Goal: Task Accomplishment & Management: Complete application form

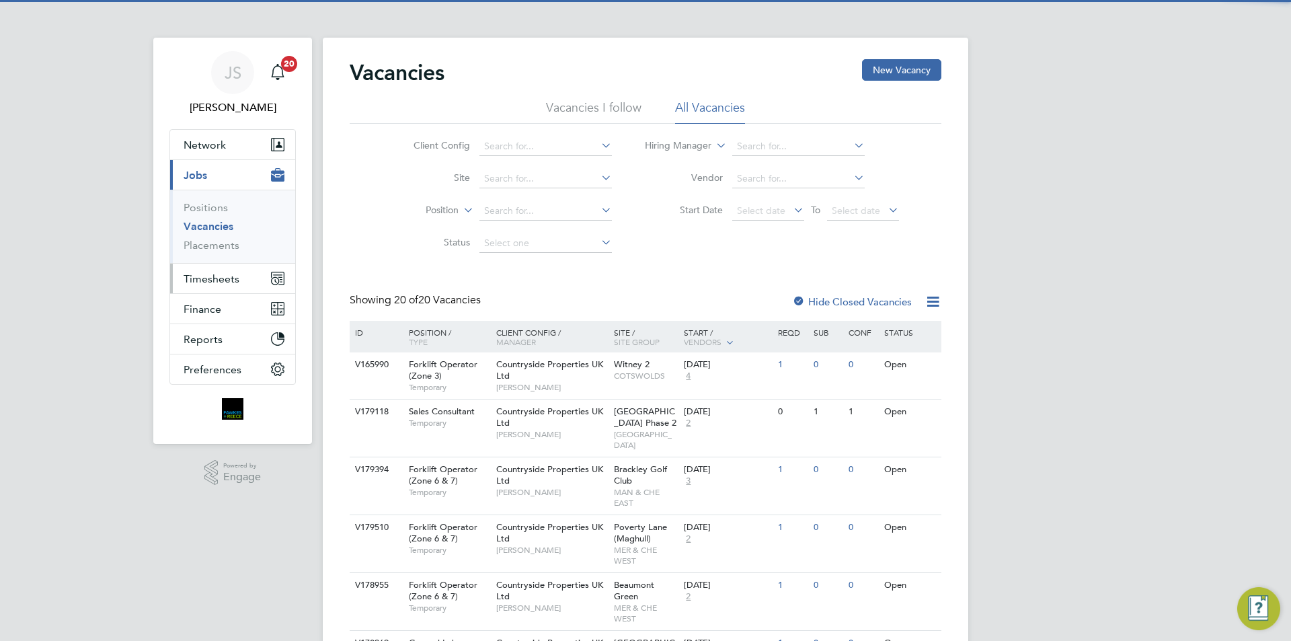
click at [189, 272] on button "Timesheets" at bounding box center [232, 279] width 125 height 30
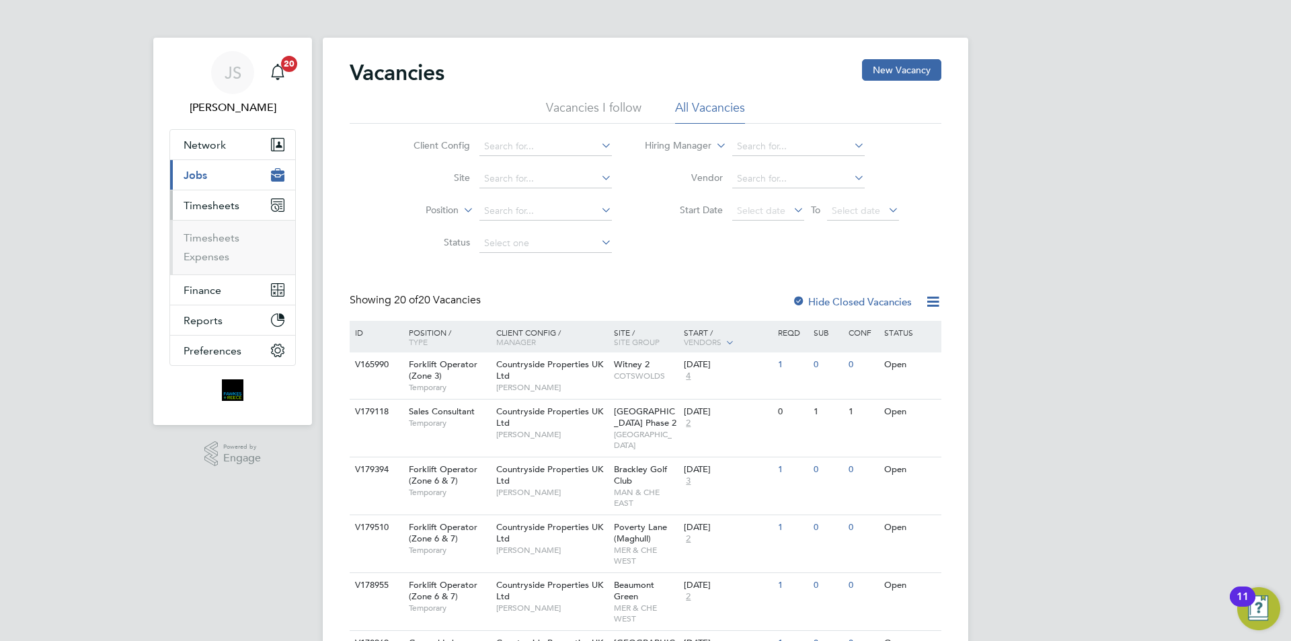
click at [222, 229] on ul "Timesheets Expenses" at bounding box center [232, 247] width 125 height 54
click at [221, 236] on link "Timesheets" at bounding box center [212, 237] width 56 height 13
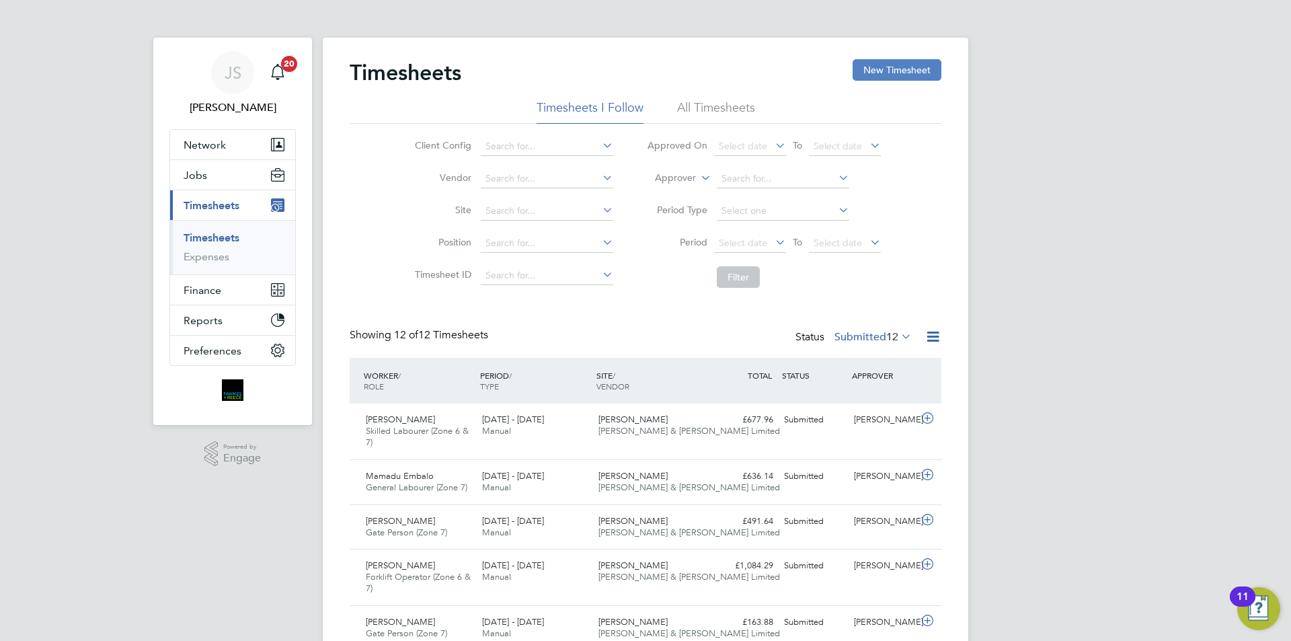
click at [911, 75] on button "New Timesheet" at bounding box center [897, 70] width 89 height 22
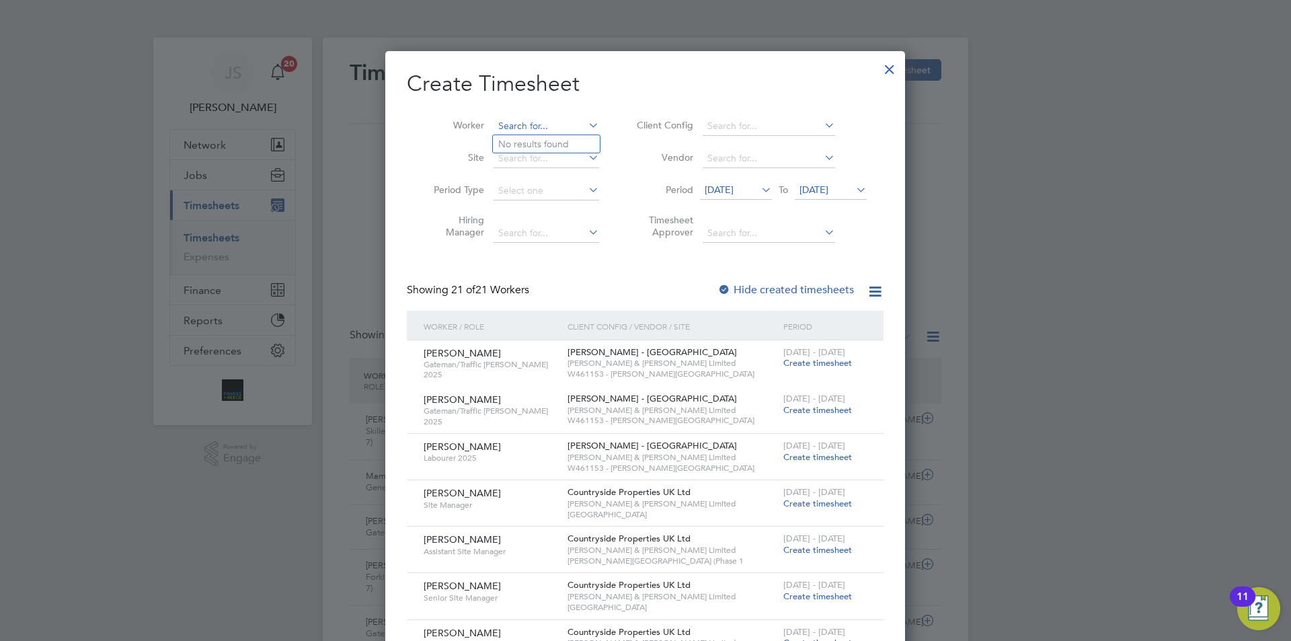
click at [543, 124] on input at bounding box center [547, 126] width 106 height 19
click at [509, 162] on li "Andis Rie mers" at bounding box center [557, 162] width 128 height 18
type input "[PERSON_NAME]"
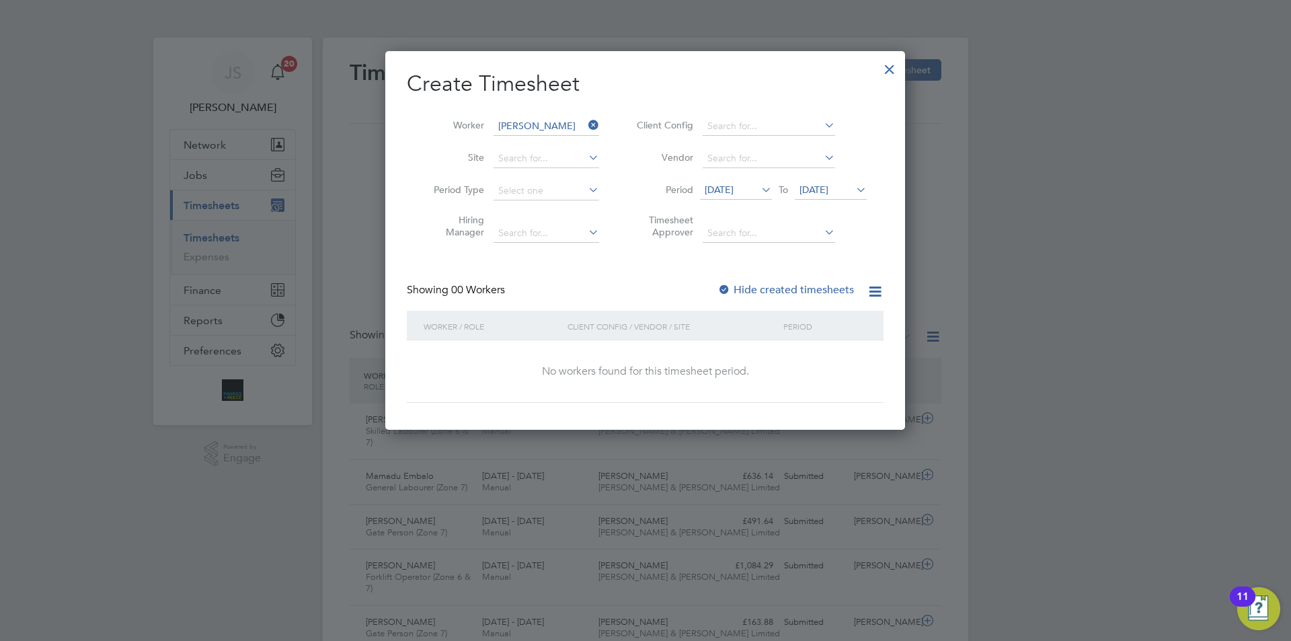
click at [729, 200] on li "Period [DATE] To [DATE]" at bounding box center [750, 191] width 268 height 32
click at [733, 189] on span "[DATE]" at bounding box center [719, 190] width 29 height 12
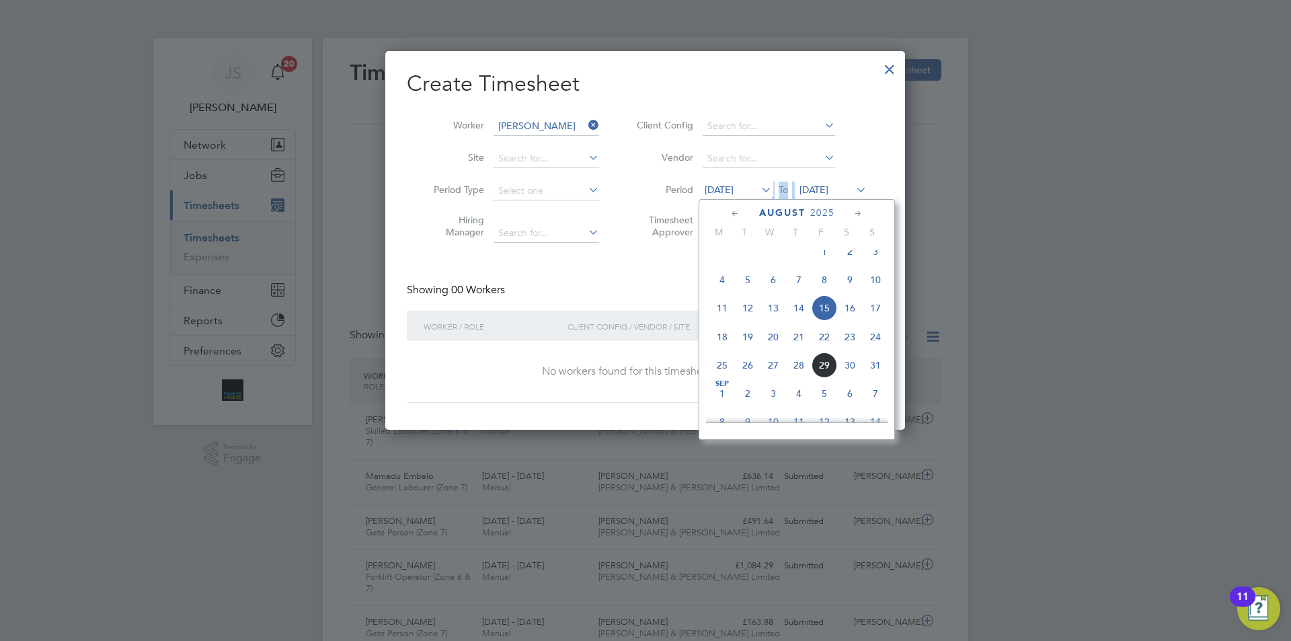
click at [749, 375] on span "26" at bounding box center [748, 365] width 26 height 26
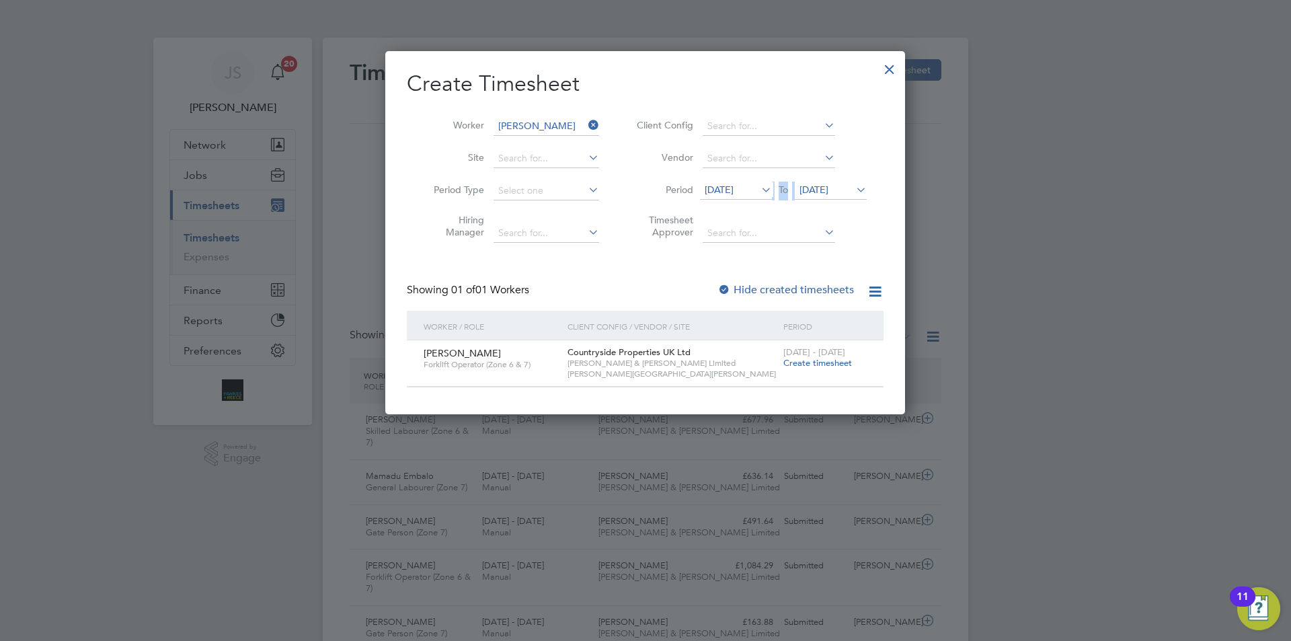
click at [814, 361] on span "Create timesheet" at bounding box center [817, 362] width 69 height 11
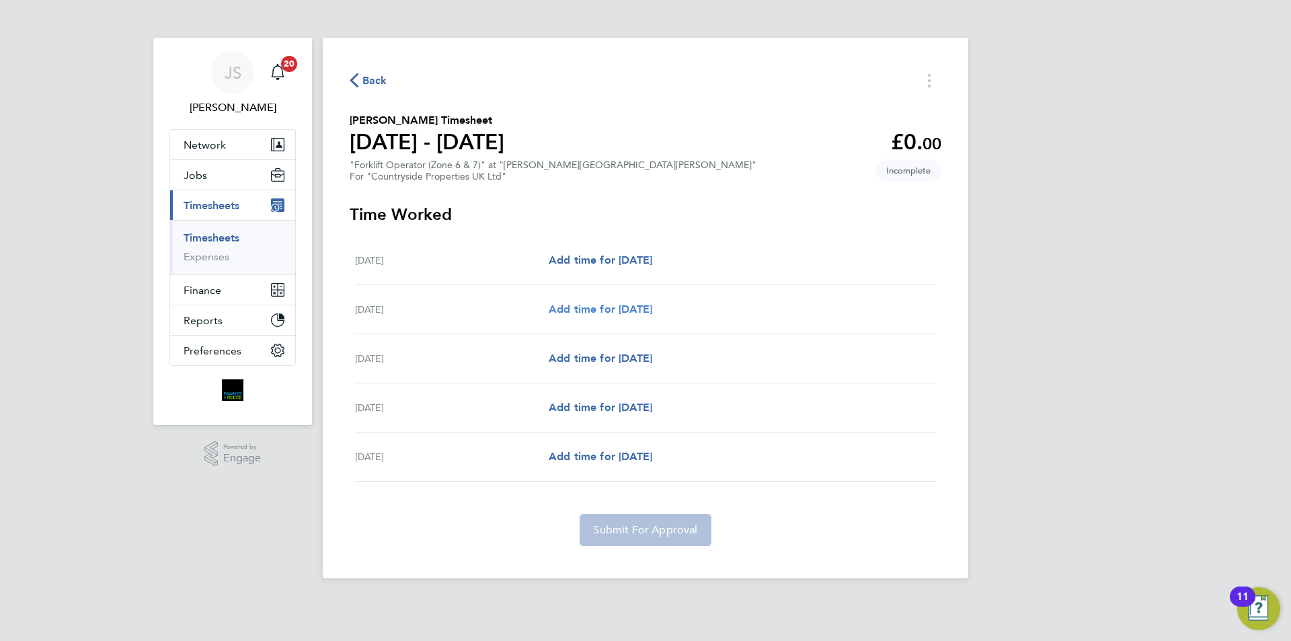
click at [623, 307] on span "Add time for [DATE]" at bounding box center [601, 309] width 104 height 13
select select "30"
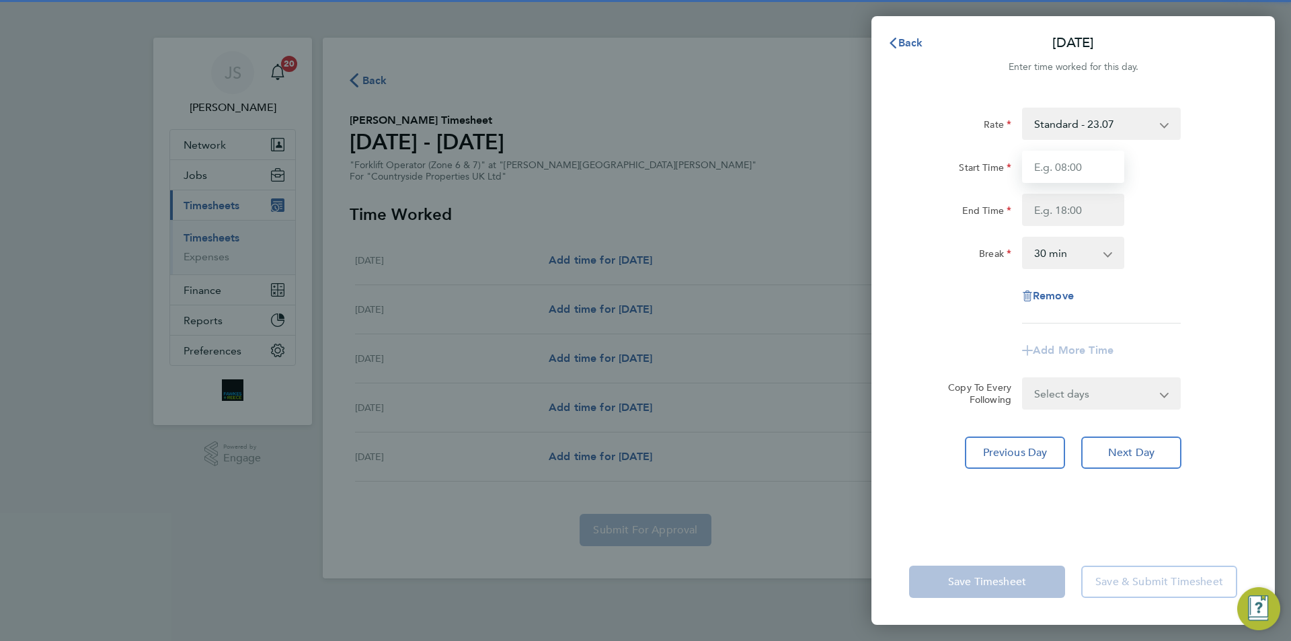
click at [1065, 160] on input "Start Time" at bounding box center [1073, 167] width 102 height 32
type input "07:30"
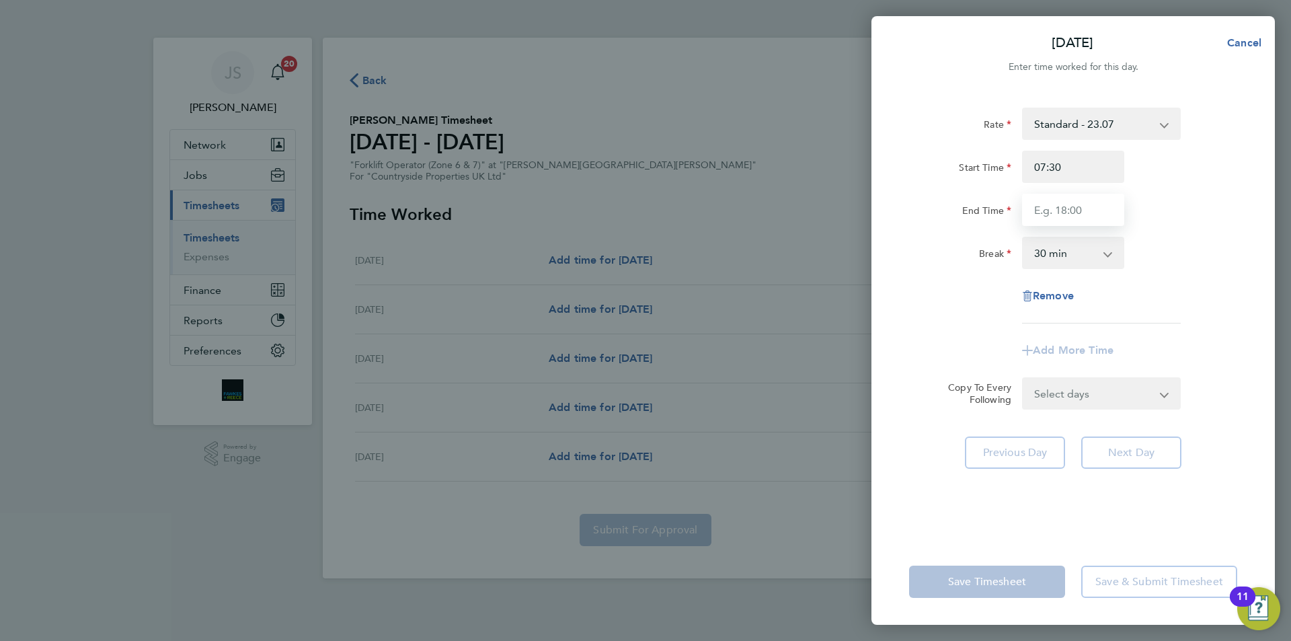
click at [1054, 211] on input "End Time" at bounding box center [1073, 210] width 102 height 32
type input "17:00"
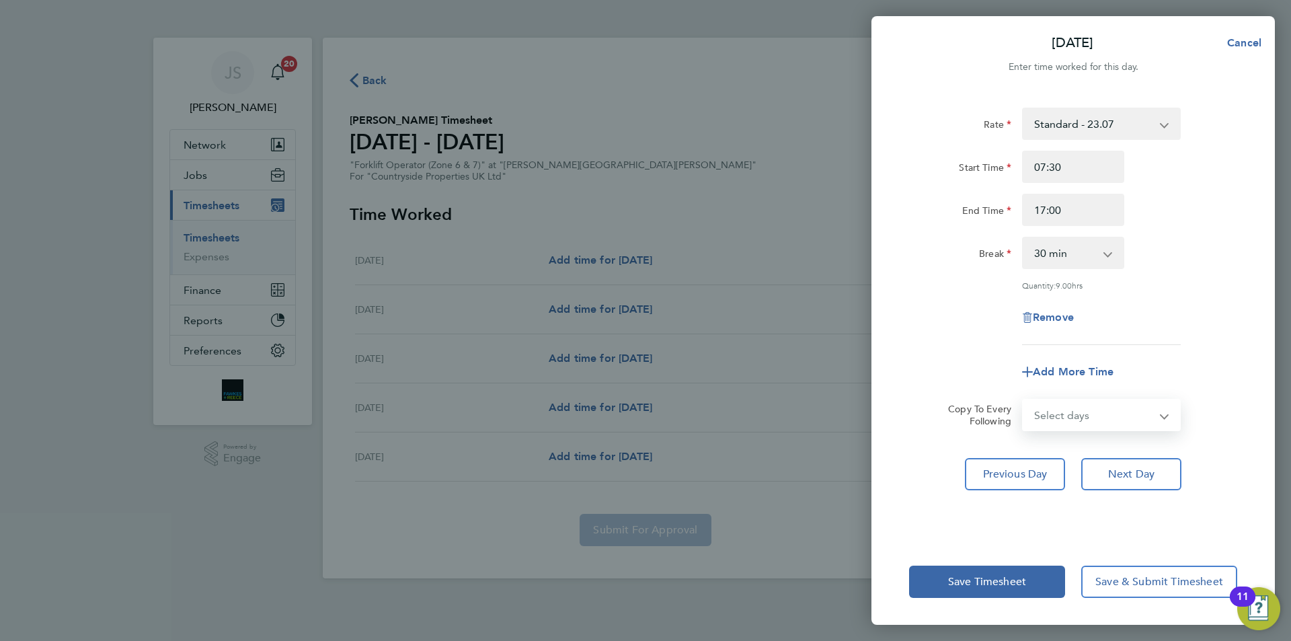
drag, startPoint x: 1066, startPoint y: 395, endPoint x: 1068, endPoint y: 407, distance: 12.2
click at [1066, 395] on form "Rate Standard - 23.07 Start Time 07:30 End Time 17:00 Break 0 min 15 min 30 min…" at bounding box center [1073, 269] width 328 height 323
select select "FRI"
click at [1023, 400] on select "Select days Day [DATE] [DATE] [DATE]" at bounding box center [1093, 415] width 141 height 30
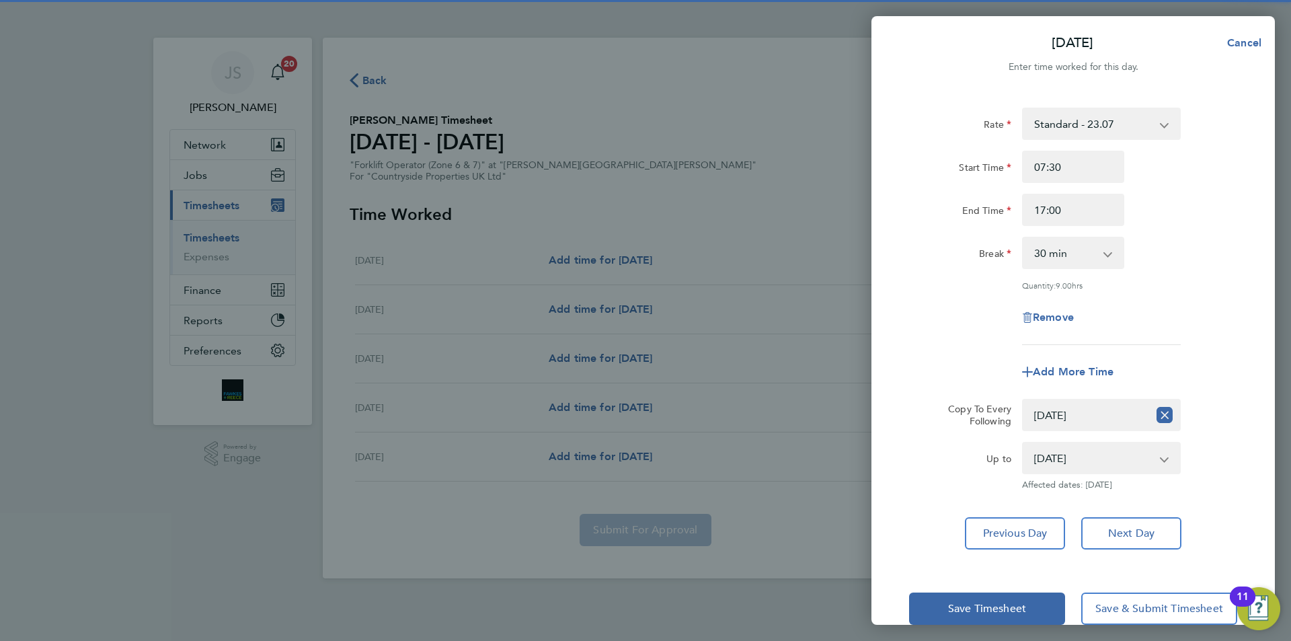
click at [961, 295] on div "Rate Standard - 23.07 Start Time 07:30 End Time 17:00 Break 0 min 15 min 30 min…" at bounding box center [1073, 226] width 328 height 237
click at [1006, 607] on span "Save Timesheet" at bounding box center [987, 608] width 78 height 13
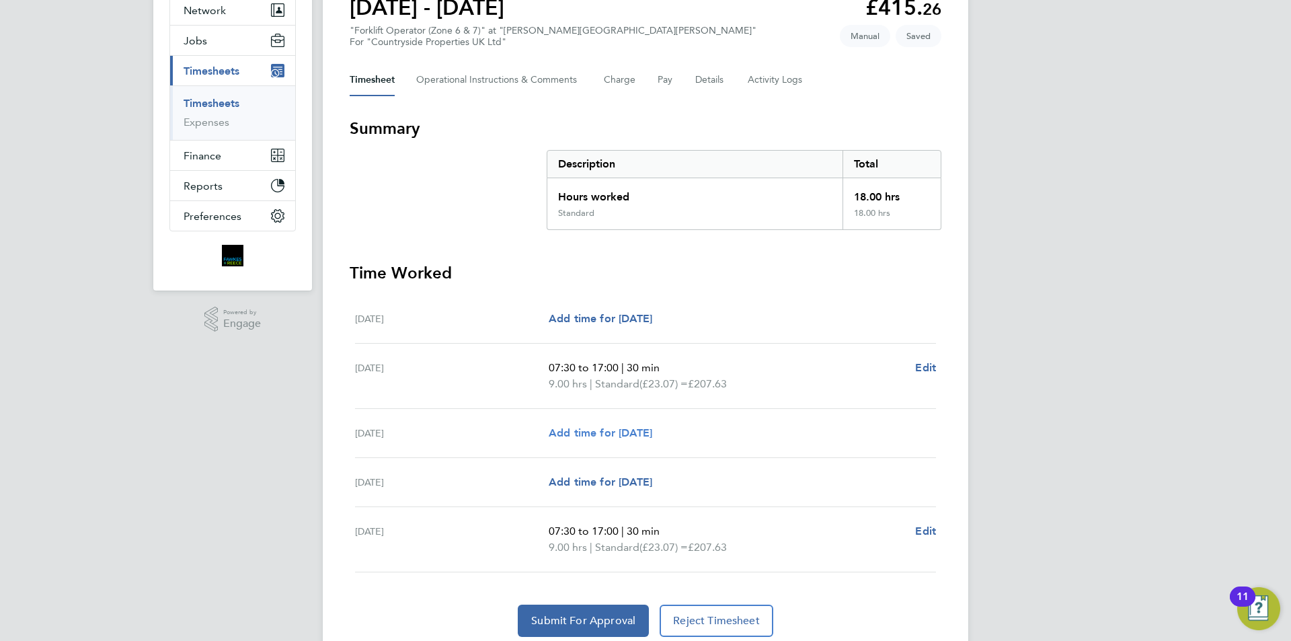
click at [646, 426] on span "Add time for [DATE]" at bounding box center [601, 432] width 104 height 13
select select "30"
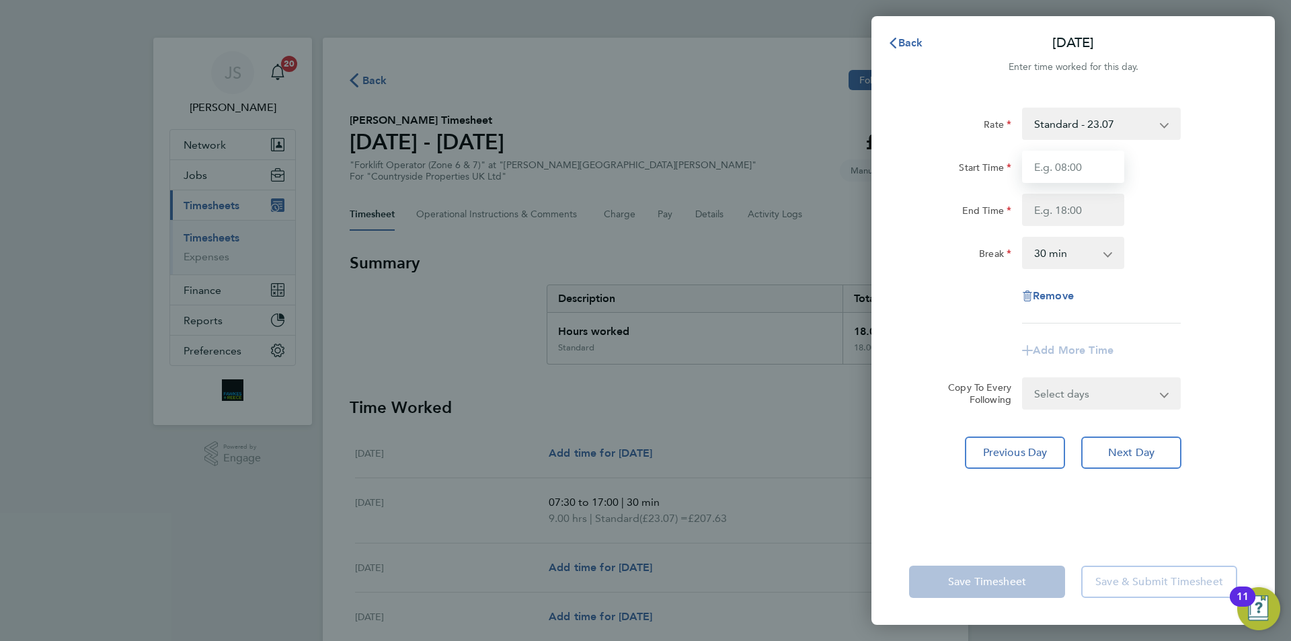
click at [1031, 178] on input "Start Time" at bounding box center [1073, 167] width 102 height 32
type input "07:30"
click at [1087, 206] on input "End Time" at bounding box center [1073, 210] width 102 height 32
type input "17:00"
click at [1057, 402] on select "Select days Day [DATE] [DATE]" at bounding box center [1093, 394] width 141 height 30
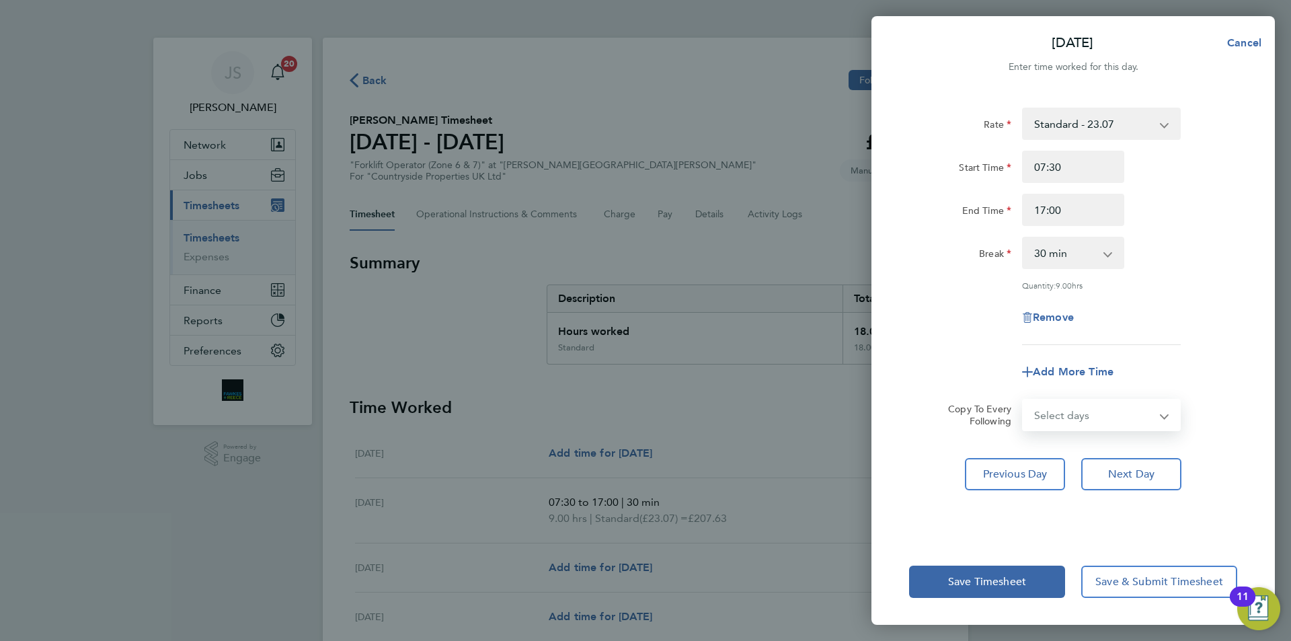
select select "DAY"
click at [1023, 400] on select "Select days Day [DATE] [DATE]" at bounding box center [1093, 415] width 141 height 30
select select "[DATE]"
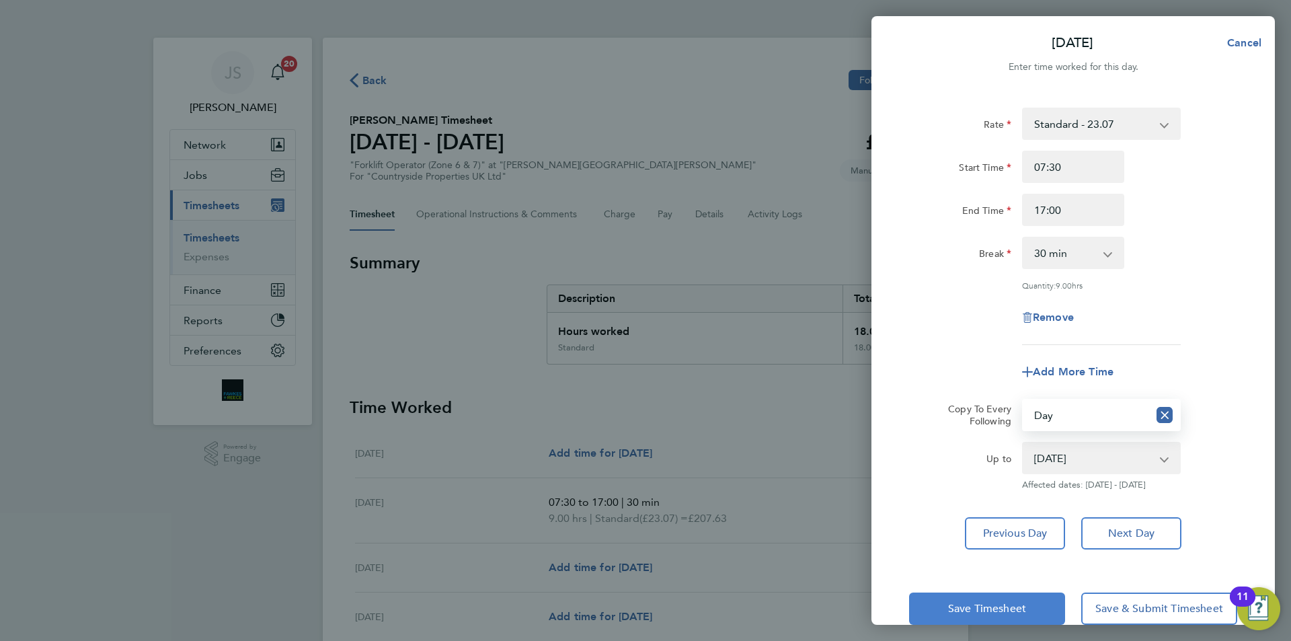
click at [974, 613] on span "Save Timesheet" at bounding box center [987, 608] width 78 height 13
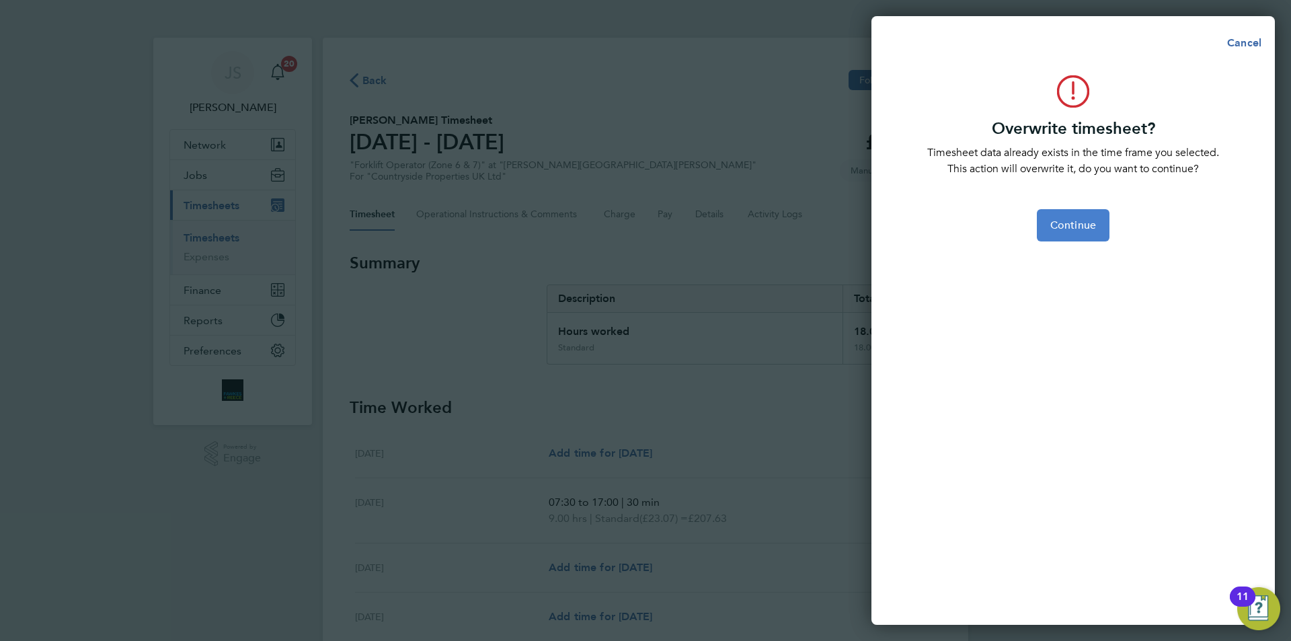
click at [1088, 223] on span "Continue" at bounding box center [1073, 225] width 46 height 13
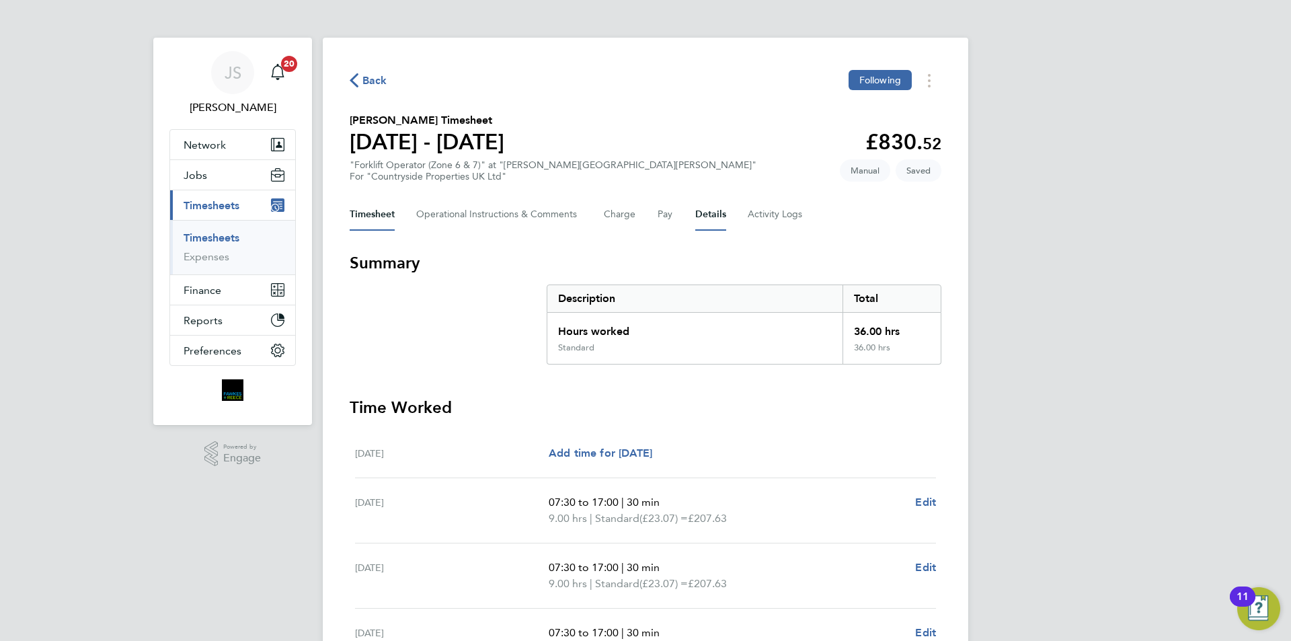
click at [707, 217] on button "Details" at bounding box center [710, 214] width 31 height 32
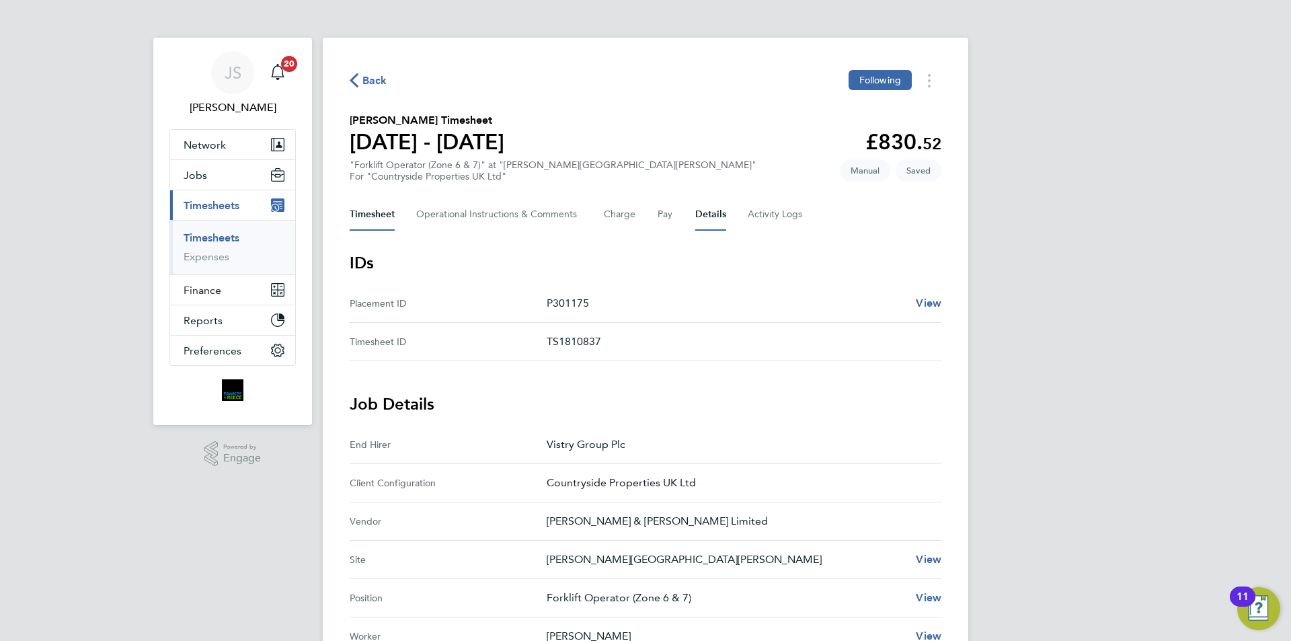
click at [393, 217] on button "Timesheet" at bounding box center [372, 214] width 45 height 32
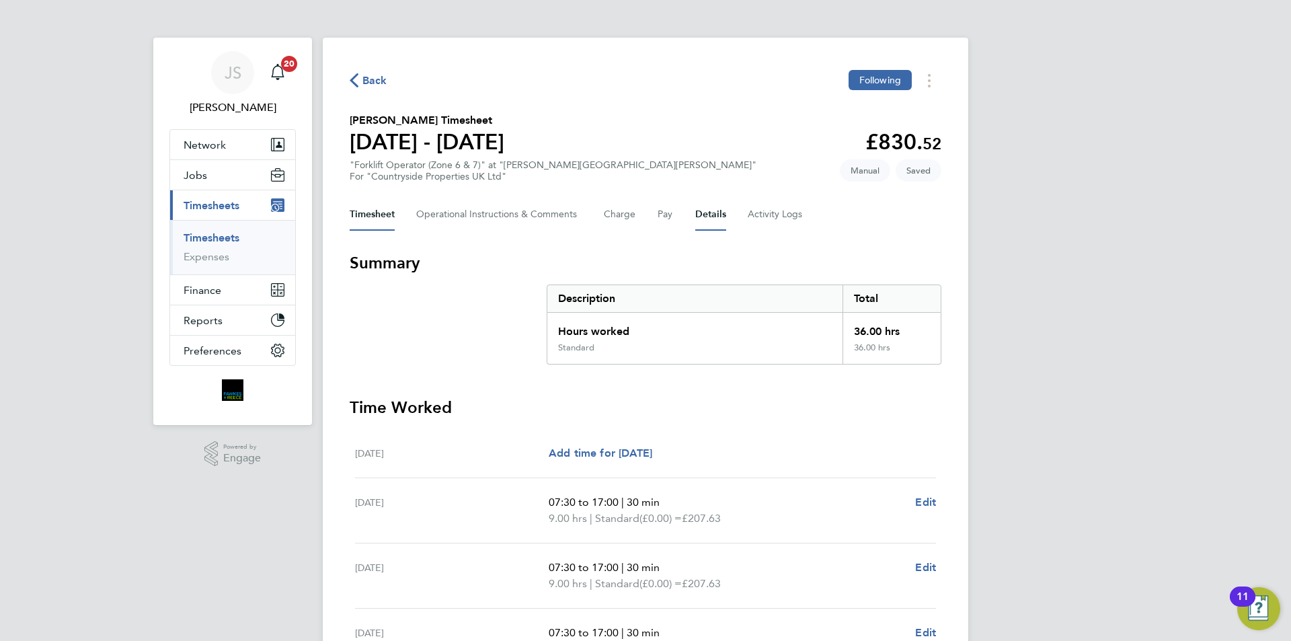
click at [717, 210] on button "Details" at bounding box center [710, 214] width 31 height 32
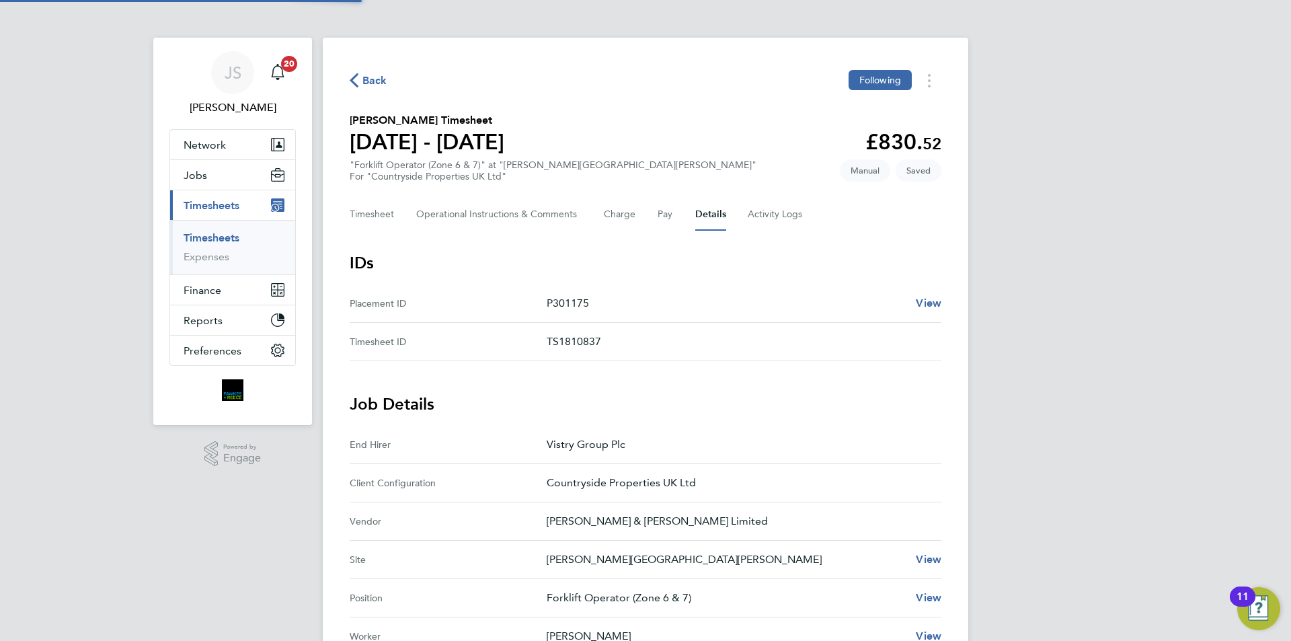
scroll to position [313, 0]
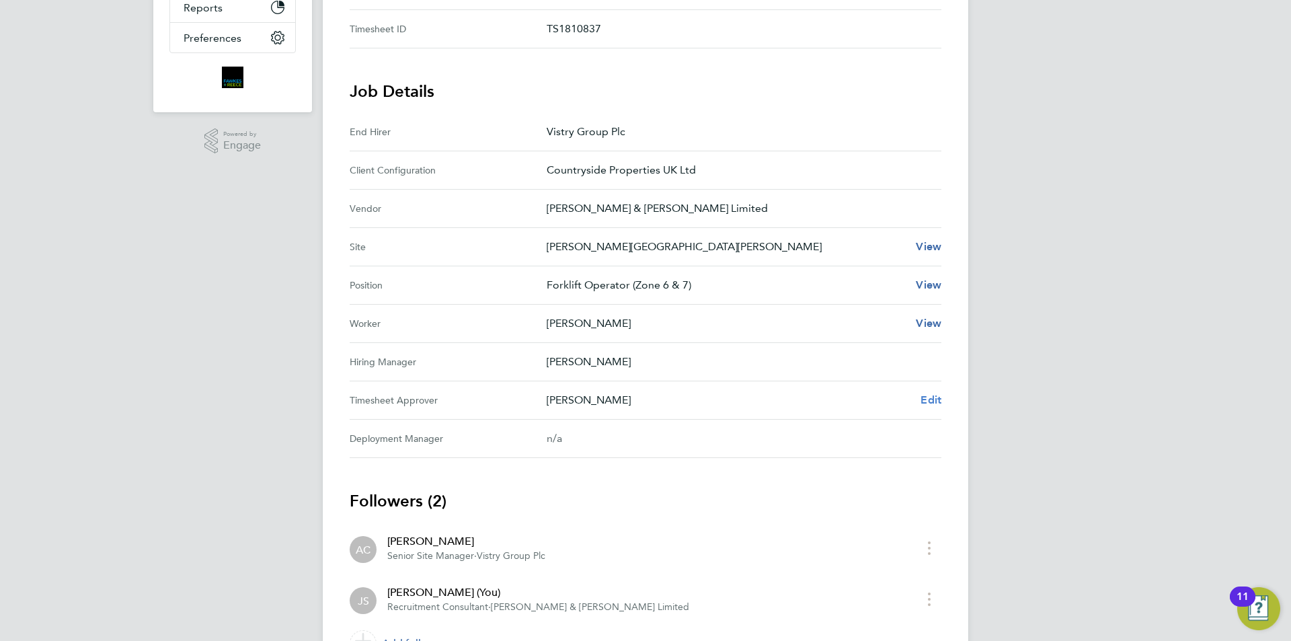
click at [929, 398] on span "Edit" at bounding box center [931, 399] width 21 height 13
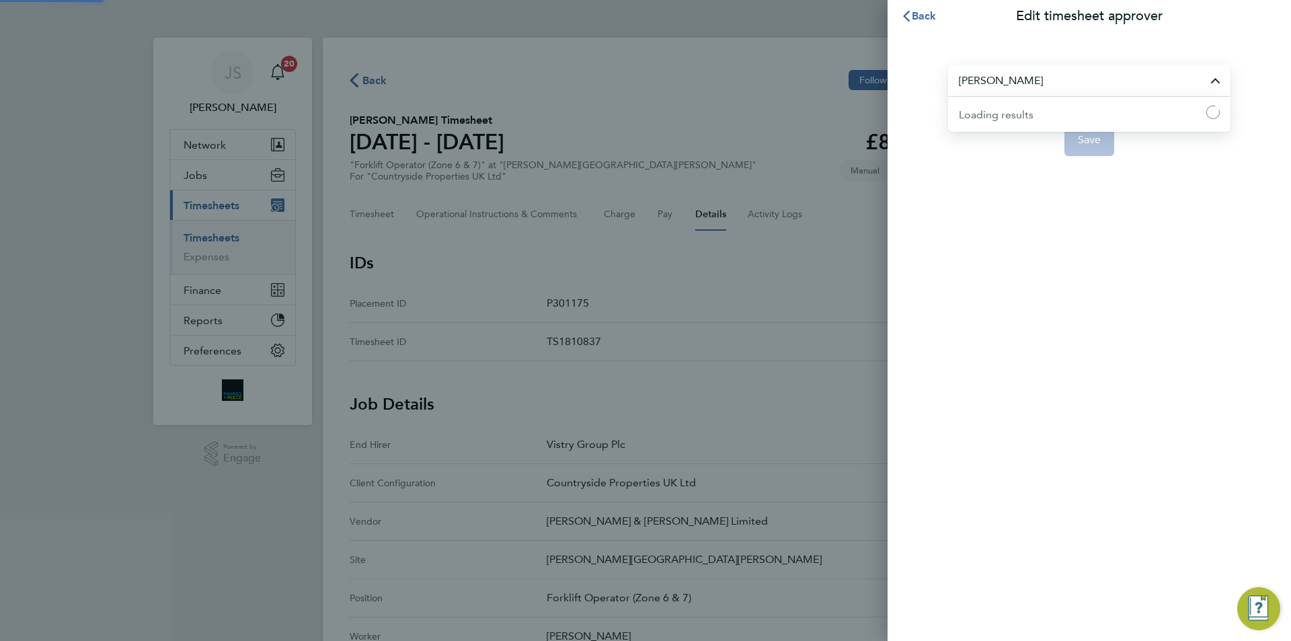
click at [1015, 94] on input "[PERSON_NAME]" at bounding box center [1089, 81] width 282 height 32
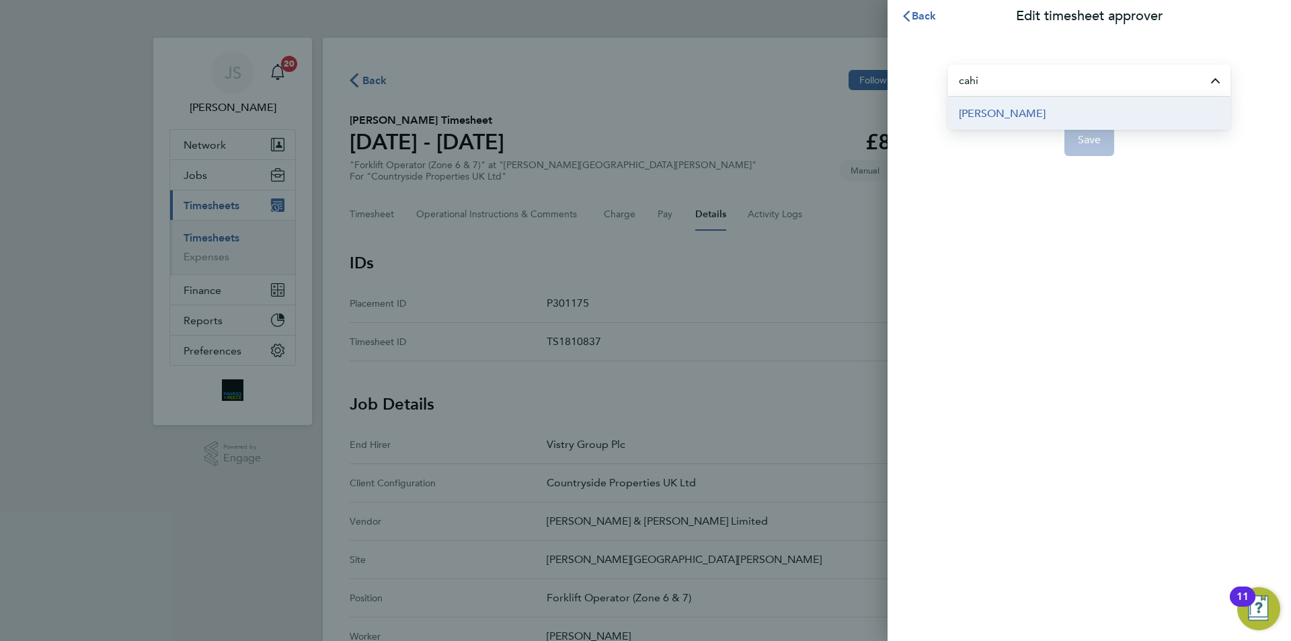
click at [1021, 108] on span "[PERSON_NAME]" at bounding box center [1002, 114] width 87 height 16
type input "[PERSON_NAME]"
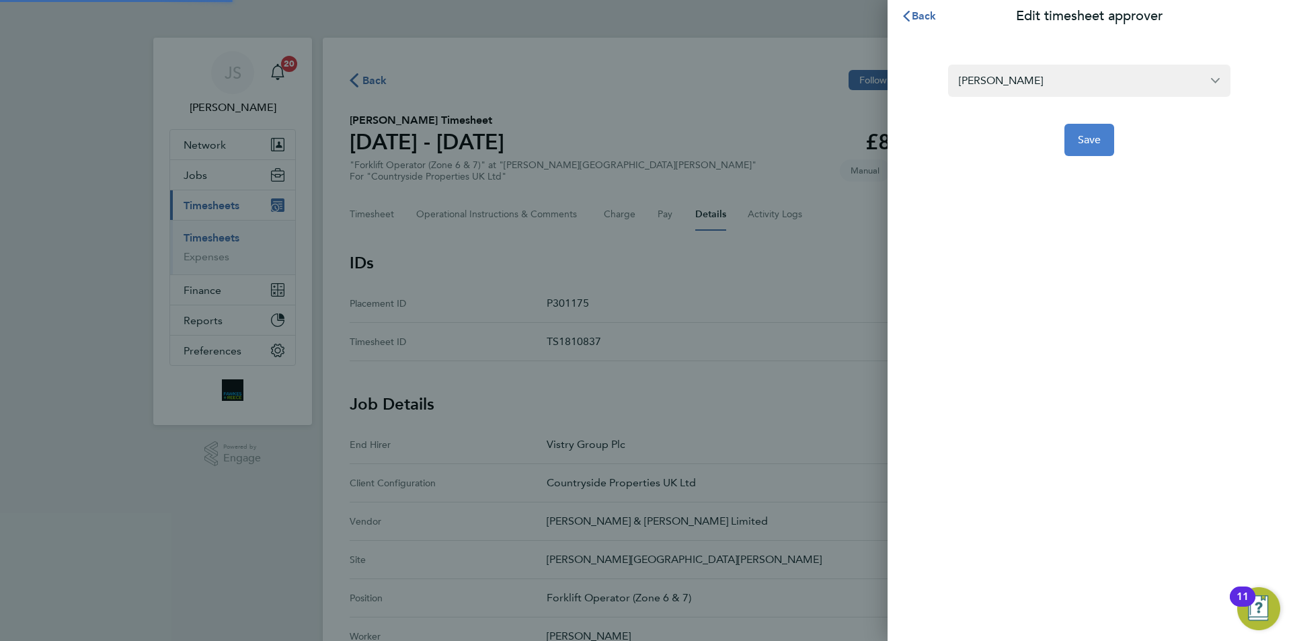
click at [1083, 144] on span "Save" at bounding box center [1090, 139] width 24 height 13
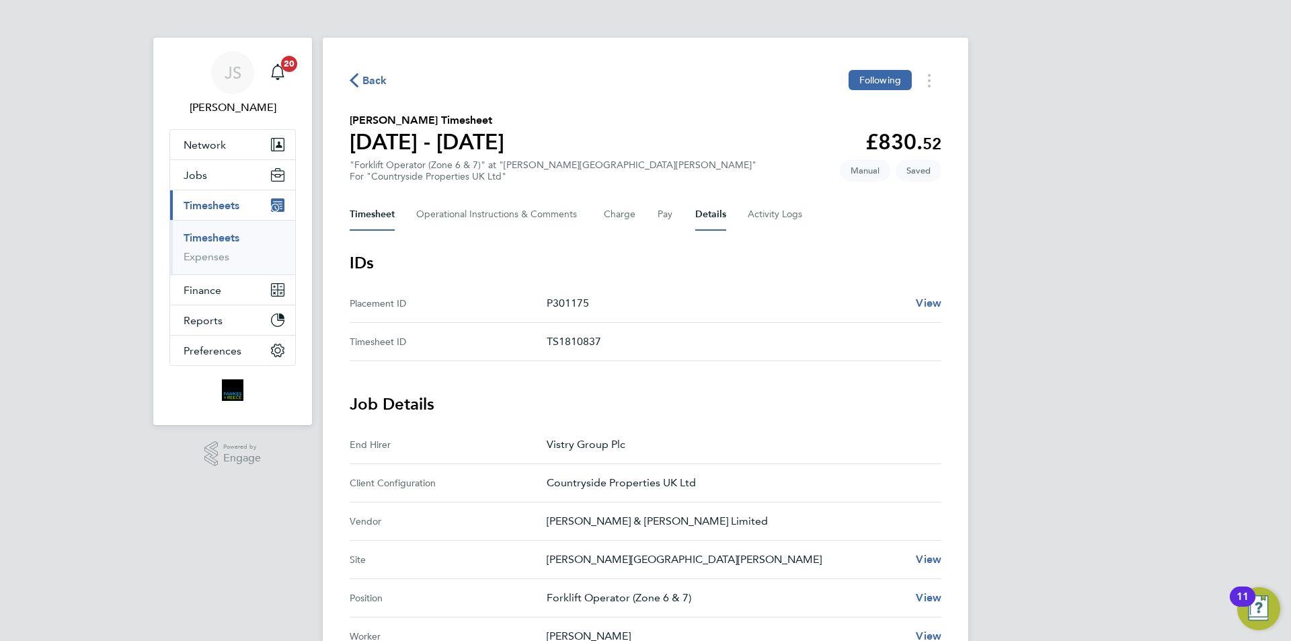
click at [377, 214] on button "Timesheet" at bounding box center [372, 214] width 45 height 32
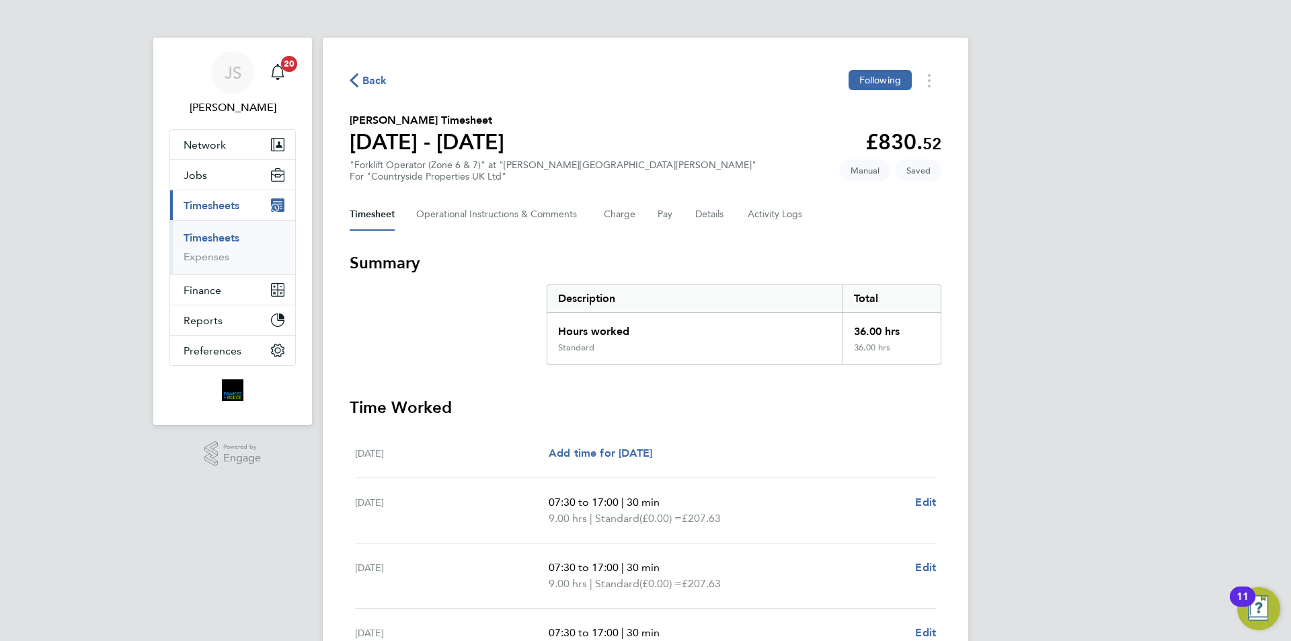
scroll to position [217, 0]
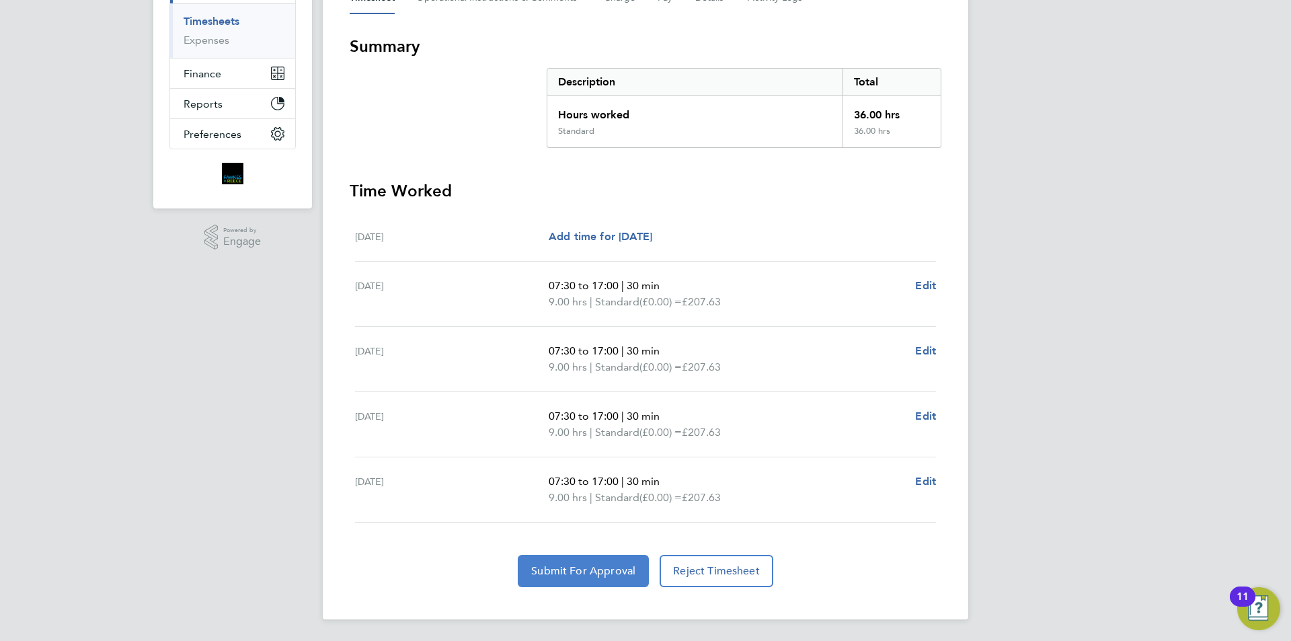
click at [572, 582] on button "Submit For Approval" at bounding box center [583, 571] width 131 height 32
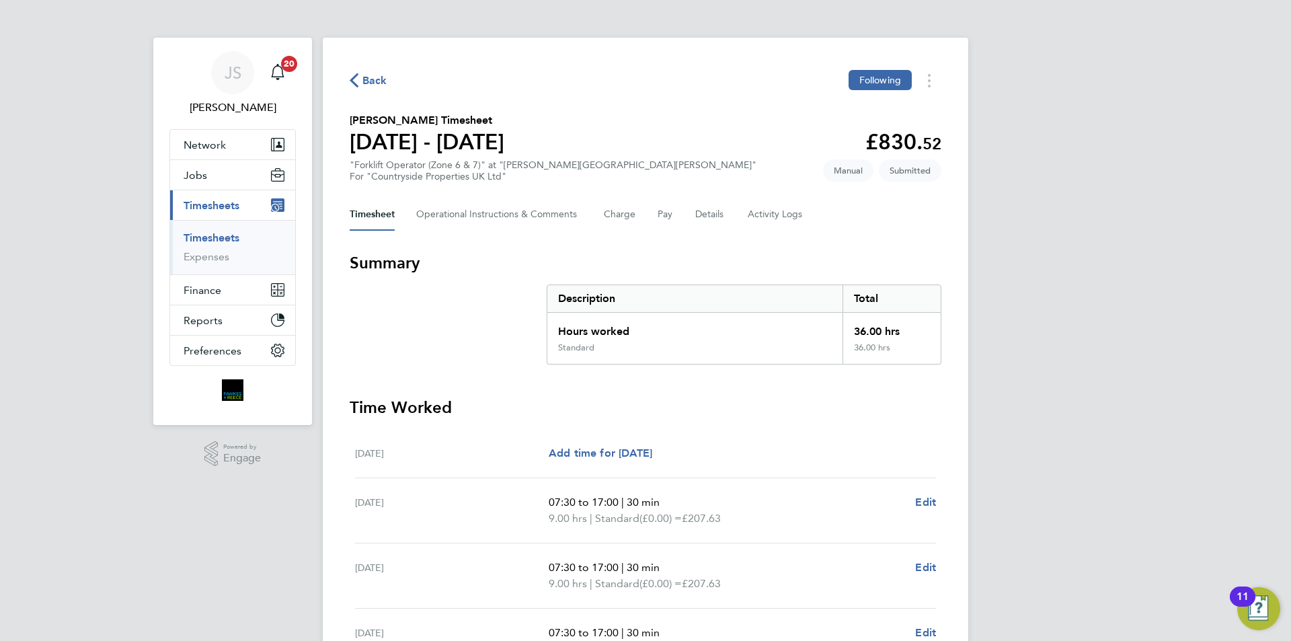
click at [360, 84] on span "Back" at bounding box center [369, 79] width 38 height 13
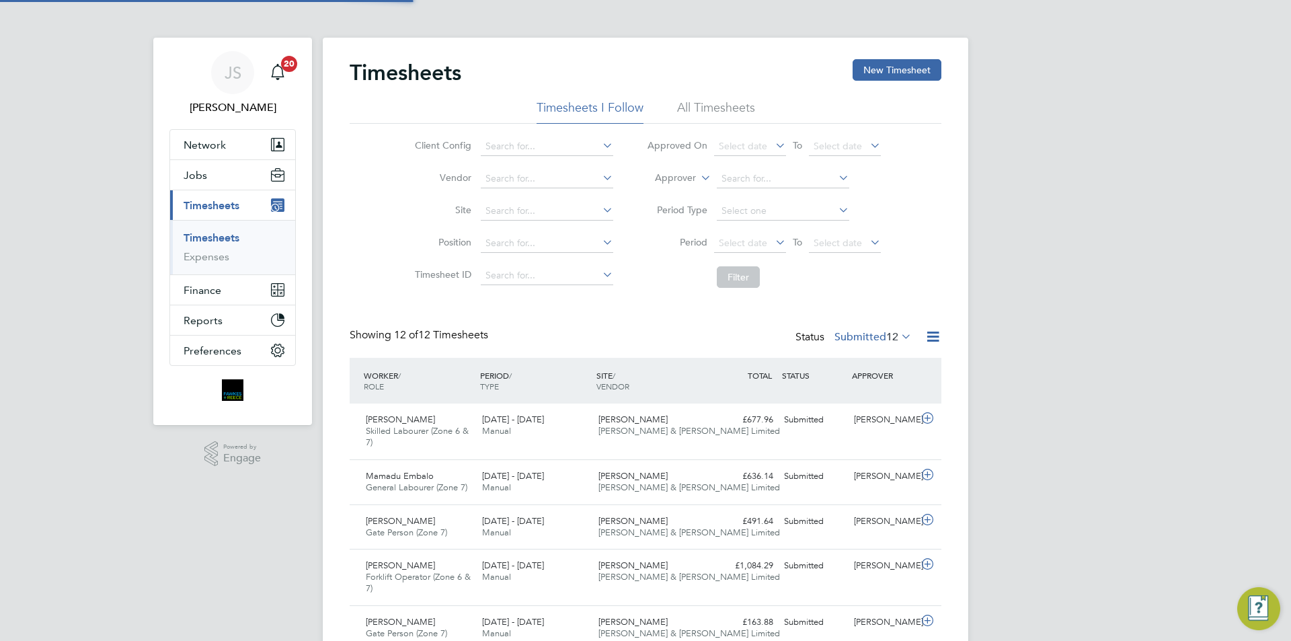
scroll to position [34, 117]
click at [896, 65] on button "New Timesheet" at bounding box center [897, 70] width 89 height 22
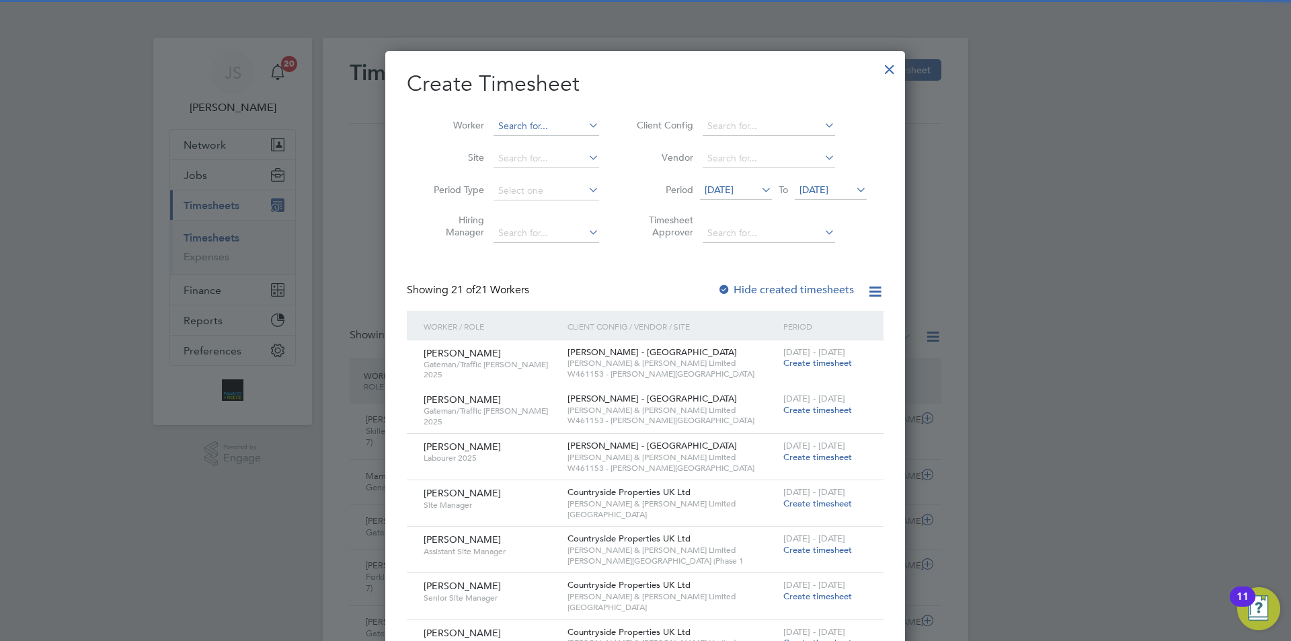
click at [567, 133] on input at bounding box center [547, 126] width 106 height 19
click at [543, 157] on li "[PERSON_NAME]" at bounding box center [552, 162] width 119 height 18
type input "[PERSON_NAME]"
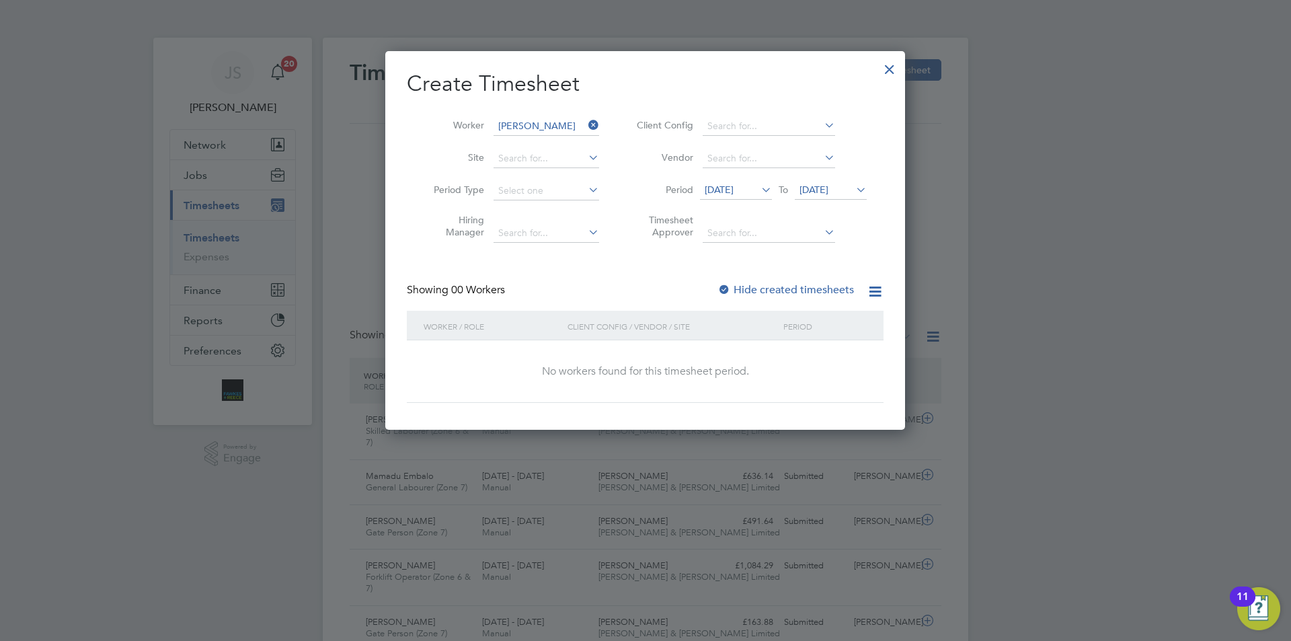
click at [734, 190] on span "[DATE]" at bounding box center [719, 190] width 29 height 12
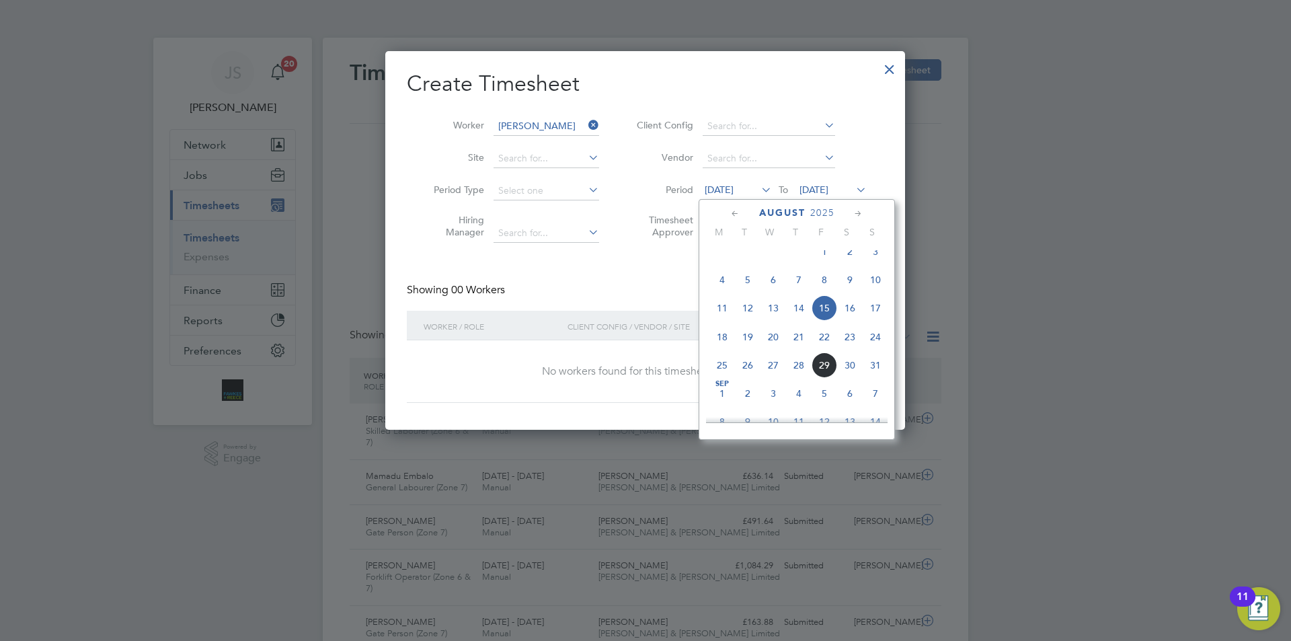
click at [748, 378] on span "26" at bounding box center [748, 365] width 26 height 26
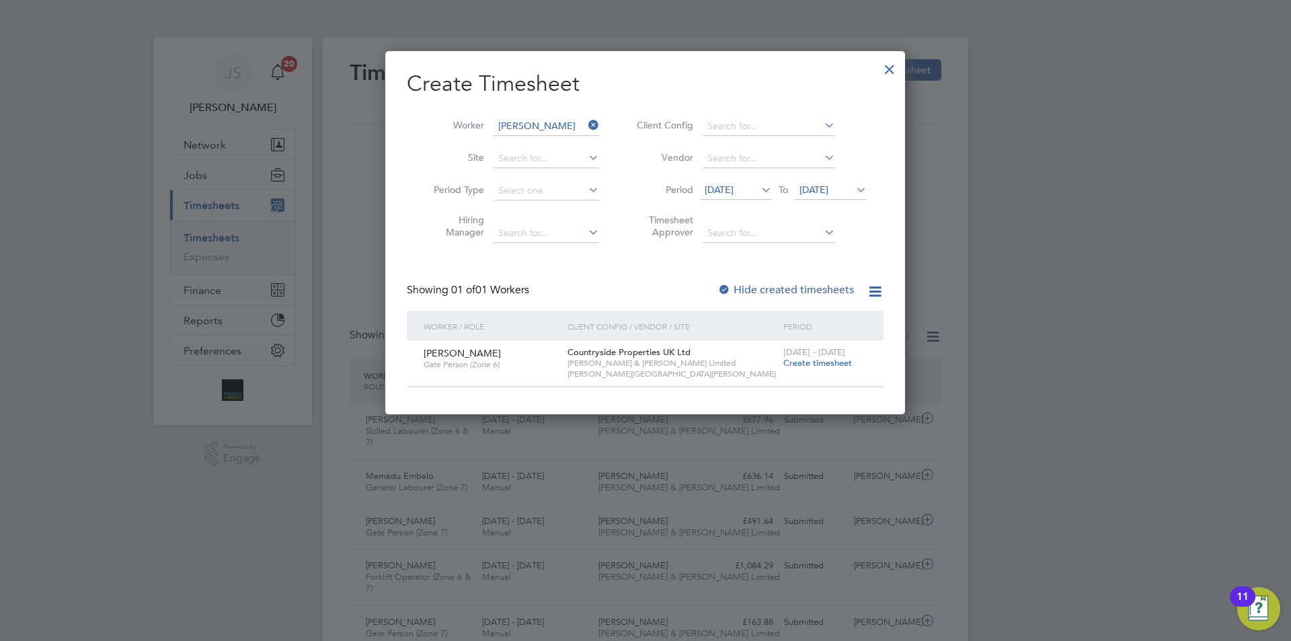
click at [788, 363] on span "Create timesheet" at bounding box center [817, 362] width 69 height 11
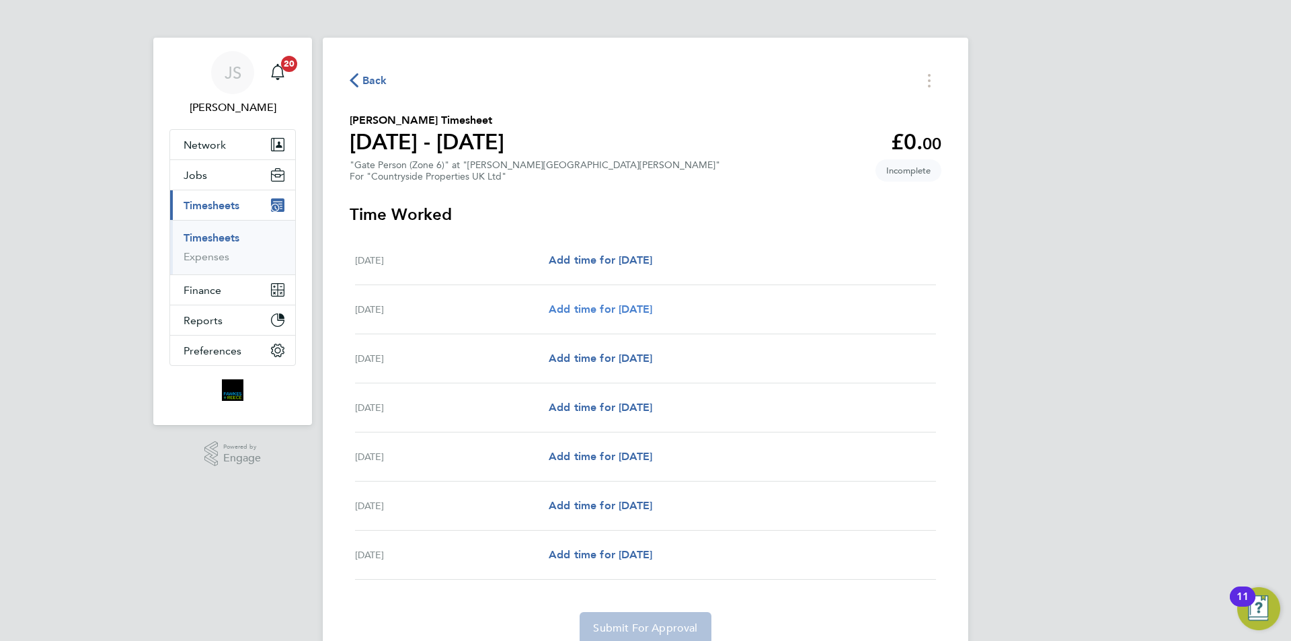
click at [652, 314] on span "Add time for [DATE]" at bounding box center [601, 309] width 104 height 13
select select "30"
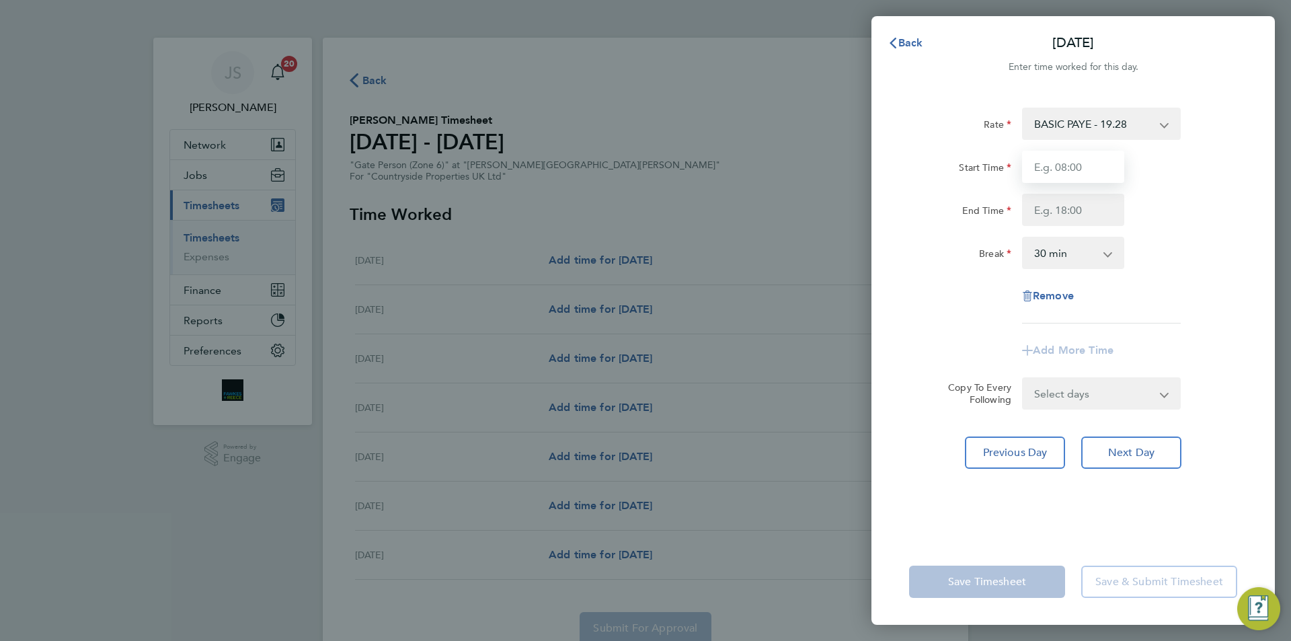
click at [1063, 176] on input "Start Time" at bounding box center [1073, 167] width 102 height 32
type input "07:30"
click at [1058, 206] on input "End Time" at bounding box center [1073, 210] width 102 height 32
type input "17:00"
click at [1064, 390] on form "Rate BASIC PAYE - 19.28 Start Time 07:30 End Time 17:00 Break 0 min 15 min 30 m…" at bounding box center [1073, 259] width 328 height 302
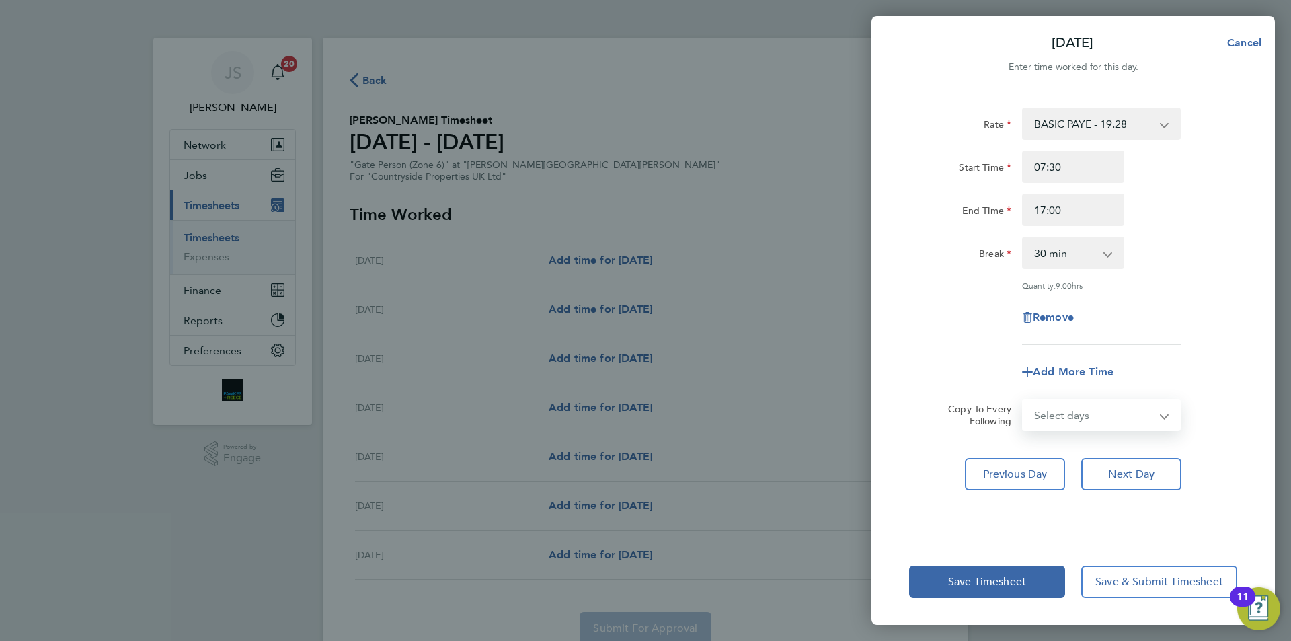
select select "WEEKDAY"
click at [1023, 400] on select "Select days Day Weekday (Mon-Fri) Weekend (Sat-Sun) [DATE] [DATE] [DATE] [DATE]…" at bounding box center [1093, 415] width 141 height 30
select select "[DATE]"
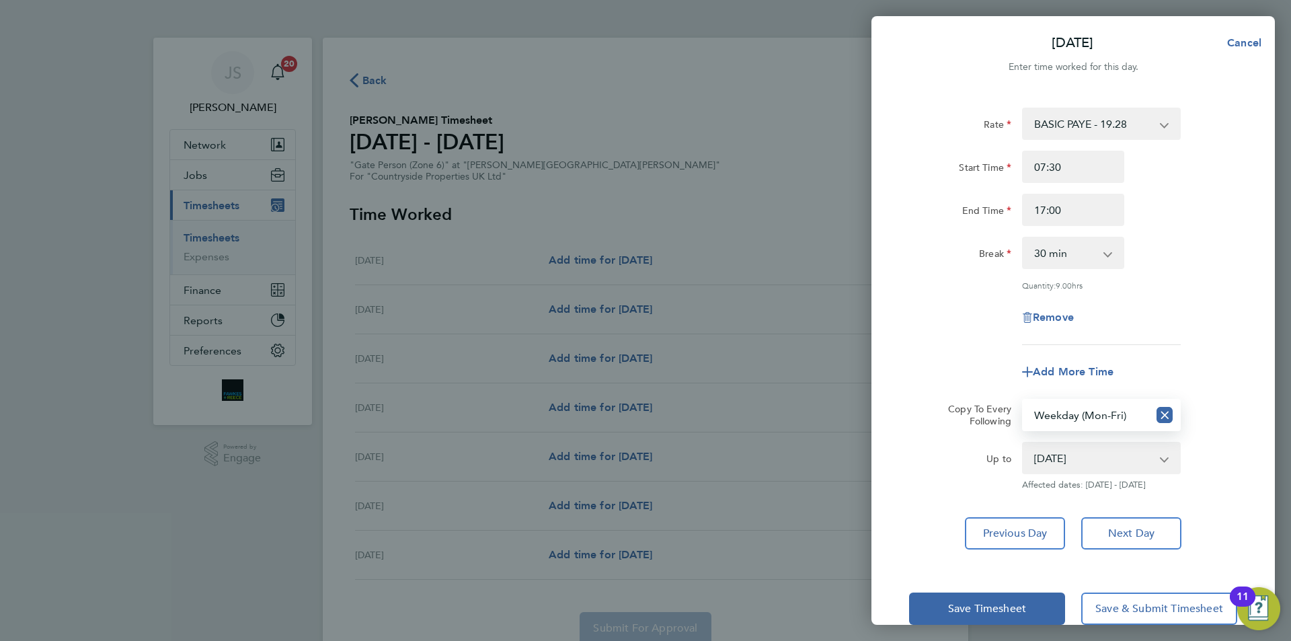
click at [966, 346] on app-timesheet-line-form-group "Rate BASIC PAYE - 19.28 Start Time 07:30 End Time 17:00 Break 0 min 15 min 30 m…" at bounding box center [1073, 248] width 328 height 280
click at [976, 602] on span "Save Timesheet" at bounding box center [987, 608] width 78 height 13
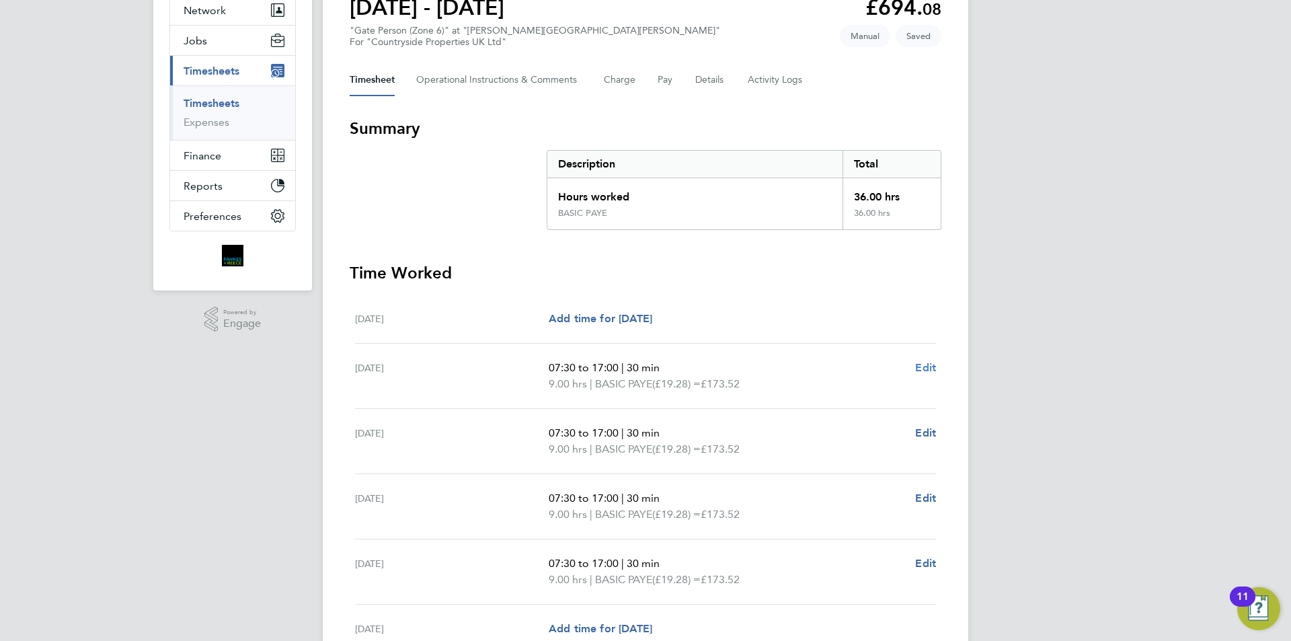
click at [927, 368] on span "Edit" at bounding box center [925, 367] width 21 height 13
select select "30"
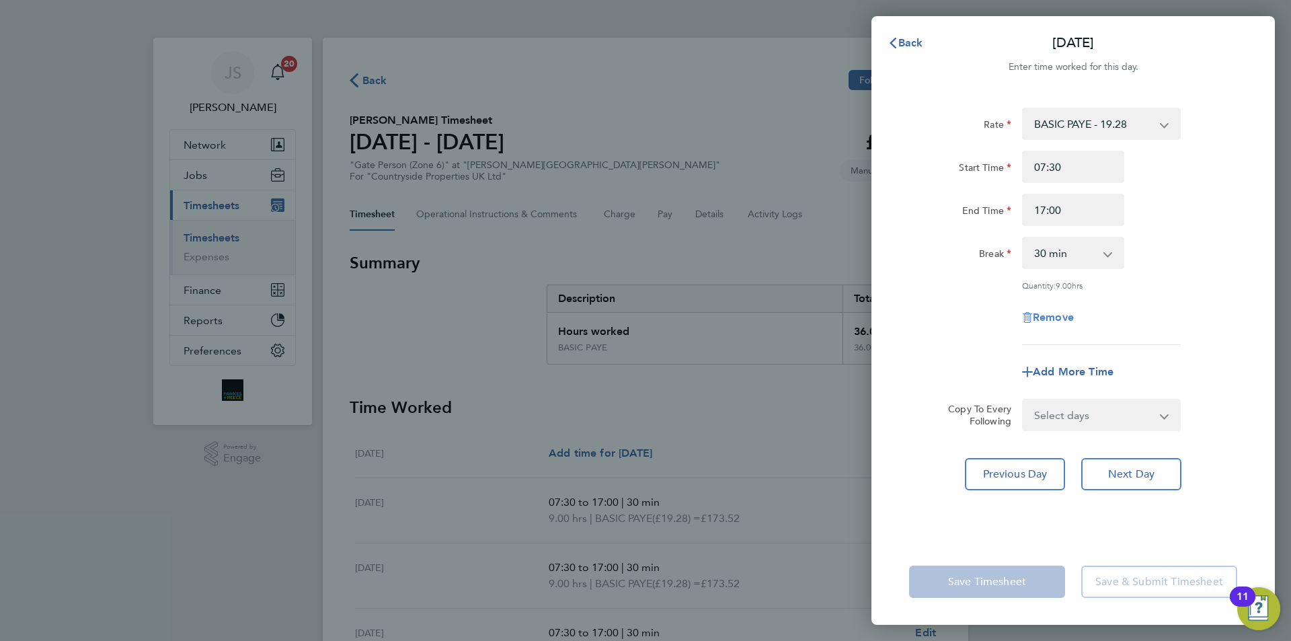
click at [1046, 319] on span "Remove" at bounding box center [1053, 317] width 41 height 13
select select "null"
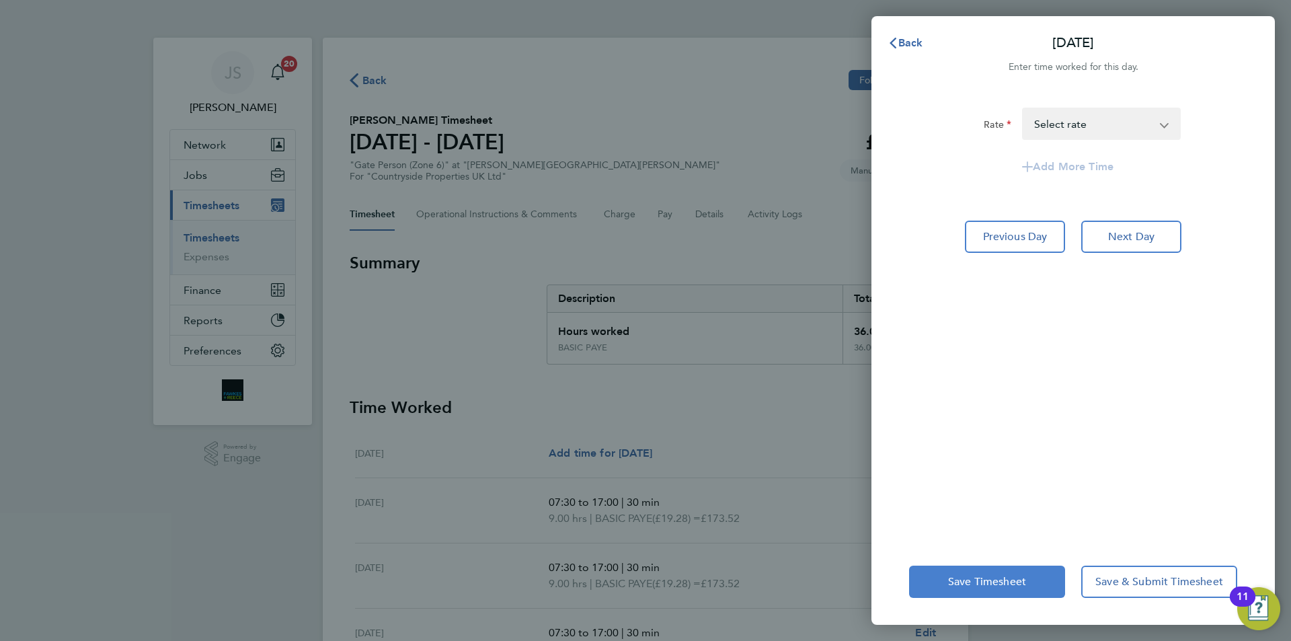
click at [1011, 579] on span "Save Timesheet" at bounding box center [987, 581] width 78 height 13
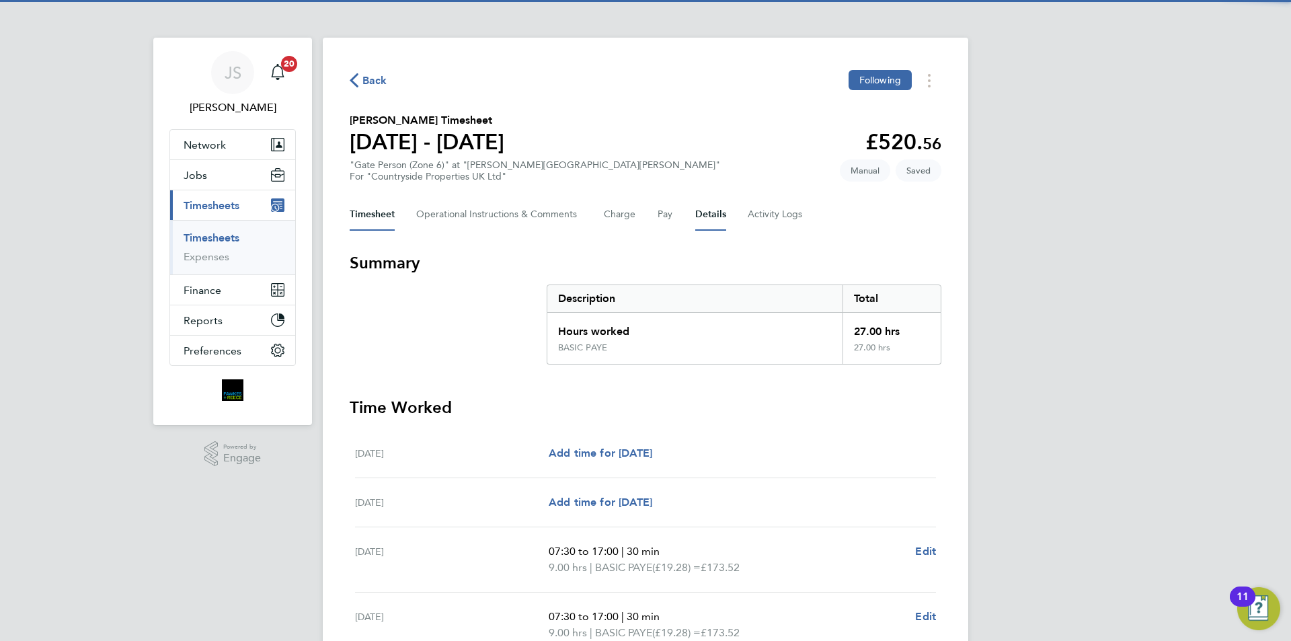
click at [721, 219] on button "Details" at bounding box center [710, 214] width 31 height 32
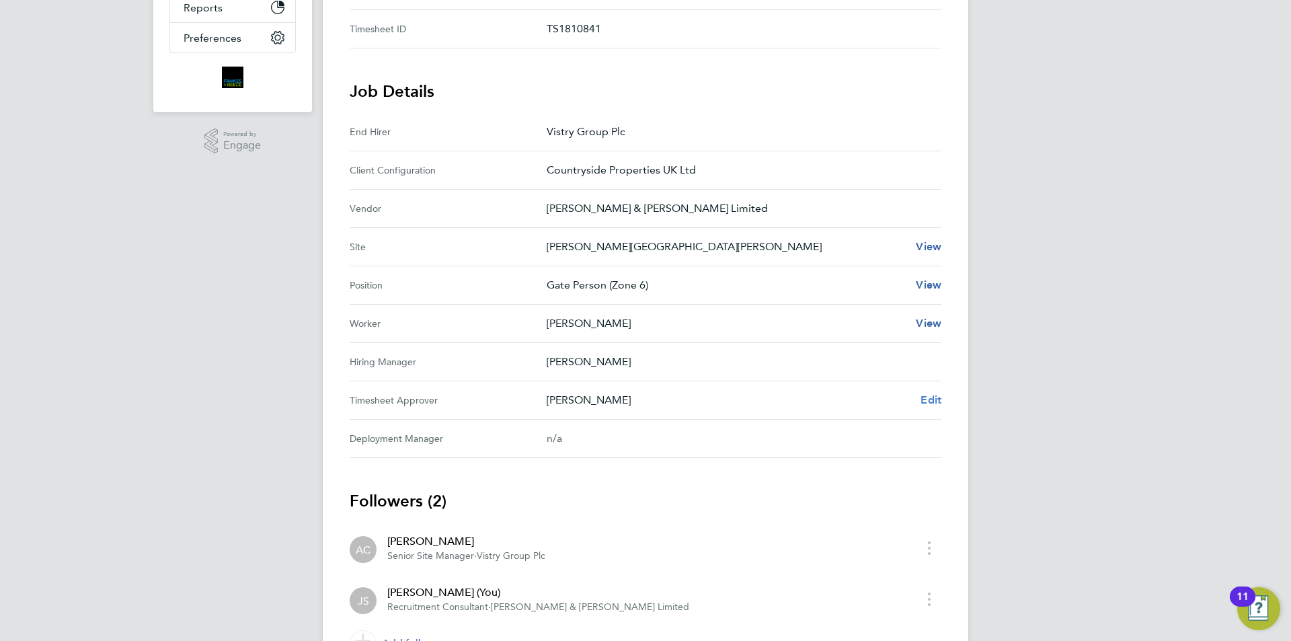
click at [929, 397] on span "Edit" at bounding box center [931, 399] width 21 height 13
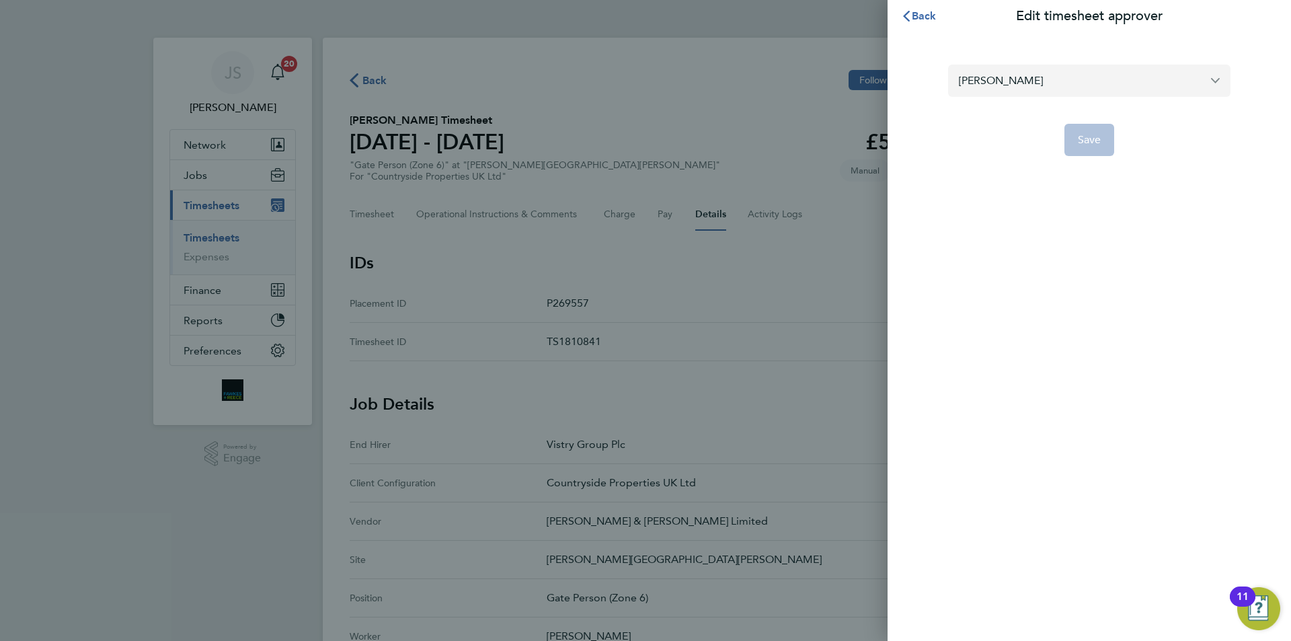
click at [1038, 80] on input "[PERSON_NAME]" at bounding box center [1089, 81] width 282 height 32
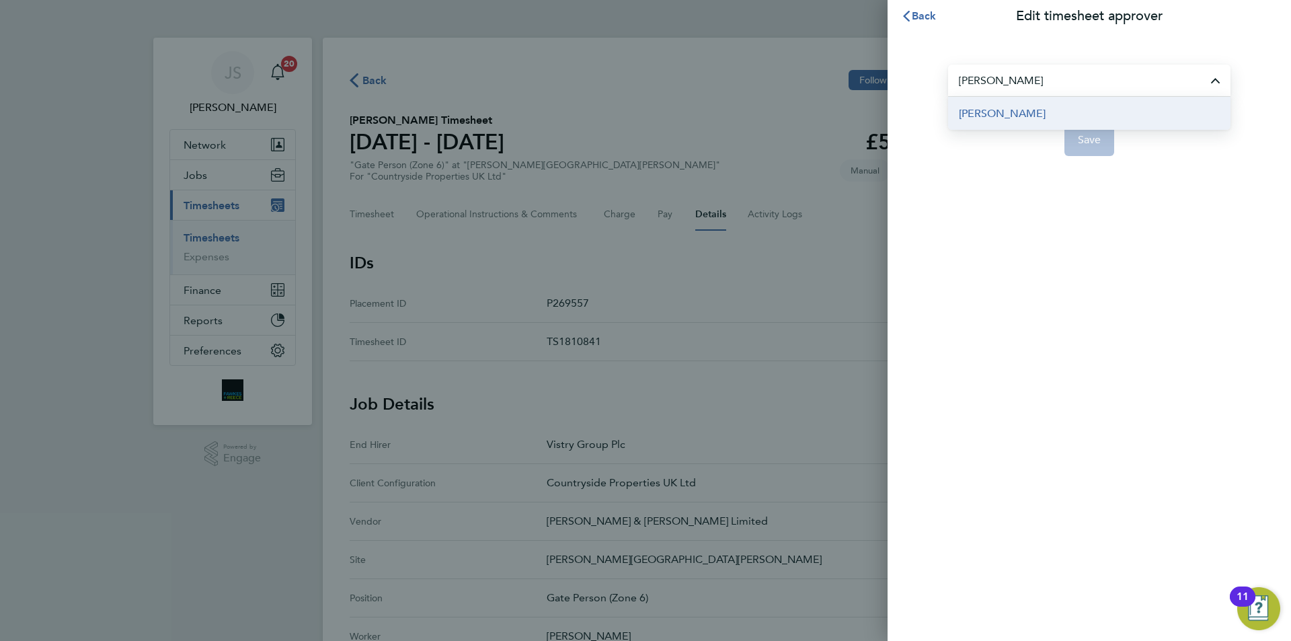
click at [1008, 116] on span "[PERSON_NAME]" at bounding box center [1002, 114] width 87 height 16
type input "[PERSON_NAME]"
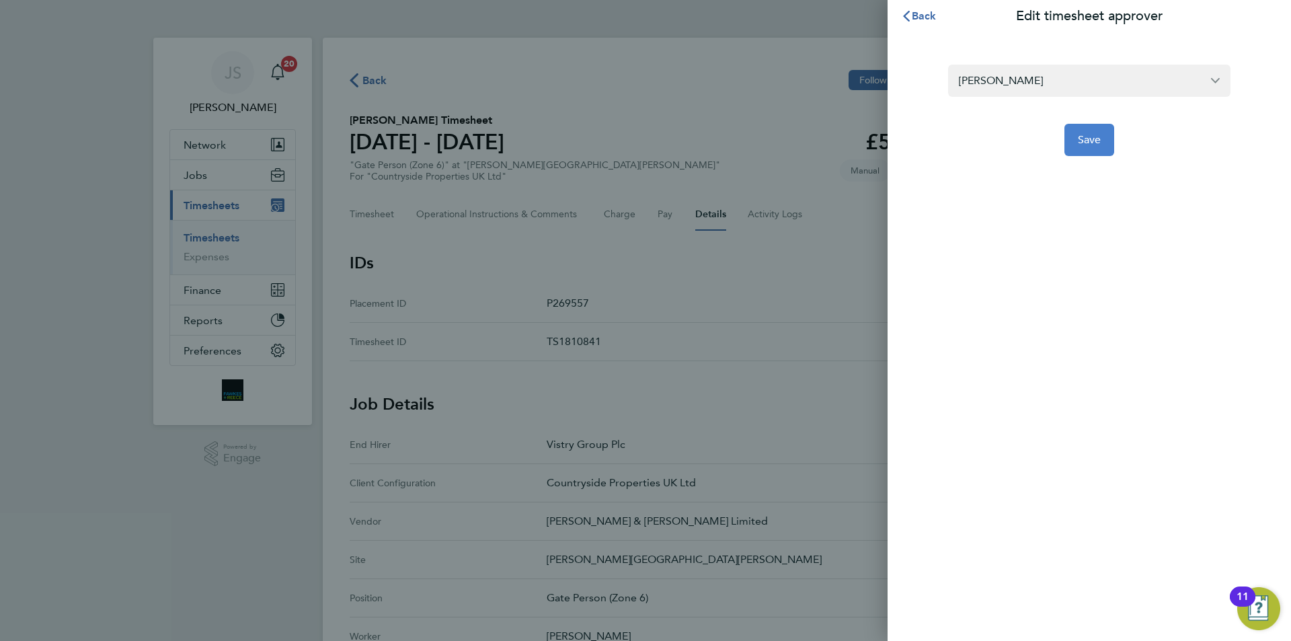
click at [1099, 147] on button "Save" at bounding box center [1089, 140] width 50 height 32
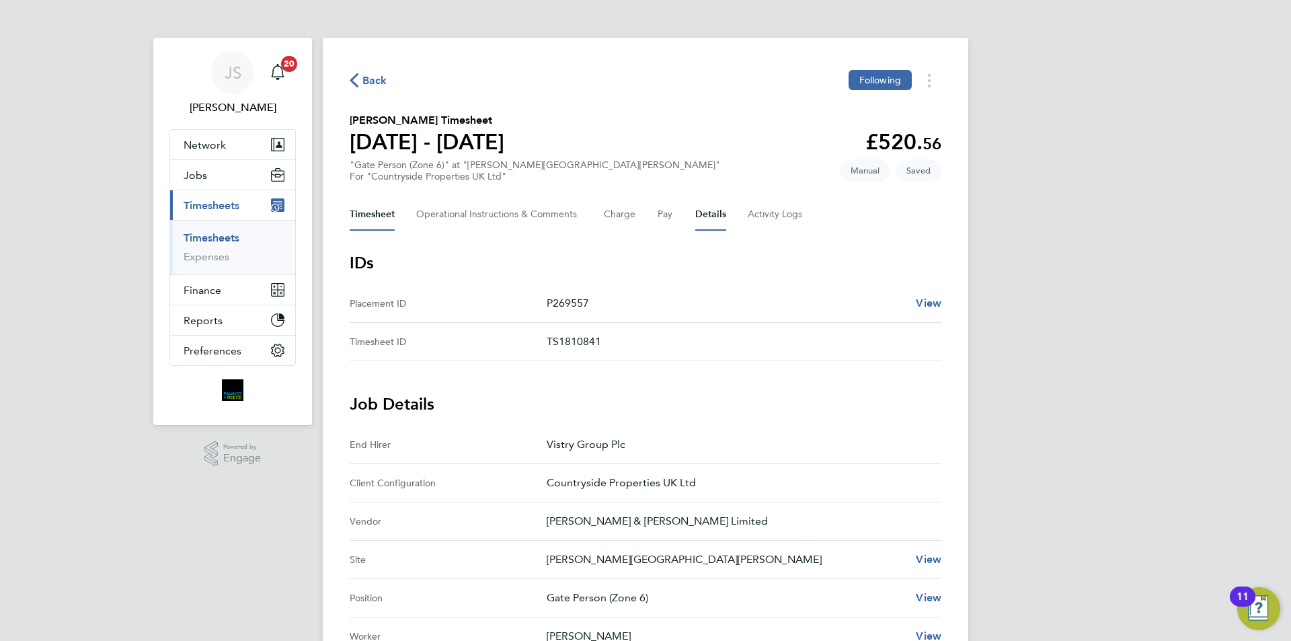
click at [371, 216] on button "Timesheet" at bounding box center [372, 214] width 45 height 32
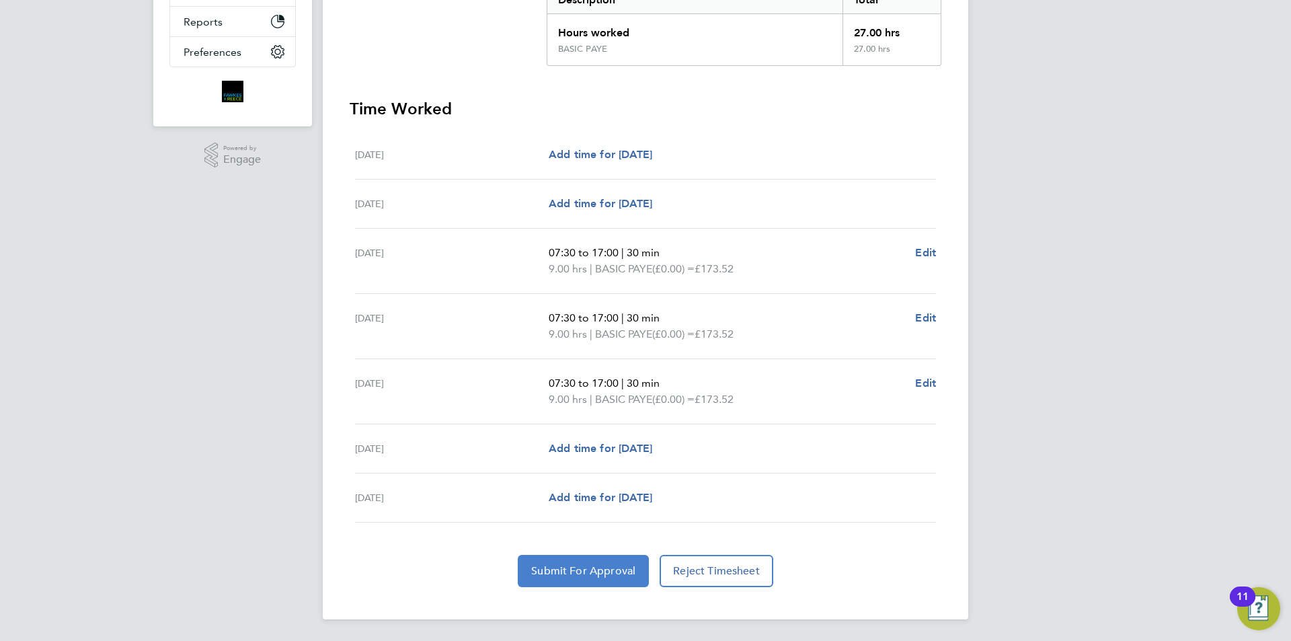
click at [601, 580] on button "Submit For Approval" at bounding box center [583, 571] width 131 height 32
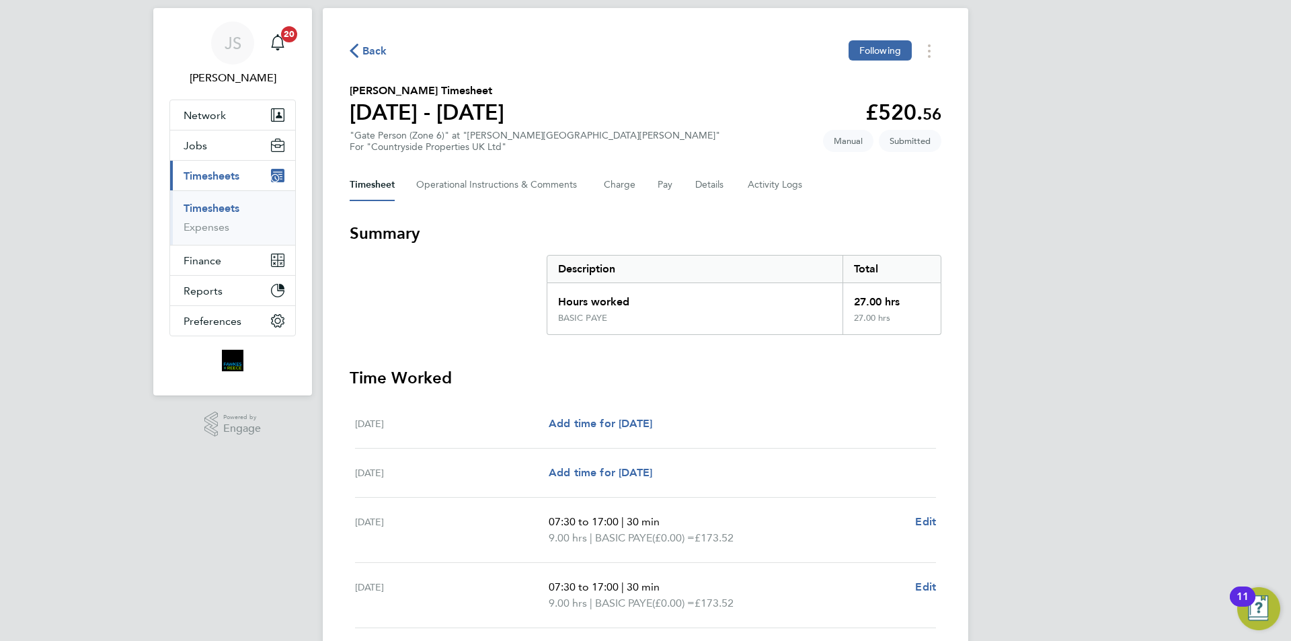
click at [371, 50] on span "Back" at bounding box center [374, 51] width 25 height 16
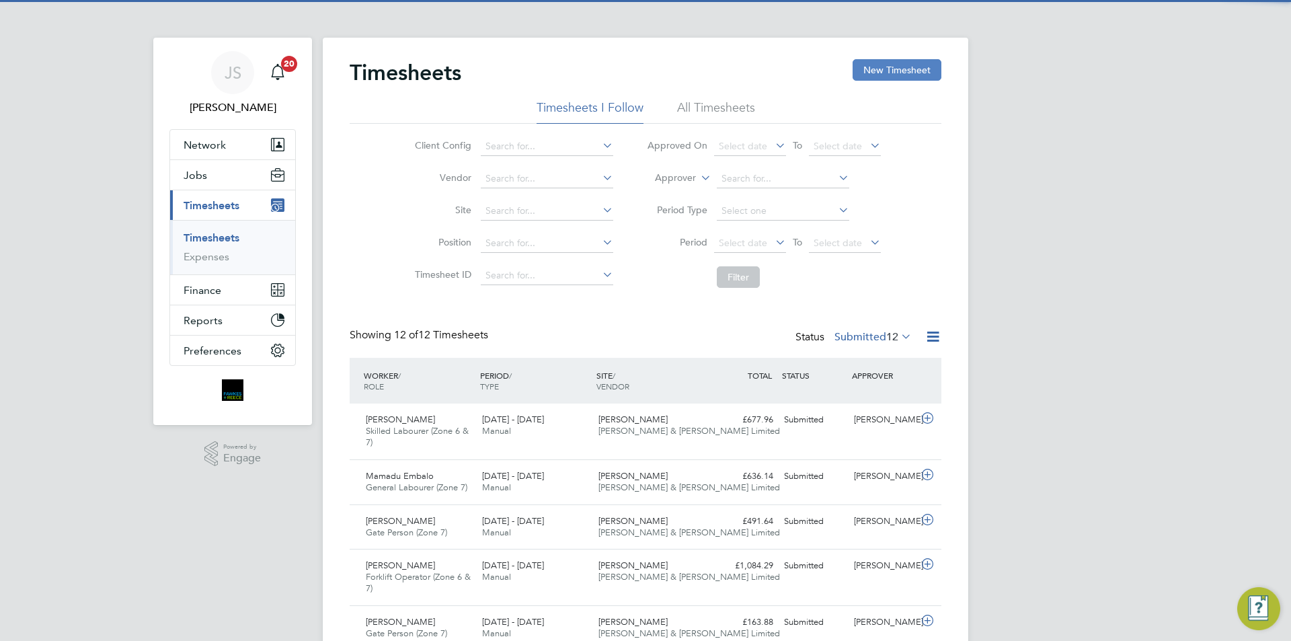
click at [881, 69] on button "New Timesheet" at bounding box center [897, 70] width 89 height 22
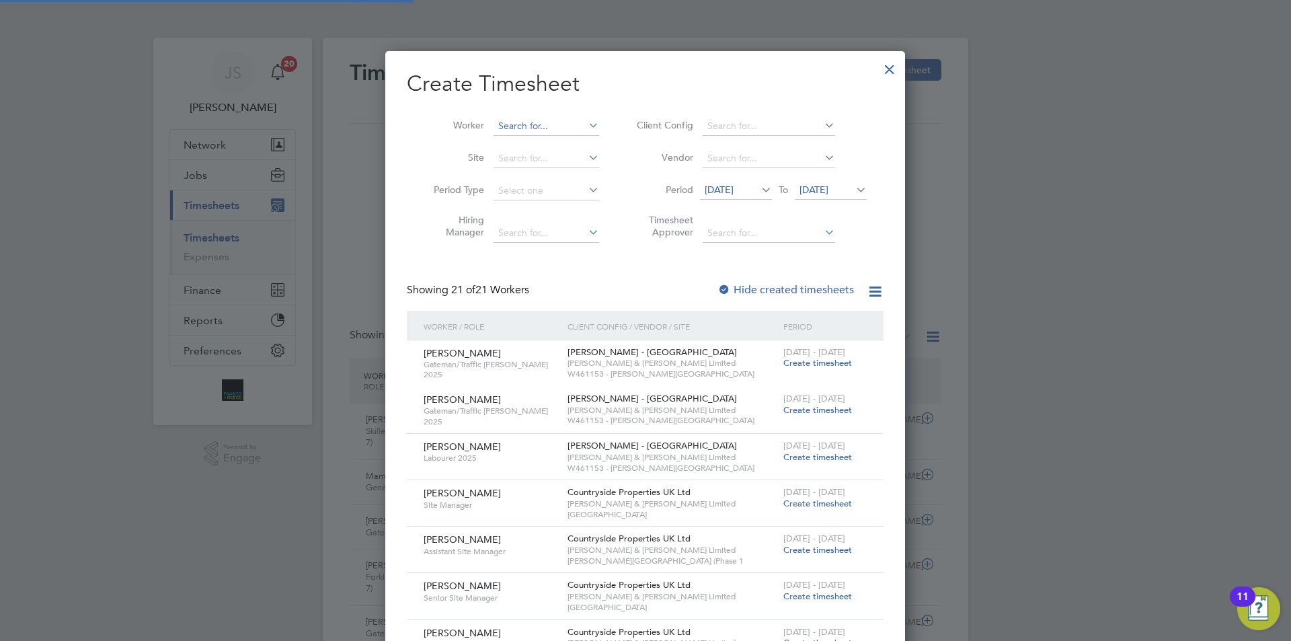
click at [510, 122] on input at bounding box center [547, 126] width 106 height 19
click at [520, 146] on li "[PERSON_NAME] nkelt" at bounding box center [556, 144] width 126 height 18
type input "[PERSON_NAME]"
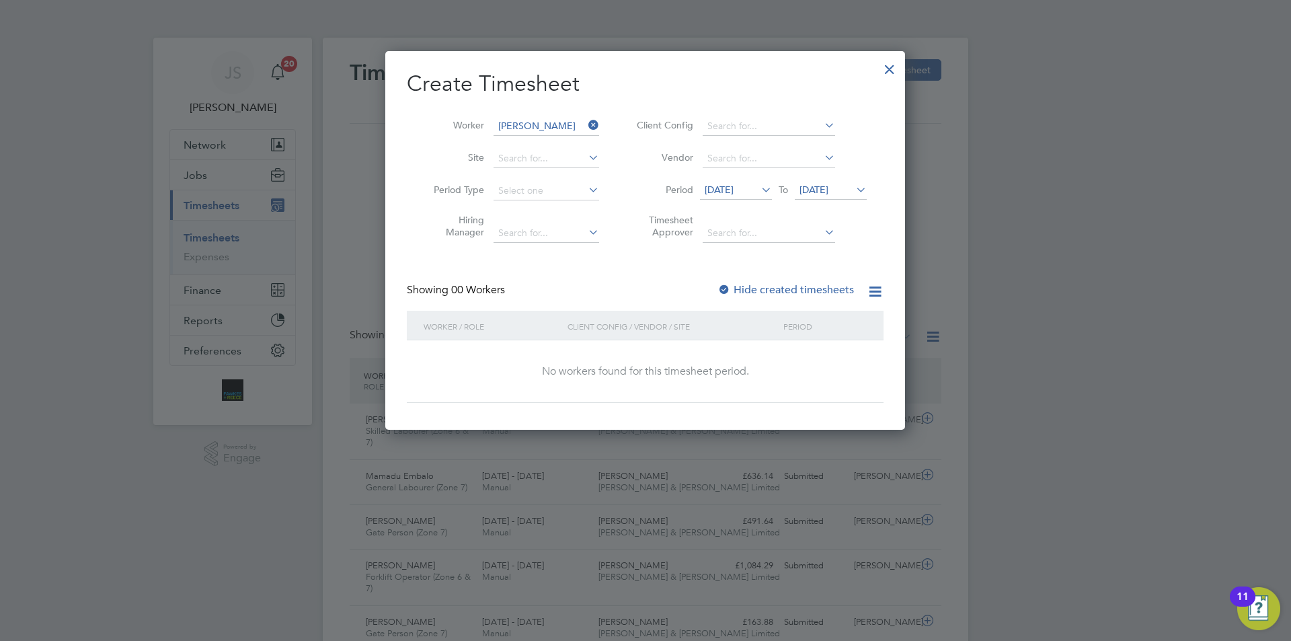
click at [731, 190] on span "[DATE]" at bounding box center [719, 190] width 29 height 12
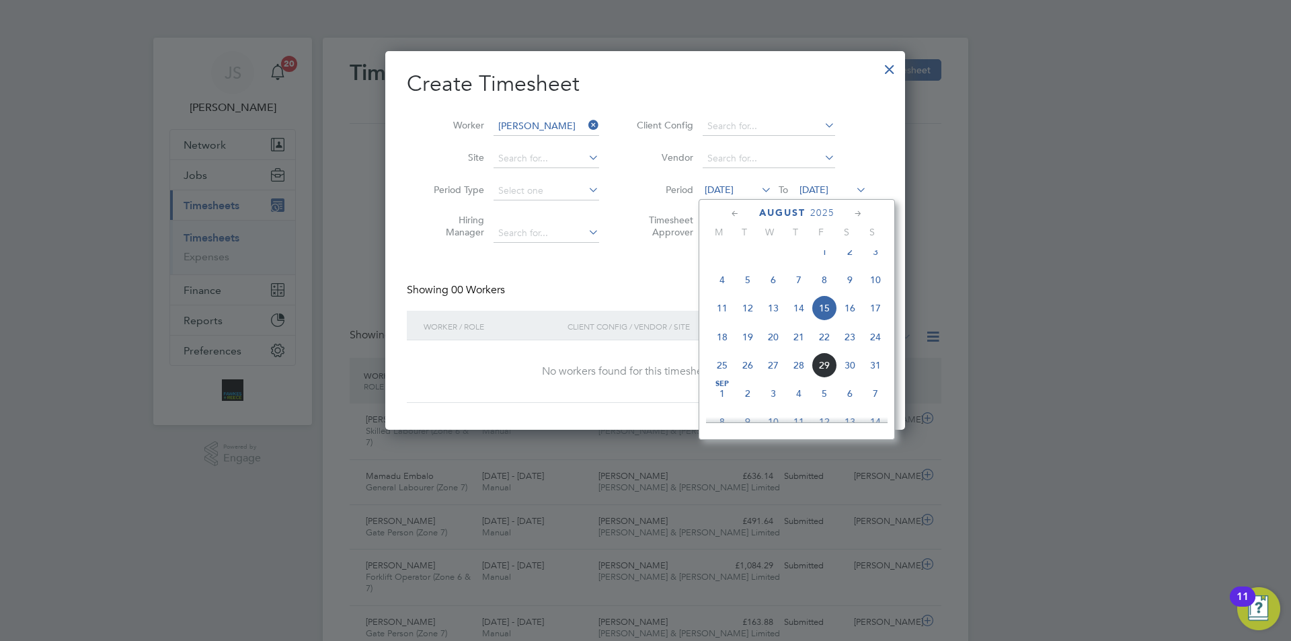
click at [747, 378] on span "26" at bounding box center [748, 365] width 26 height 26
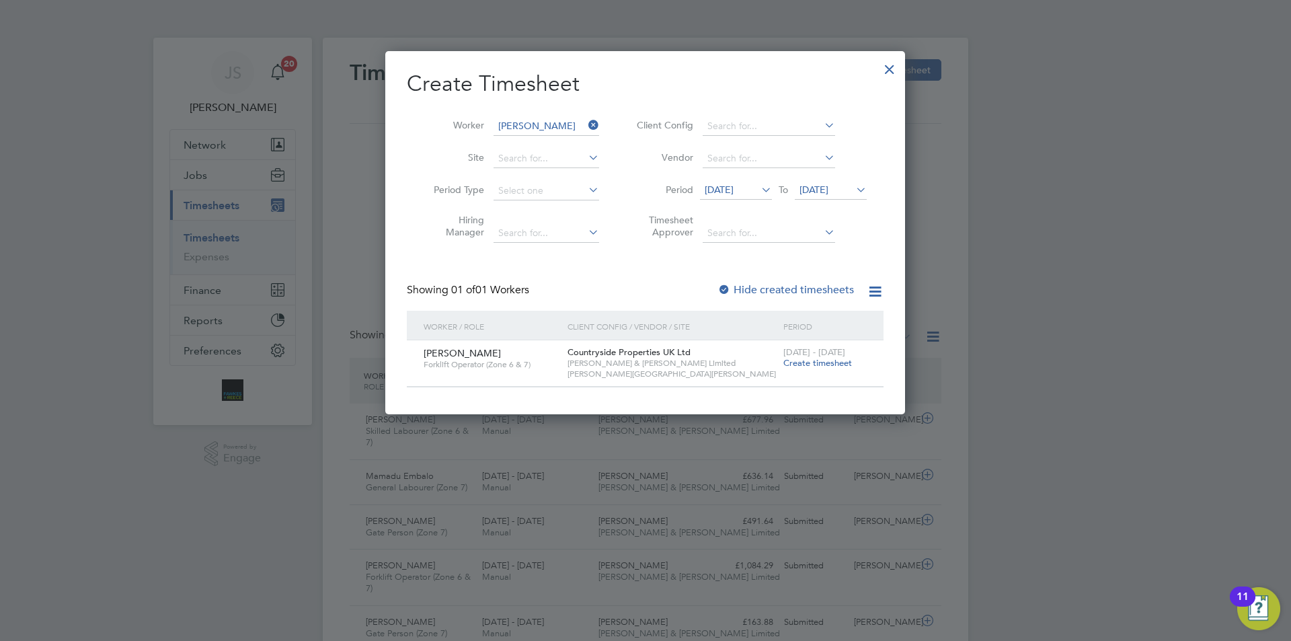
click at [835, 360] on span "Create timesheet" at bounding box center [817, 362] width 69 height 11
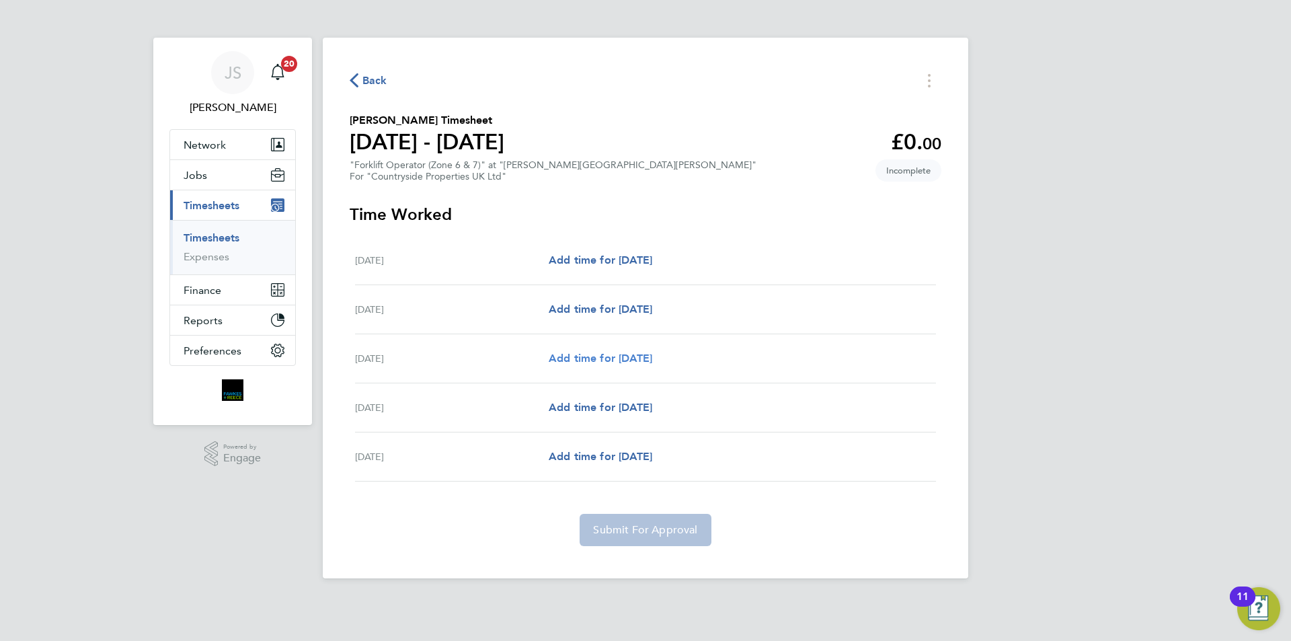
click at [592, 357] on span "Add time for [DATE]" at bounding box center [601, 358] width 104 height 13
select select "30"
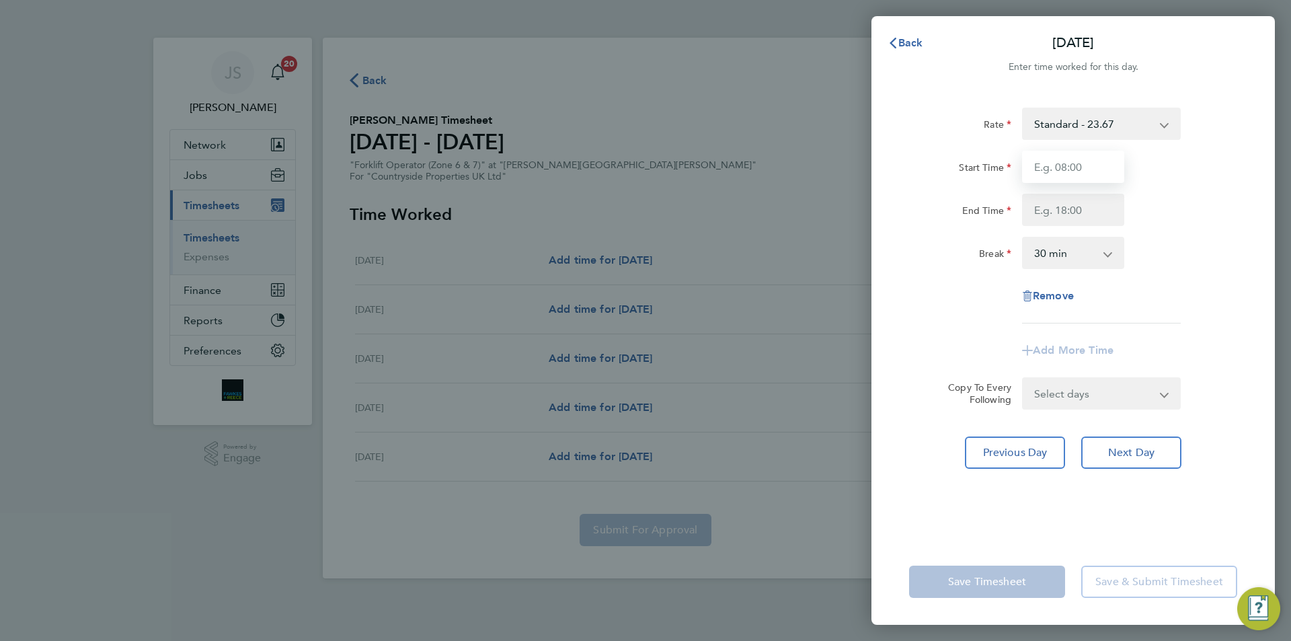
click at [1046, 160] on input "Start Time" at bounding box center [1073, 167] width 102 height 32
type input "07:30"
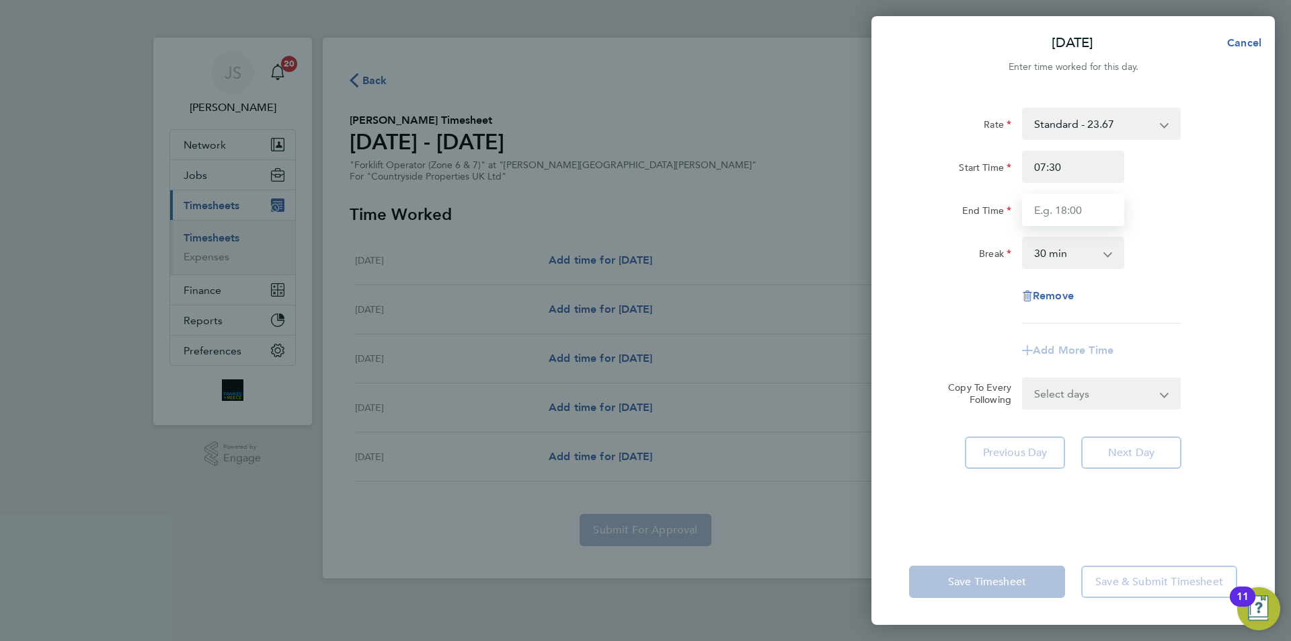
click at [1060, 195] on input "End Time" at bounding box center [1073, 210] width 102 height 32
type input "17:00"
click at [1094, 393] on form "Rate Standard - 23.67 Start Time 07:30 End Time 17:00 Break 0 min 15 min 30 min…" at bounding box center [1073, 259] width 328 height 302
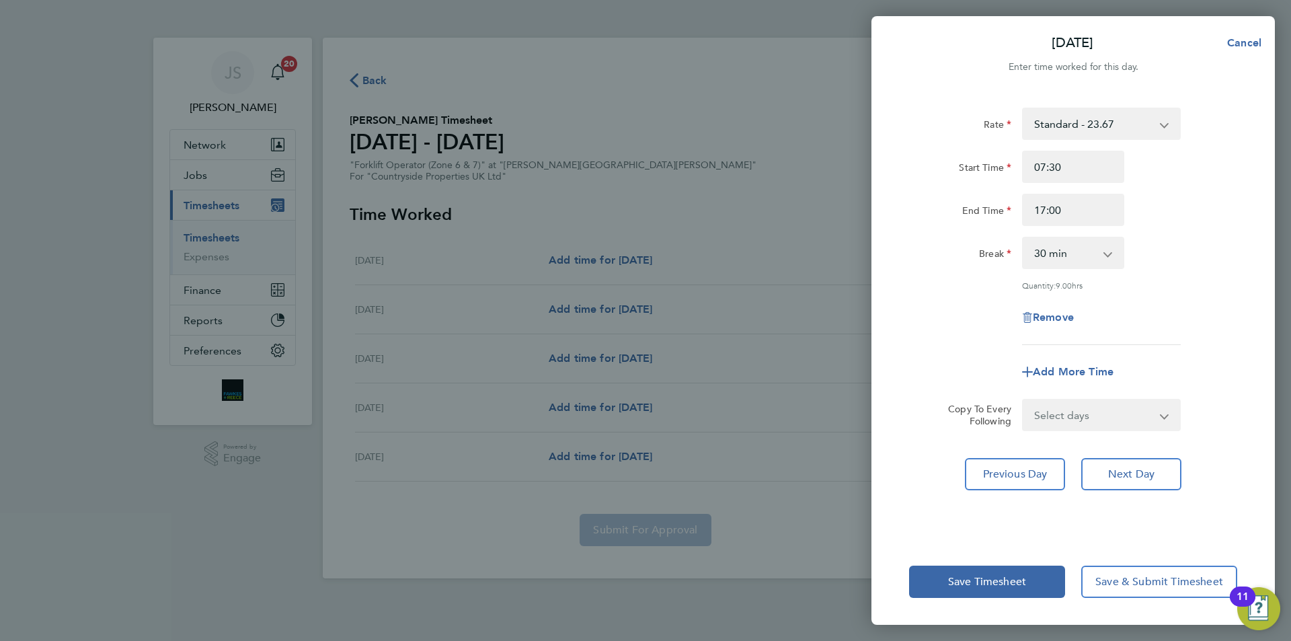
drag, startPoint x: 907, startPoint y: 300, endPoint x: 947, endPoint y: 442, distance: 147.3
click at [907, 301] on div "Remove" at bounding box center [1073, 317] width 339 height 32
click at [995, 583] on span "Save Timesheet" at bounding box center [987, 581] width 78 height 13
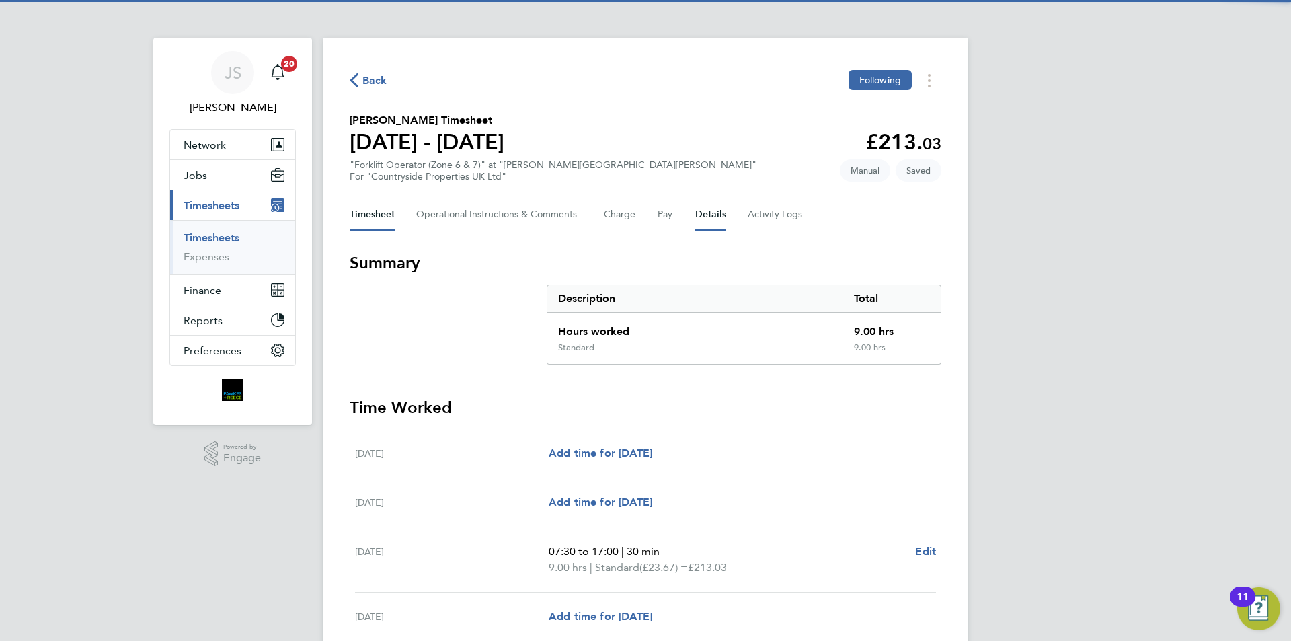
click at [698, 210] on button "Details" at bounding box center [710, 214] width 31 height 32
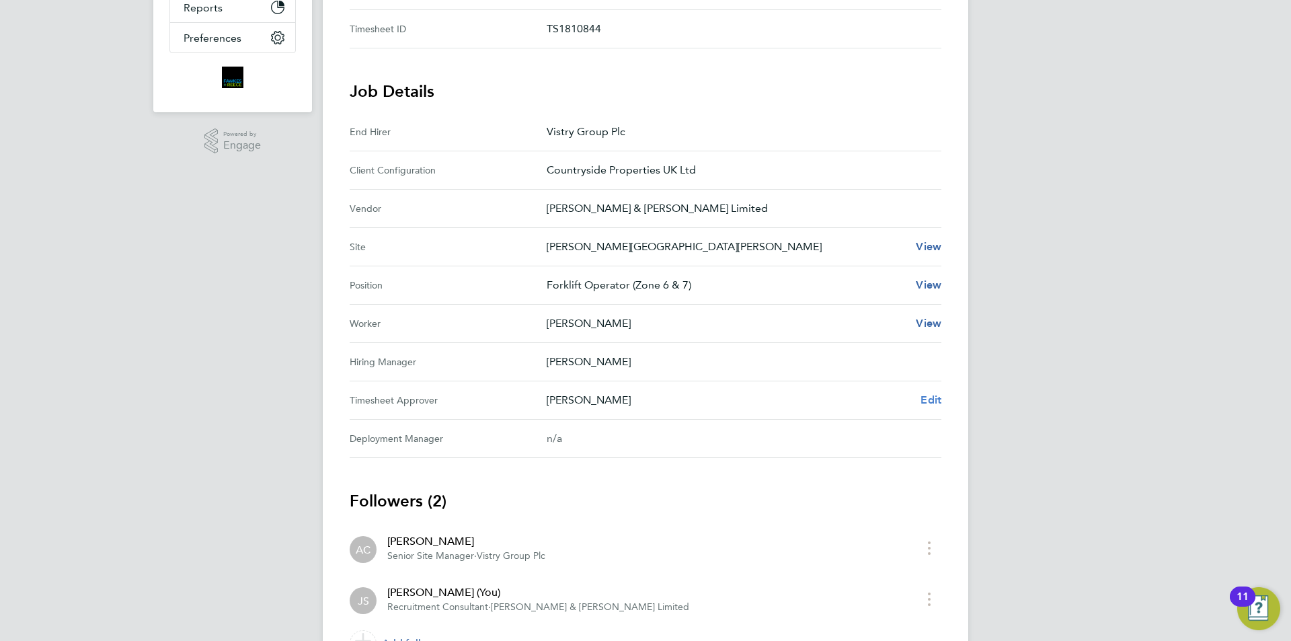
click at [933, 391] on Approver "Timesheet Approver [PERSON_NAME] Edit" at bounding box center [646, 400] width 592 height 38
click at [929, 396] on span "Edit" at bounding box center [931, 399] width 21 height 13
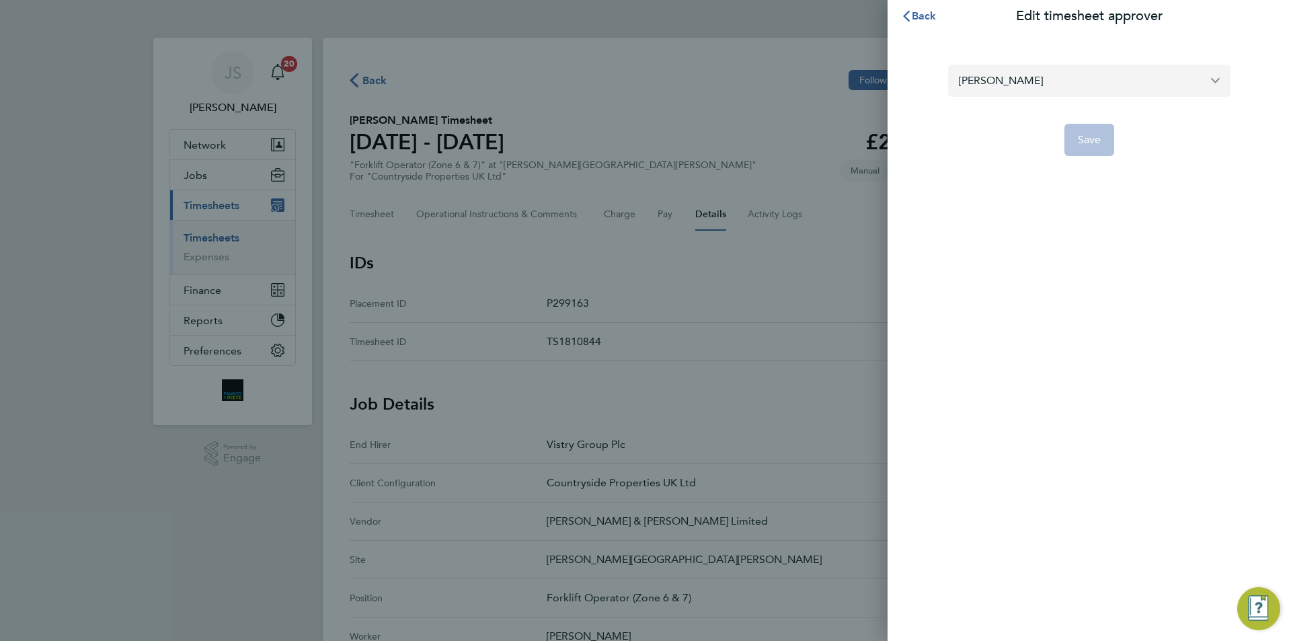
click at [1031, 87] on input "[PERSON_NAME]" at bounding box center [1089, 81] width 282 height 32
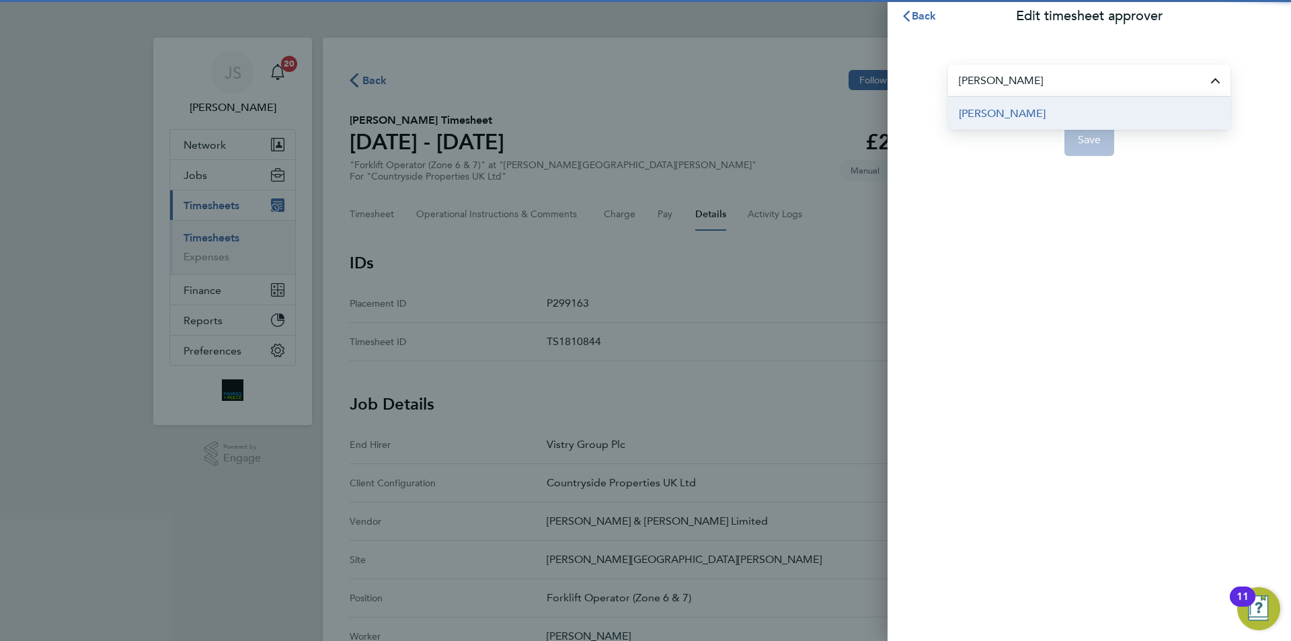
click at [970, 119] on span "[PERSON_NAME]" at bounding box center [1002, 114] width 87 height 16
type input "[PERSON_NAME]"
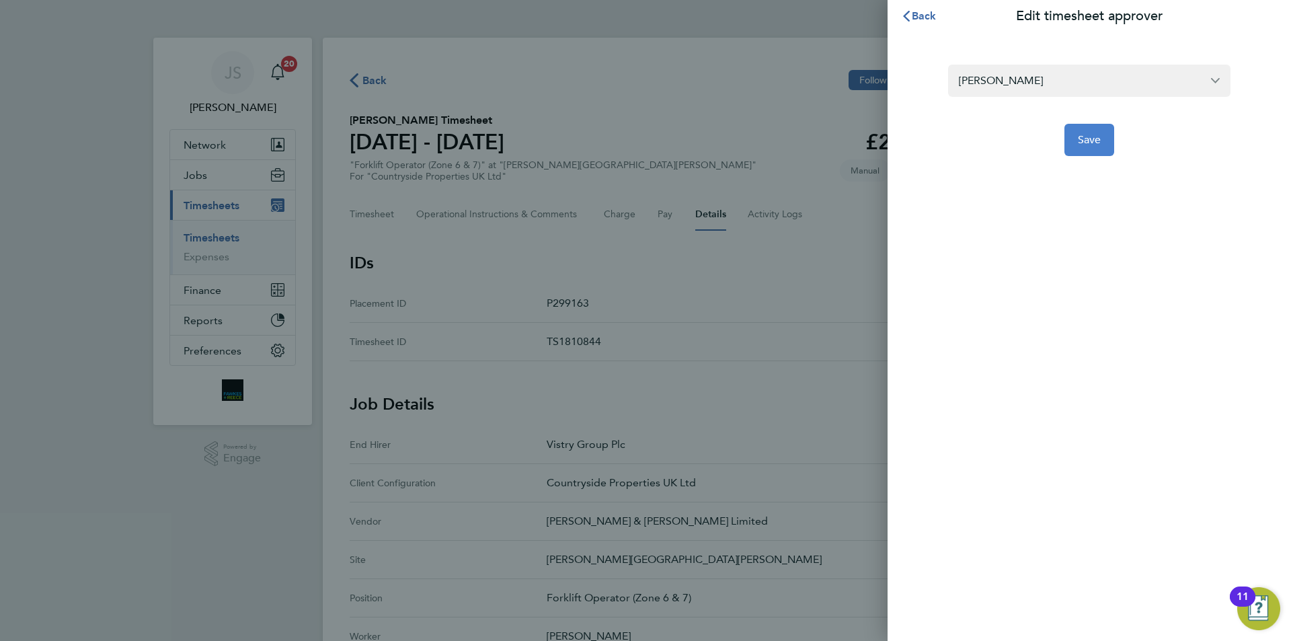
click at [1084, 140] on span "Save" at bounding box center [1090, 139] width 24 height 13
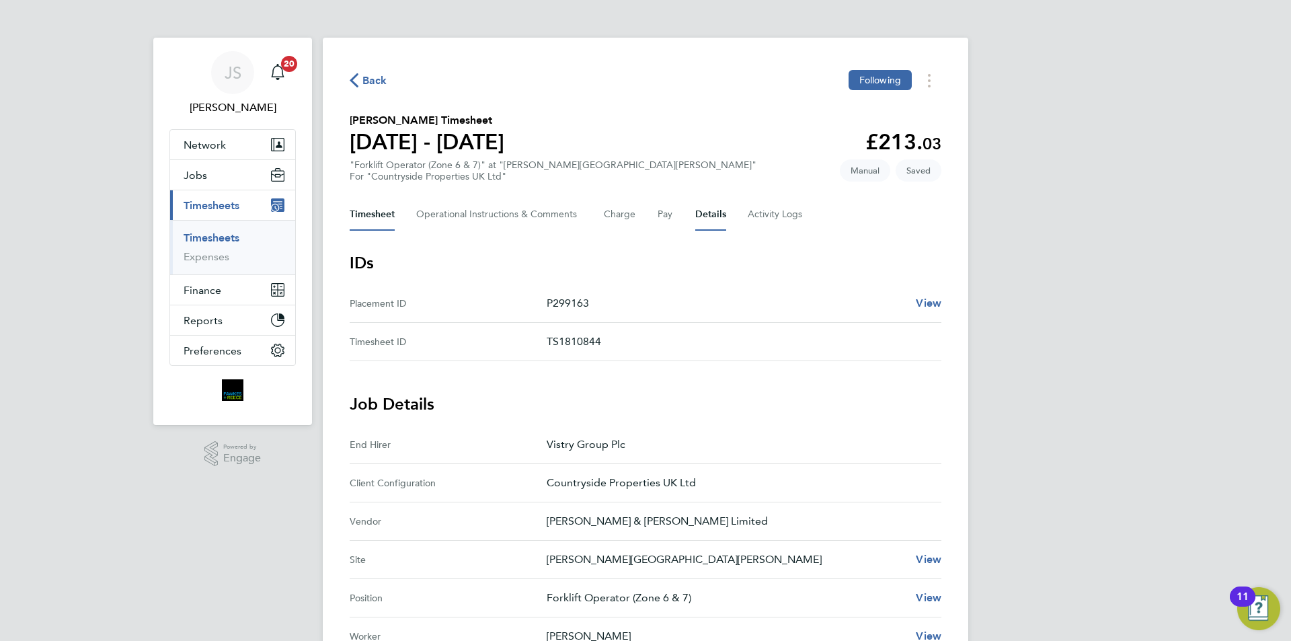
click at [386, 215] on button "Timesheet" at bounding box center [372, 214] width 45 height 32
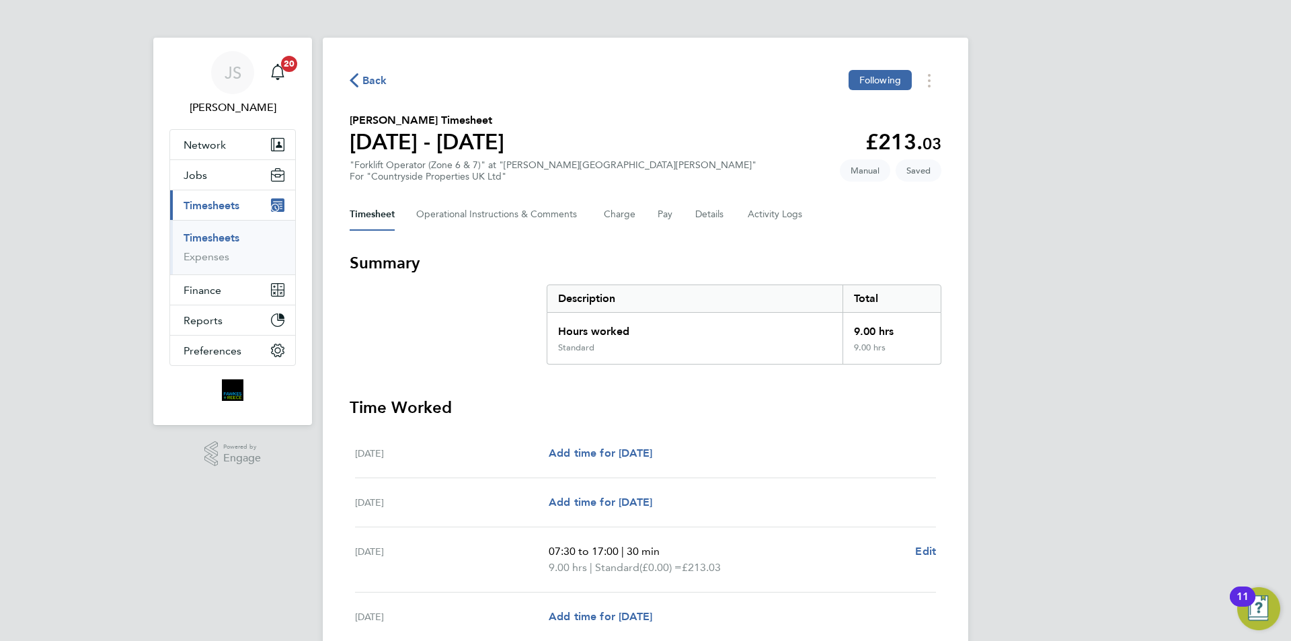
scroll to position [168, 0]
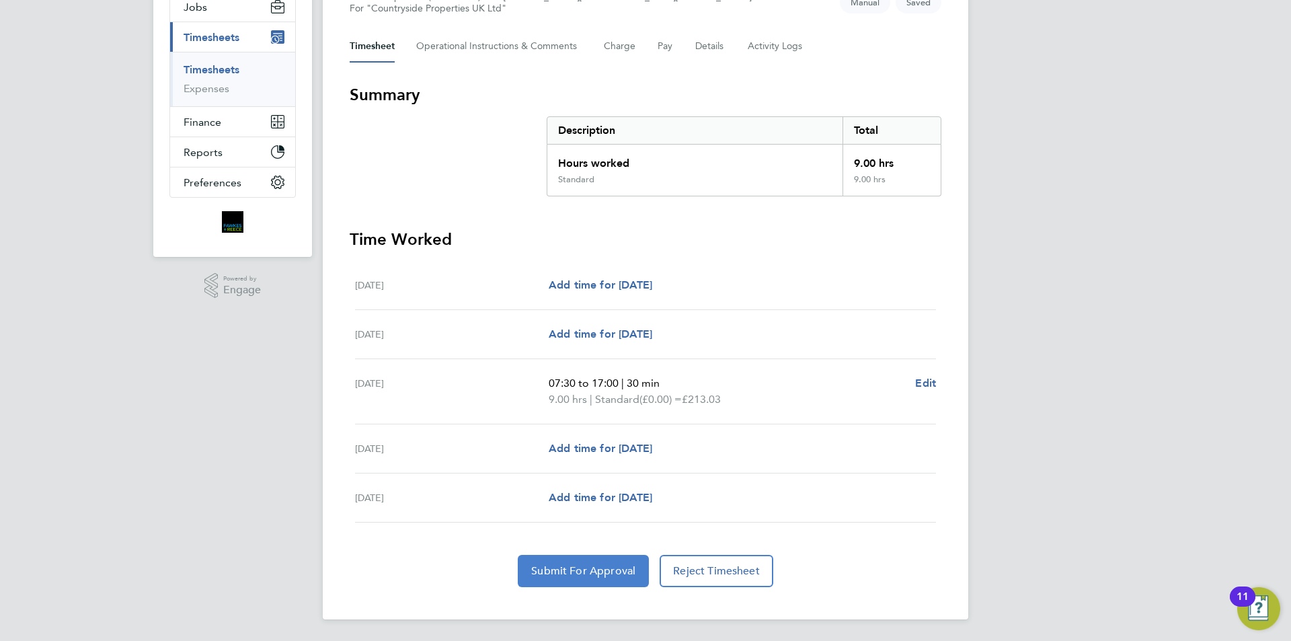
click at [572, 573] on span "Submit For Approval" at bounding box center [583, 570] width 104 height 13
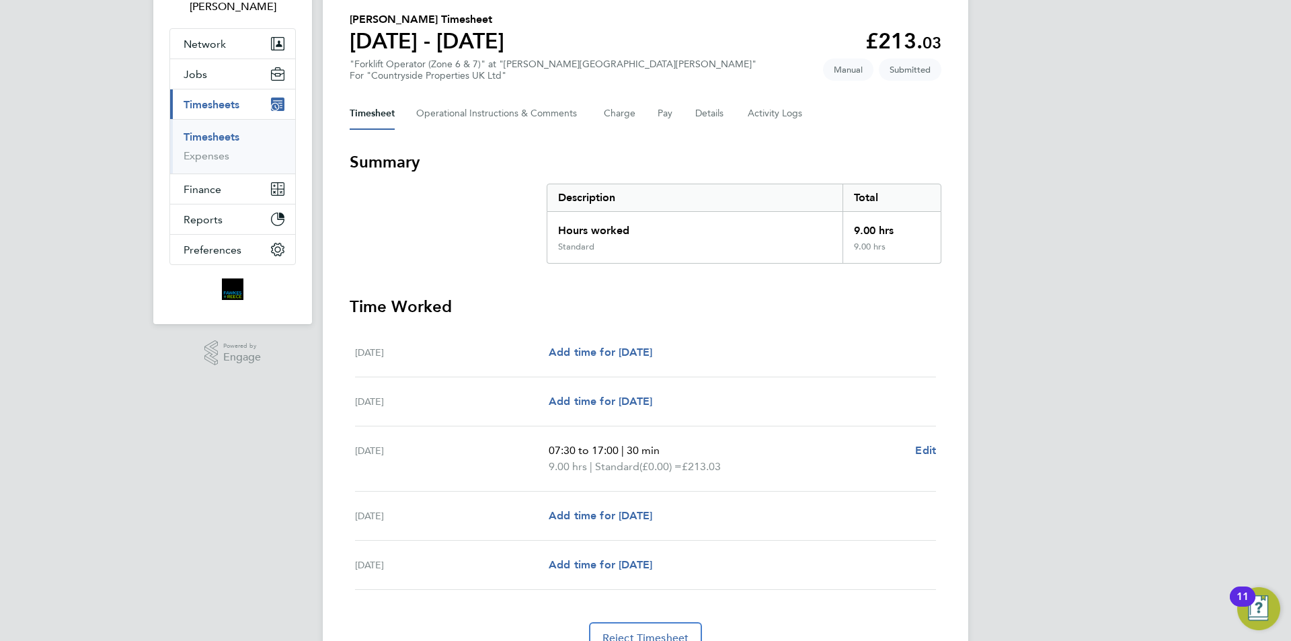
scroll to position [0, 0]
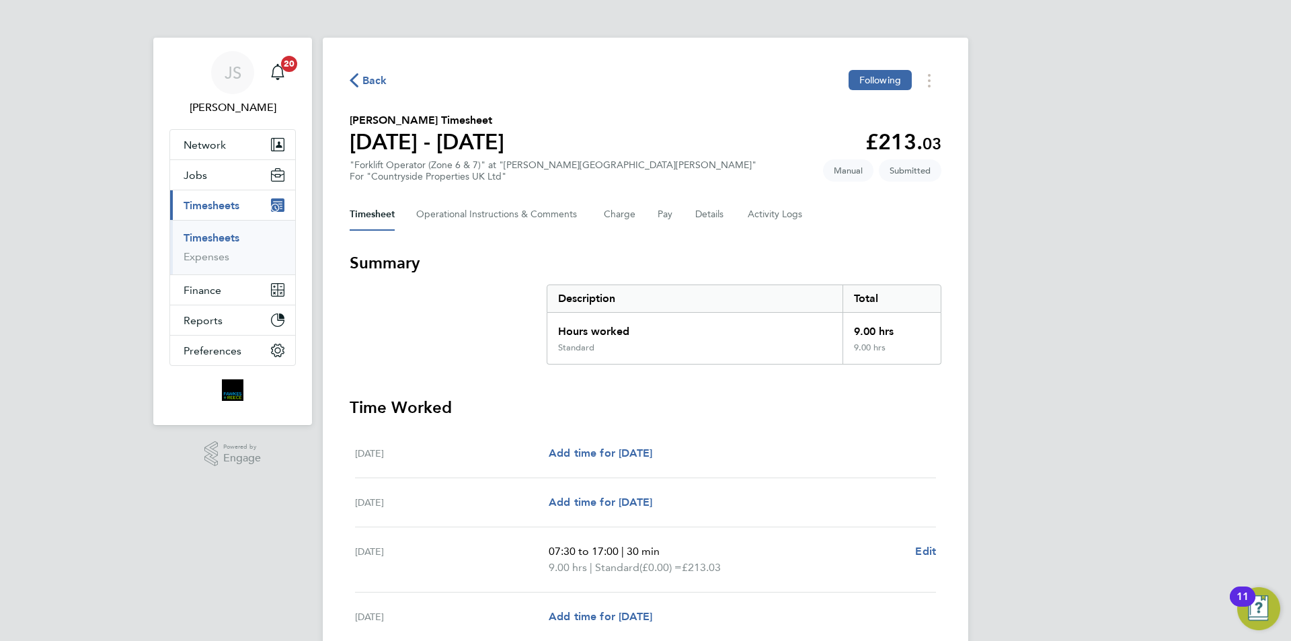
click at [372, 73] on span "Back" at bounding box center [374, 81] width 25 height 16
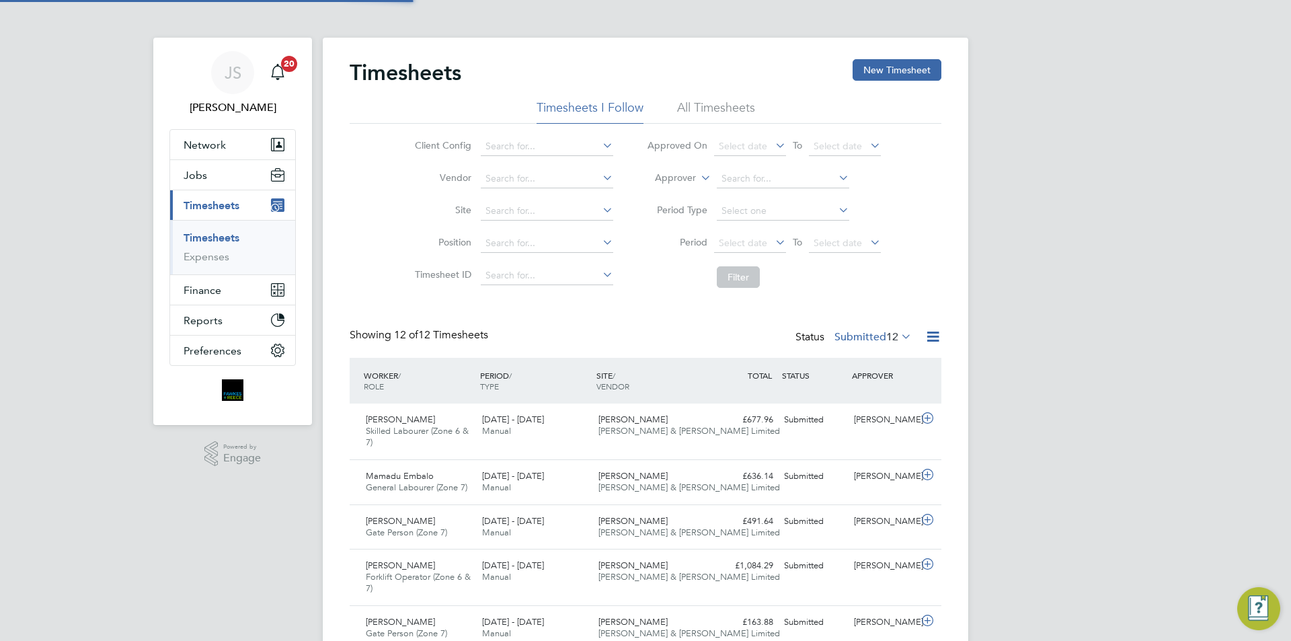
scroll to position [34, 117]
drag, startPoint x: 911, startPoint y: 68, endPoint x: 871, endPoint y: 67, distance: 40.4
click at [908, 63] on button "New Timesheet" at bounding box center [897, 70] width 89 height 22
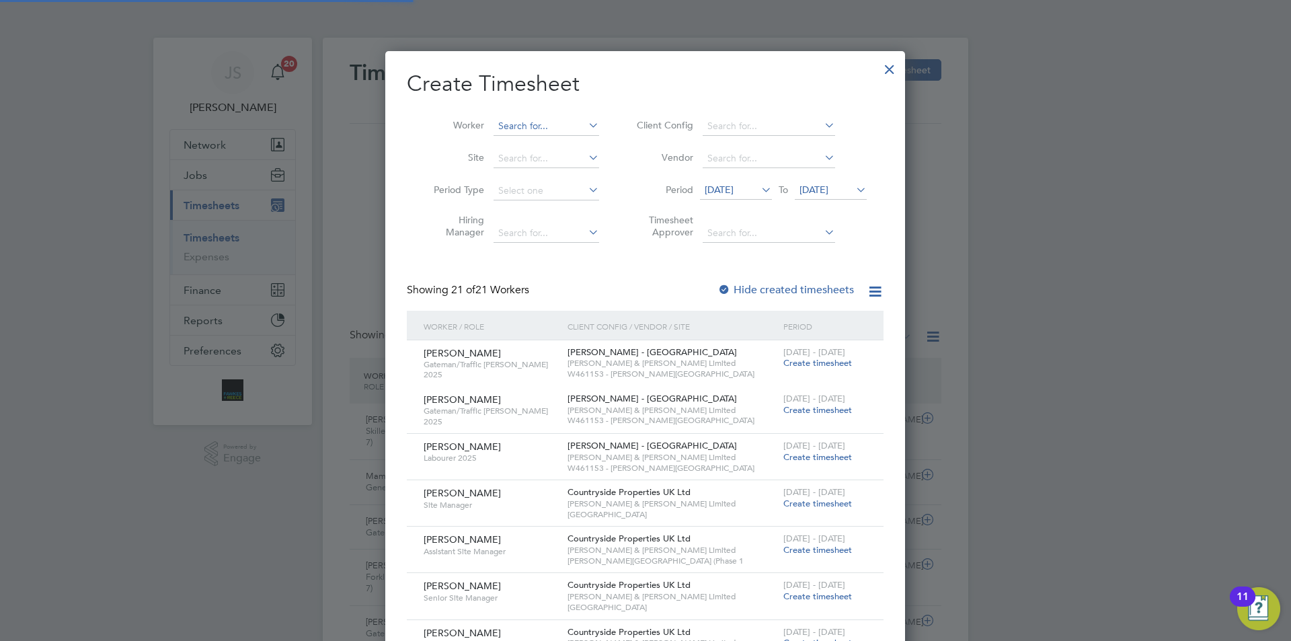
click at [534, 123] on input at bounding box center [547, 126] width 106 height 19
click at [521, 139] on li "[PERSON_NAME] ei" at bounding box center [551, 144] width 117 height 18
type input "[PERSON_NAME]"
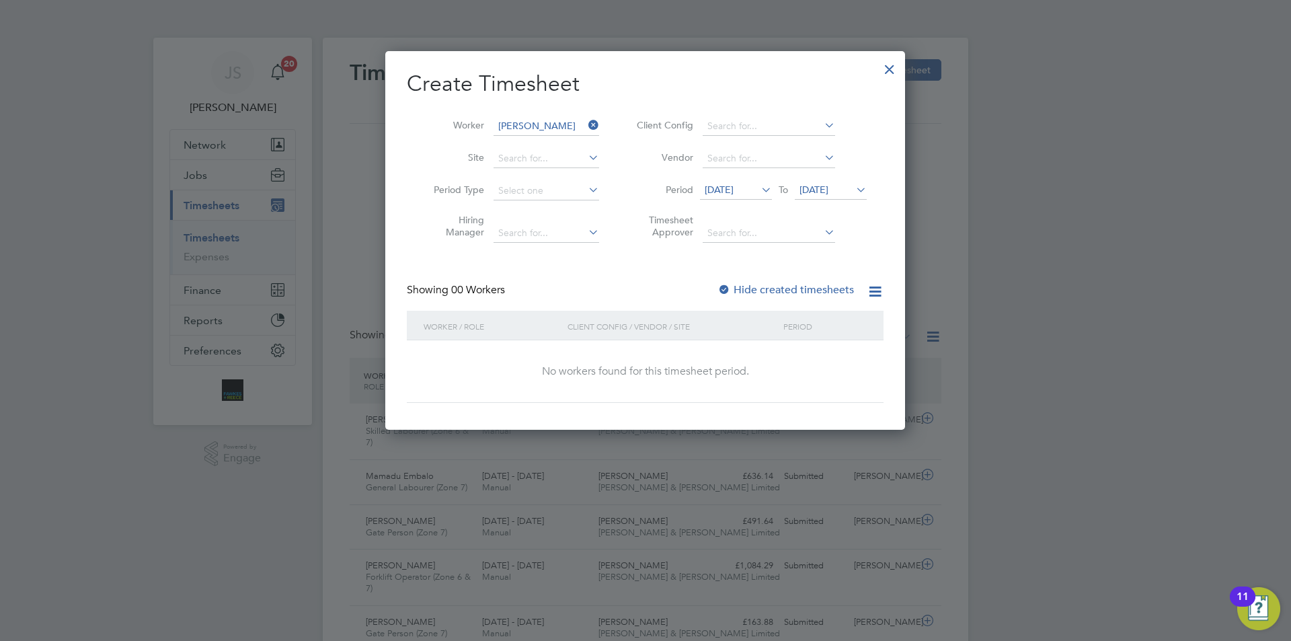
click at [733, 186] on span "[DATE]" at bounding box center [719, 190] width 29 height 12
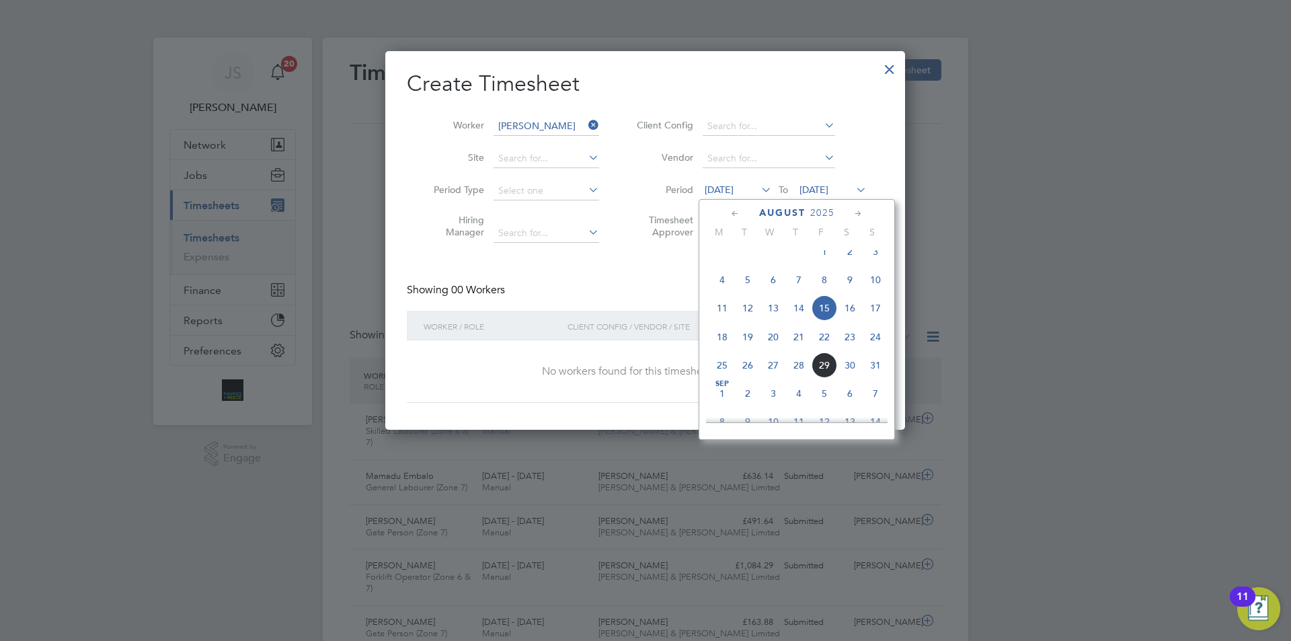
click at [748, 377] on span "26" at bounding box center [748, 365] width 26 height 26
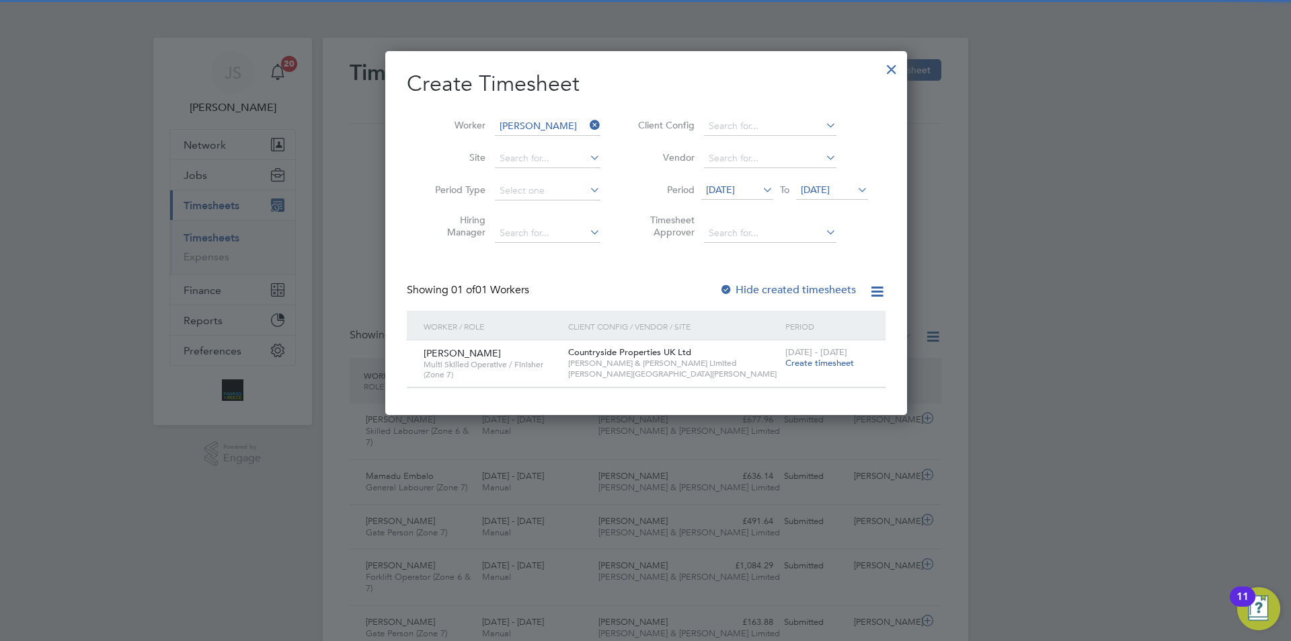
click at [801, 364] on span "Create timesheet" at bounding box center [819, 362] width 69 height 11
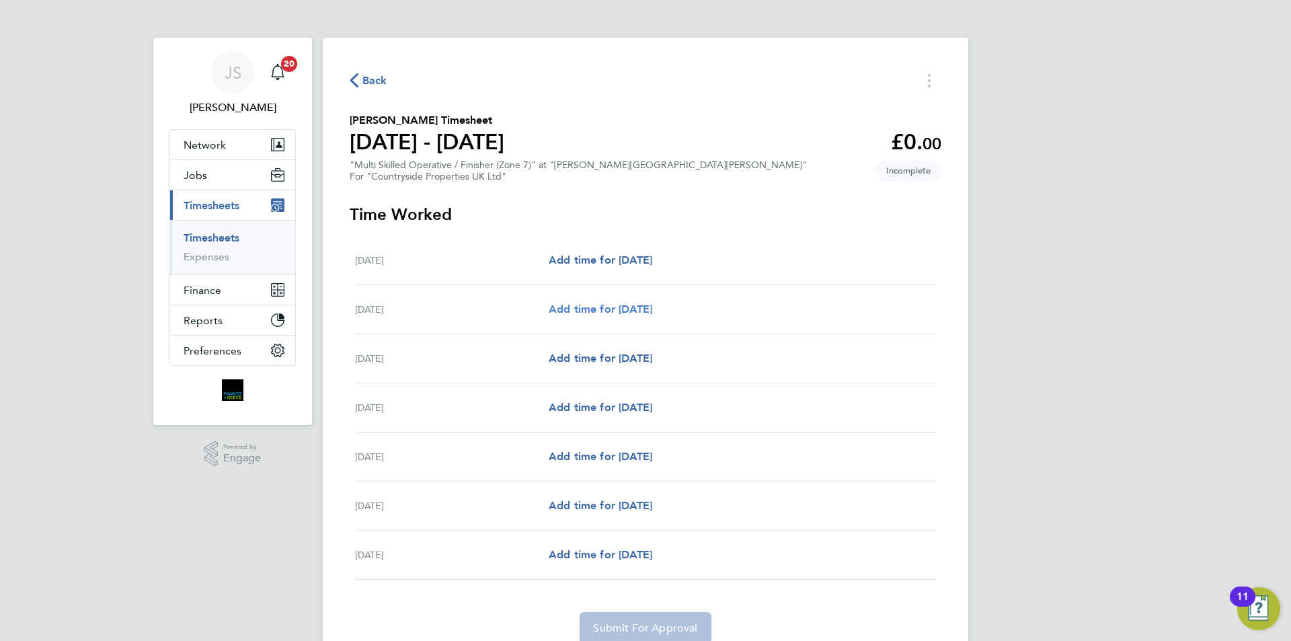
click at [622, 311] on span "Add time for [DATE]" at bounding box center [601, 309] width 104 height 13
select select "30"
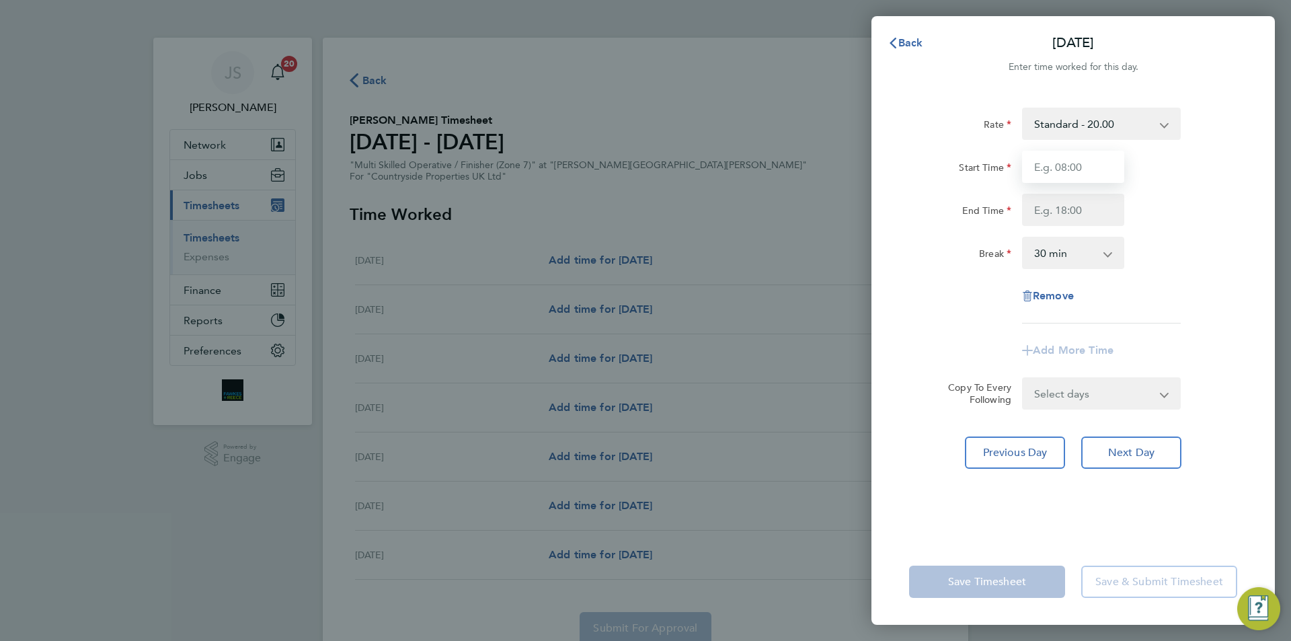
click at [1077, 163] on input "Start Time" at bounding box center [1073, 167] width 102 height 32
type input "07:30"
drag, startPoint x: 1058, startPoint y: 211, endPoint x: 1058, endPoint y: 203, distance: 8.1
click at [1058, 211] on input "End Time" at bounding box center [1073, 210] width 102 height 32
type input "17:00"
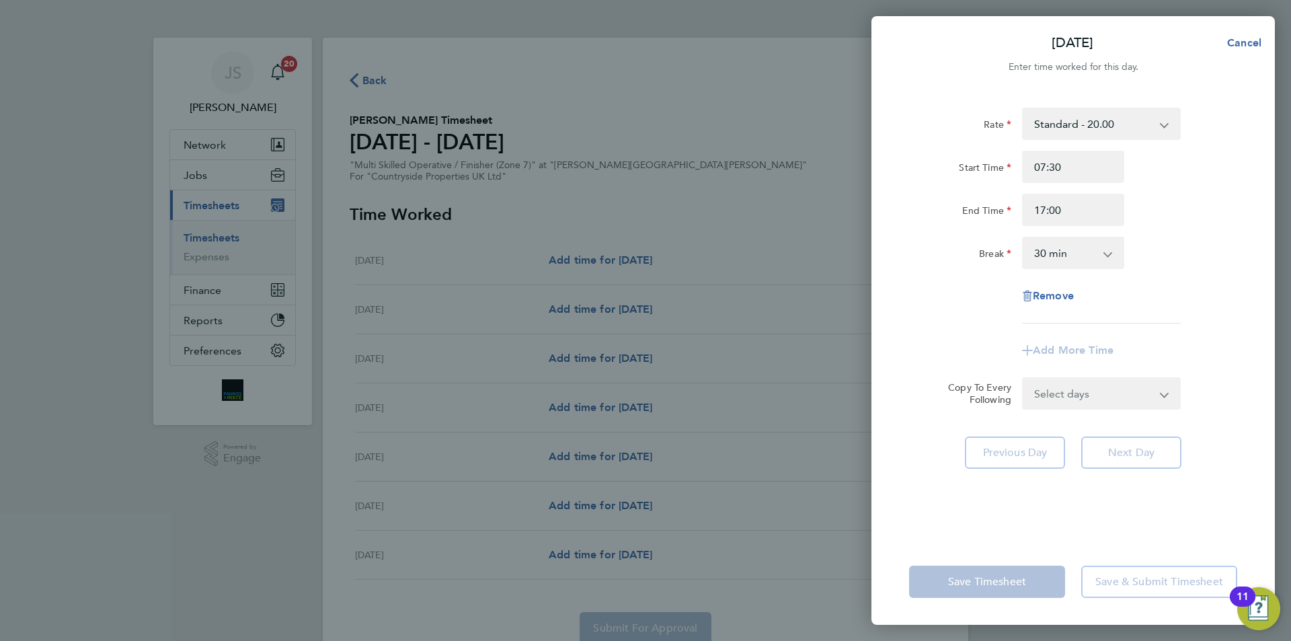
click at [1064, 400] on select "Select days Day Weekday (Mon-Fri) Weekend (Sat-Sun) [DATE] [DATE] [DATE] [DATE]…" at bounding box center [1093, 394] width 141 height 30
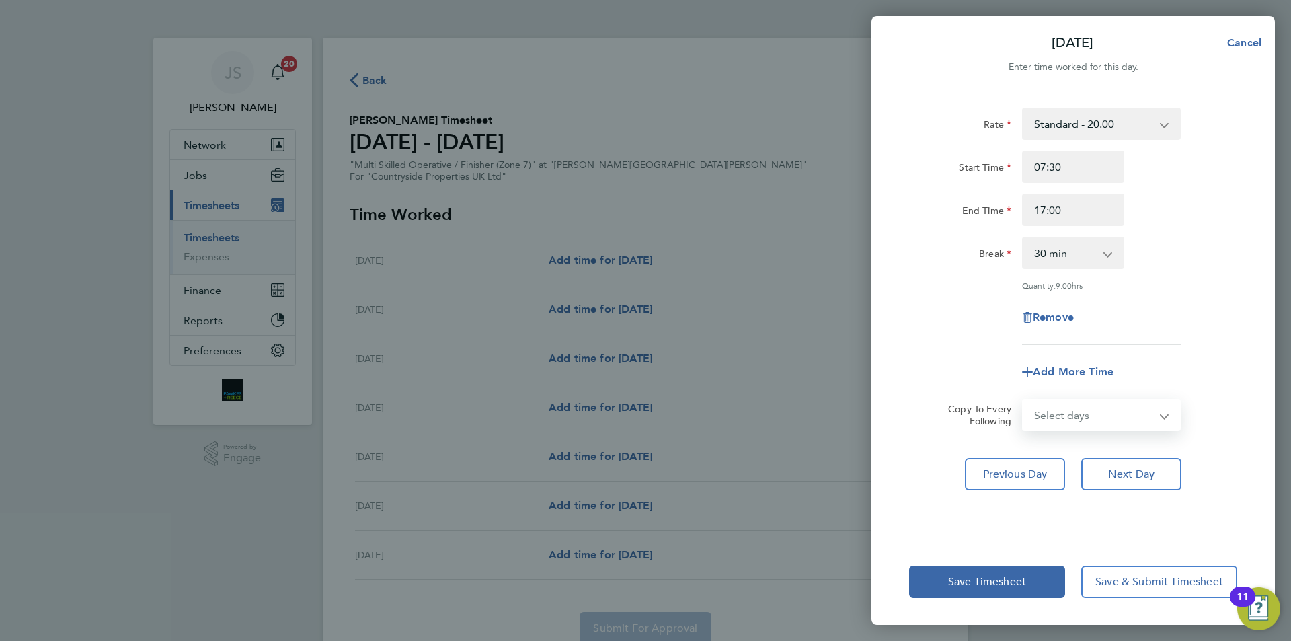
select select "WEEKDAY"
click at [1023, 400] on select "Select days Day Weekday (Mon-Fri) Weekend (Sat-Sun) [DATE] [DATE] [DATE] [DATE]…" at bounding box center [1093, 415] width 141 height 30
select select "[DATE]"
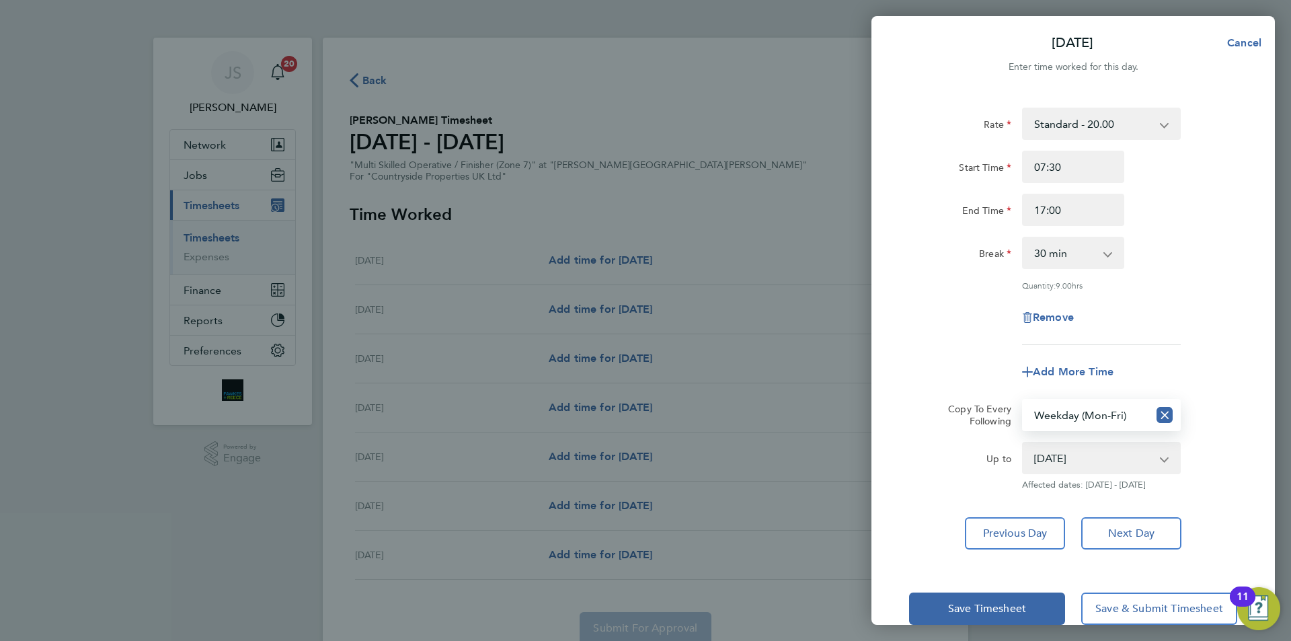
click at [977, 340] on div "Rate Standard - 20.00 Basic - 20.00 Start Time 07:30 End Time 17:00 Break 0 min…" at bounding box center [1073, 226] width 328 height 237
click at [984, 608] on span "Save Timesheet" at bounding box center [987, 608] width 78 height 13
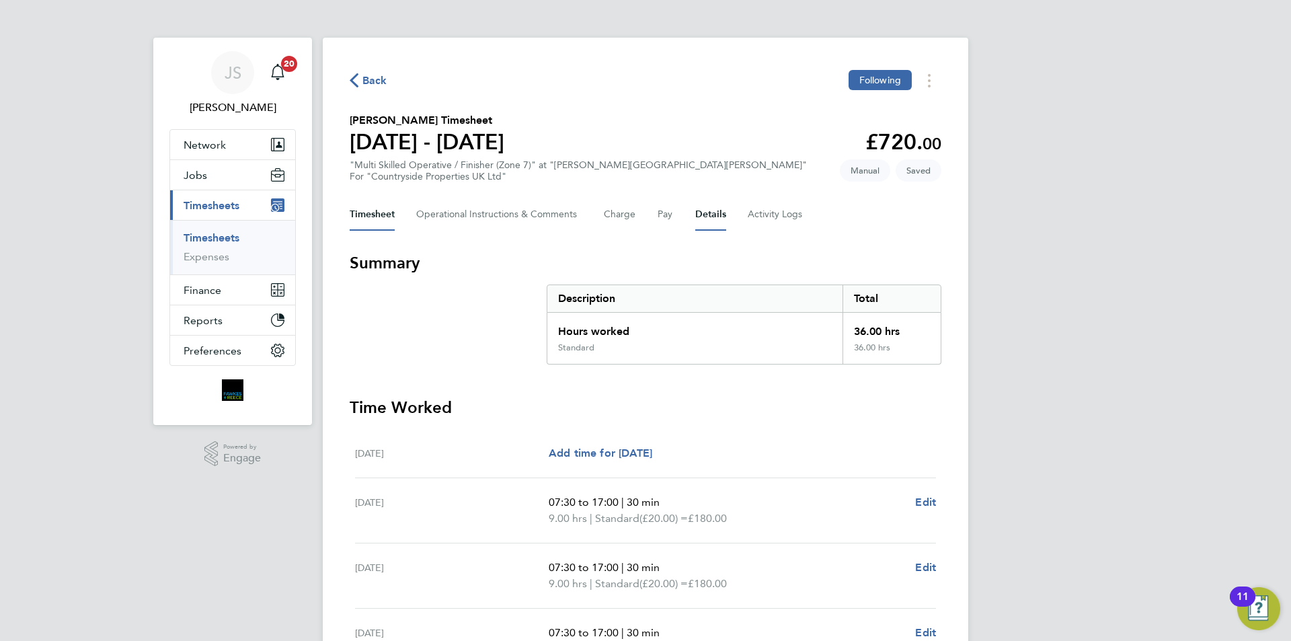
click at [708, 219] on button "Details" at bounding box center [710, 214] width 31 height 32
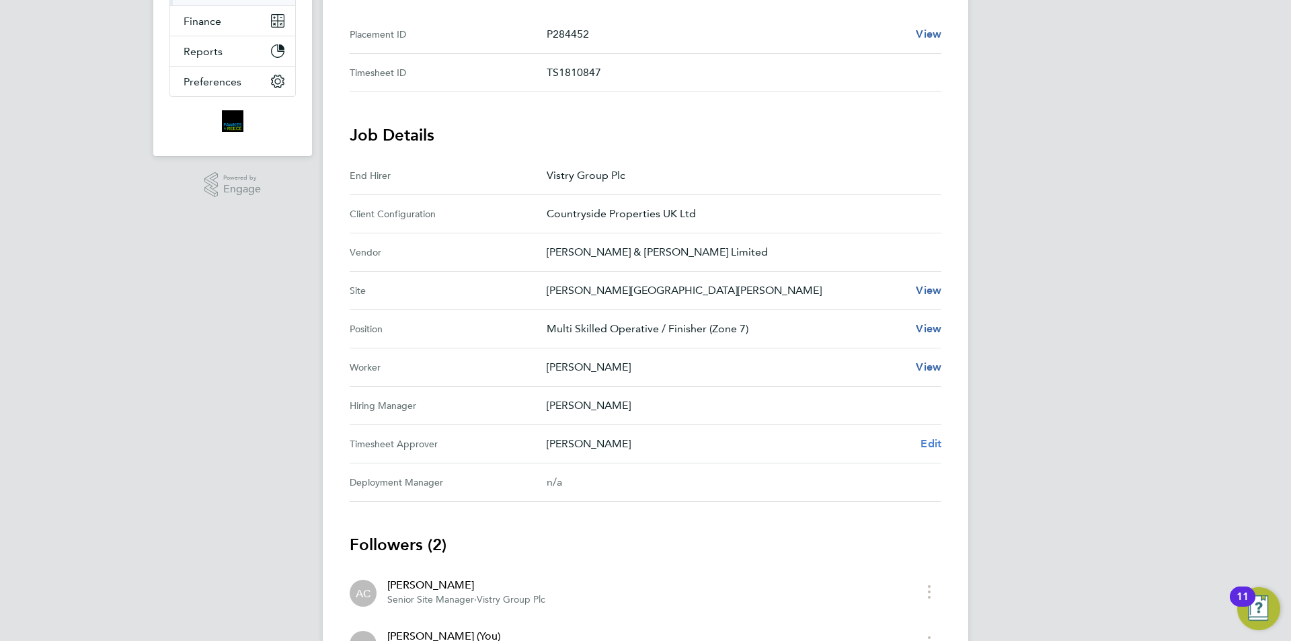
click at [925, 437] on span "Edit" at bounding box center [931, 443] width 21 height 13
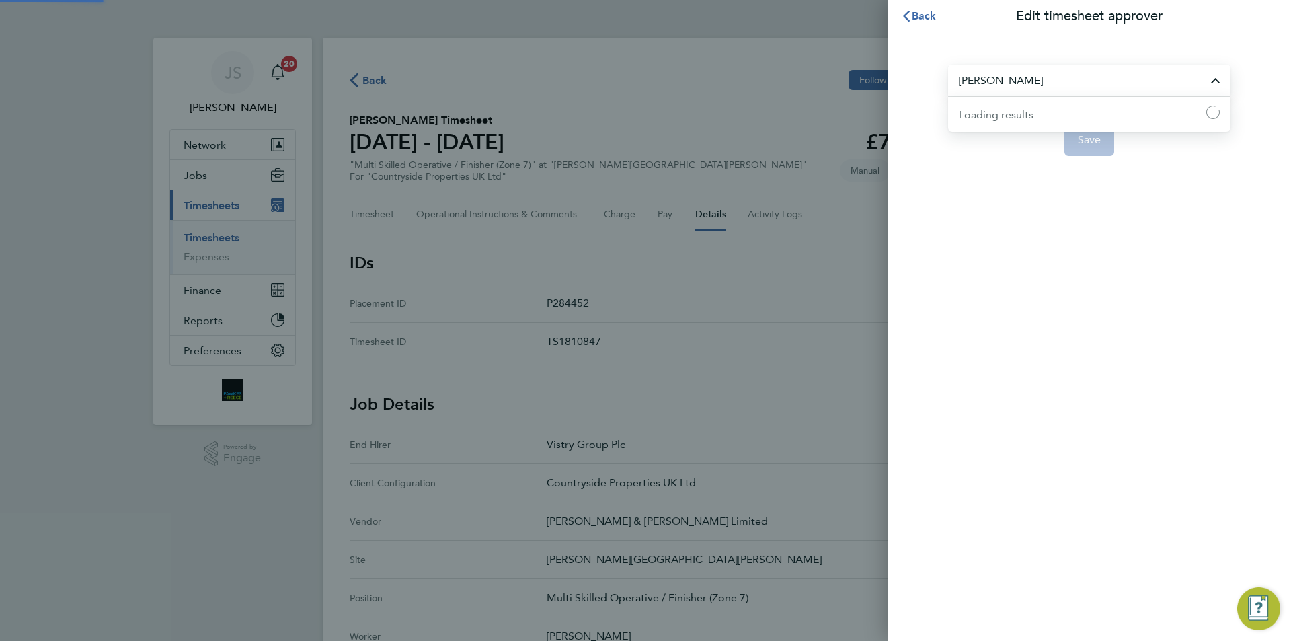
click at [995, 83] on input "[PERSON_NAME]" at bounding box center [1089, 81] width 282 height 32
click at [1009, 116] on span "[PERSON_NAME]" at bounding box center [1001, 114] width 84 height 16
type input "[PERSON_NAME]"
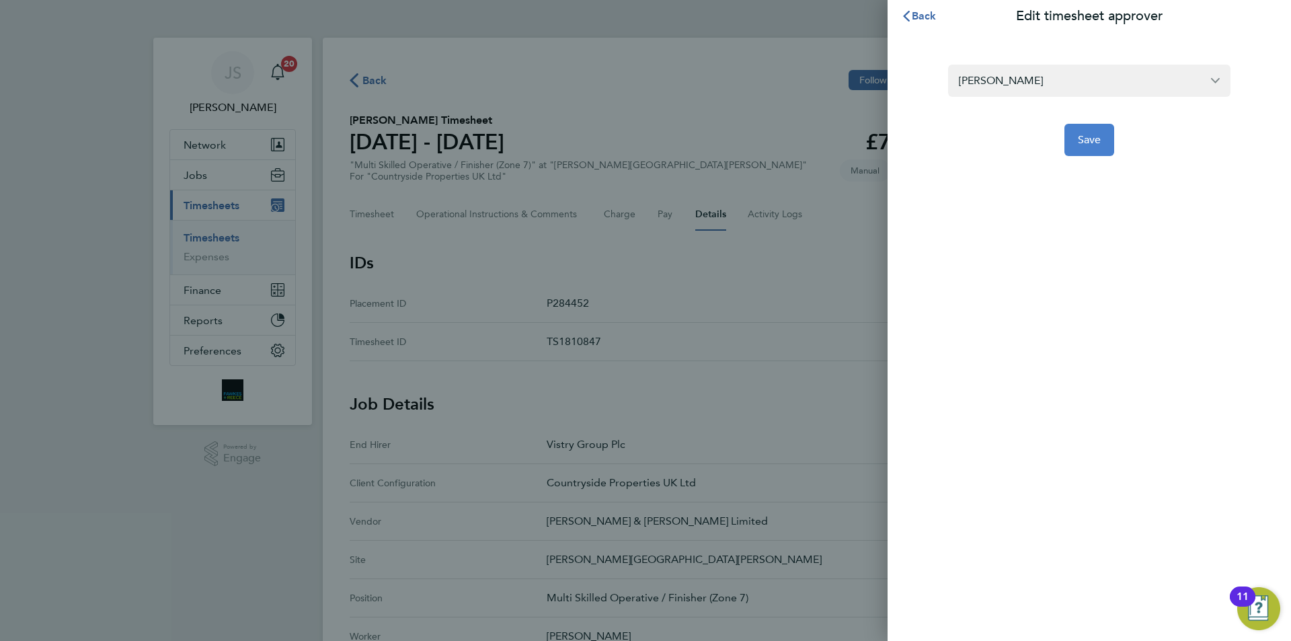
click at [1080, 141] on span "Save" at bounding box center [1090, 139] width 24 height 13
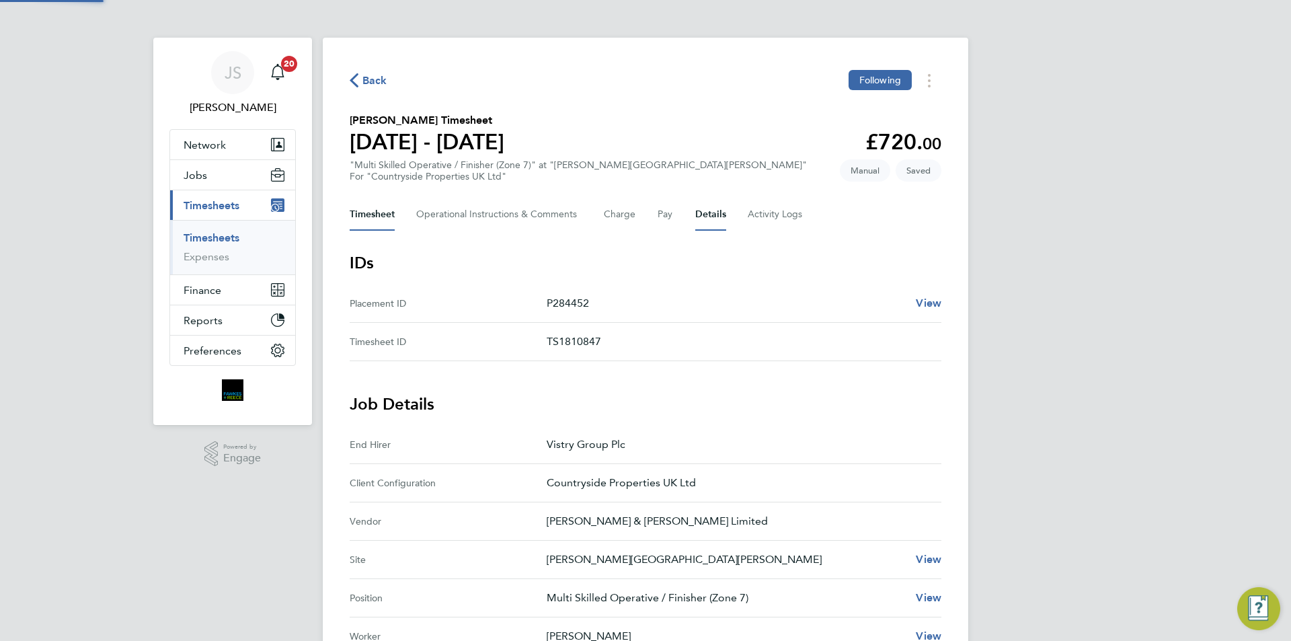
click at [373, 216] on button "Timesheet" at bounding box center [372, 214] width 45 height 32
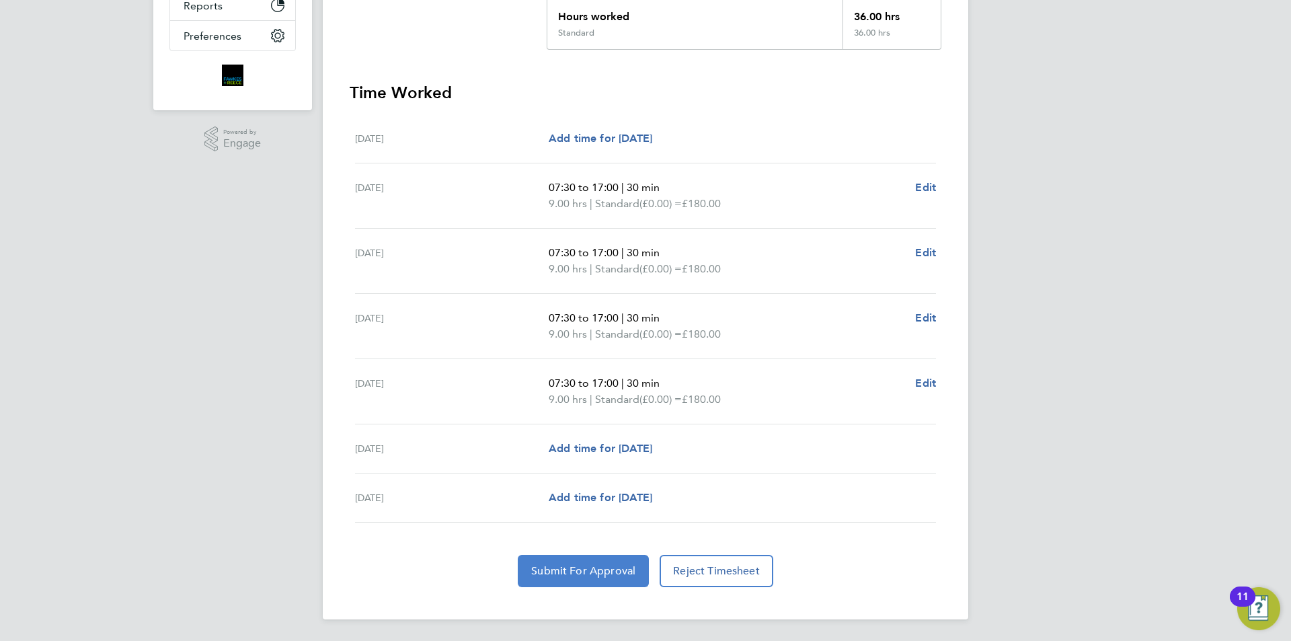
click at [613, 560] on button "Submit For Approval" at bounding box center [583, 571] width 131 height 32
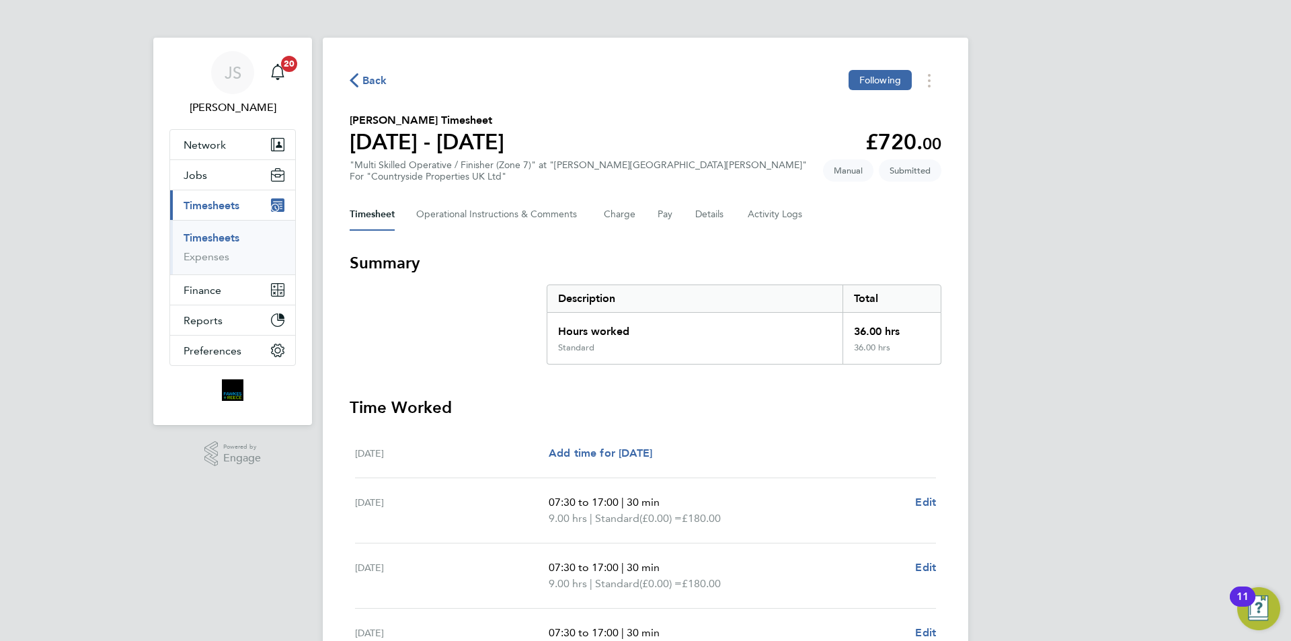
click at [356, 80] on icon "button" at bounding box center [354, 80] width 9 height 14
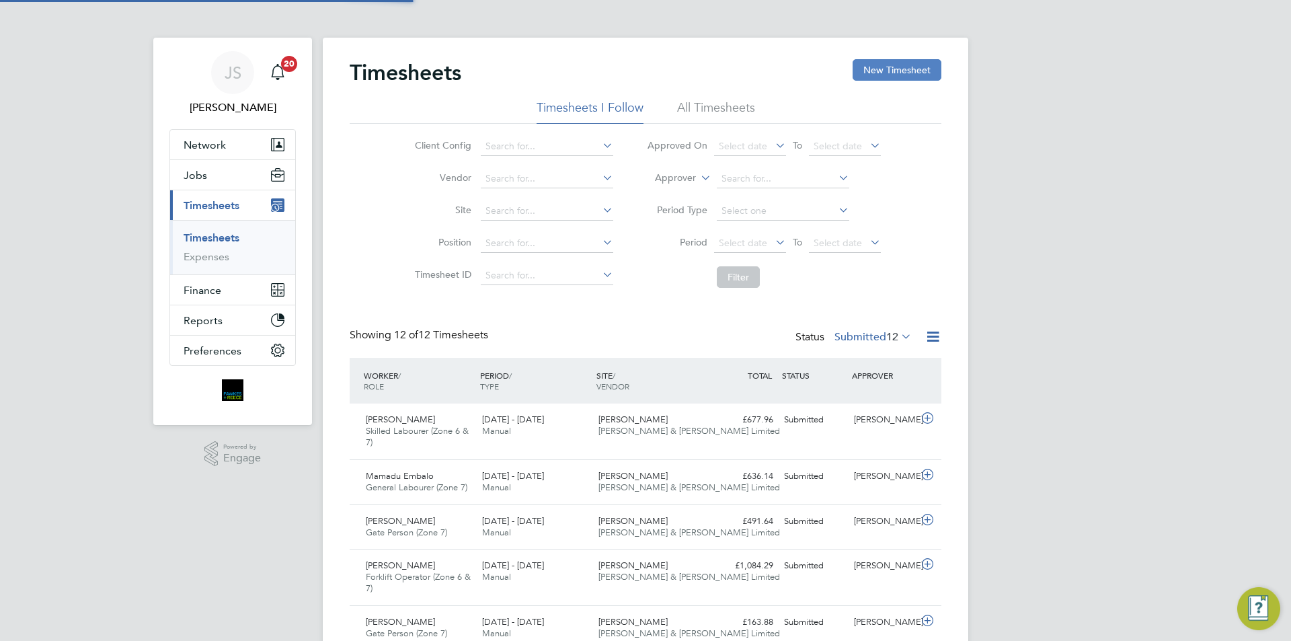
click at [898, 71] on button "New Timesheet" at bounding box center [897, 70] width 89 height 22
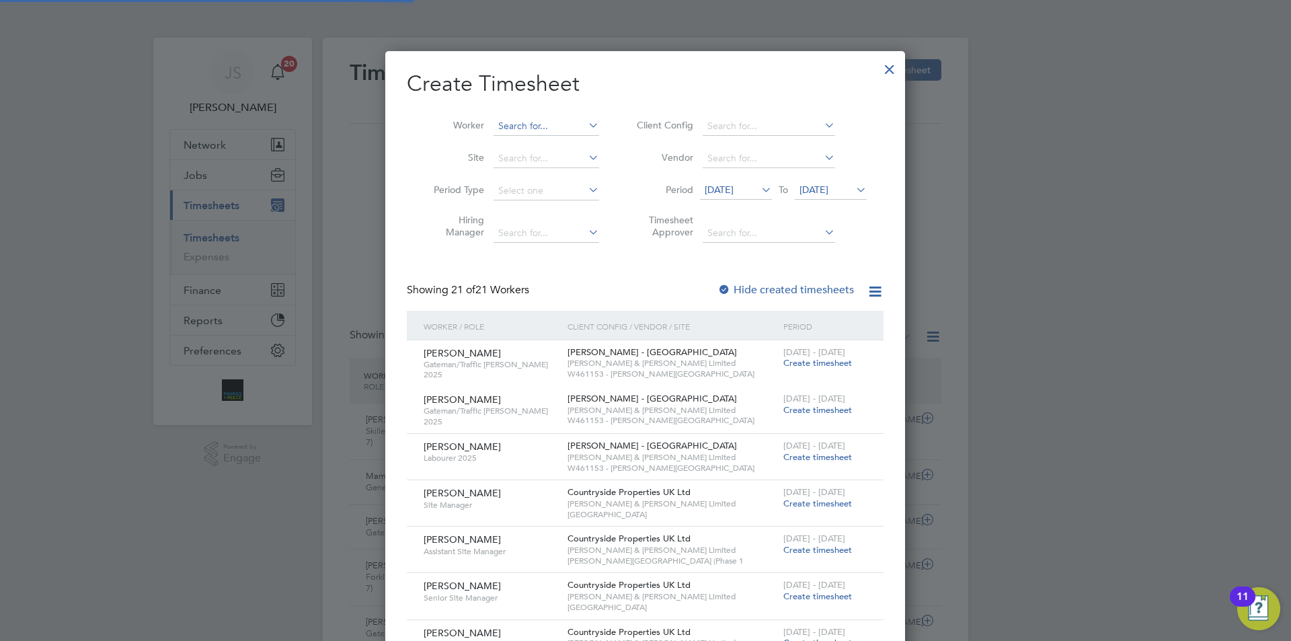
click at [558, 123] on input at bounding box center [547, 126] width 106 height 19
click at [535, 175] on b "Dickin" at bounding box center [528, 180] width 28 height 11
type input "Ant Dickin"
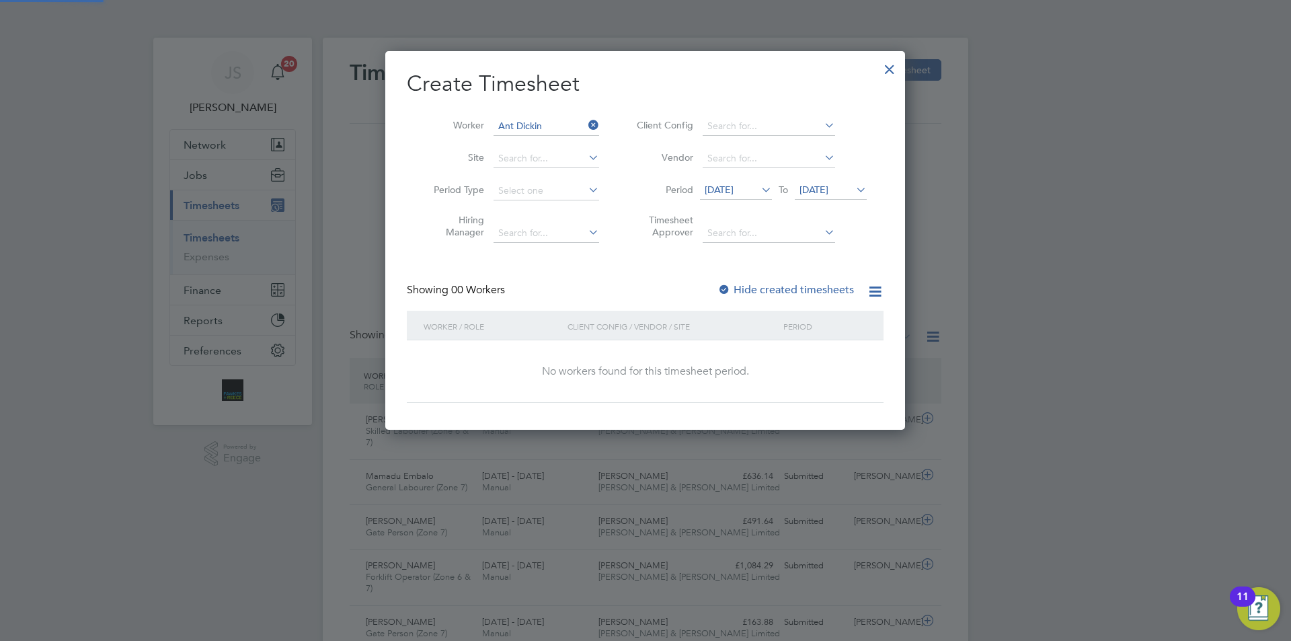
click at [726, 186] on span "[DATE]" at bounding box center [719, 190] width 29 height 12
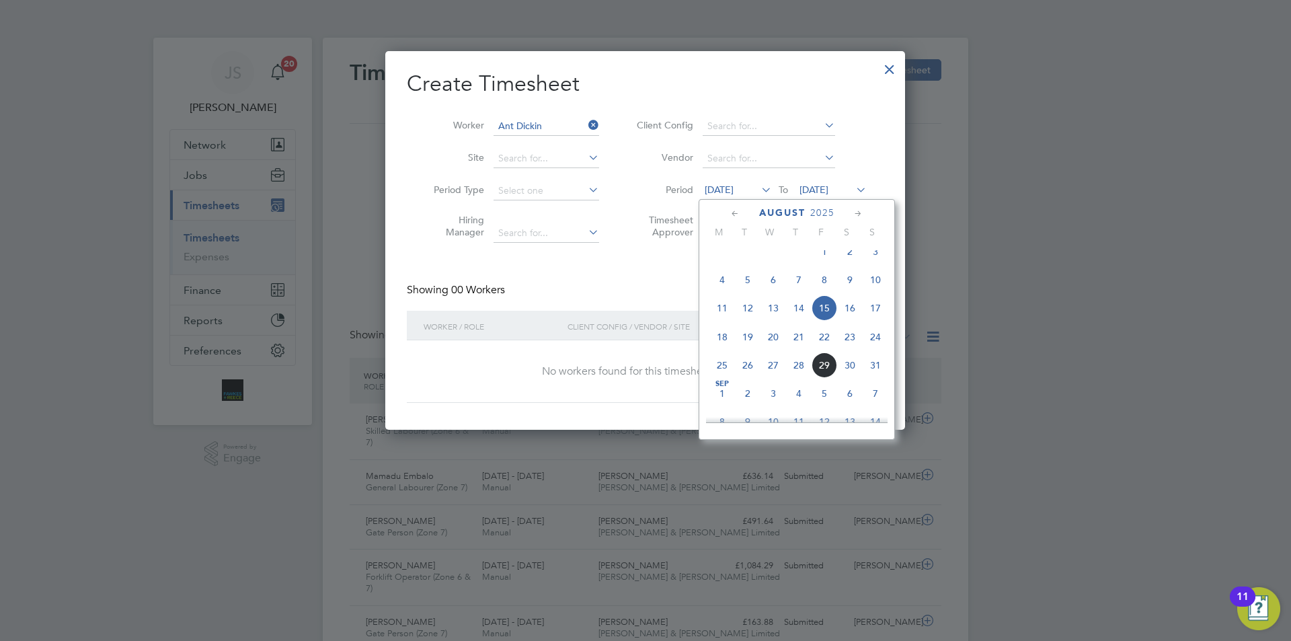
click at [802, 378] on span "28" at bounding box center [799, 365] width 26 height 26
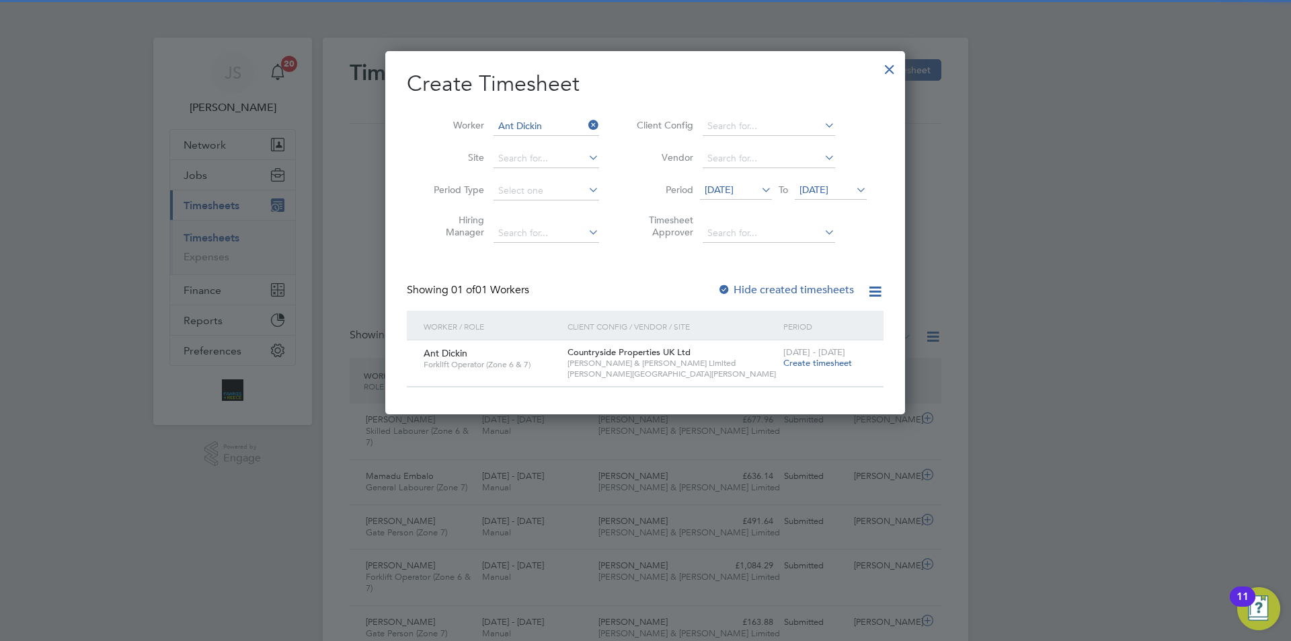
click at [828, 363] on span "Create timesheet" at bounding box center [817, 362] width 69 height 11
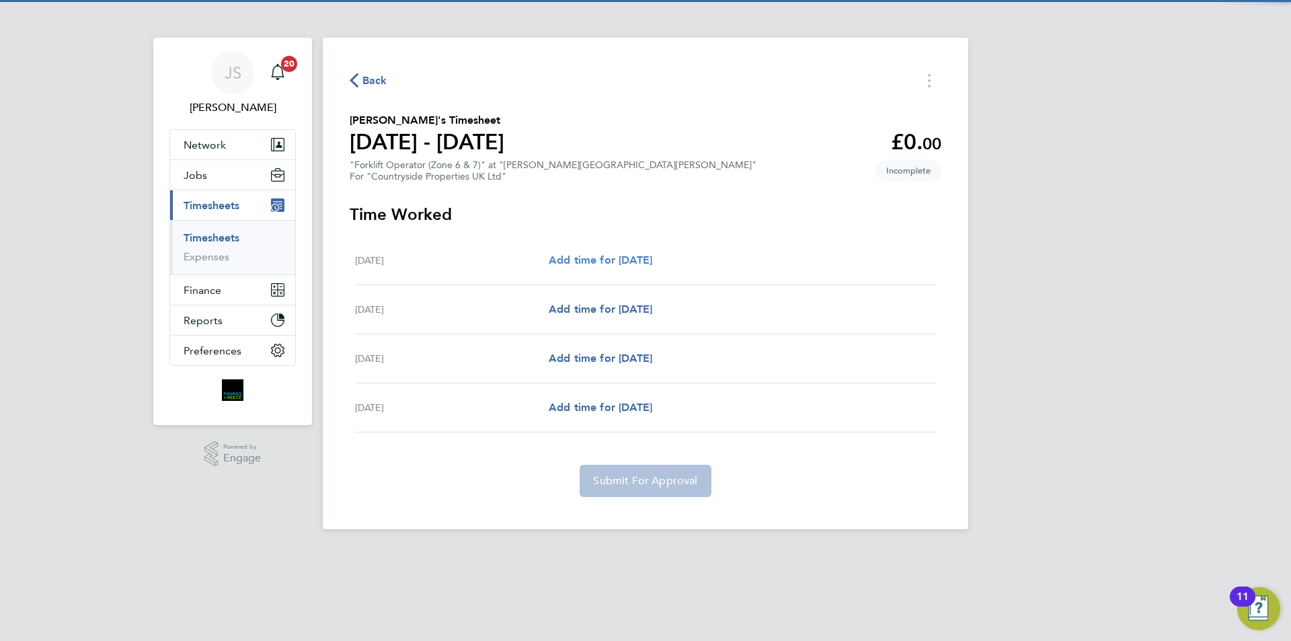
click at [635, 257] on span "Add time for [DATE]" at bounding box center [601, 260] width 104 height 13
select select "30"
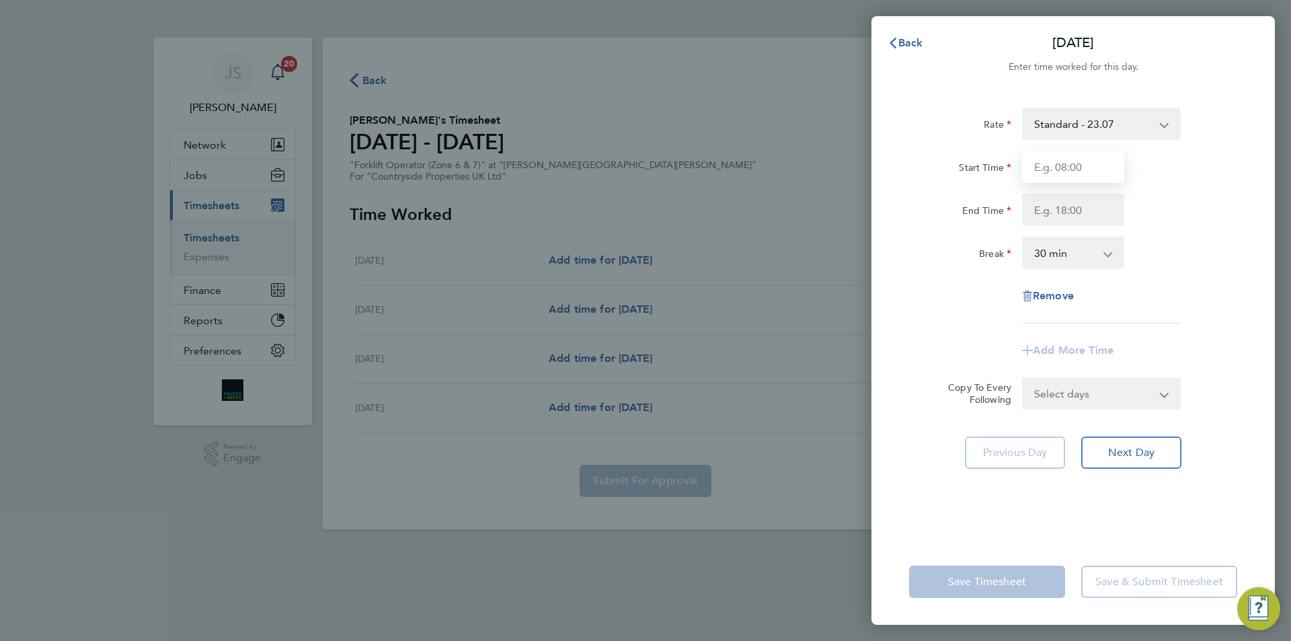
click at [1103, 151] on input "Start Time" at bounding box center [1073, 167] width 102 height 32
type input "07:30"
click at [1069, 226] on div "Rate Standard - 23.07 Start Time 07:30 End Time Break 0 min 15 min 30 min 45 mi…" at bounding box center [1073, 216] width 328 height 216
click at [1069, 208] on input "End Time" at bounding box center [1073, 210] width 102 height 32
type input "17:00"
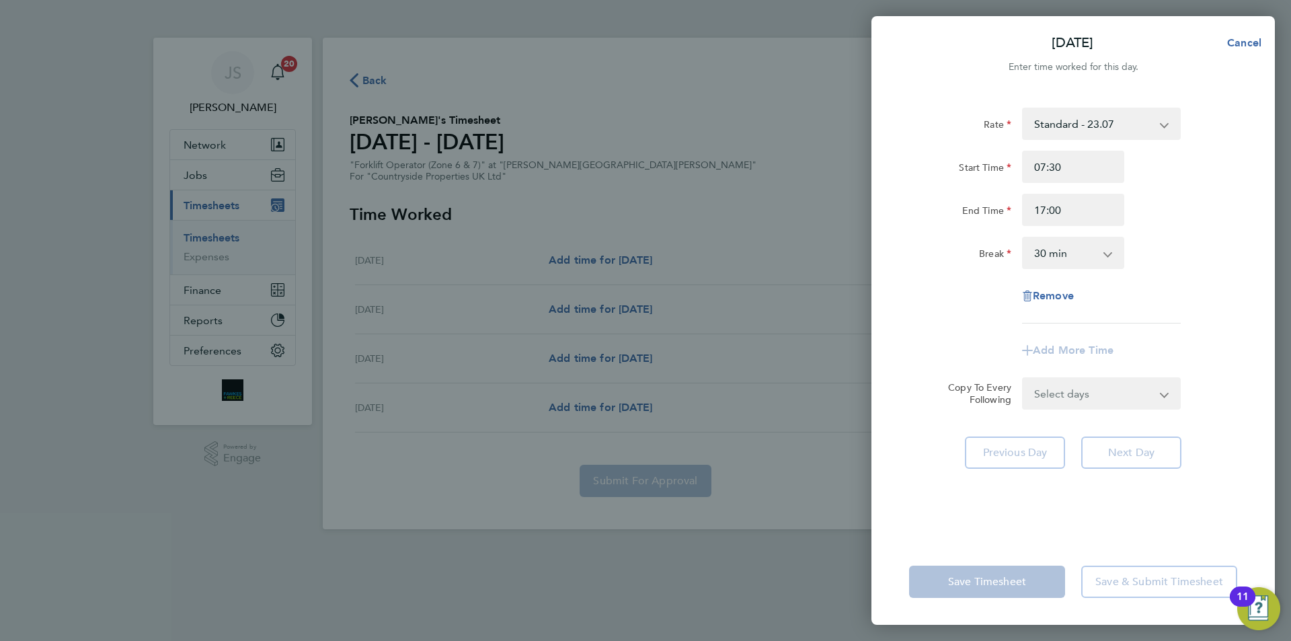
click at [1085, 407] on select "Select days Day Weekend (Sat-Sun) [DATE] [DATE] [DATE]" at bounding box center [1093, 394] width 141 height 30
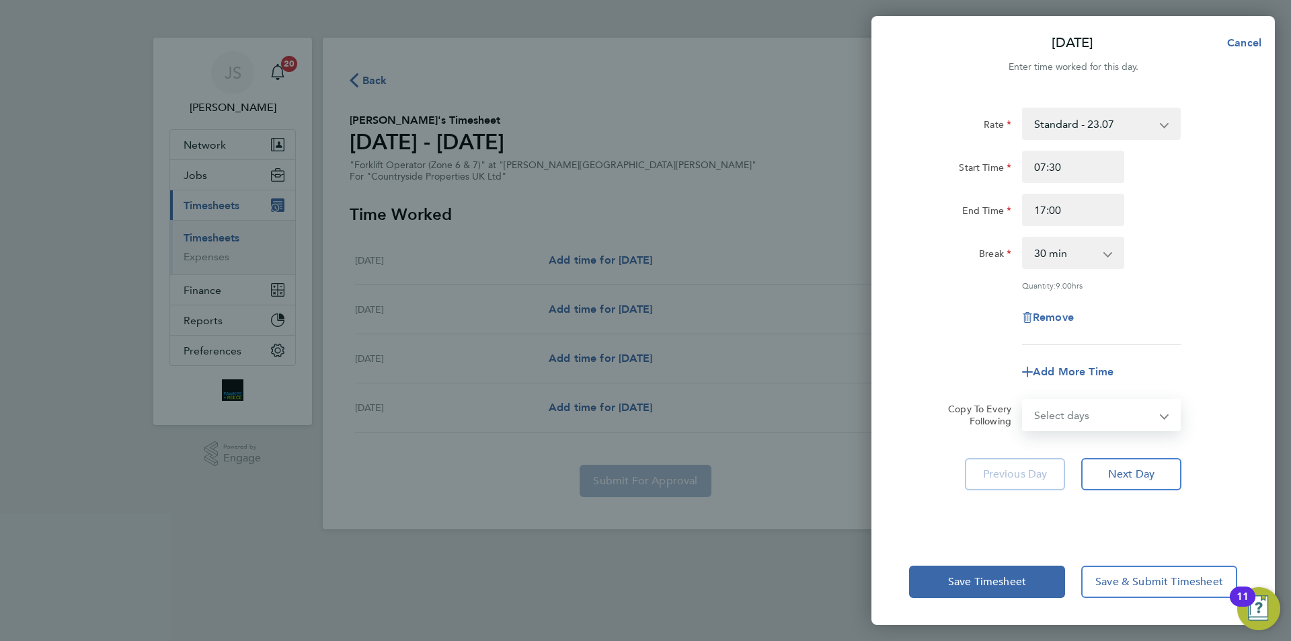
select select "FRI"
click at [1023, 400] on select "Select days Day Weekend (Sat-Sun) [DATE] [DATE] [DATE]" at bounding box center [1093, 415] width 141 height 30
select select "[DATE]"
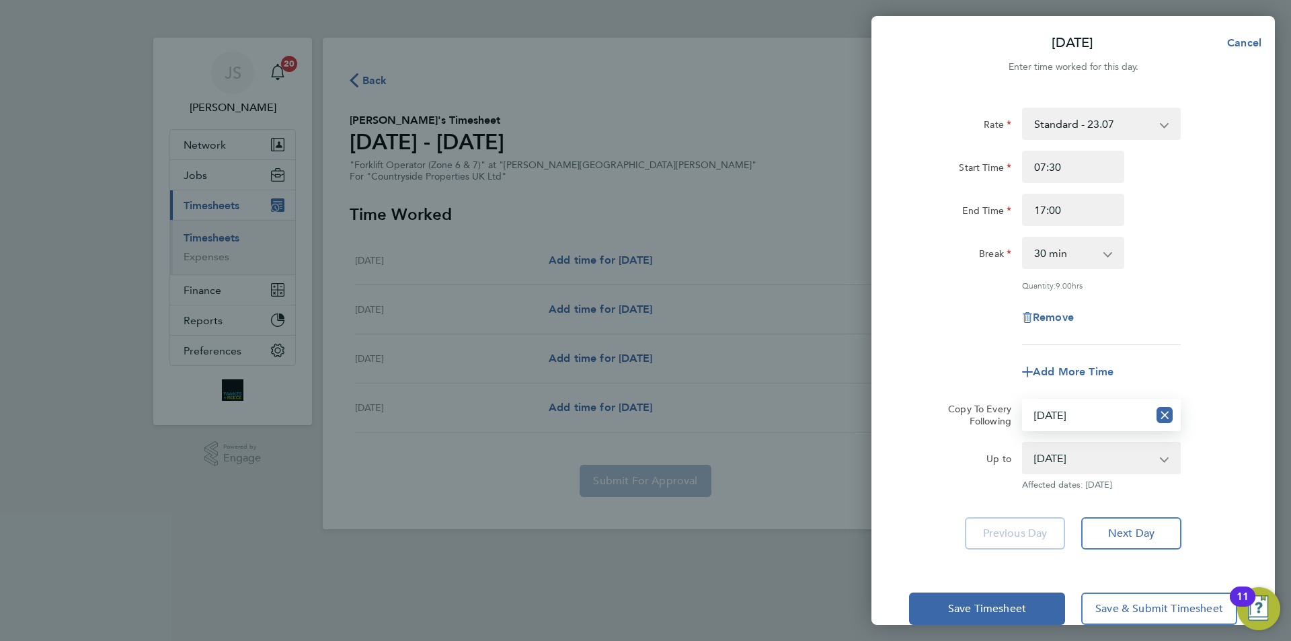
drag, startPoint x: 959, startPoint y: 302, endPoint x: 972, endPoint y: 561, distance: 259.9
click at [959, 310] on div "Remove" at bounding box center [1073, 317] width 339 height 32
click at [978, 607] on span "Save Timesheet" at bounding box center [987, 608] width 78 height 13
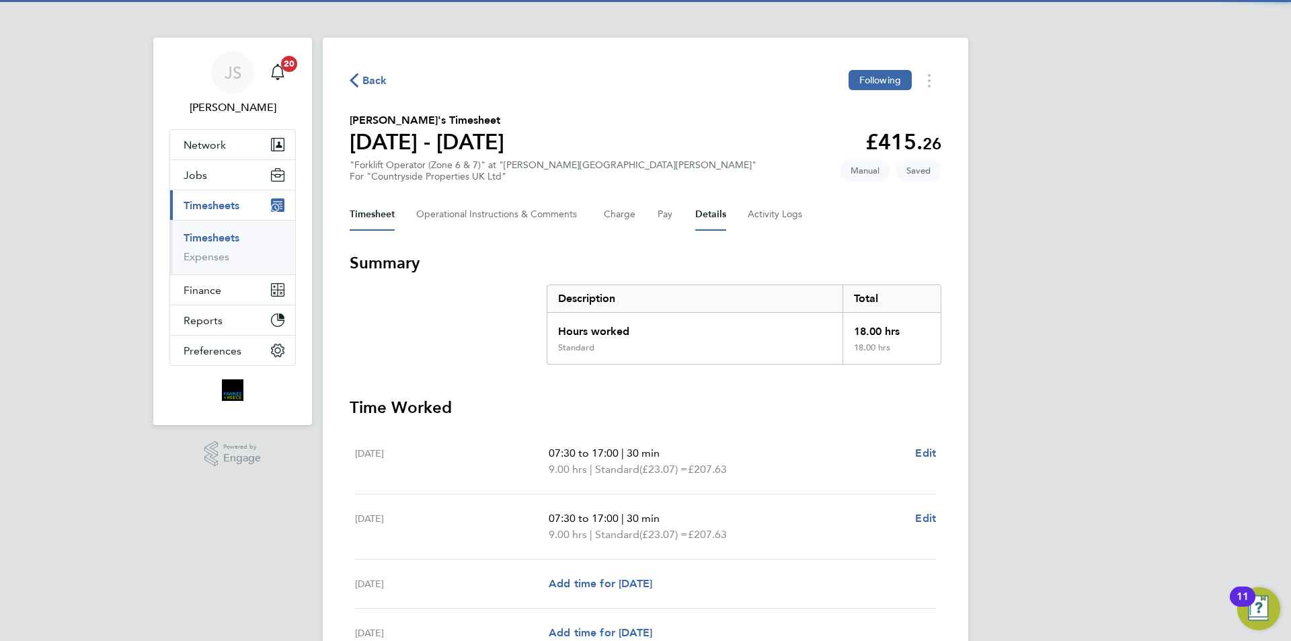
click at [717, 220] on button "Details" at bounding box center [710, 214] width 31 height 32
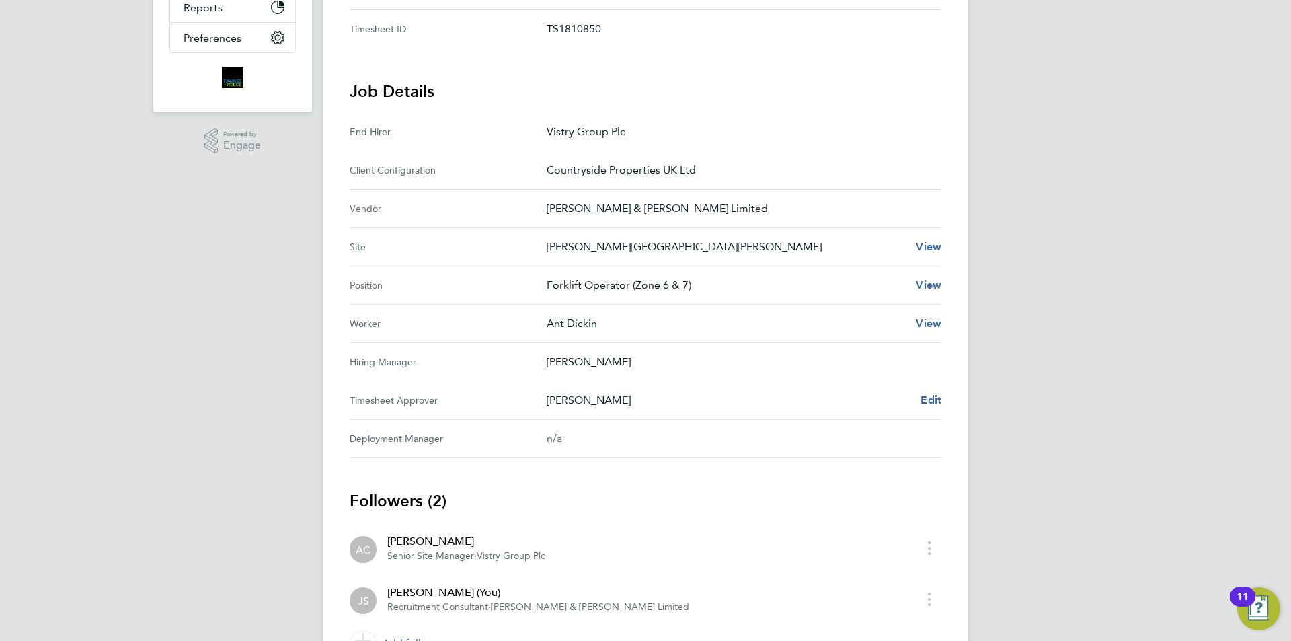
click at [943, 395] on div "Back Following [PERSON_NAME]'s Timesheet [DATE] - [DATE] £415. 26 "Forklift Ope…" at bounding box center [646, 210] width 646 height 970
click at [929, 399] on span "Edit" at bounding box center [931, 399] width 21 height 13
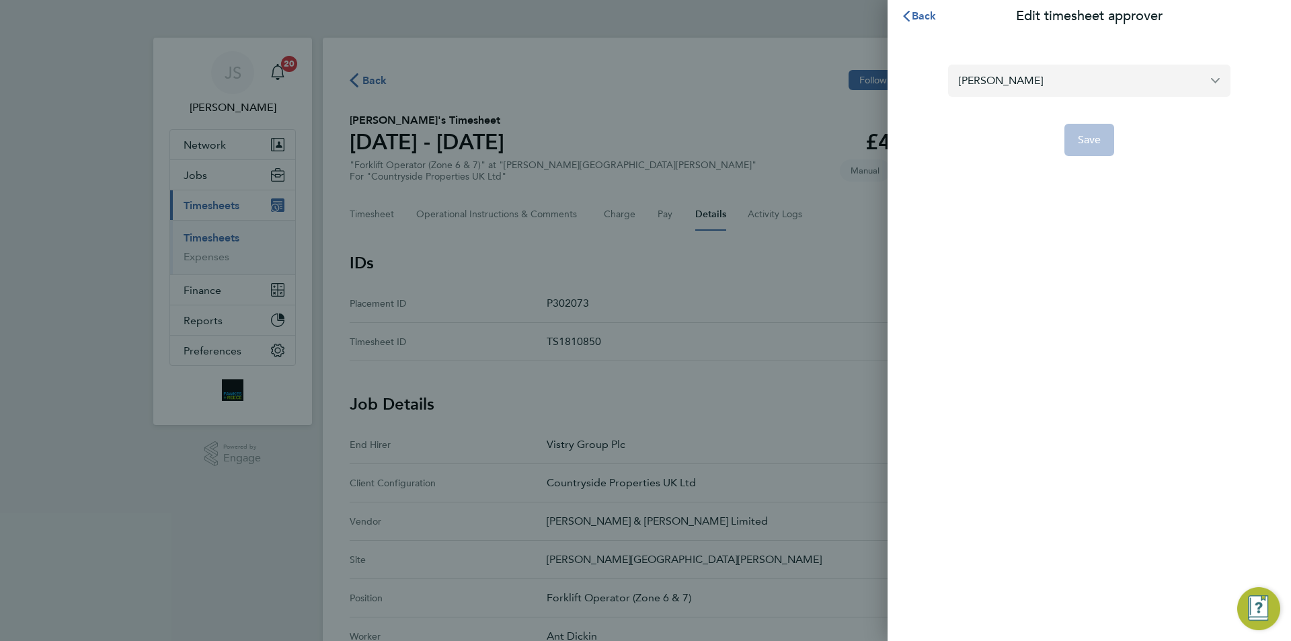
click at [991, 79] on input "[PERSON_NAME]" at bounding box center [1089, 81] width 282 height 32
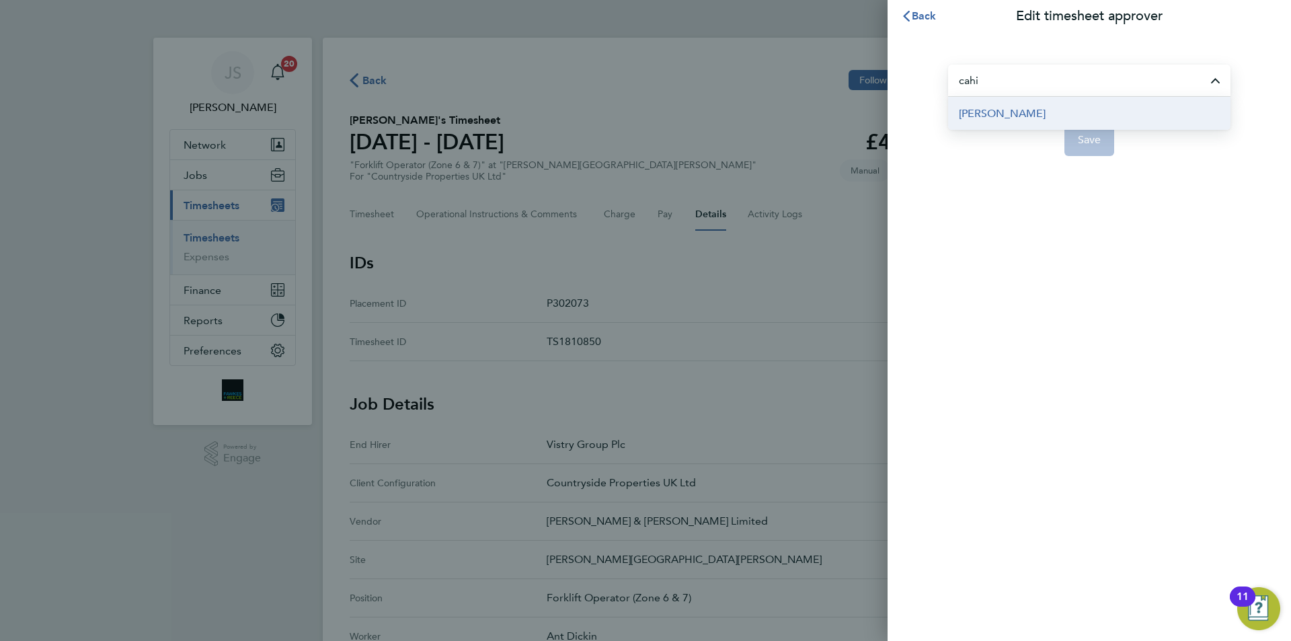
click at [1000, 117] on span "[PERSON_NAME]" at bounding box center [1002, 114] width 87 height 16
type input "[PERSON_NAME]"
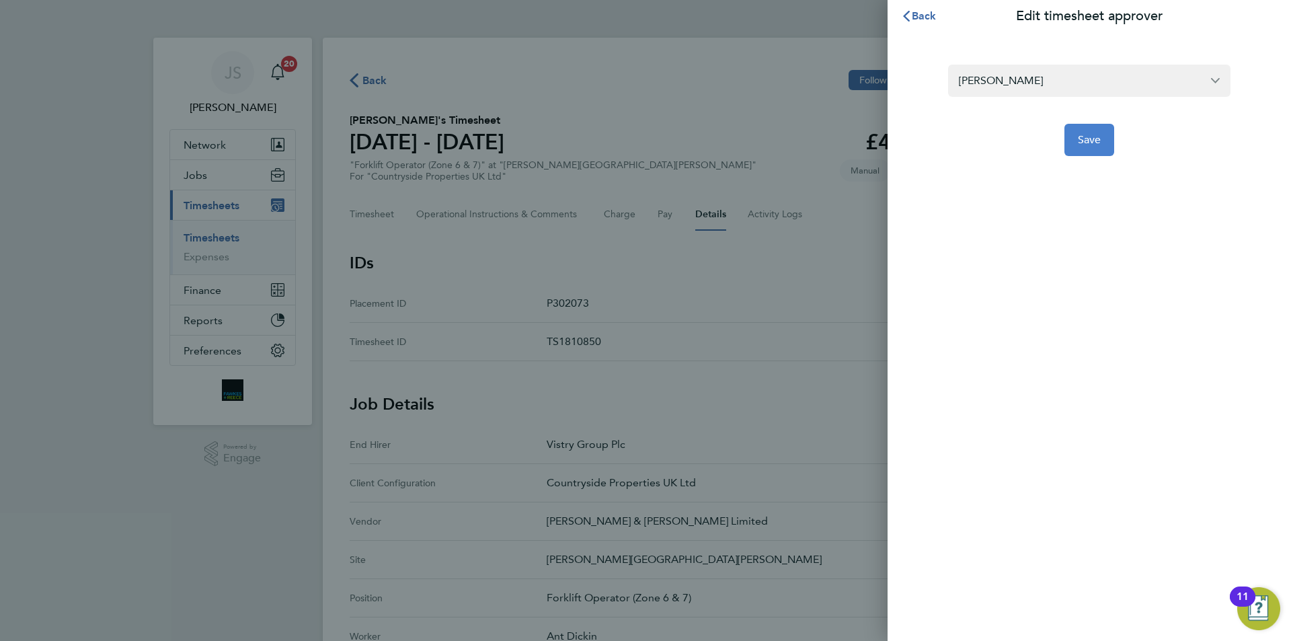
click at [1076, 146] on button "Save" at bounding box center [1089, 140] width 50 height 32
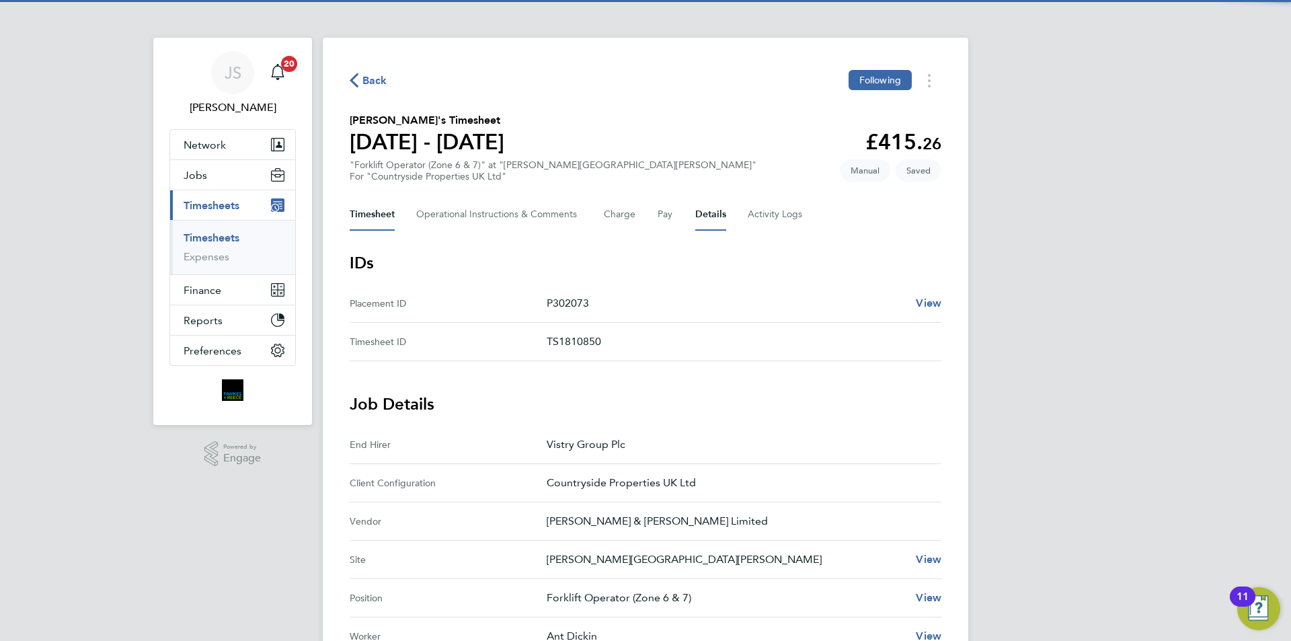
click at [387, 209] on button "Timesheet" at bounding box center [372, 214] width 45 height 32
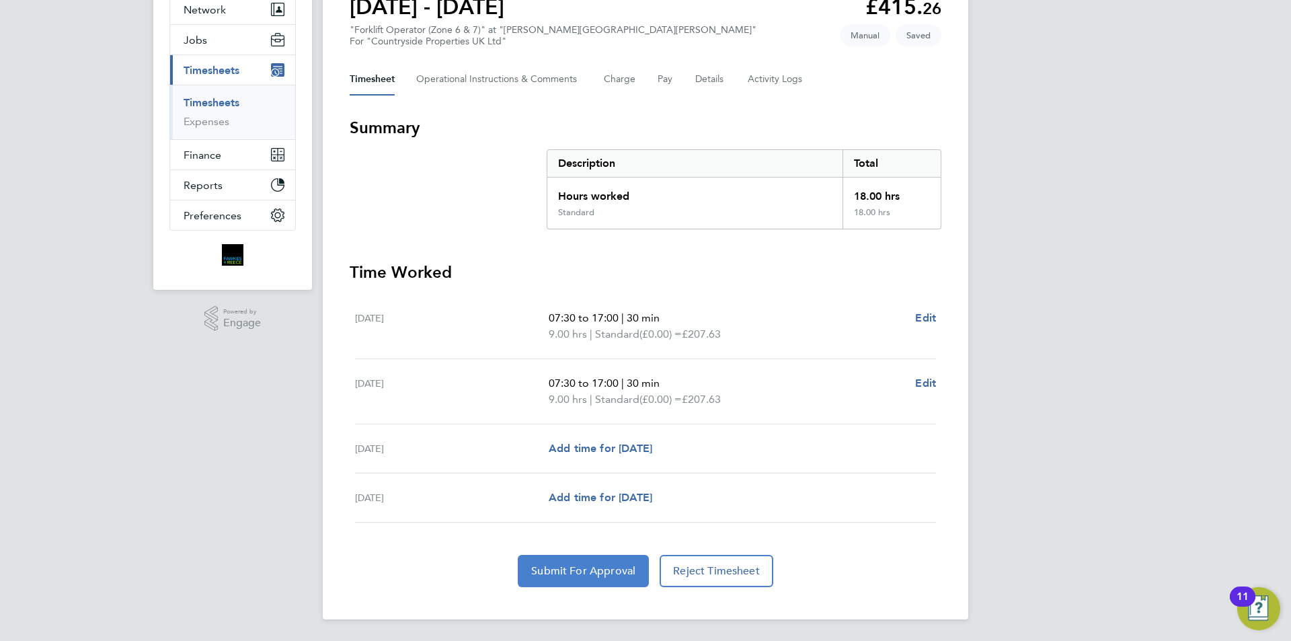
click at [602, 582] on button "Submit For Approval" at bounding box center [583, 571] width 131 height 32
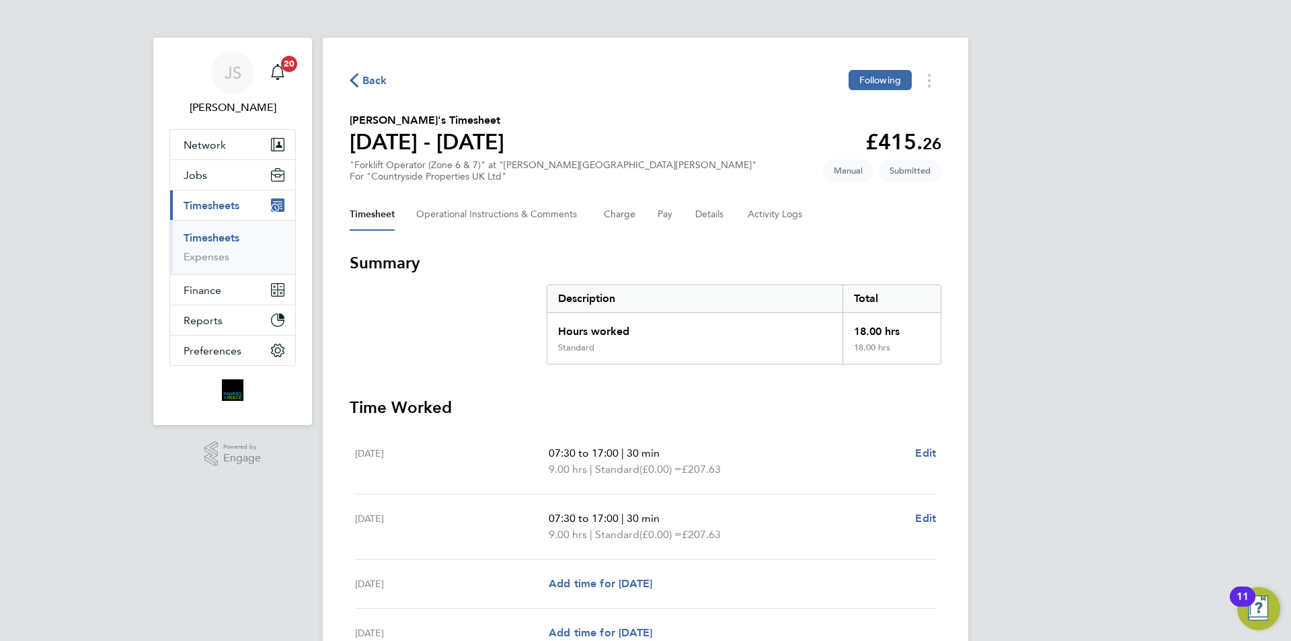
click at [356, 75] on icon "button" at bounding box center [354, 80] width 9 height 14
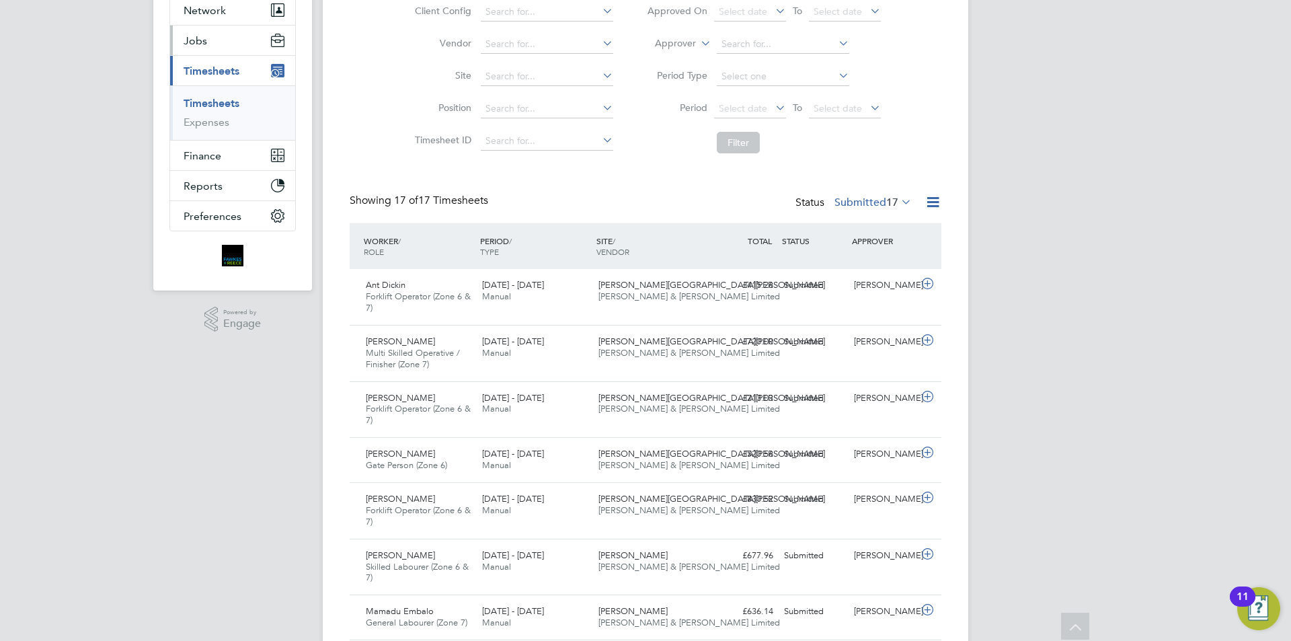
click at [196, 33] on button "Jobs" at bounding box center [232, 41] width 125 height 30
click at [210, 38] on button "Jobs" at bounding box center [232, 41] width 125 height 30
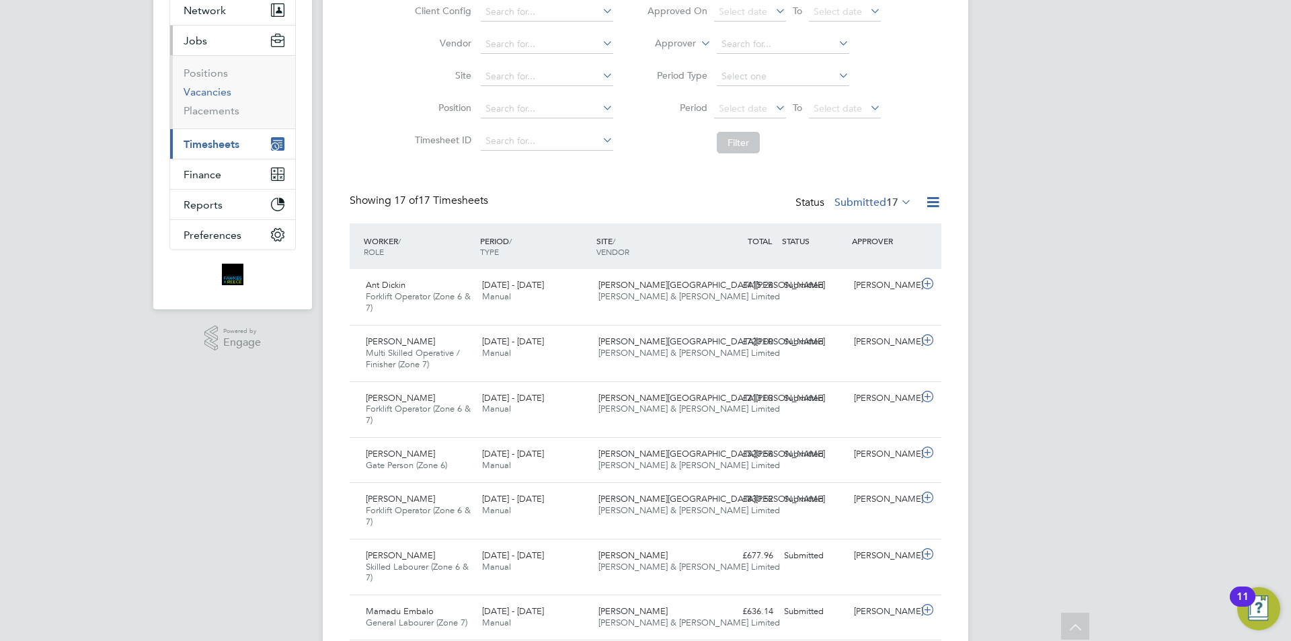
click at [216, 89] on link "Vacancies" at bounding box center [208, 91] width 48 height 13
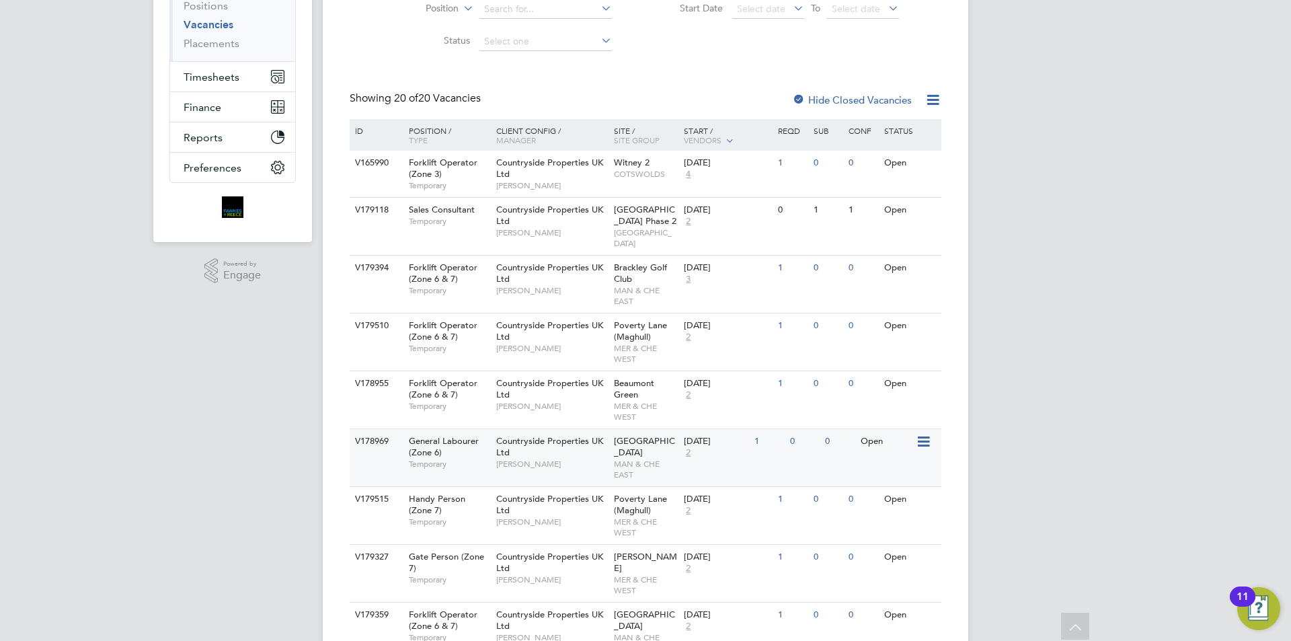
scroll to position [336, 0]
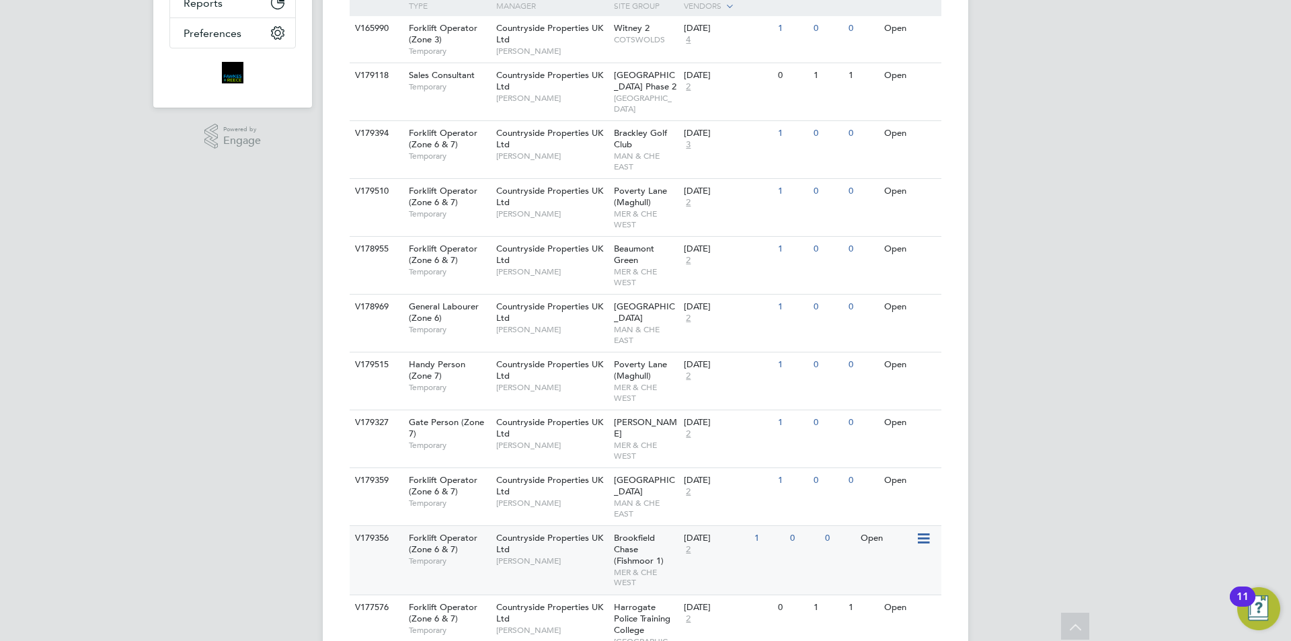
click at [512, 555] on span "[PERSON_NAME]" at bounding box center [551, 560] width 111 height 11
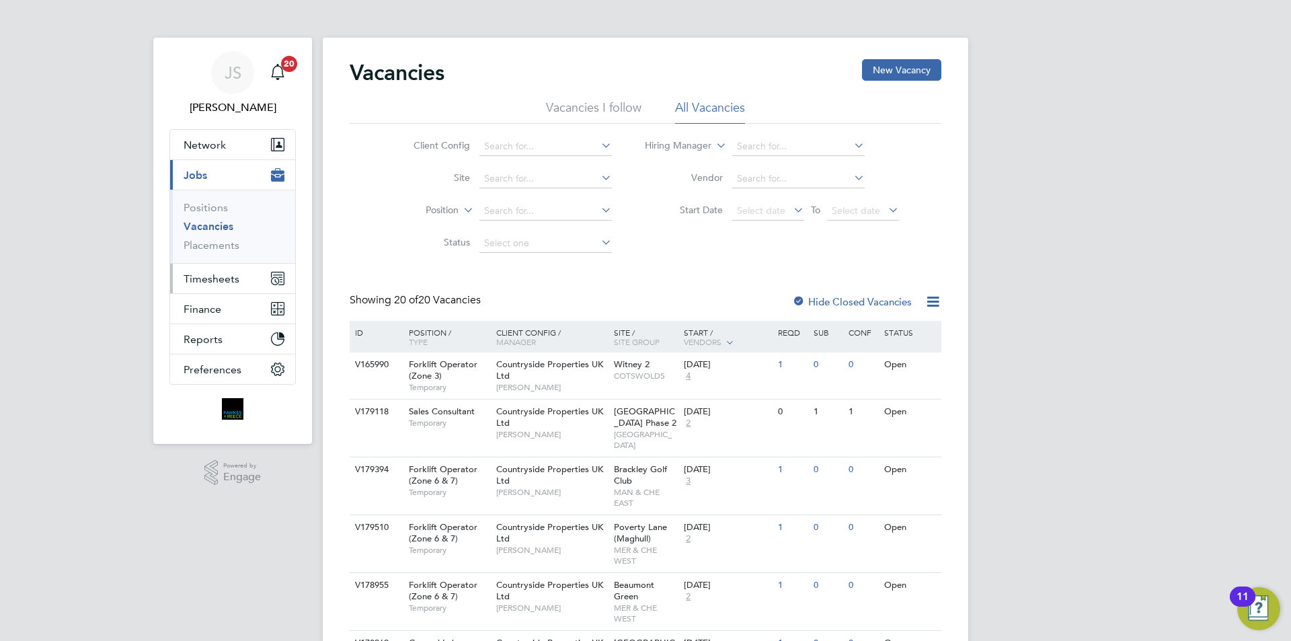
click at [220, 281] on span "Timesheets" at bounding box center [212, 278] width 56 height 13
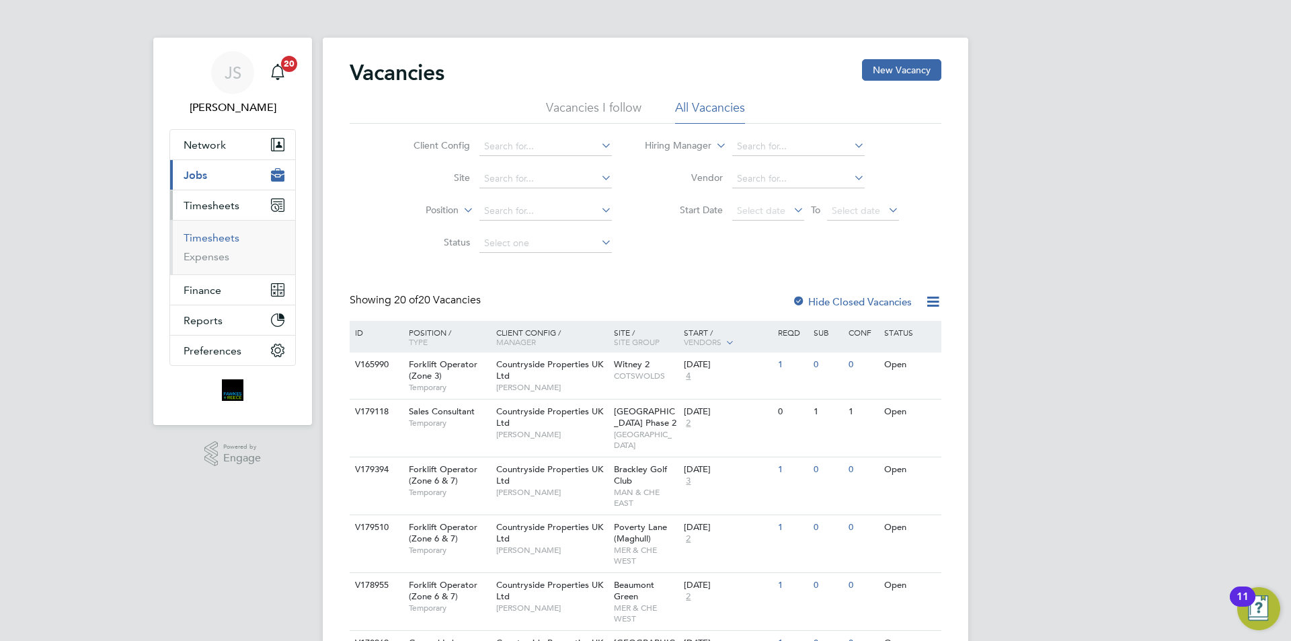
click at [223, 239] on link "Timesheets" at bounding box center [212, 237] width 56 height 13
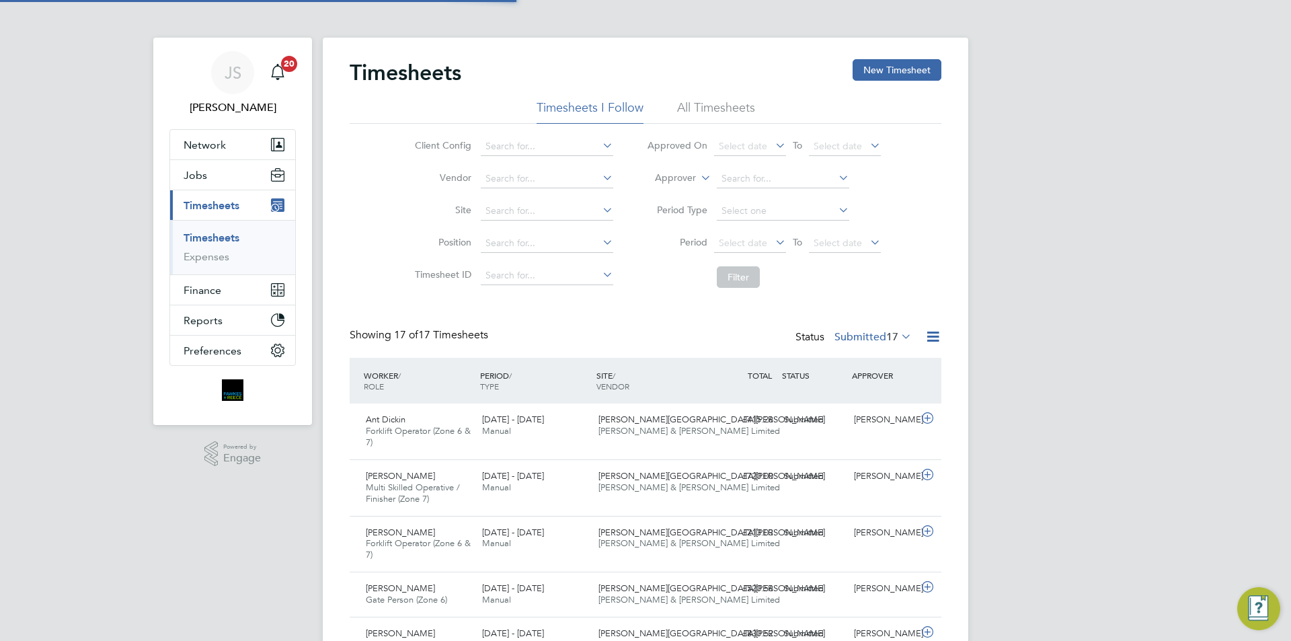
scroll to position [45, 117]
click at [904, 69] on button "New Timesheet" at bounding box center [897, 70] width 89 height 22
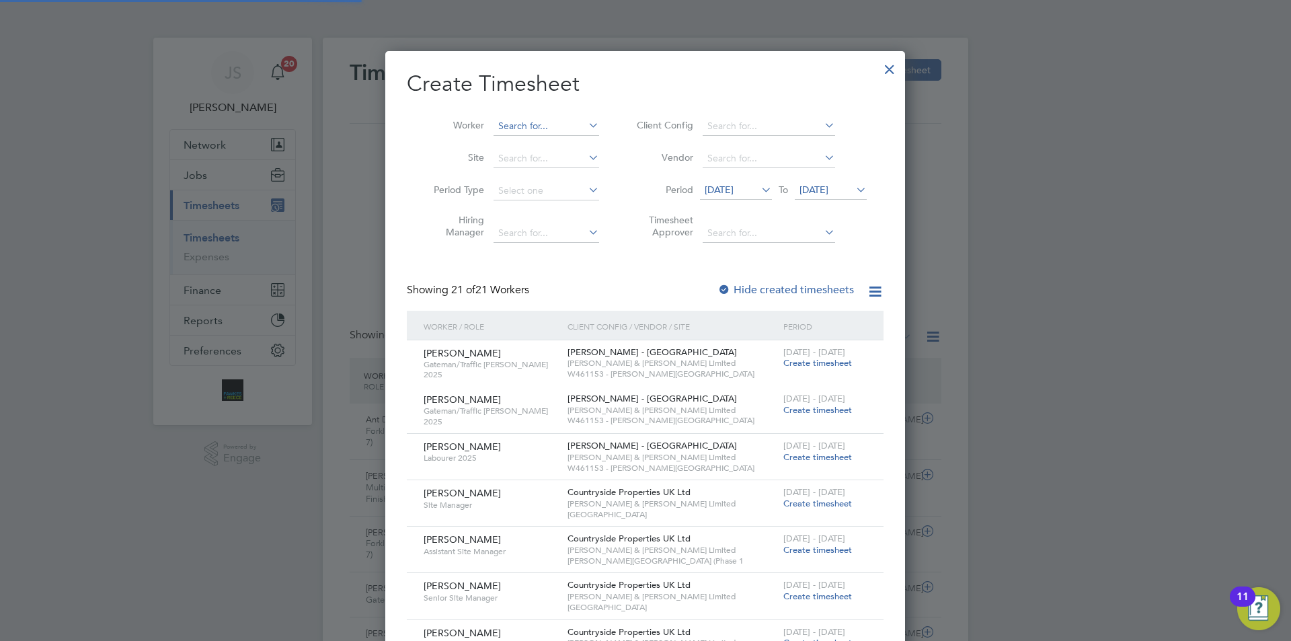
click at [549, 128] on input at bounding box center [547, 126] width 106 height 19
click at [529, 120] on input at bounding box center [547, 126] width 106 height 19
click at [533, 150] on li "Liam As hworth" at bounding box center [559, 144] width 132 height 18
type input "Liam Ashworth"
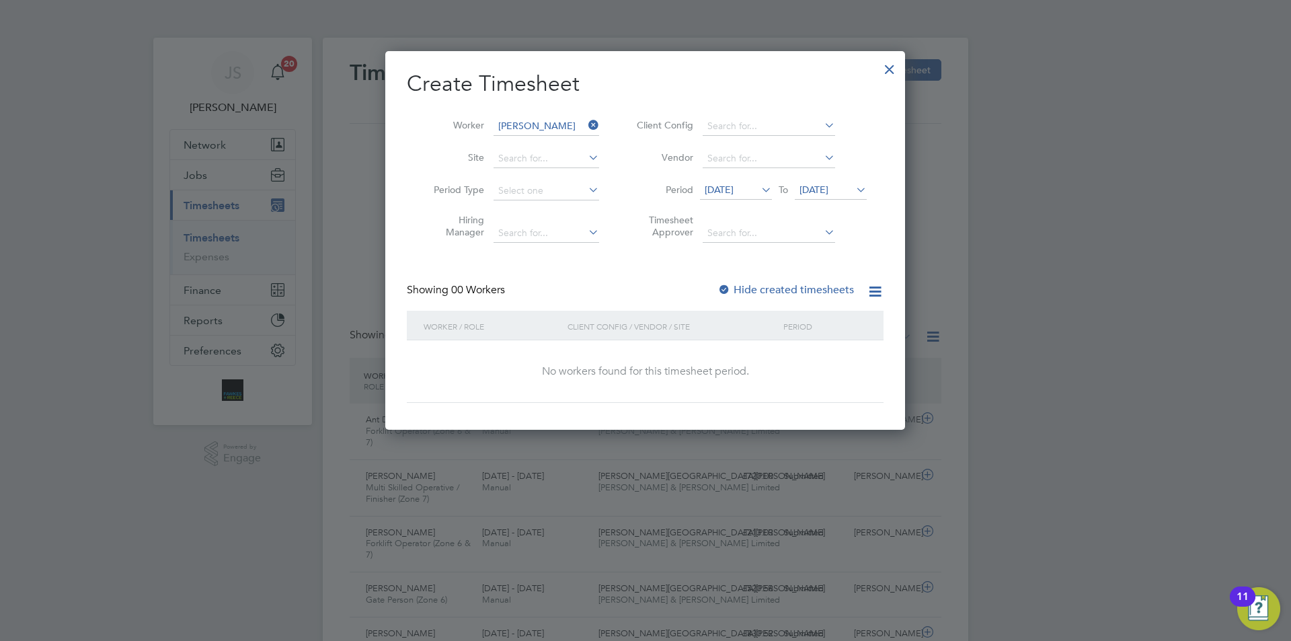
click at [739, 198] on span "[DATE]" at bounding box center [736, 191] width 72 height 18
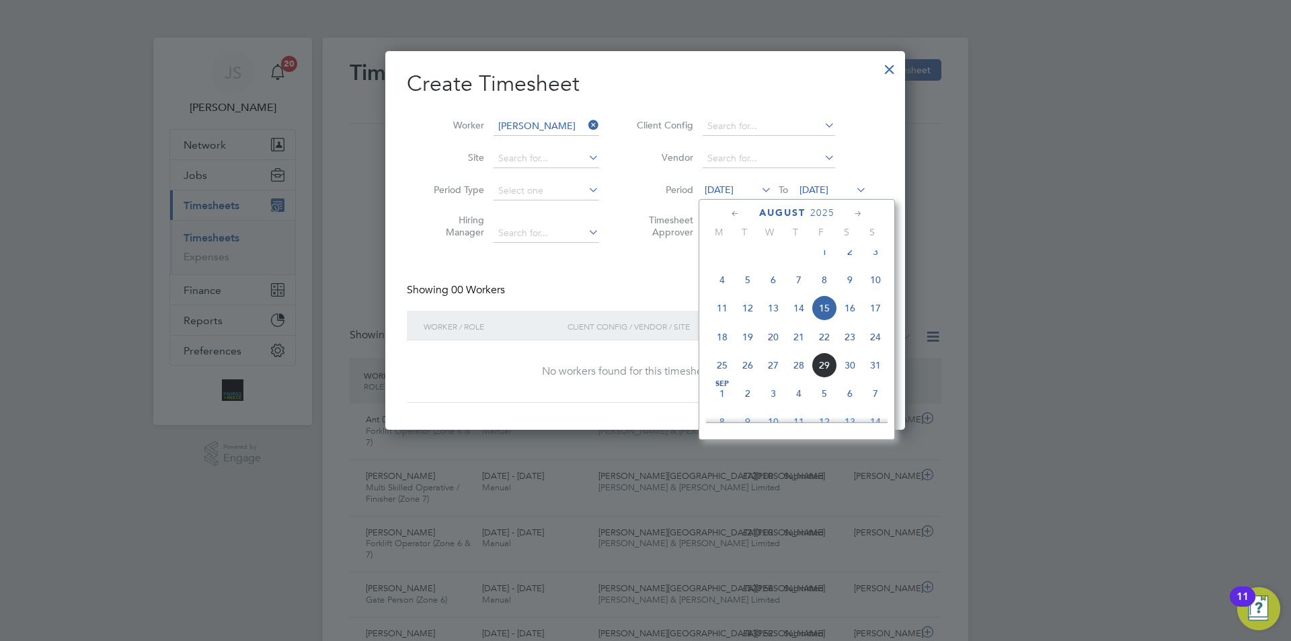
click at [742, 374] on span "26" at bounding box center [748, 365] width 26 height 26
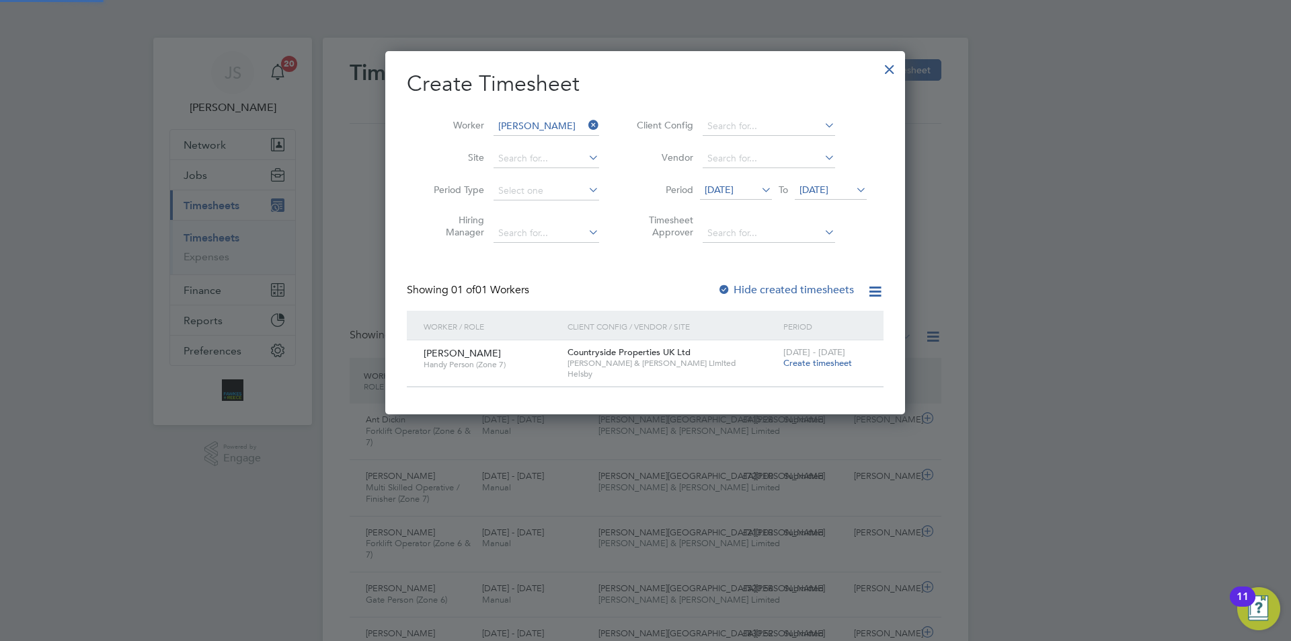
click at [798, 363] on span "Create timesheet" at bounding box center [817, 362] width 69 height 11
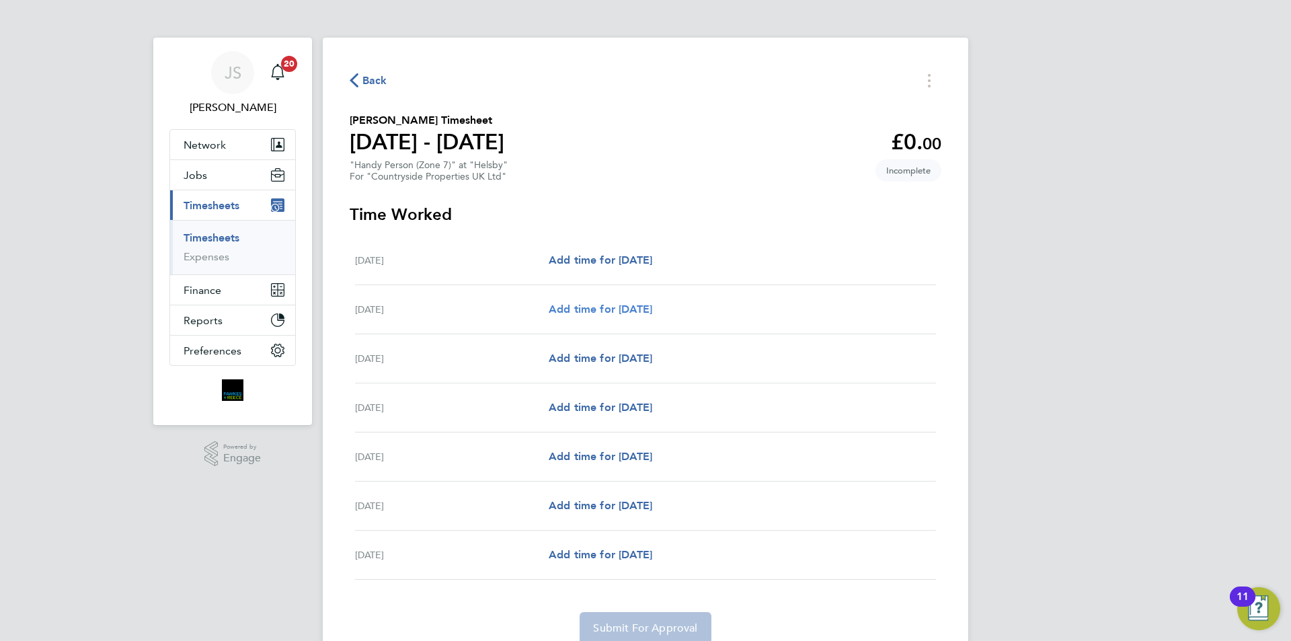
click at [629, 314] on span "Add time for [DATE]" at bounding box center [601, 309] width 104 height 13
select select "30"
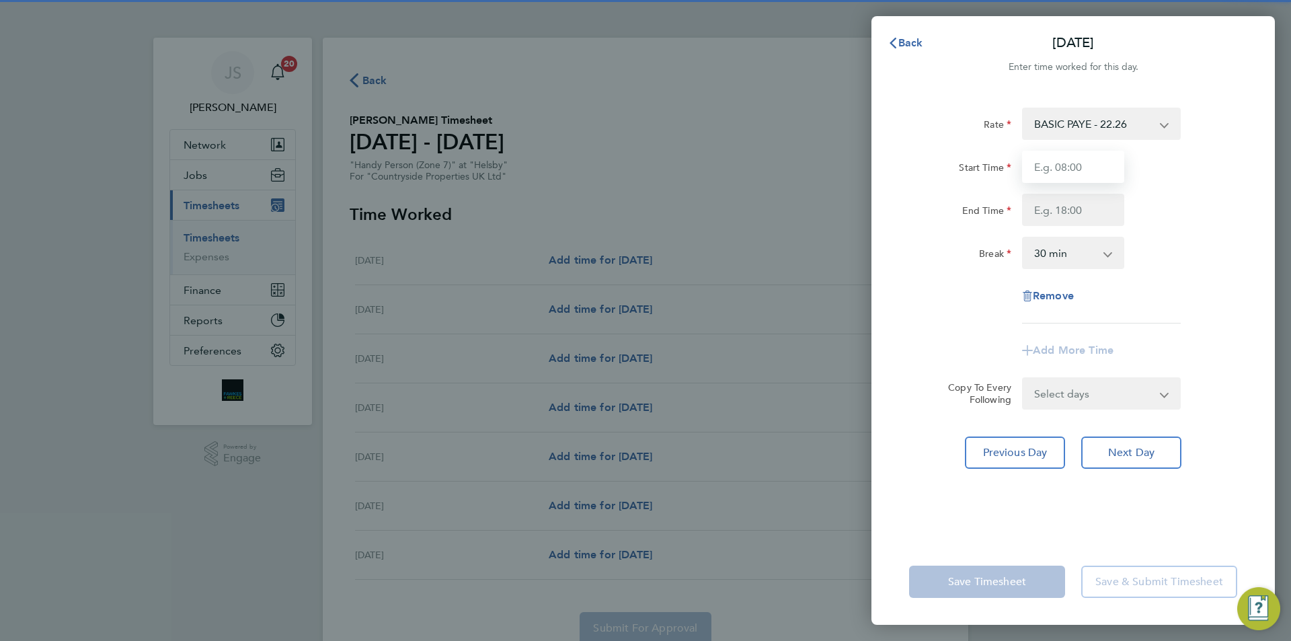
click at [1034, 172] on input "Start Time" at bounding box center [1073, 167] width 102 height 32
type input "07:30"
click at [1050, 215] on input "End Time" at bounding box center [1073, 210] width 102 height 32
type input "17:00"
click at [1103, 407] on select "Select days Day Weekday (Mon-Fri) Weekend (Sat-Sun) [DATE] [DATE] [DATE] [DATE]…" at bounding box center [1093, 394] width 141 height 30
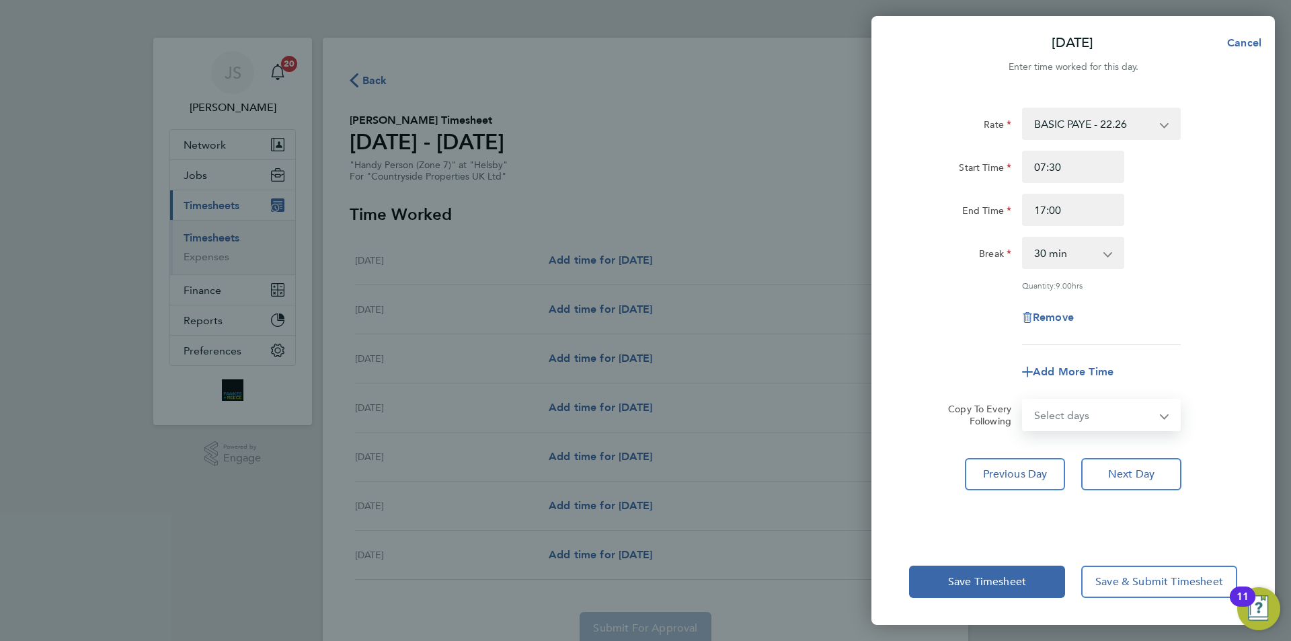
select select "WEEKDAY"
click at [1023, 400] on select "Select days Day Weekday (Mon-Fri) Weekend (Sat-Sun) [DATE] [DATE] [DATE] [DATE]…" at bounding box center [1093, 415] width 141 height 30
select select "[DATE]"
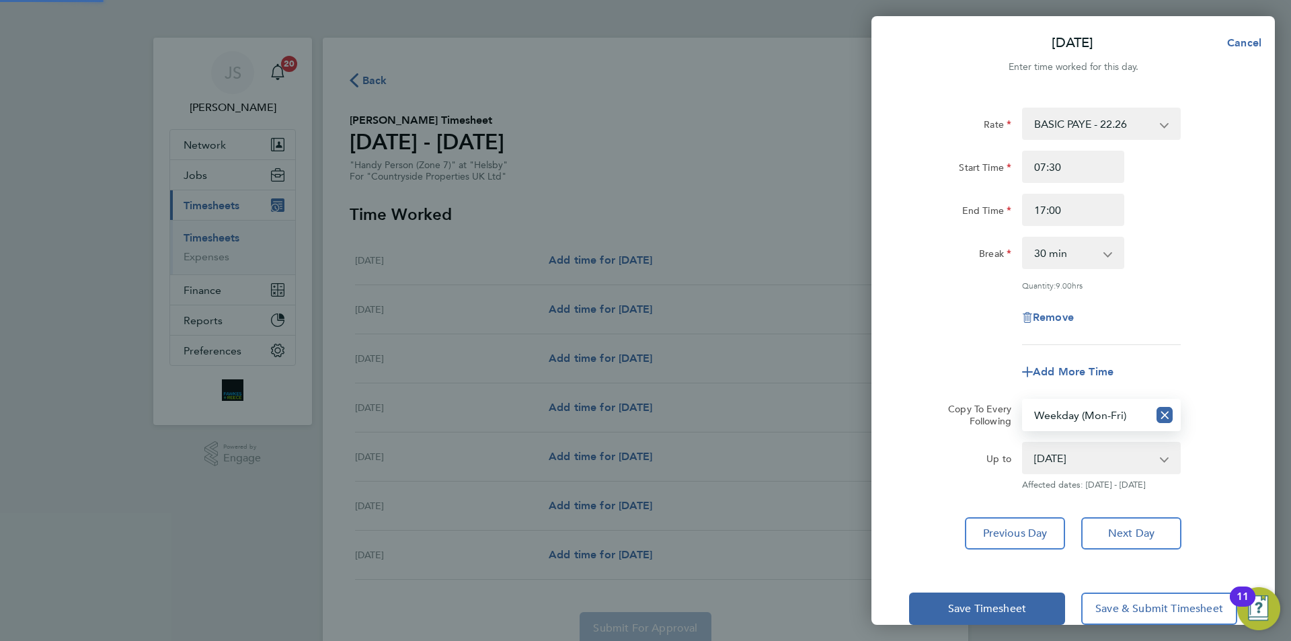
click at [964, 324] on div "Remove" at bounding box center [1073, 317] width 339 height 32
click at [984, 602] on span "Save Timesheet" at bounding box center [987, 608] width 78 height 13
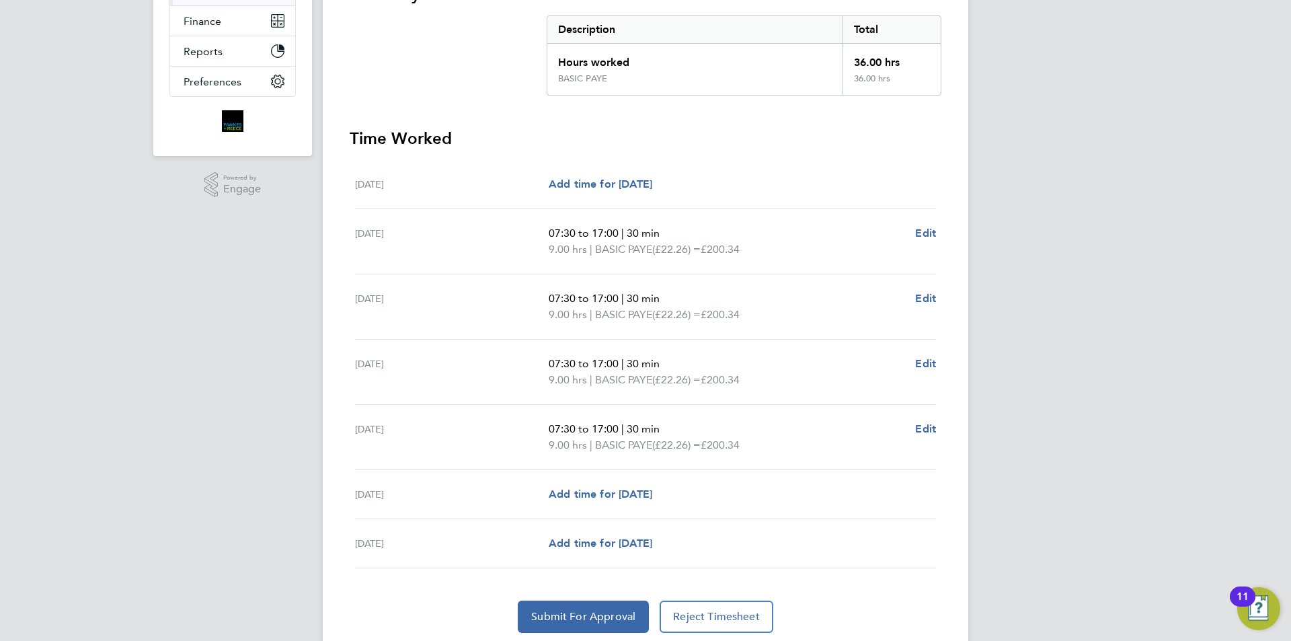
click at [563, 481] on div "Sat 30 Aug Add time for Sat 30 Aug Add time for Sat 30 Aug" at bounding box center [645, 494] width 581 height 49
click at [566, 492] on span "Add time for [DATE]" at bounding box center [601, 494] width 104 height 13
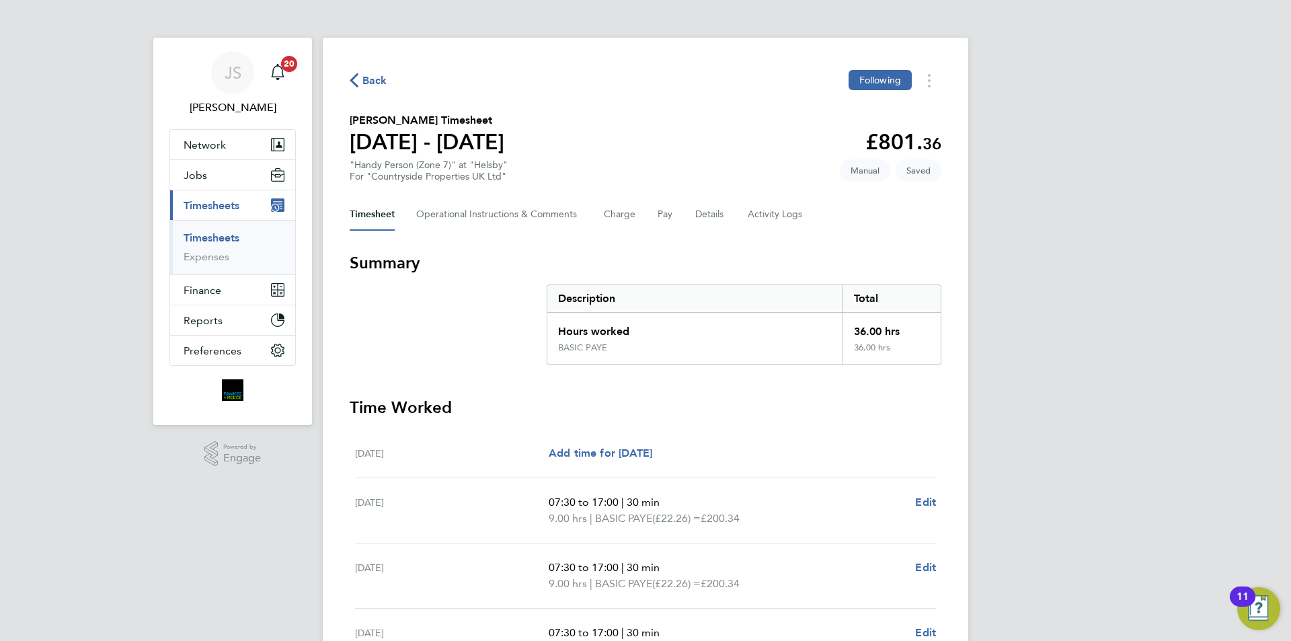
select select "30"
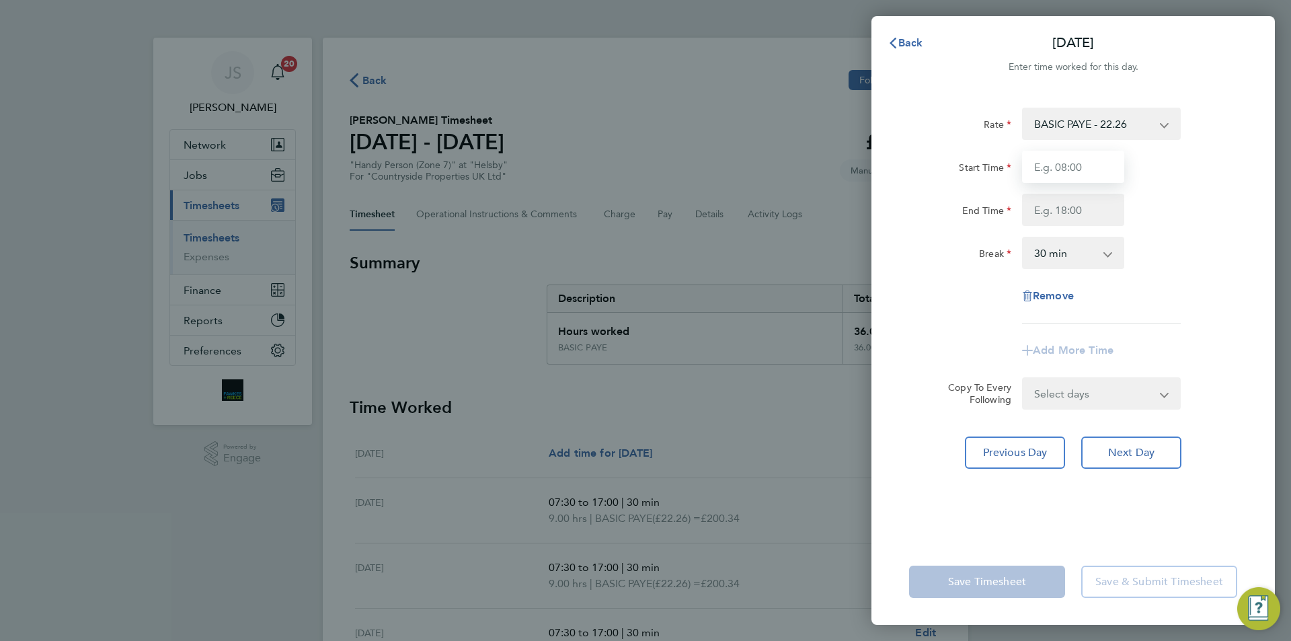
click at [1049, 165] on input "Start Time" at bounding box center [1073, 167] width 102 height 32
type input "07:30"
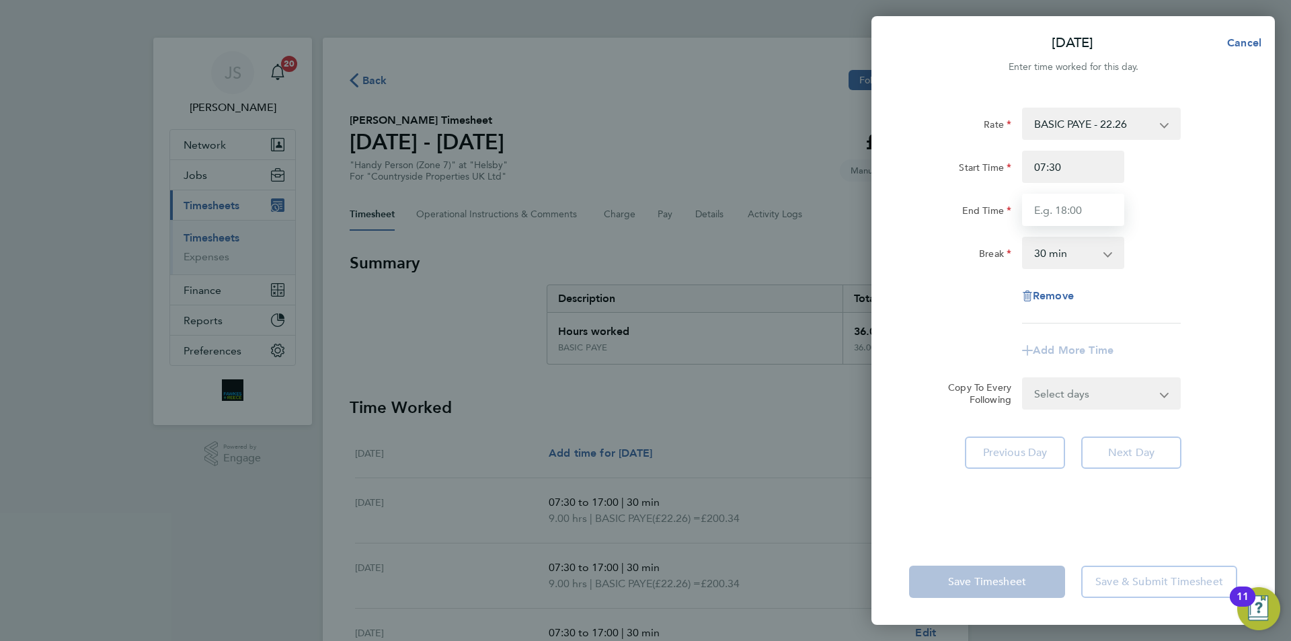
click at [1075, 204] on input "End Time" at bounding box center [1073, 210] width 102 height 32
type input "15:00"
click at [980, 502] on div "Rate BASIC PAYE - 22.26 Start Time 07:30 End Time 15:00 Break 0 min 15 min 30 m…" at bounding box center [1072, 314] width 403 height 447
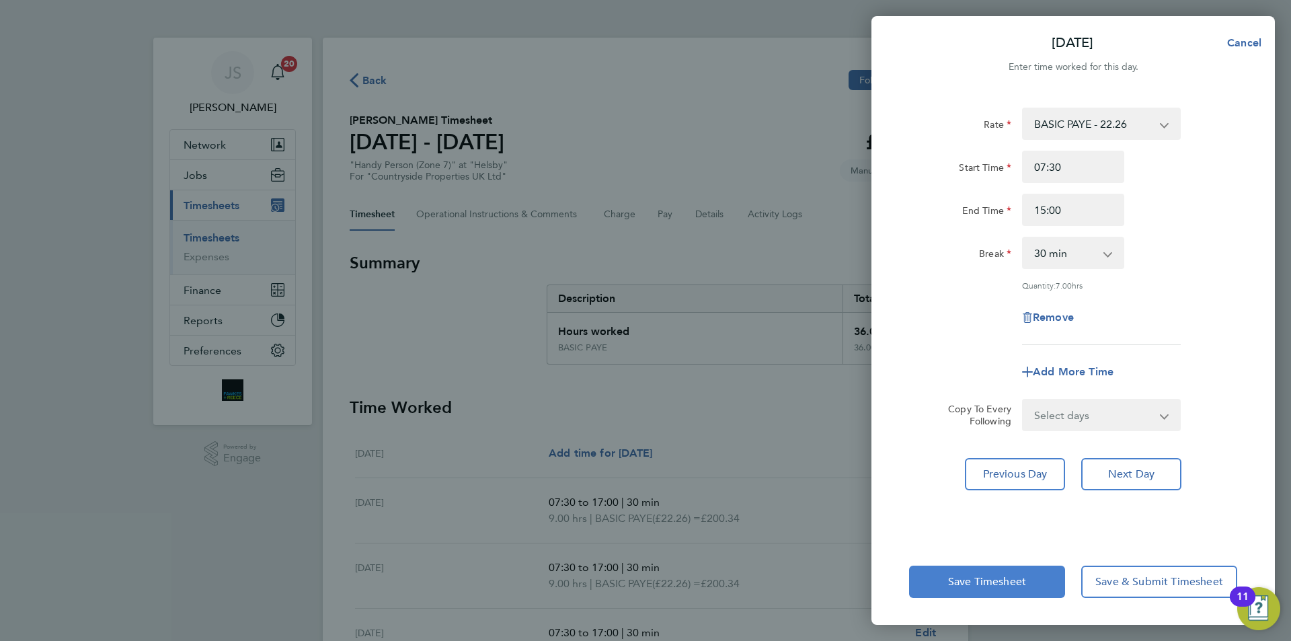
click at [989, 578] on span "Save Timesheet" at bounding box center [987, 581] width 78 height 13
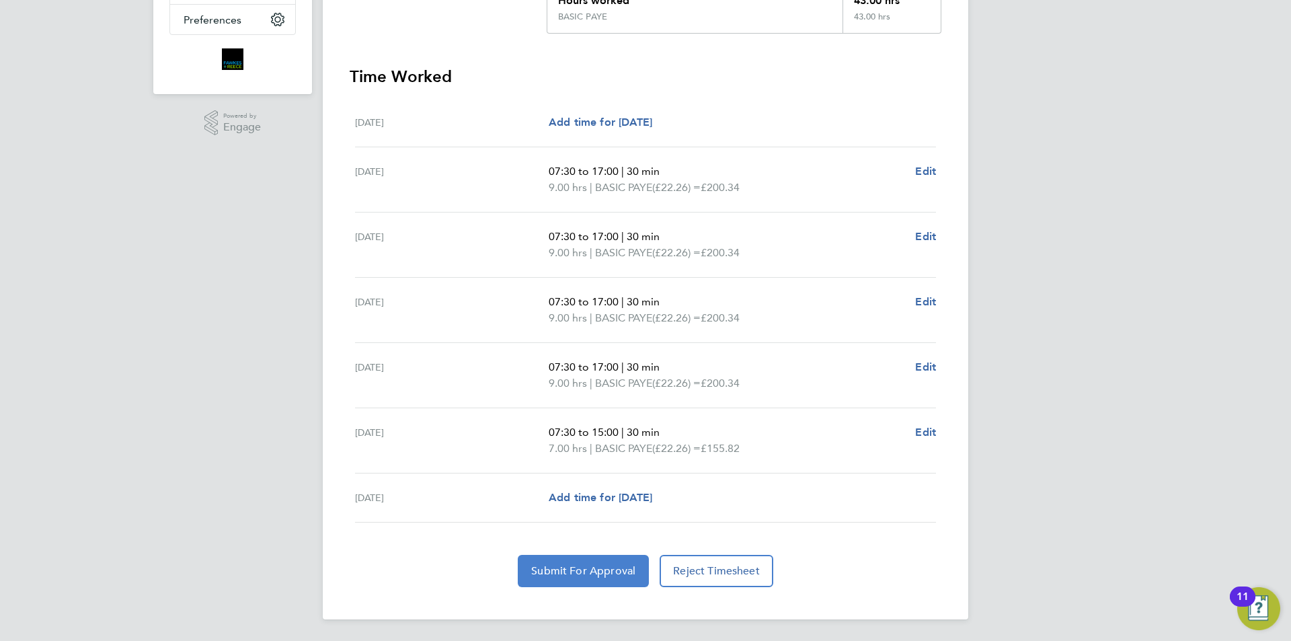
click at [604, 580] on button "Submit For Approval" at bounding box center [583, 571] width 131 height 32
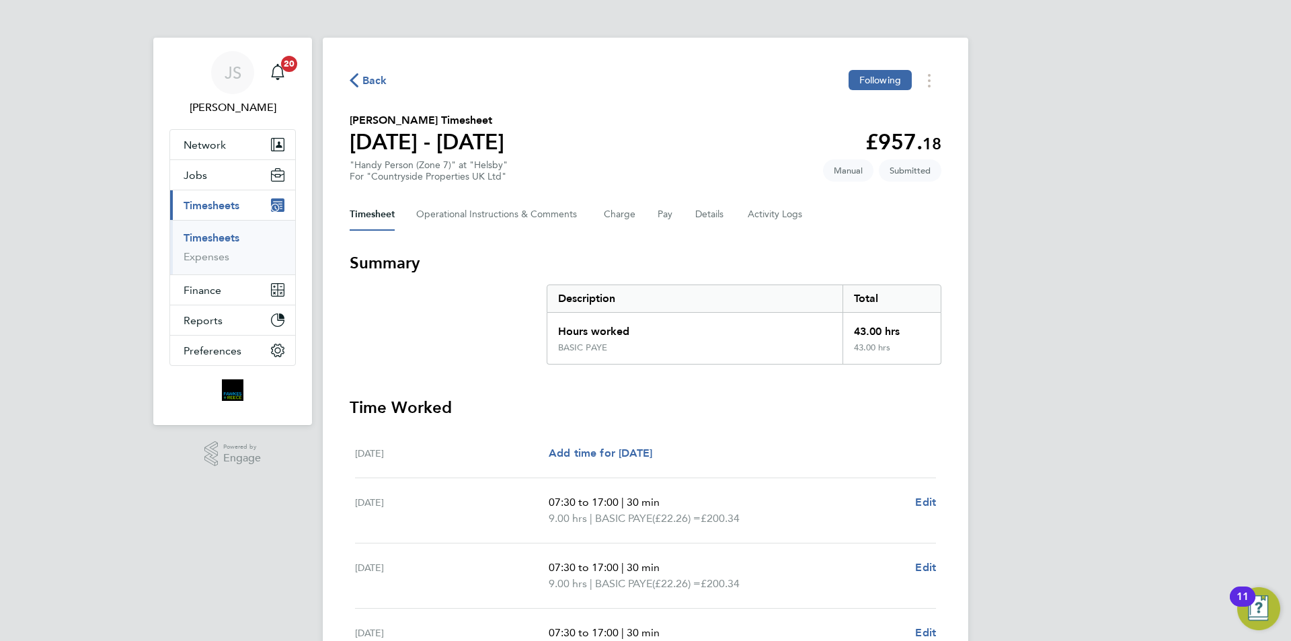
click at [375, 73] on div "Back Following Liam Ashworth's Timesheet 25 - 31 Aug 2025 £957. 18 "Handy Perso…" at bounding box center [646, 494] width 646 height 912
click at [373, 77] on span "Back" at bounding box center [374, 81] width 25 height 16
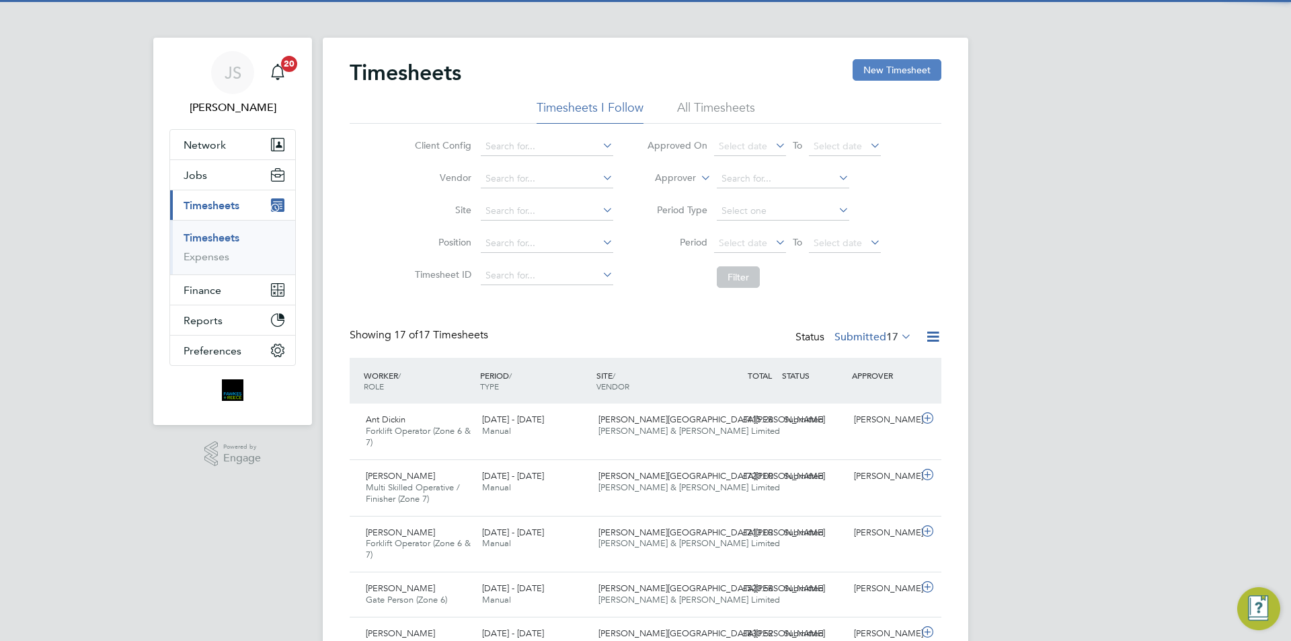
click at [902, 68] on button "New Timesheet" at bounding box center [897, 70] width 89 height 22
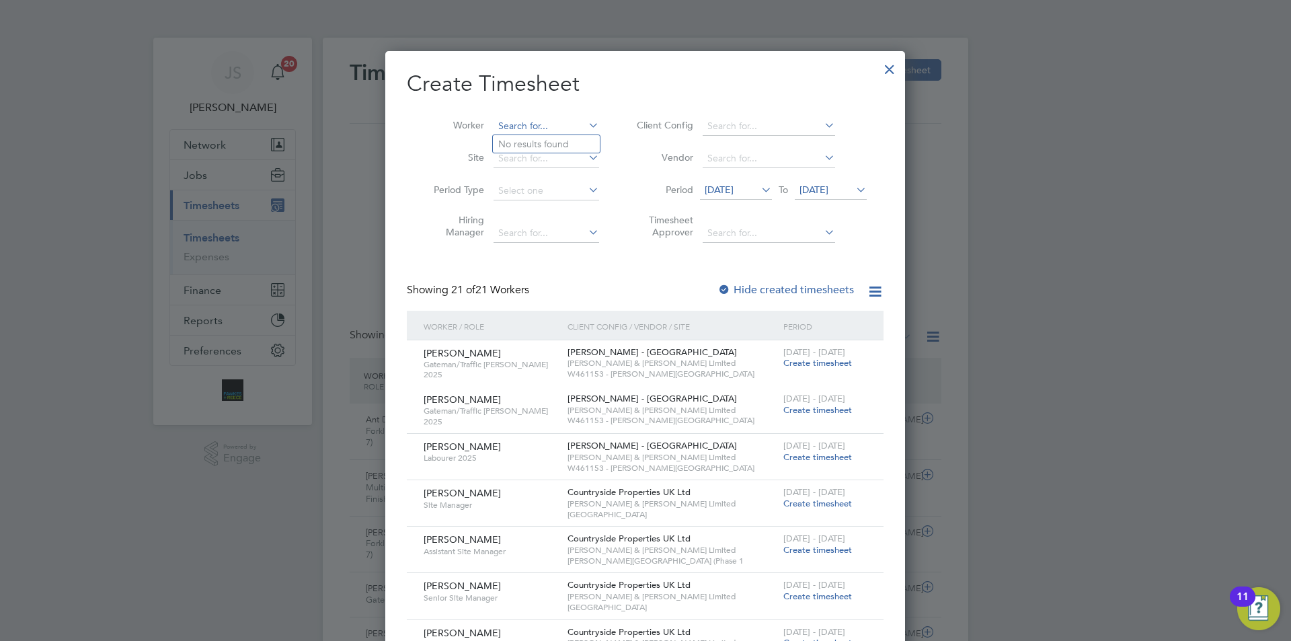
click at [514, 127] on input at bounding box center [547, 126] width 106 height 19
click at [523, 150] on li "Gary Ly on" at bounding box center [549, 144] width 112 height 18
type input "Gary Lyon"
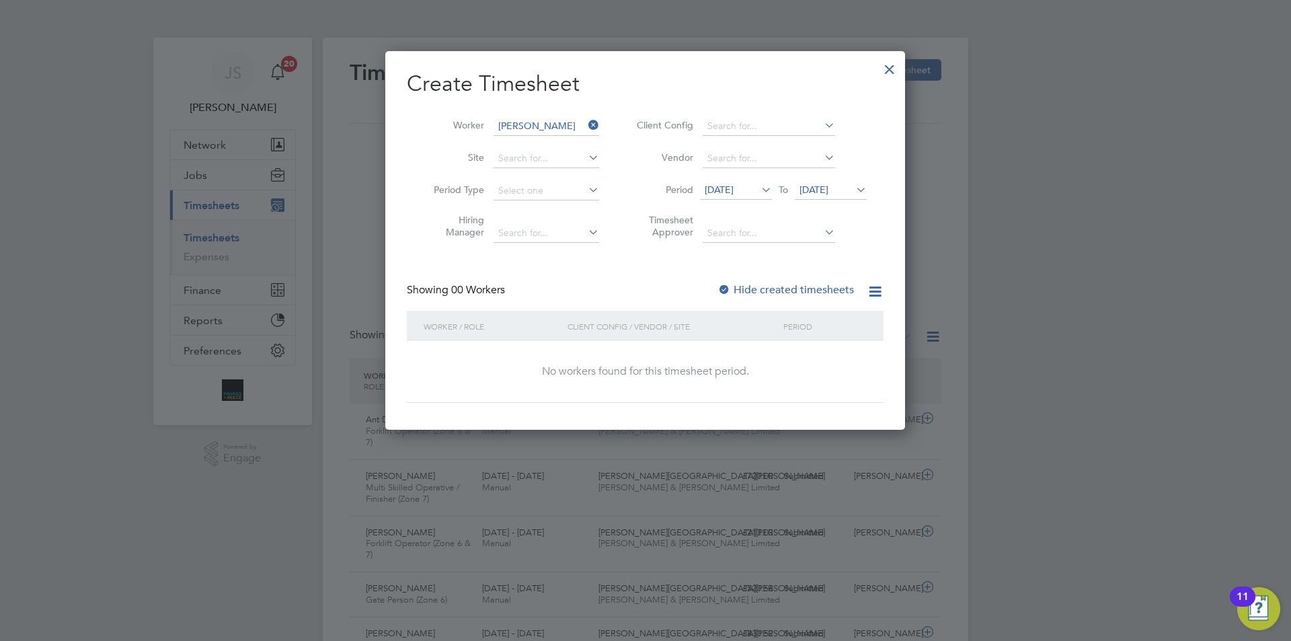
click at [724, 188] on span "[DATE]" at bounding box center [719, 190] width 29 height 12
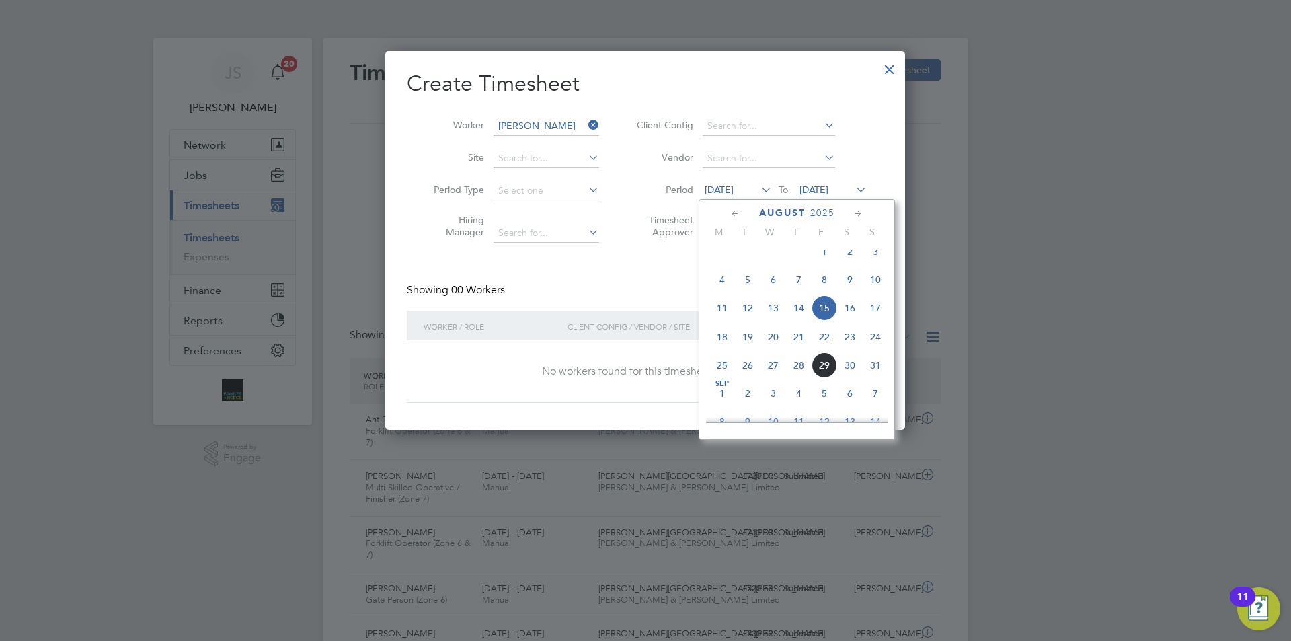
click at [746, 377] on span "26" at bounding box center [748, 365] width 26 height 26
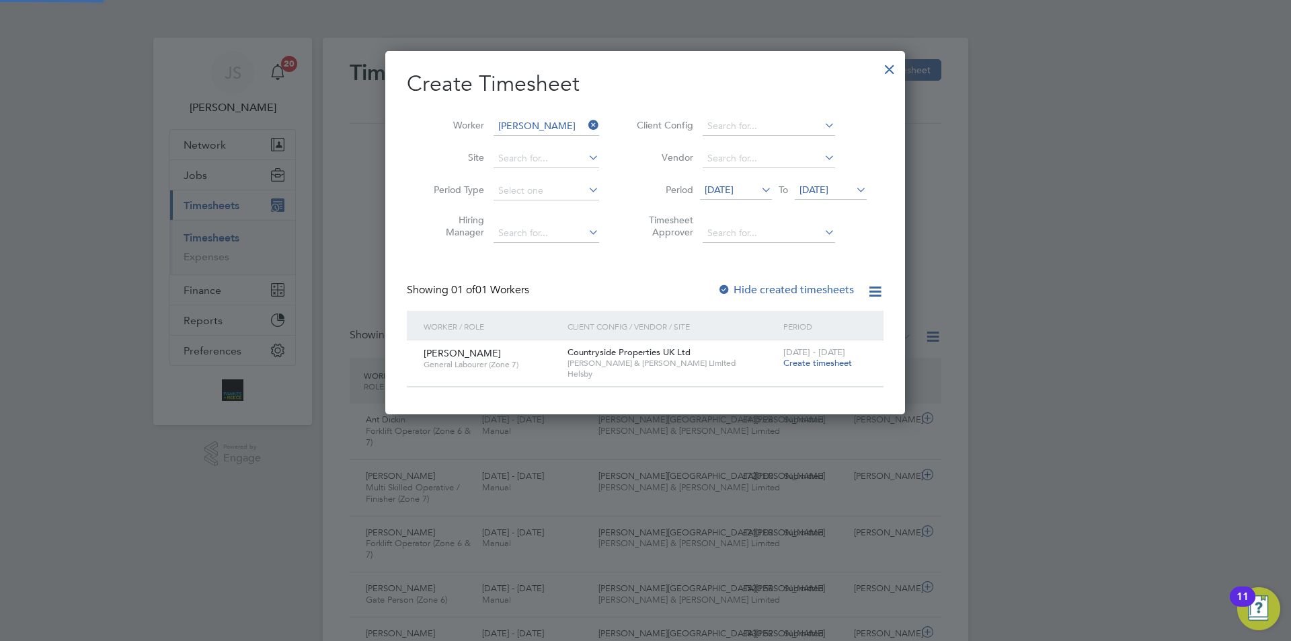
click at [798, 361] on span "Create timesheet" at bounding box center [817, 362] width 69 height 11
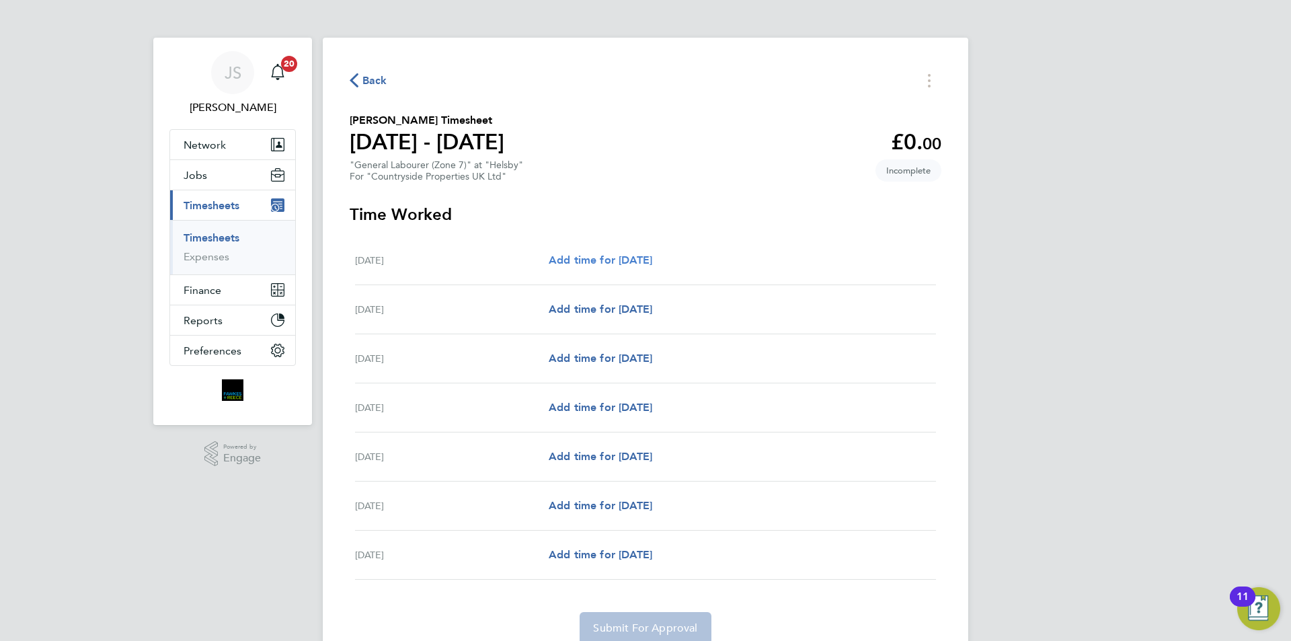
click at [647, 264] on span "Add time for [DATE]" at bounding box center [601, 260] width 104 height 13
select select "30"
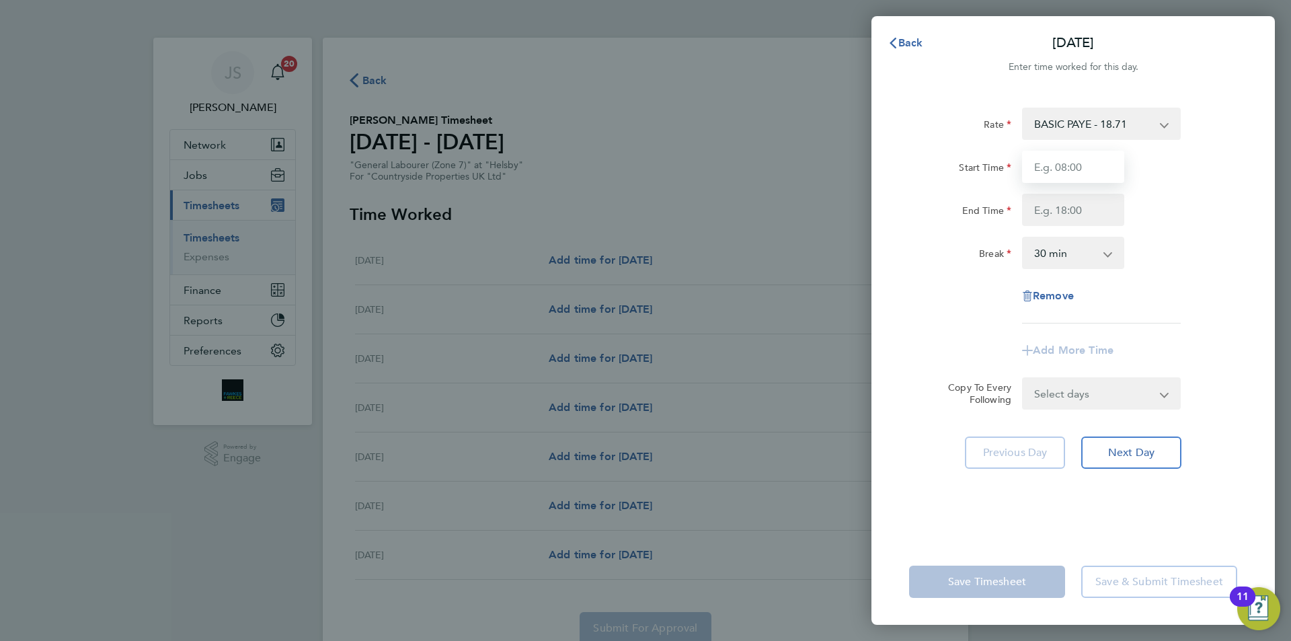
click at [1068, 164] on input "Start Time" at bounding box center [1073, 167] width 102 height 32
type input "07:30"
click at [1034, 210] on input "End Time" at bounding box center [1073, 210] width 102 height 32
type input "17:00"
click at [1071, 398] on div "Select days Day Weekday (Mon-Fri) Weekend (Sat-Sun) Tuesday Wednesday Thursday …" at bounding box center [1101, 393] width 159 height 32
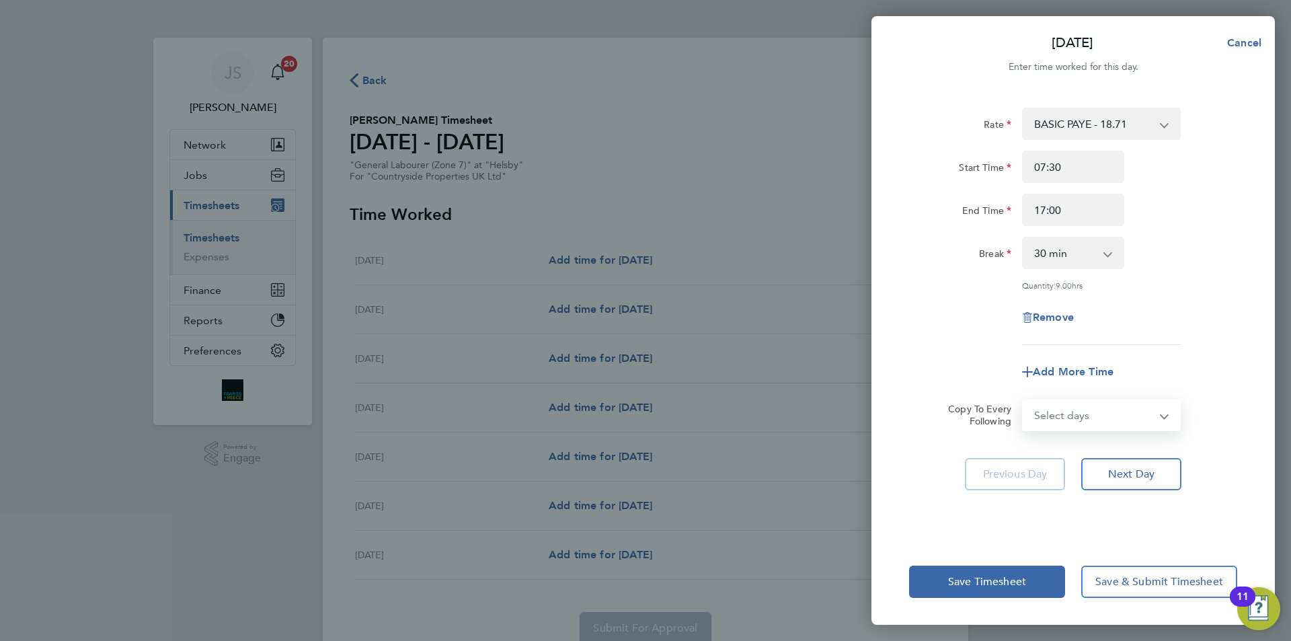
select select "TUE"
click at [1023, 400] on select "Select days Day Weekday (Mon-Fri) Weekend (Sat-Sun) Tuesday Wednesday Thursday …" at bounding box center [1093, 415] width 141 height 30
select select "[DATE]"
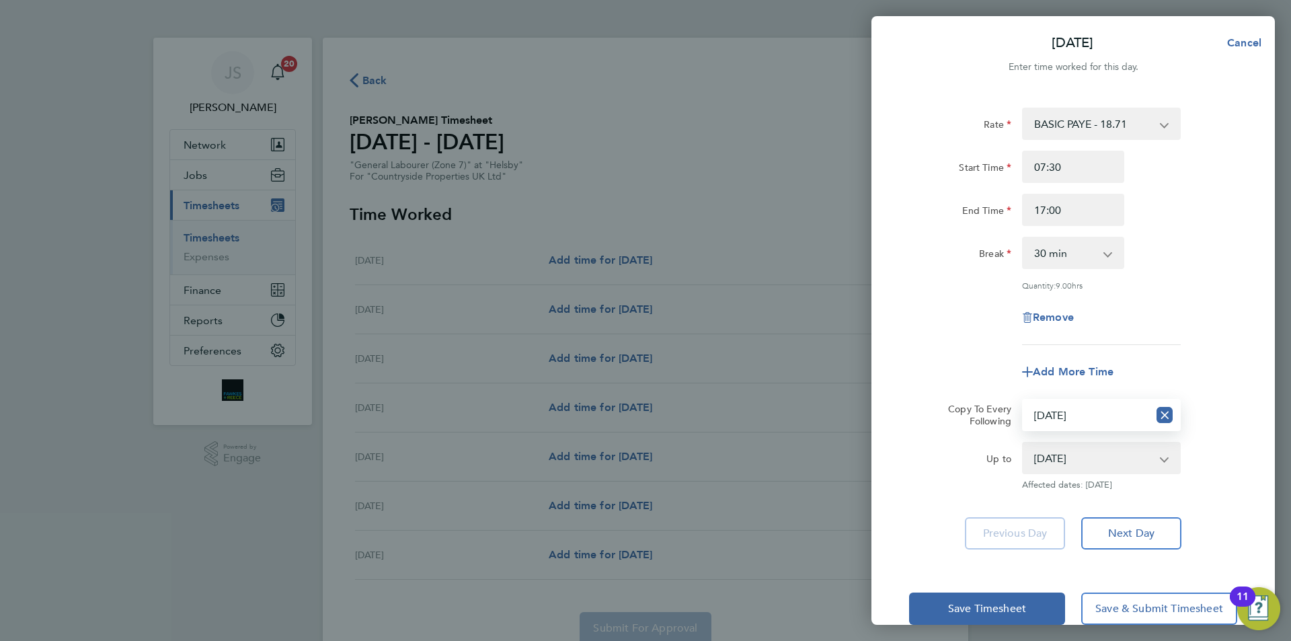
click at [1077, 418] on select "Select days Day Weekday (Mon-Fri) Weekend (Sat-Sun) Tuesday Wednesday Thursday …" at bounding box center [1085, 415] width 125 height 30
select select "WED"
click at [1023, 400] on select "Select days Day Weekday (Mon-Fri) Weekend (Sat-Sun) Tuesday Wednesday Thursday …" at bounding box center [1085, 415] width 125 height 30
click at [939, 315] on div "Remove" at bounding box center [1073, 317] width 339 height 32
click at [1062, 316] on span "Remove" at bounding box center [1053, 317] width 41 height 13
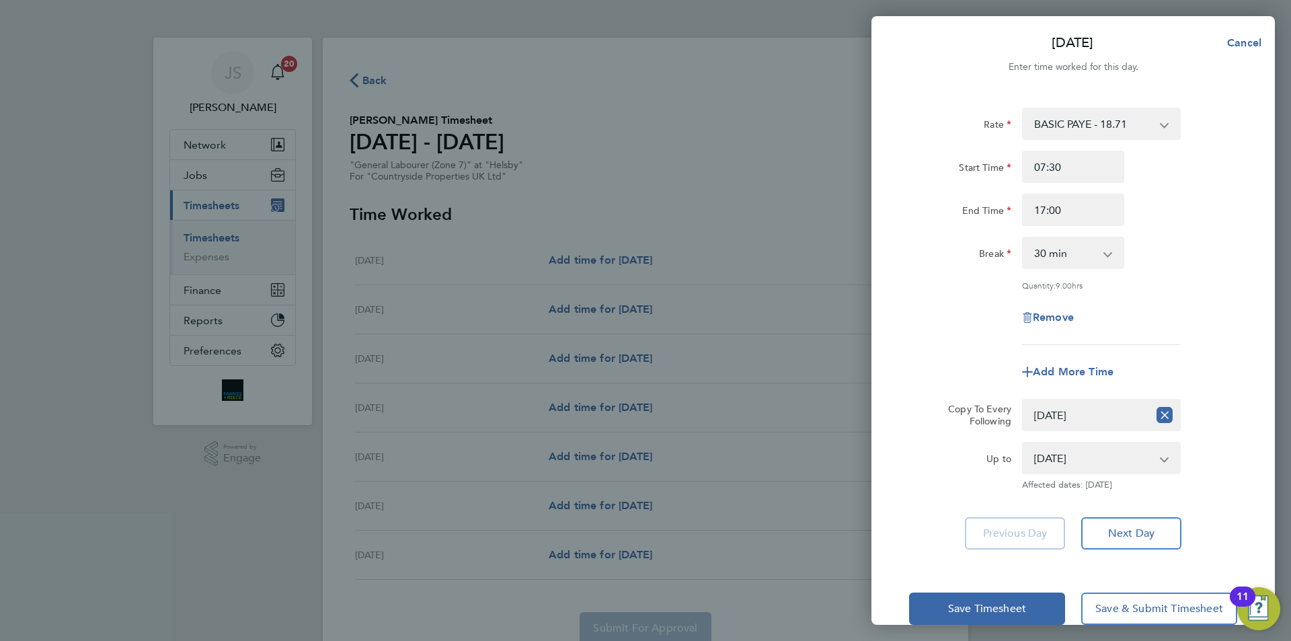
select select "null"
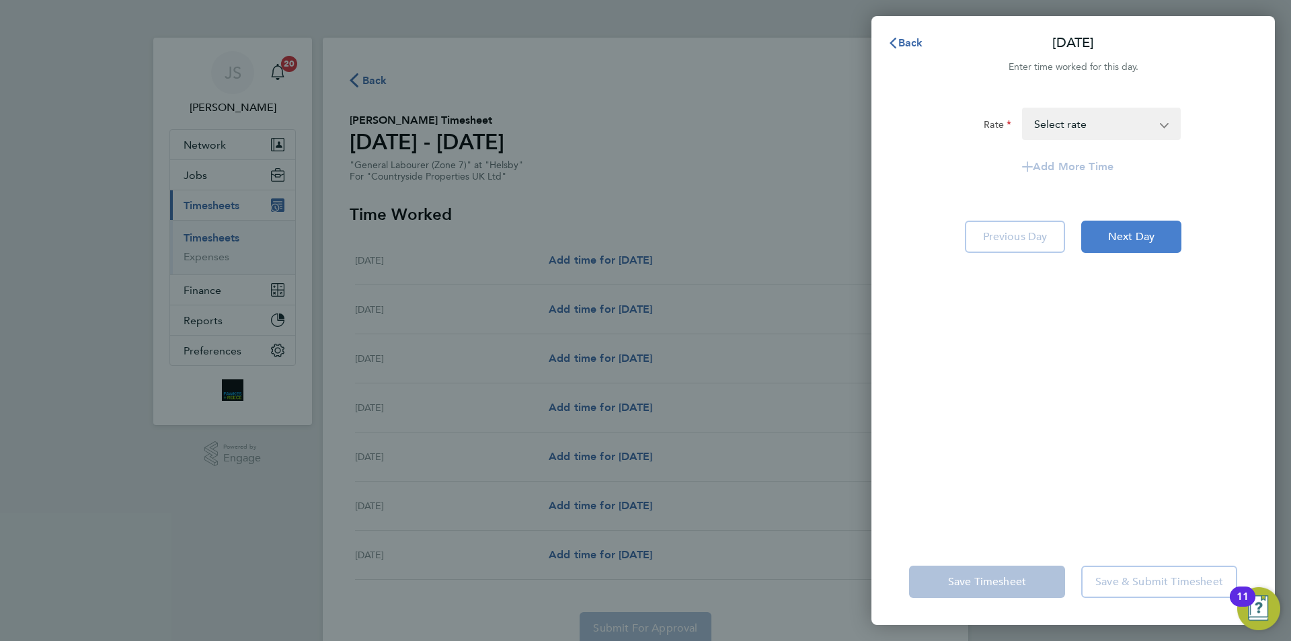
click at [1135, 234] on span "Next Day" at bounding box center [1131, 236] width 46 height 13
select select "30"
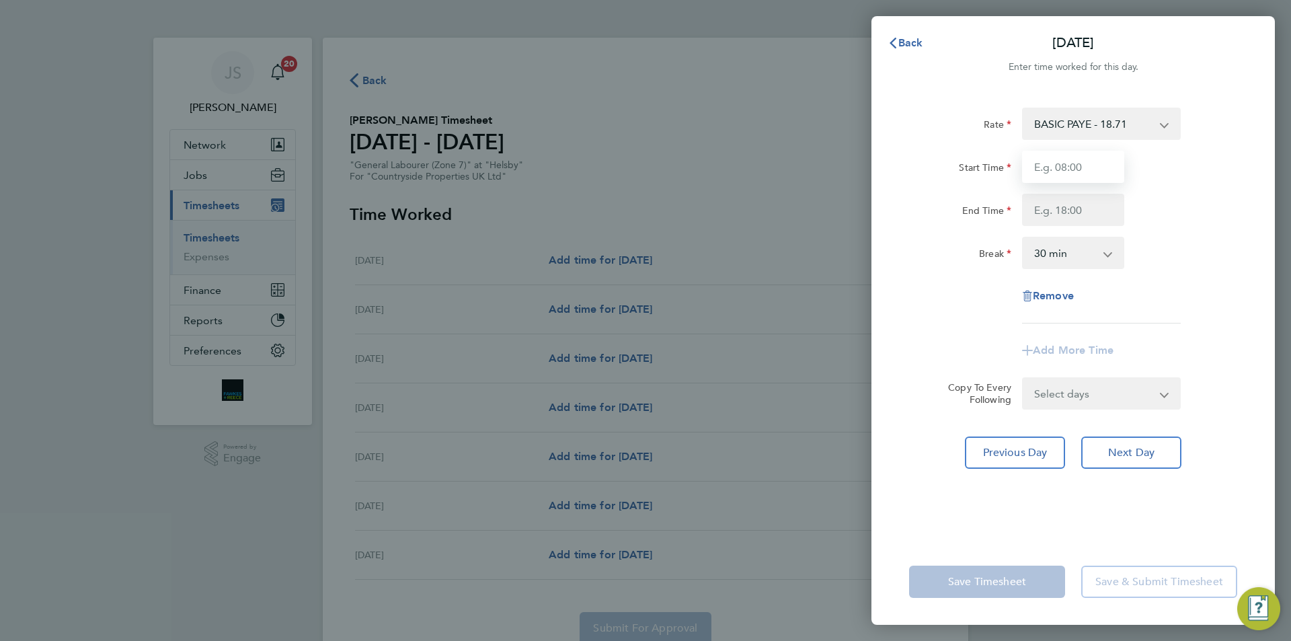
click at [1107, 176] on input "Start Time" at bounding box center [1073, 167] width 102 height 32
type input "07:30"
click at [1062, 230] on div "Rate BASIC PAYE - 18.71 Start Time 07:30 End Time Break 0 min 15 min 30 min 45 …" at bounding box center [1073, 216] width 328 height 216
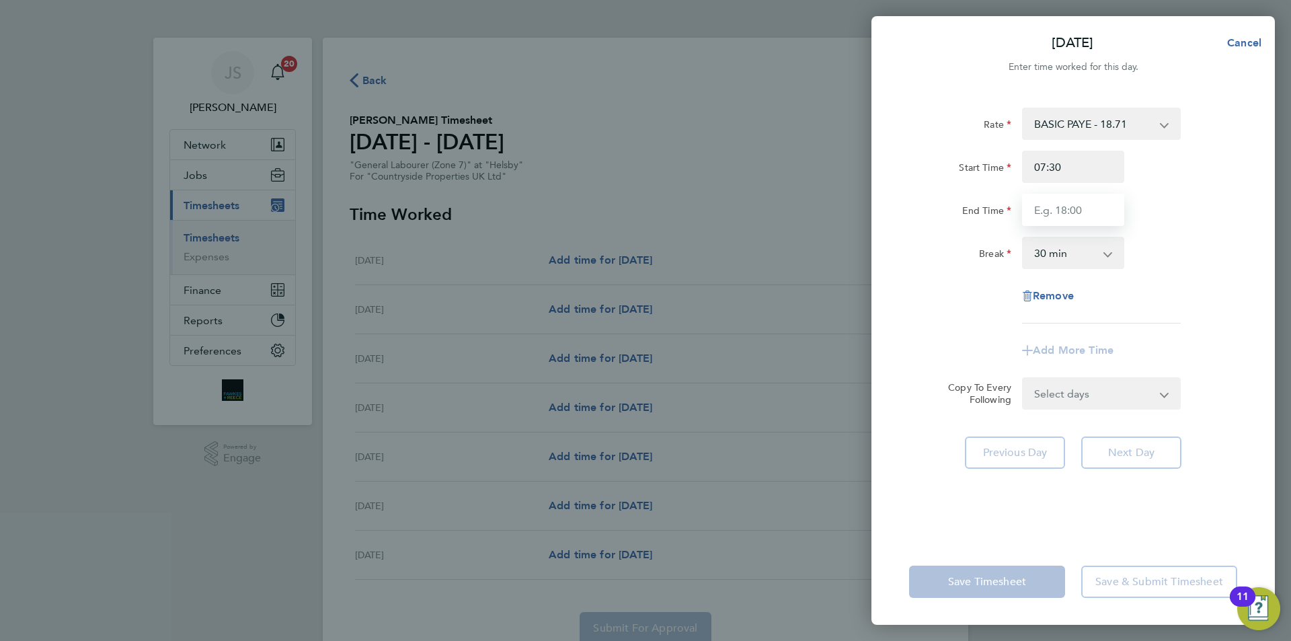
click at [1068, 216] on input "End Time" at bounding box center [1073, 210] width 102 height 32
type input "17:00"
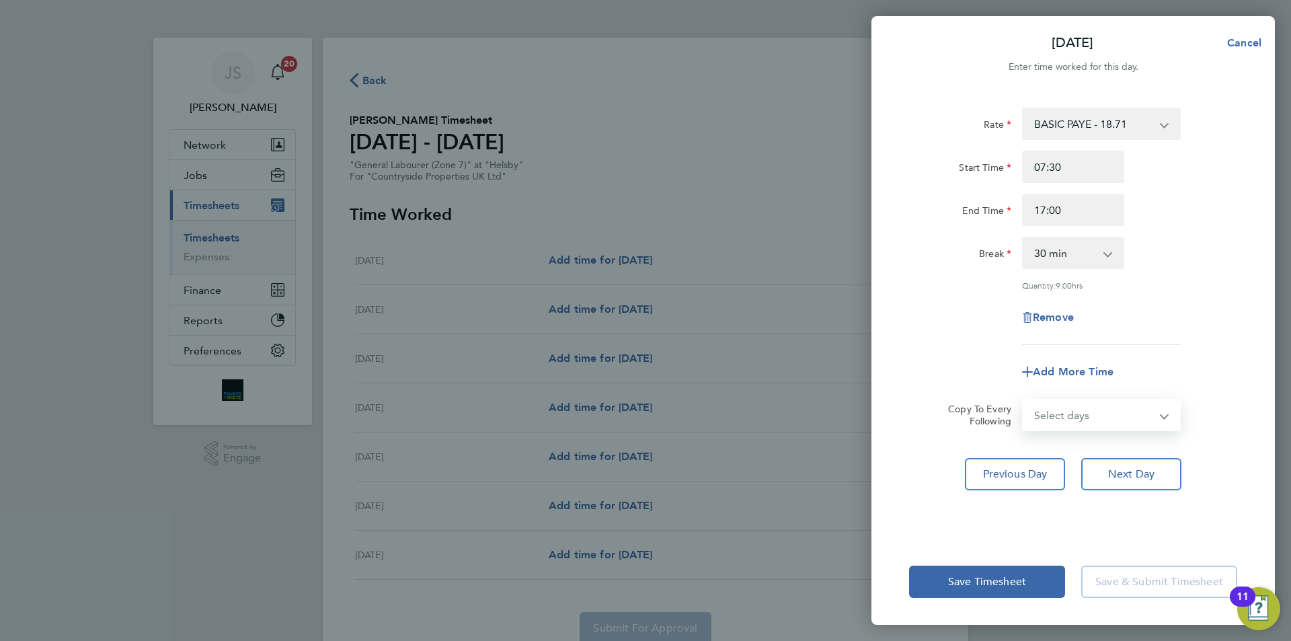
drag, startPoint x: 1081, startPoint y: 408, endPoint x: 1079, endPoint y: 418, distance: 10.3
click at [1081, 408] on select "Select days Day Weekday (Mon-Fri) Weekend (Sat-Sun) [DATE] [DATE] [DATE] [DATE]…" at bounding box center [1093, 415] width 141 height 30
select select "WED"
click at [1023, 400] on select "Select days Day Weekday (Mon-Fri) Weekend (Sat-Sun) [DATE] [DATE] [DATE] [DATE]…" at bounding box center [1093, 415] width 141 height 30
select select "[DATE]"
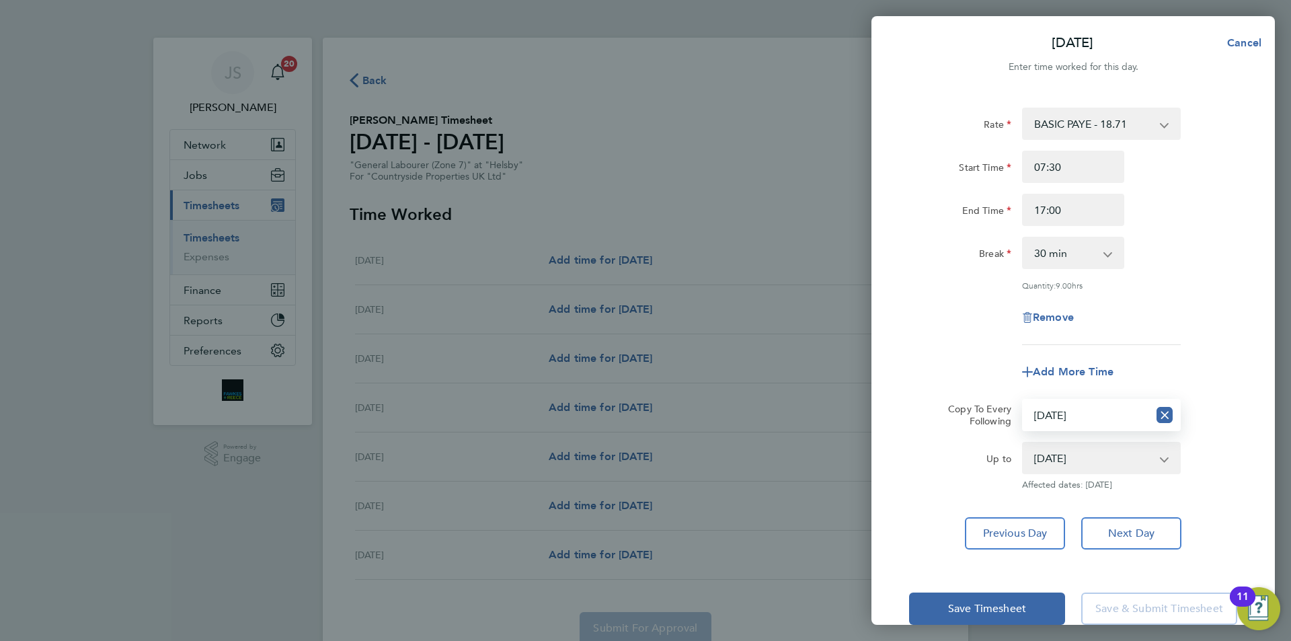
click at [932, 286] on div "Quantity: 9.00 hrs" at bounding box center [1073, 285] width 339 height 11
click at [958, 610] on span "Save Timesheet" at bounding box center [987, 608] width 78 height 13
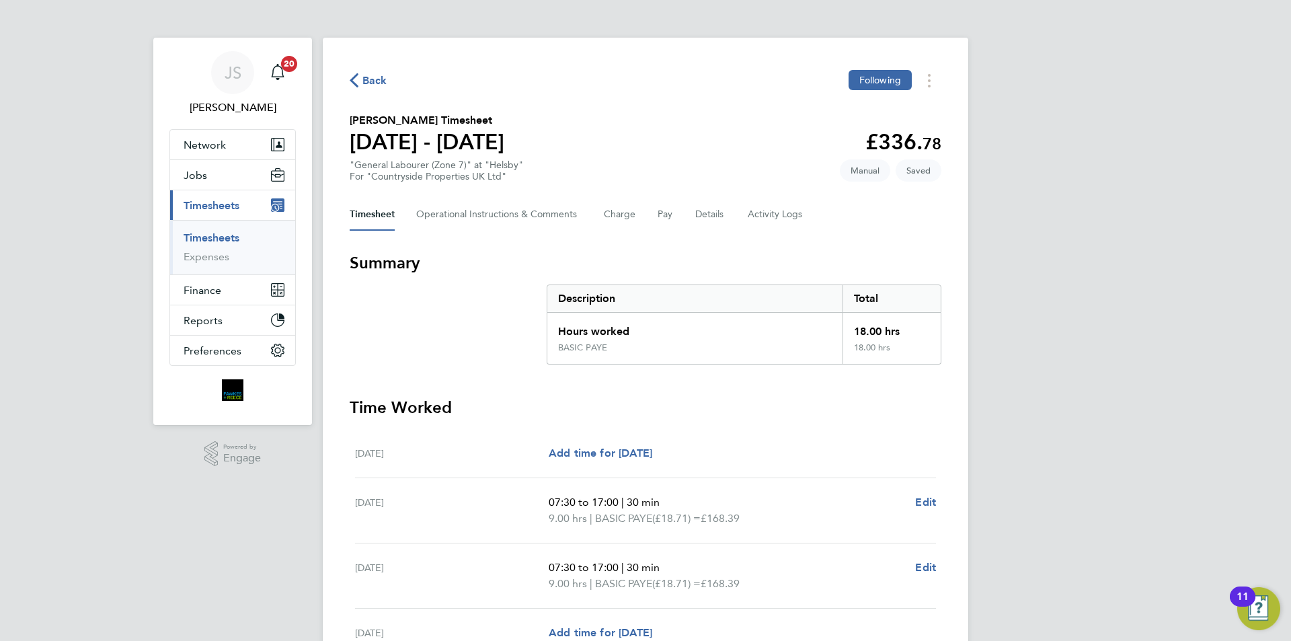
click at [693, 217] on div "Timesheet Operational Instructions & Comments Charge Pay Details Activity Logs" at bounding box center [646, 214] width 592 height 32
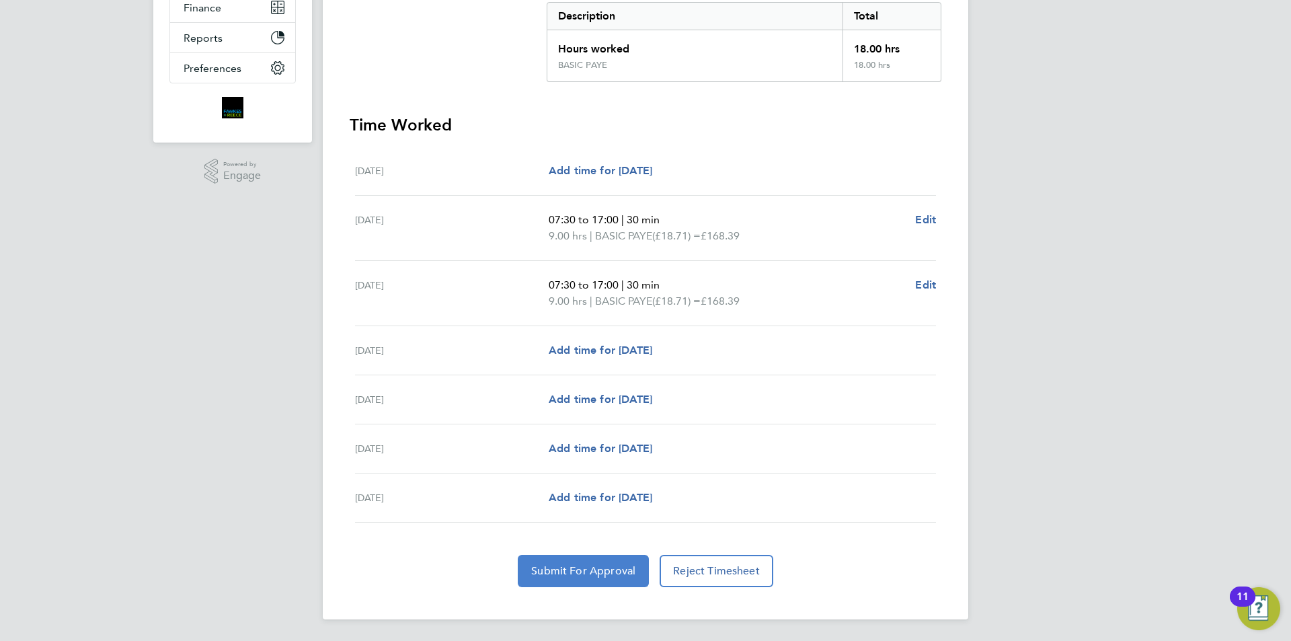
click at [578, 569] on span "Submit For Approval" at bounding box center [583, 570] width 104 height 13
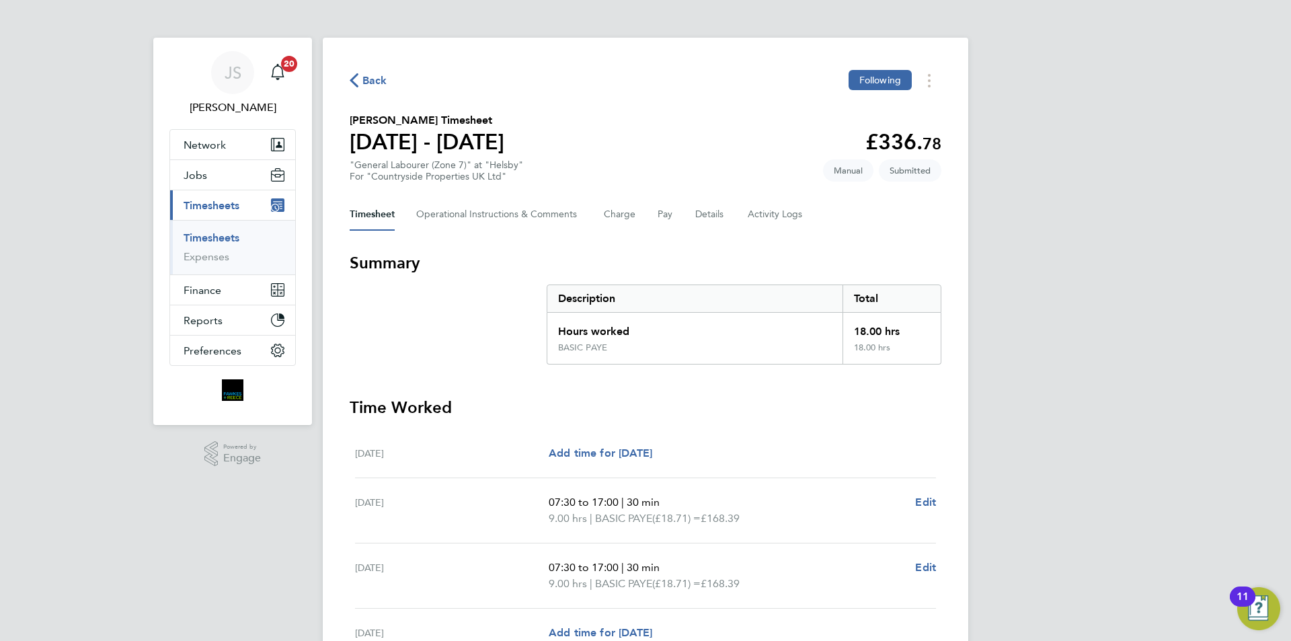
click at [368, 85] on span "Back" at bounding box center [374, 81] width 25 height 16
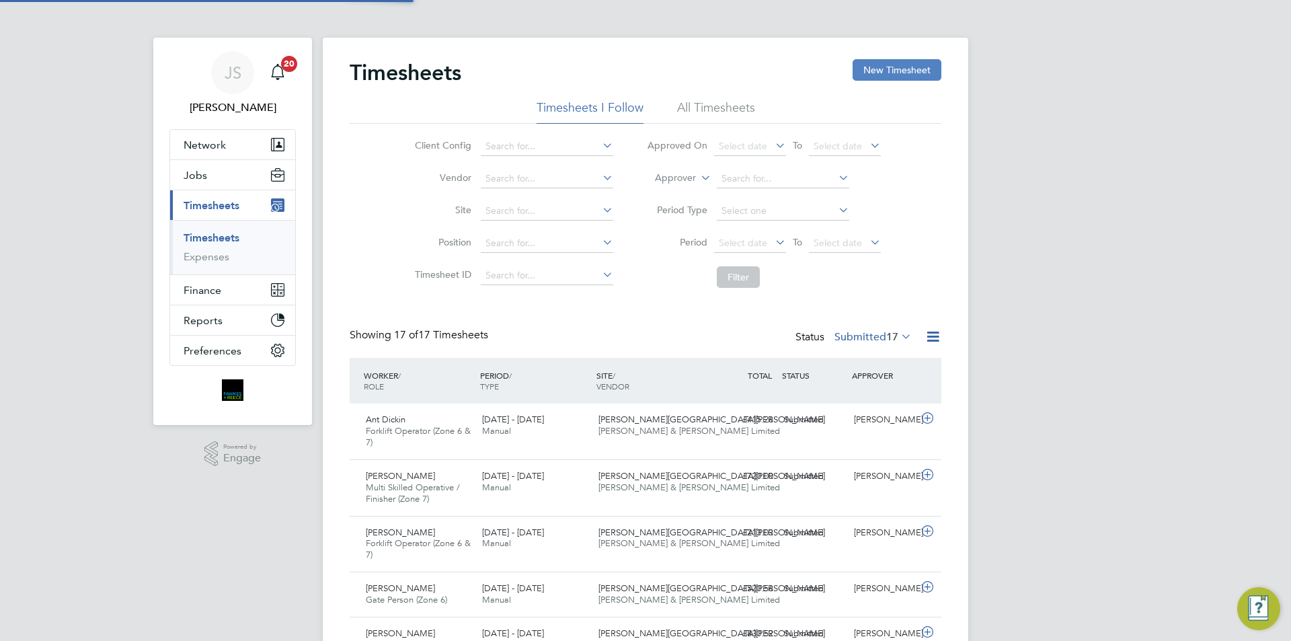
click at [906, 73] on button "New Timesheet" at bounding box center [897, 70] width 89 height 22
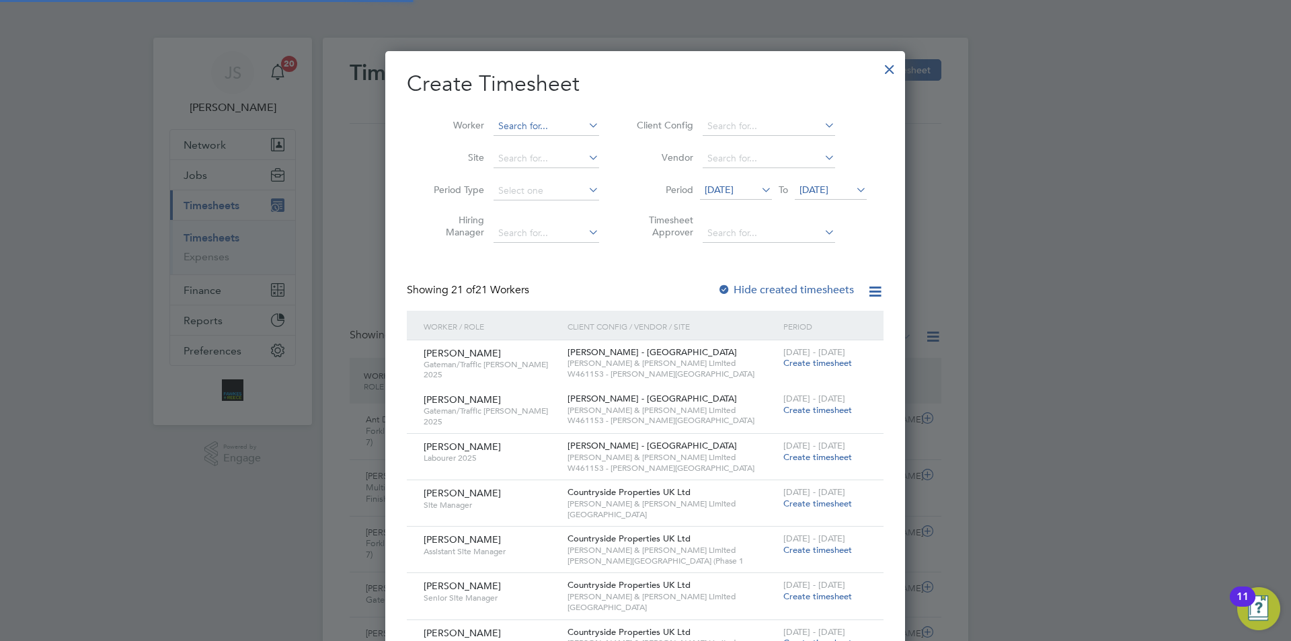
click at [555, 130] on input at bounding box center [547, 126] width 106 height 19
drag, startPoint x: 522, startPoint y: 139, endPoint x: 594, endPoint y: 176, distance: 80.9
click at [520, 135] on li "Leon Fos ter" at bounding box center [552, 144] width 119 height 18
type input "Leon Foster"
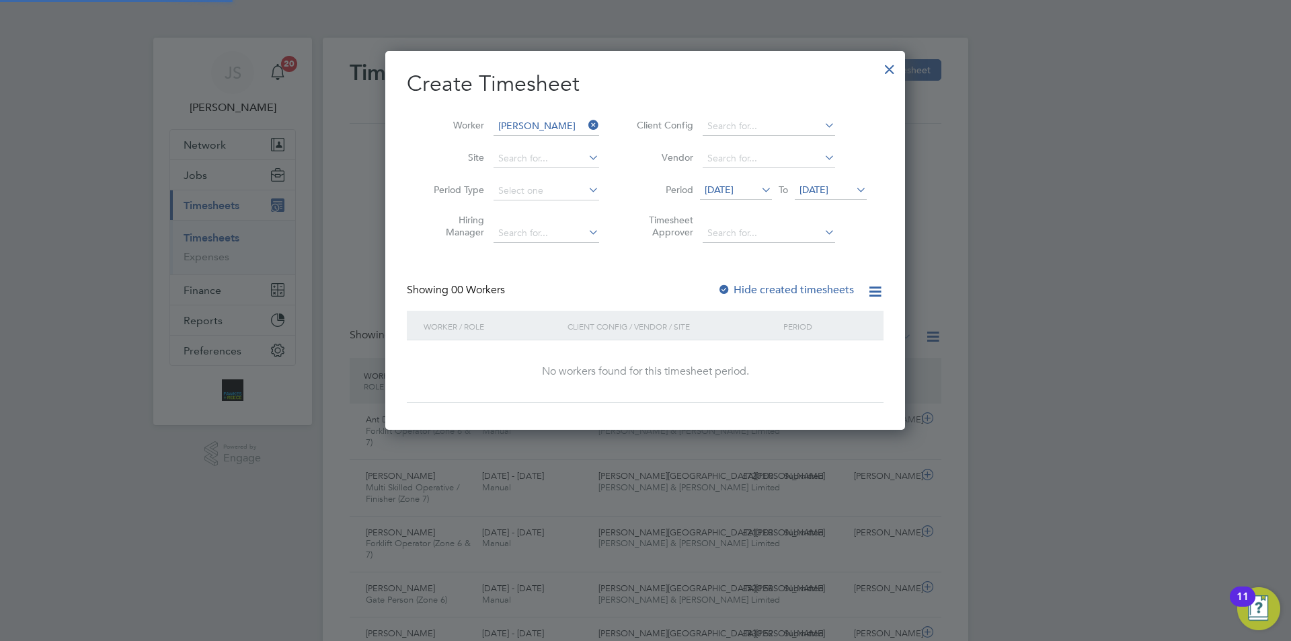
click at [728, 184] on span "[DATE]" at bounding box center [719, 190] width 29 height 12
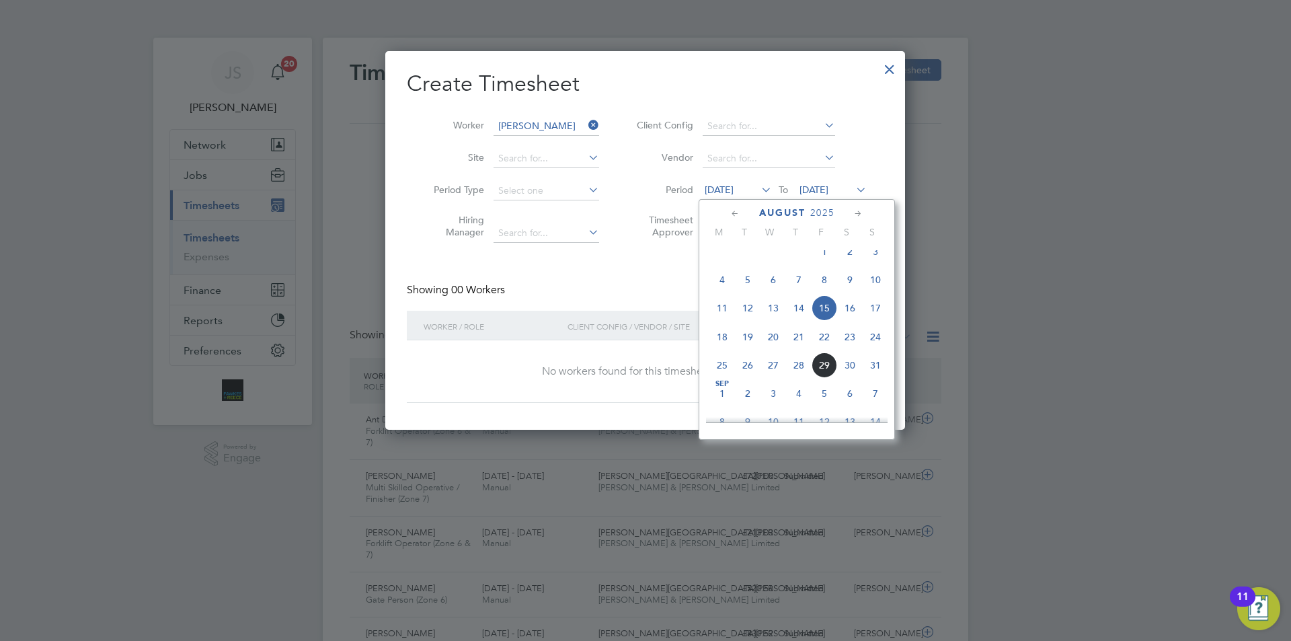
click at [746, 378] on span "26" at bounding box center [748, 365] width 26 height 26
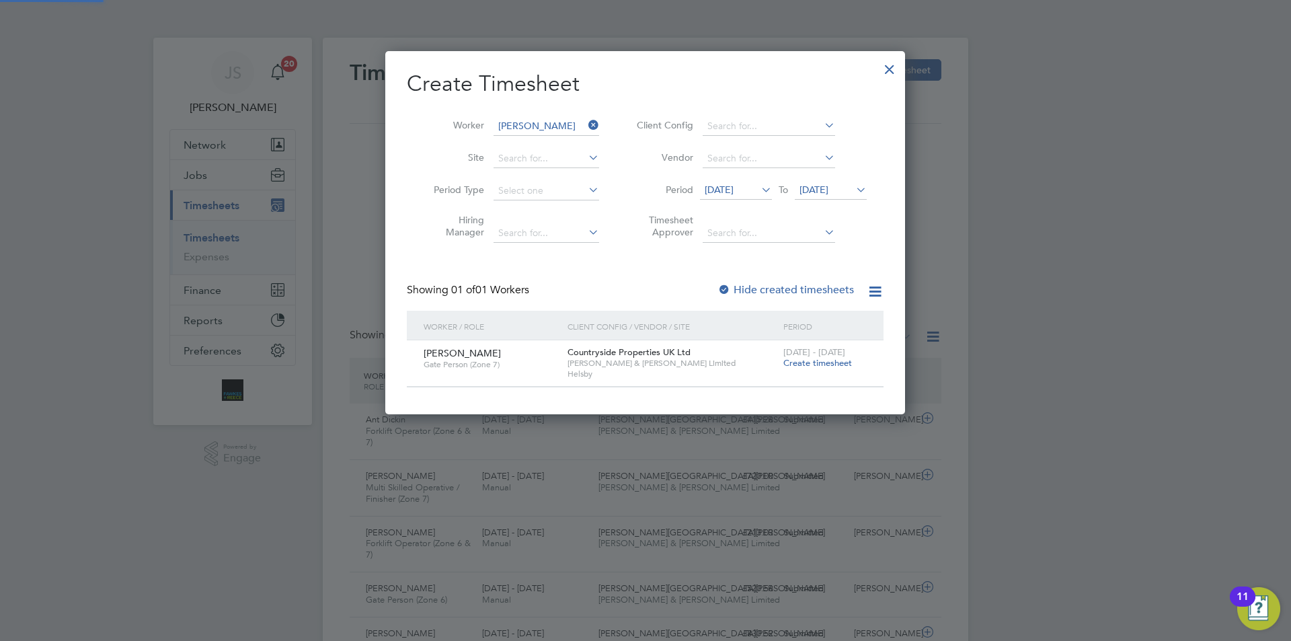
click at [822, 360] on span "Create timesheet" at bounding box center [817, 362] width 69 height 11
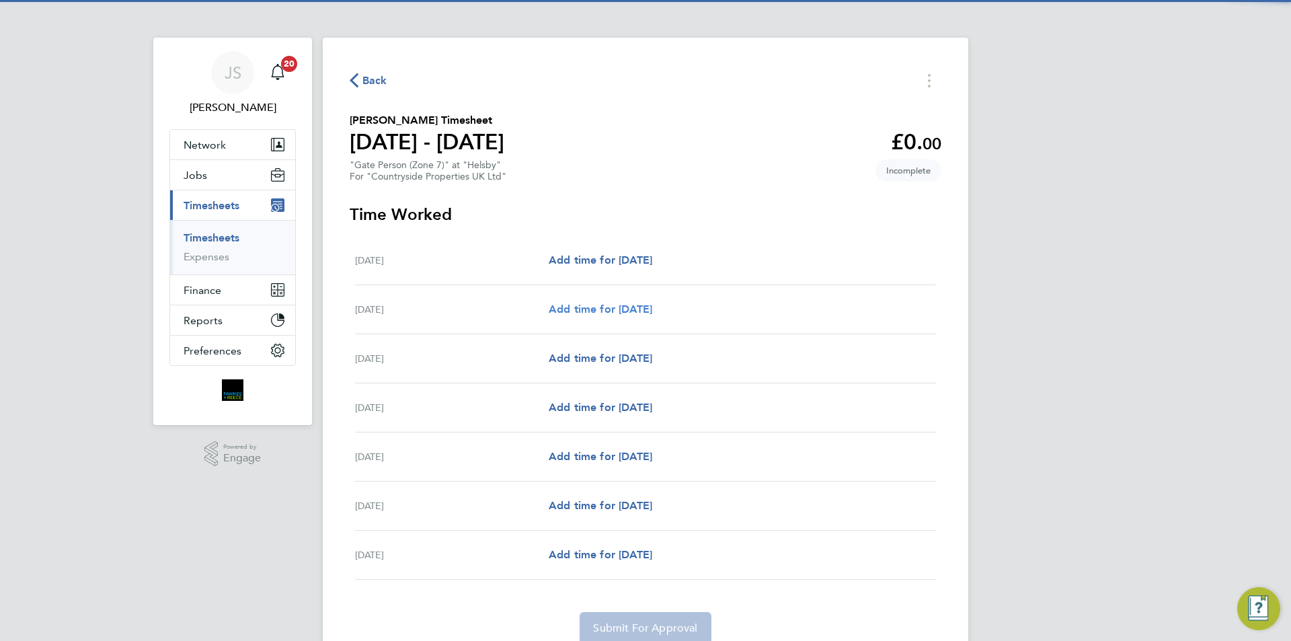
click at [645, 301] on link "Add time for [DATE]" at bounding box center [601, 309] width 104 height 16
select select "30"
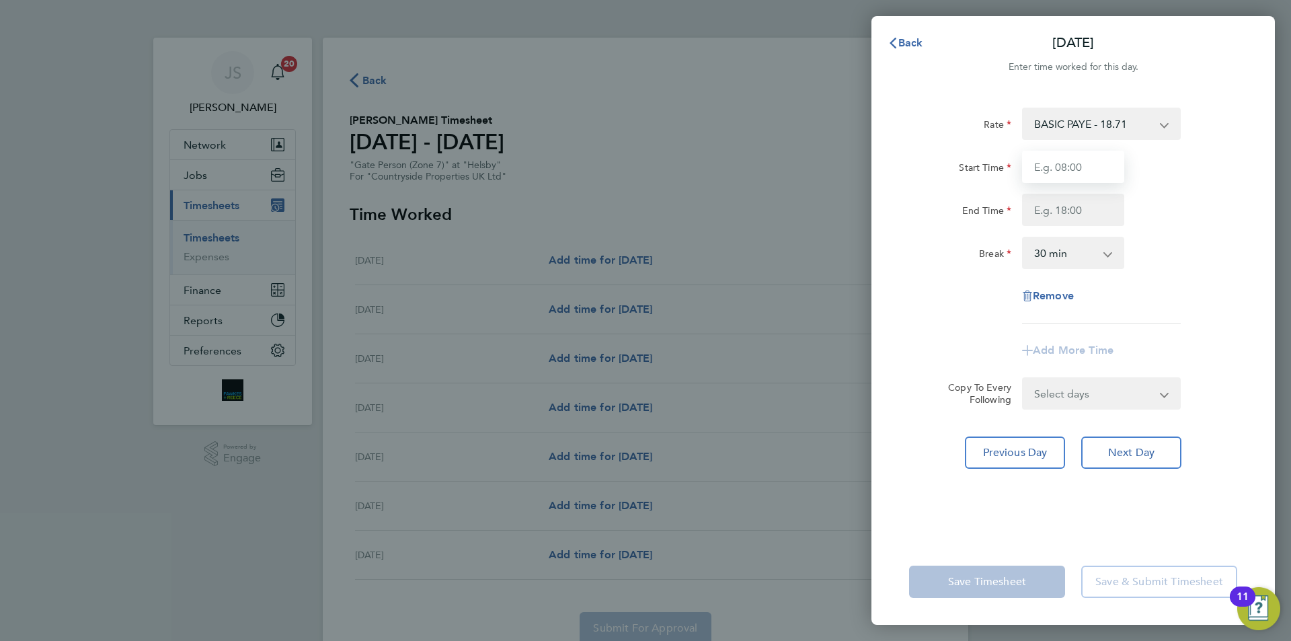
click at [1059, 166] on input "Start Time" at bounding box center [1073, 167] width 102 height 32
type input "07:30"
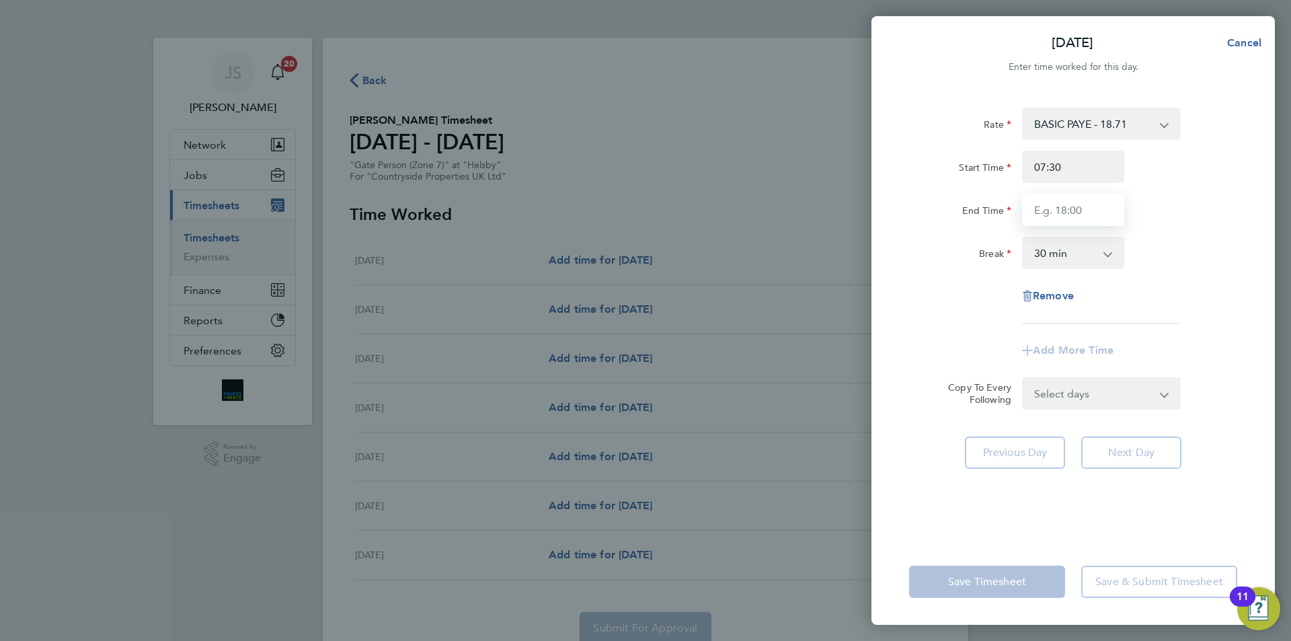
click at [1038, 213] on input "End Time" at bounding box center [1073, 210] width 102 height 32
type input "17:00"
click at [1096, 389] on form "Rate BASIC PAYE - 18.71 Start Time 07:30 End Time 17:00 Break 0 min 15 min 30 m…" at bounding box center [1073, 259] width 328 height 302
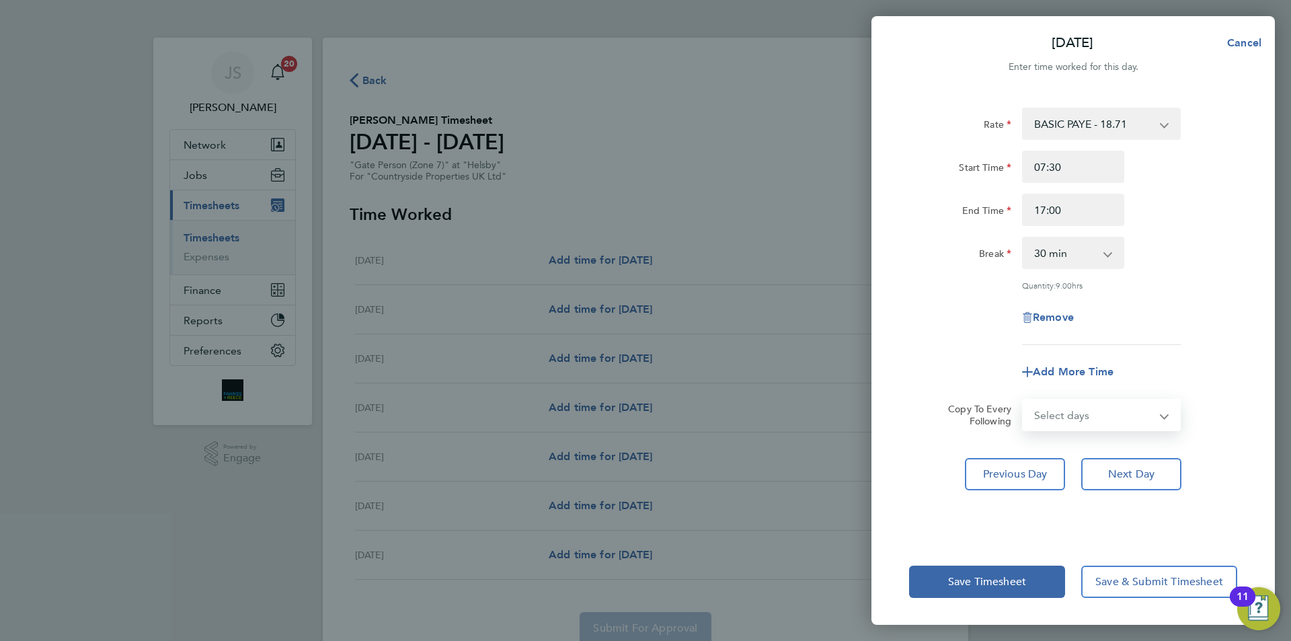
select select "WEEKDAY"
click at [1023, 400] on select "Select days Day Weekday (Mon-Fri) Weekend (Sat-Sun) [DATE] [DATE] [DATE] [DATE]…" at bounding box center [1093, 415] width 141 height 30
select select "[DATE]"
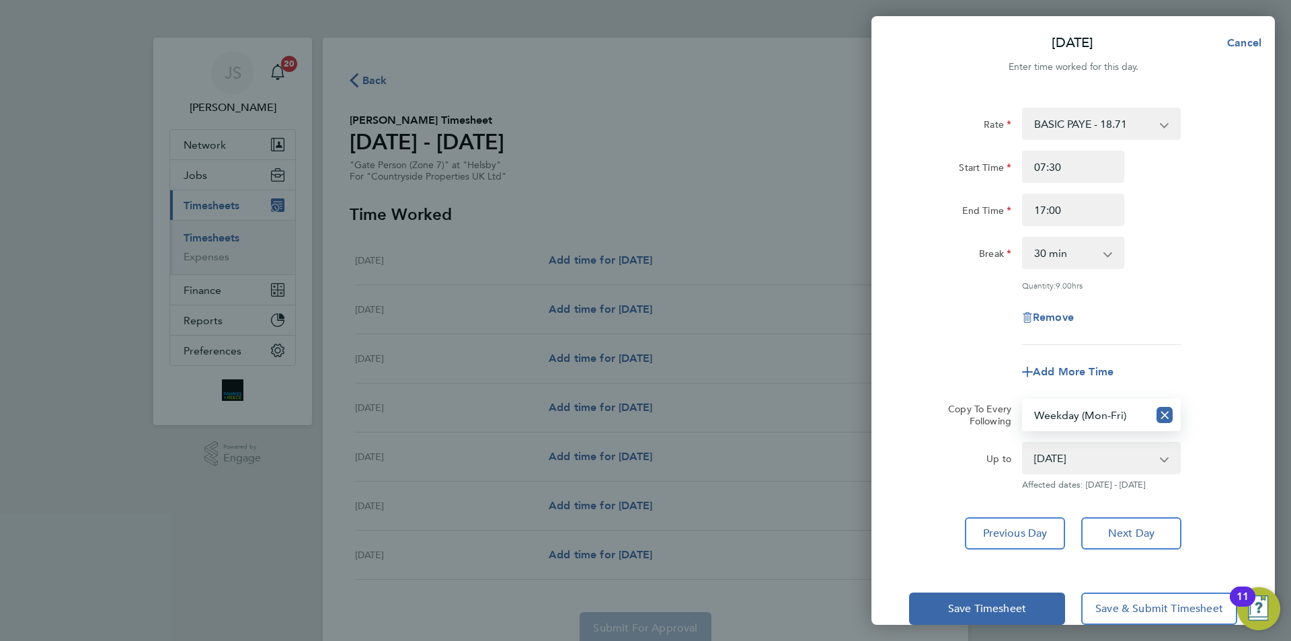
click at [960, 329] on div "Remove" at bounding box center [1073, 317] width 339 height 32
click at [961, 595] on button "Save Timesheet" at bounding box center [987, 608] width 156 height 32
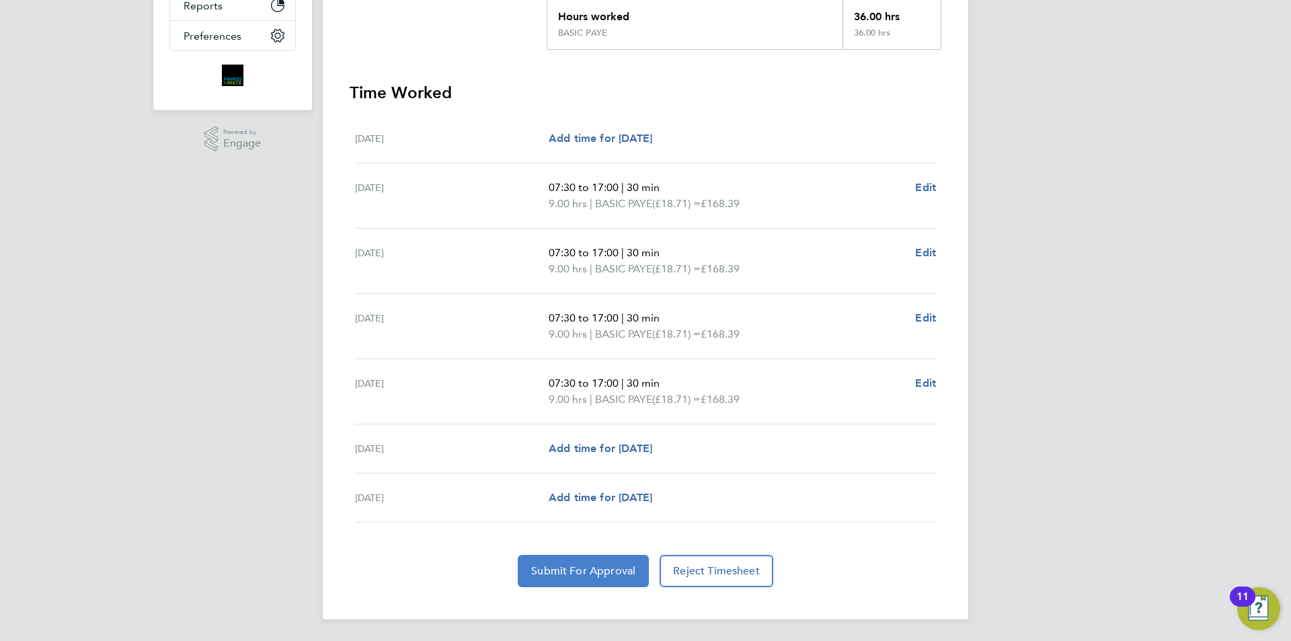
click at [582, 560] on button "Submit For Approval" at bounding box center [583, 571] width 131 height 32
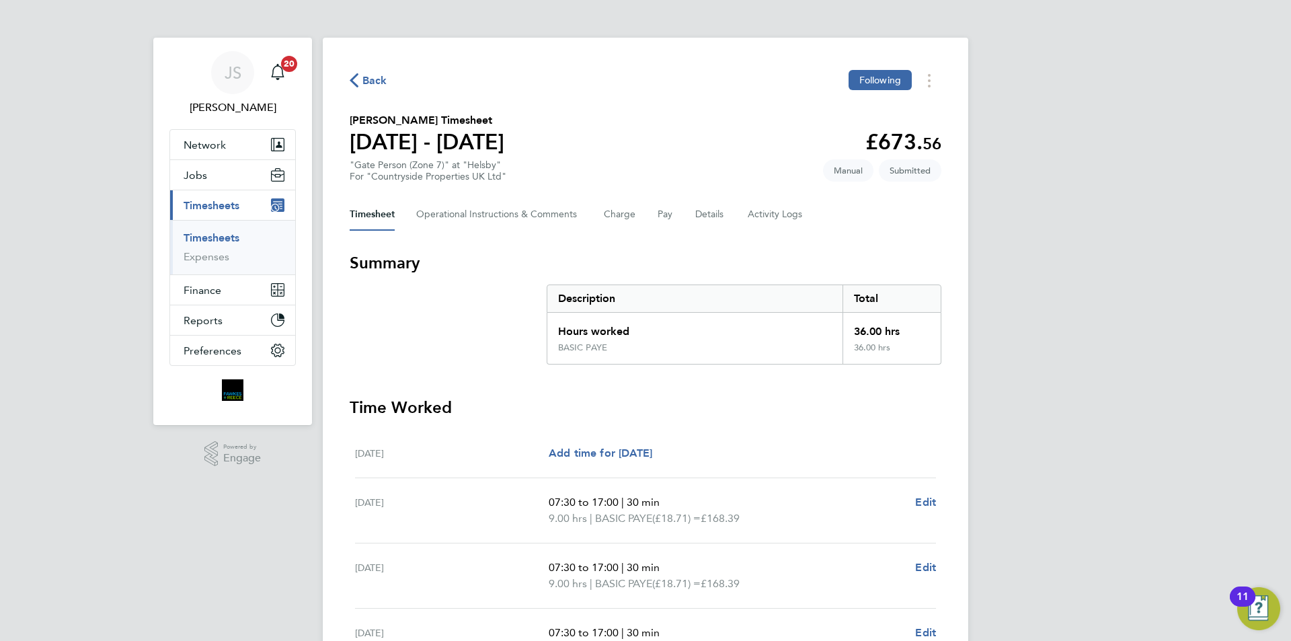
click at [376, 78] on span "Back" at bounding box center [374, 81] width 25 height 16
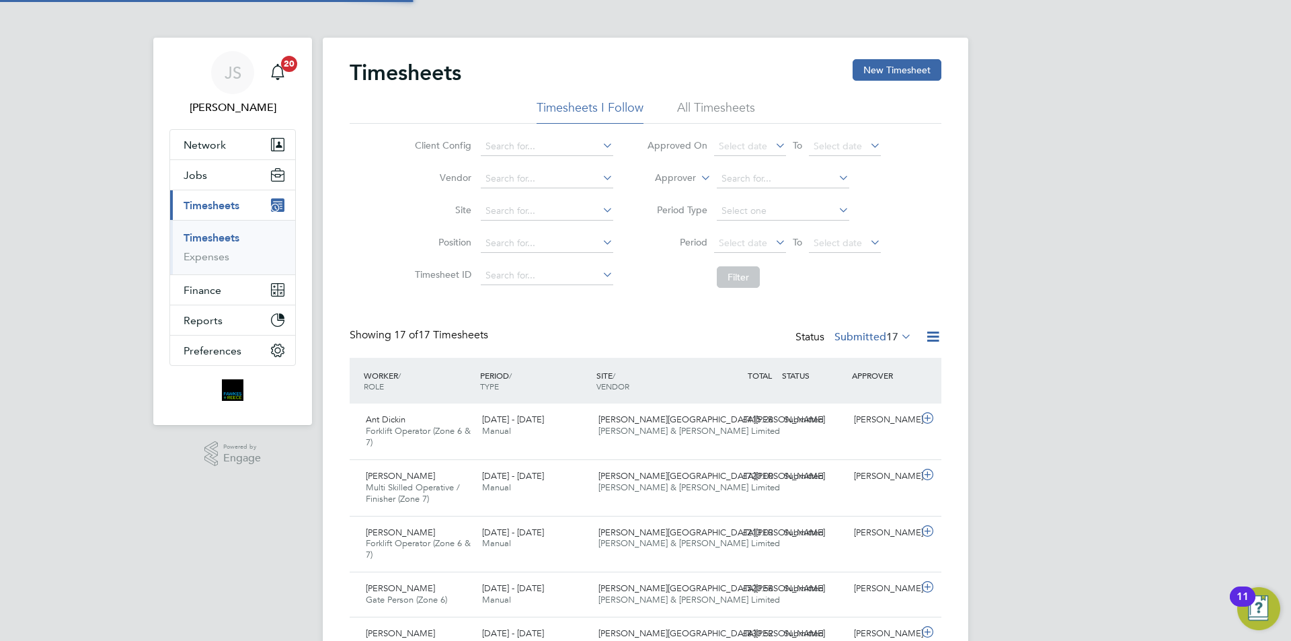
click at [875, 86] on div "Timesheets New Timesheet" at bounding box center [646, 79] width 592 height 40
click at [882, 73] on button "New Timesheet" at bounding box center [897, 70] width 89 height 22
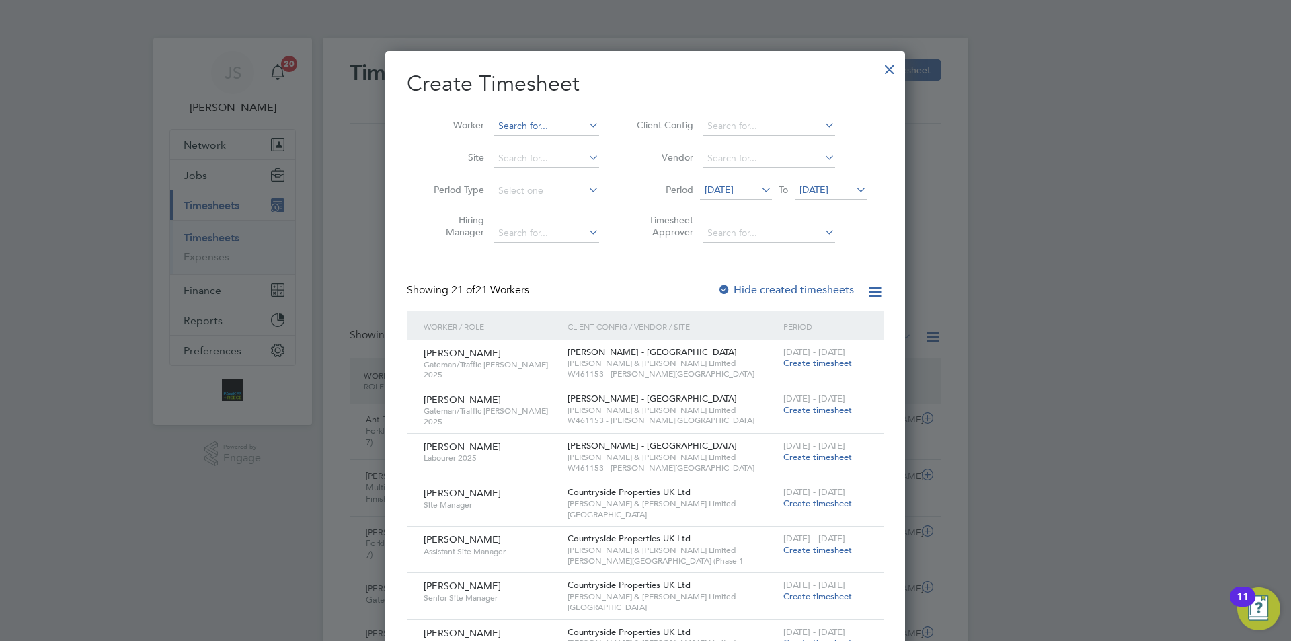
click at [511, 126] on input at bounding box center [547, 126] width 106 height 19
click at [576, 177] on b "Berhan" at bounding box center [591, 180] width 31 height 11
type input "Daniel Berhane"
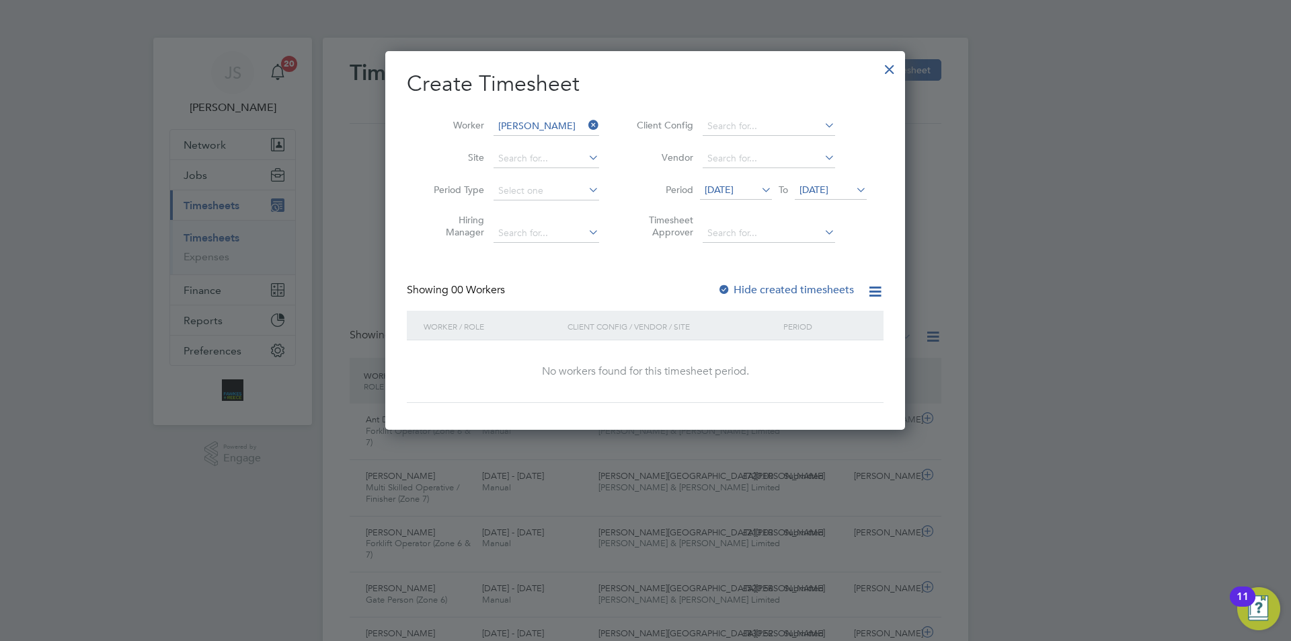
click at [729, 194] on span "[DATE]" at bounding box center [719, 190] width 29 height 12
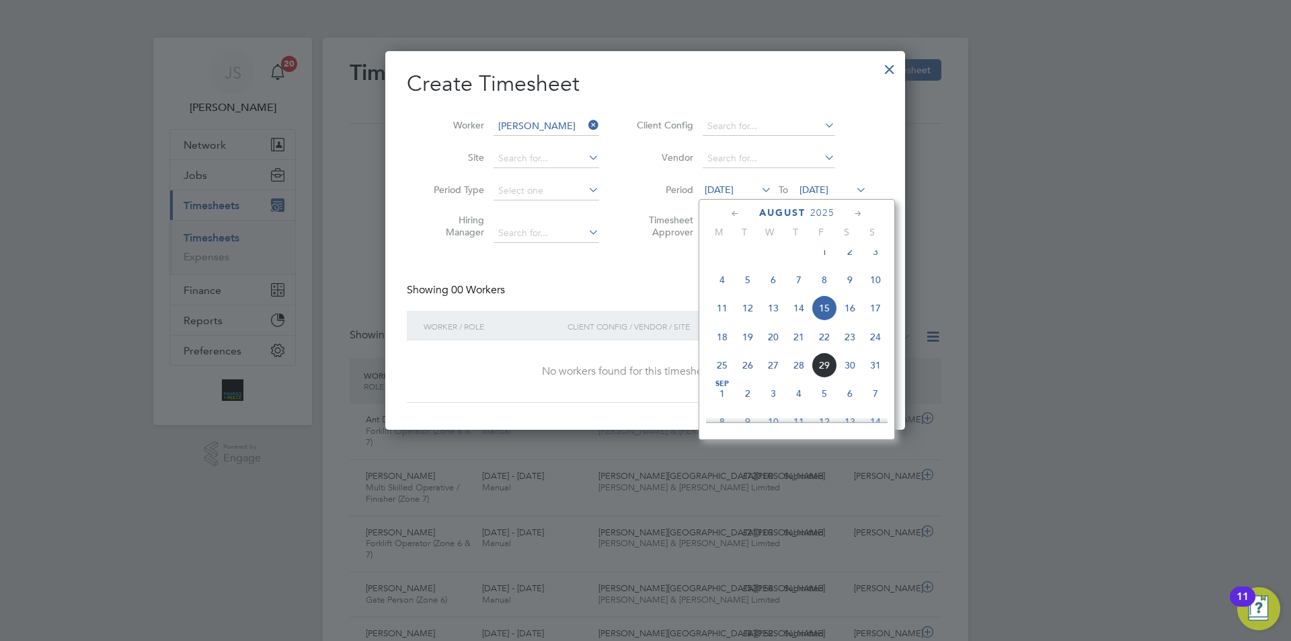
click at [769, 378] on span "27" at bounding box center [774, 365] width 26 height 26
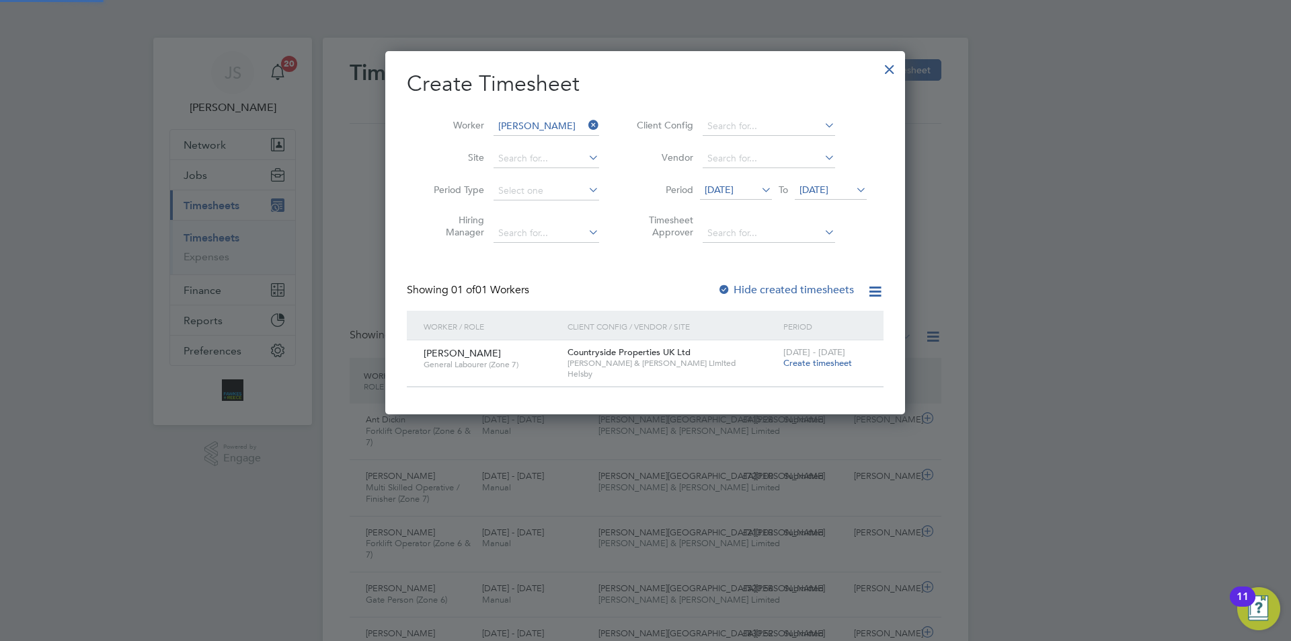
click at [789, 357] on span "Create timesheet" at bounding box center [817, 362] width 69 height 11
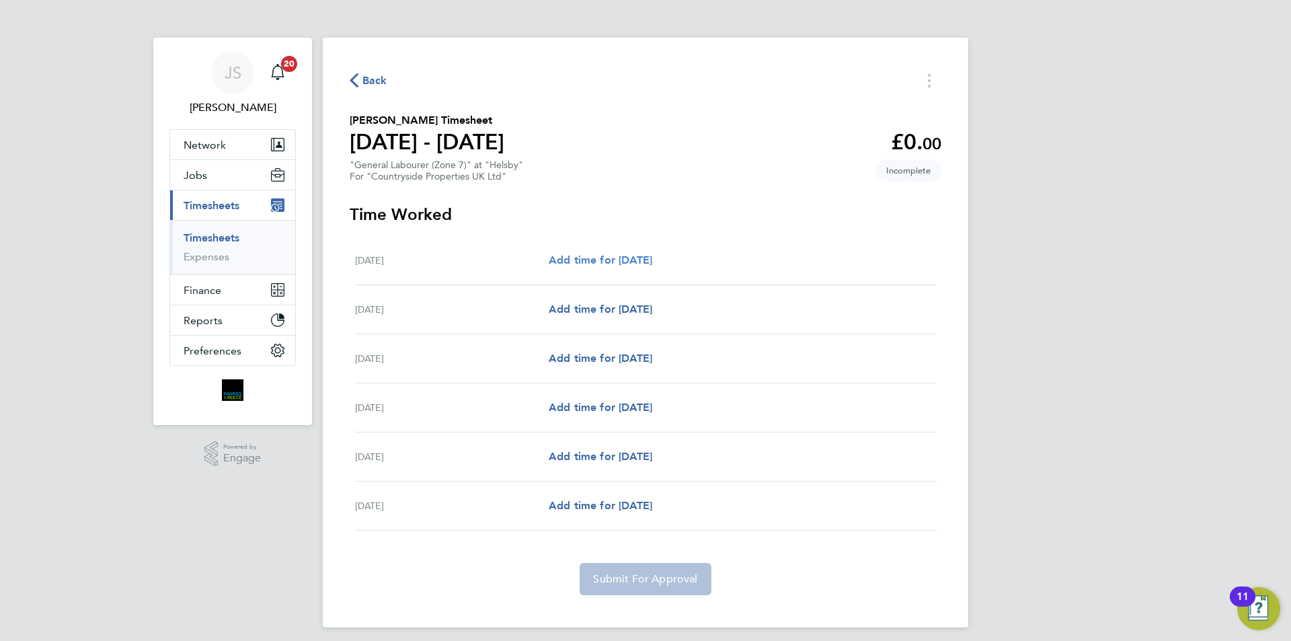
click at [588, 260] on span "Add time for [DATE]" at bounding box center [601, 260] width 104 height 13
select select "30"
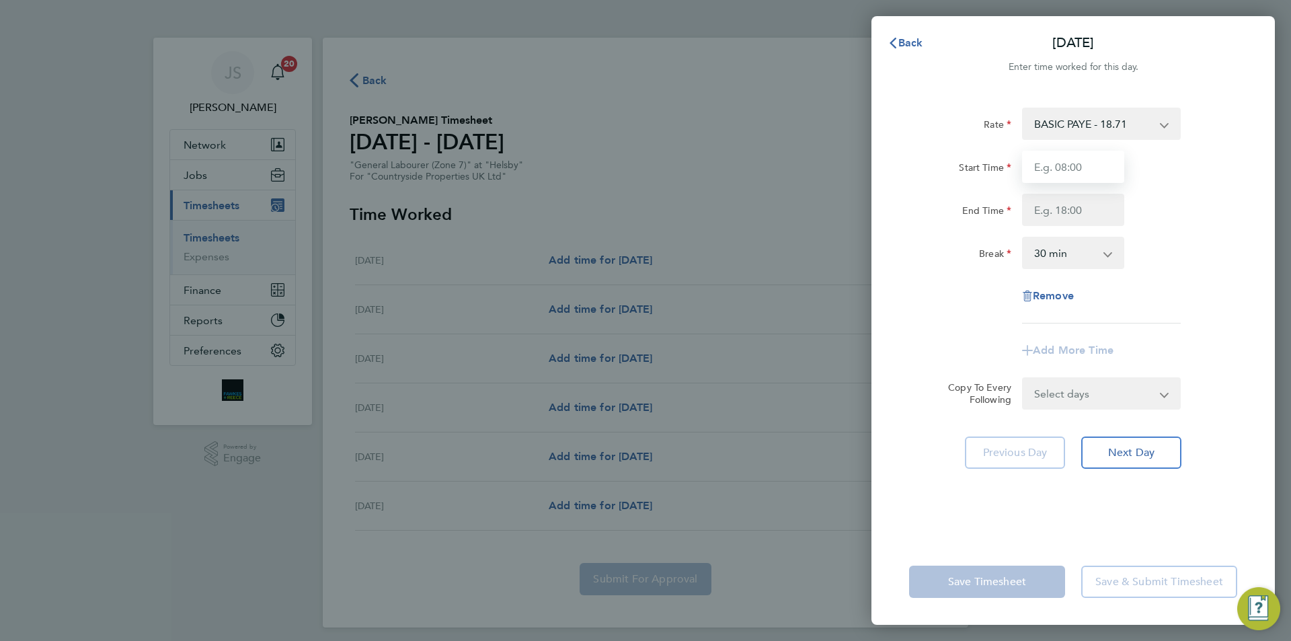
click at [1092, 163] on input "Start Time" at bounding box center [1073, 167] width 102 height 32
type input "07:30"
click at [1062, 222] on input "End Time" at bounding box center [1073, 210] width 102 height 32
type input "17:00"
click at [1099, 398] on div "Select days Day Weekday (Mon-Fri) Weekend (Sat-Sun) [DATE] [DATE] [DATE] [DATE]…" at bounding box center [1101, 393] width 159 height 32
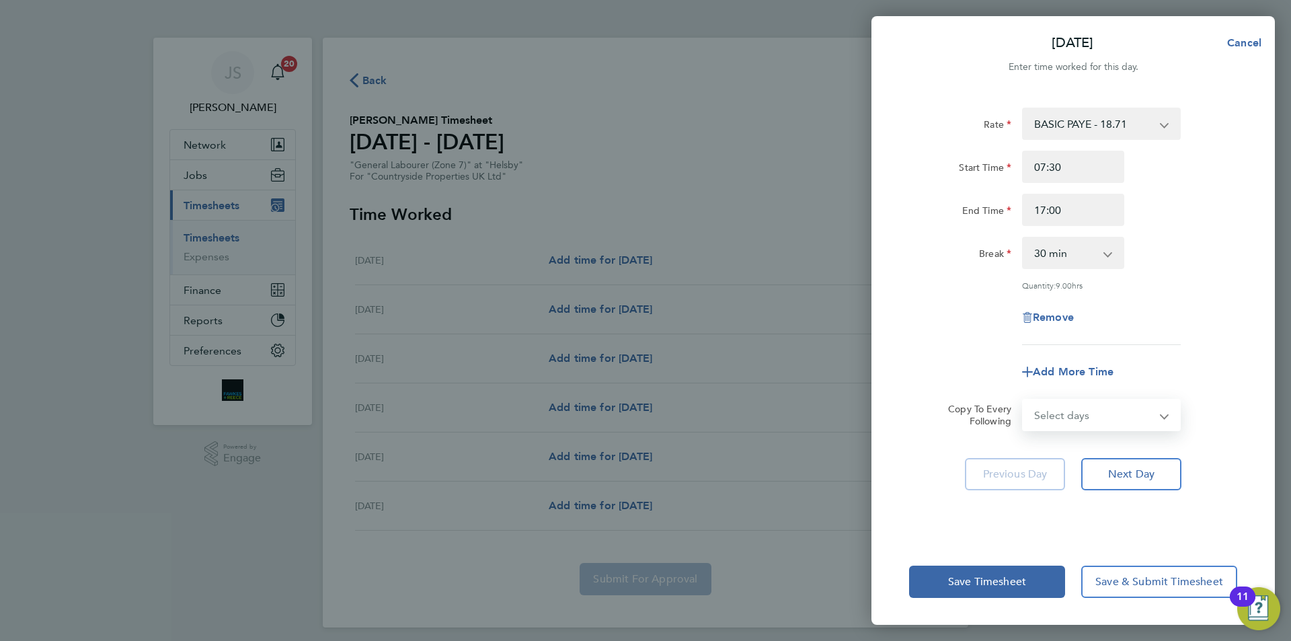
select select "WEEKDAY"
click at [1023, 400] on select "Select days Day Weekday (Mon-Fri) Weekend (Sat-Sun) [DATE] [DATE] [DATE] [DATE]…" at bounding box center [1093, 415] width 141 height 30
select select "[DATE]"
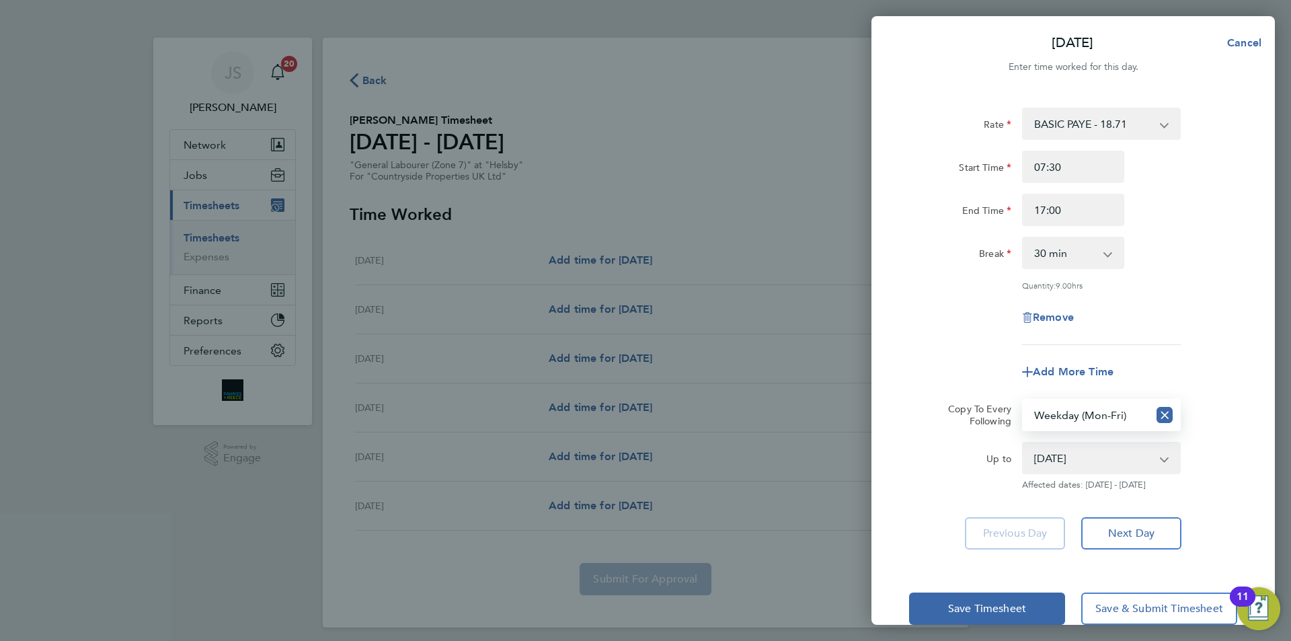
click at [918, 313] on div "Remove" at bounding box center [1073, 317] width 339 height 32
click at [944, 609] on button "Save Timesheet" at bounding box center [987, 608] width 156 height 32
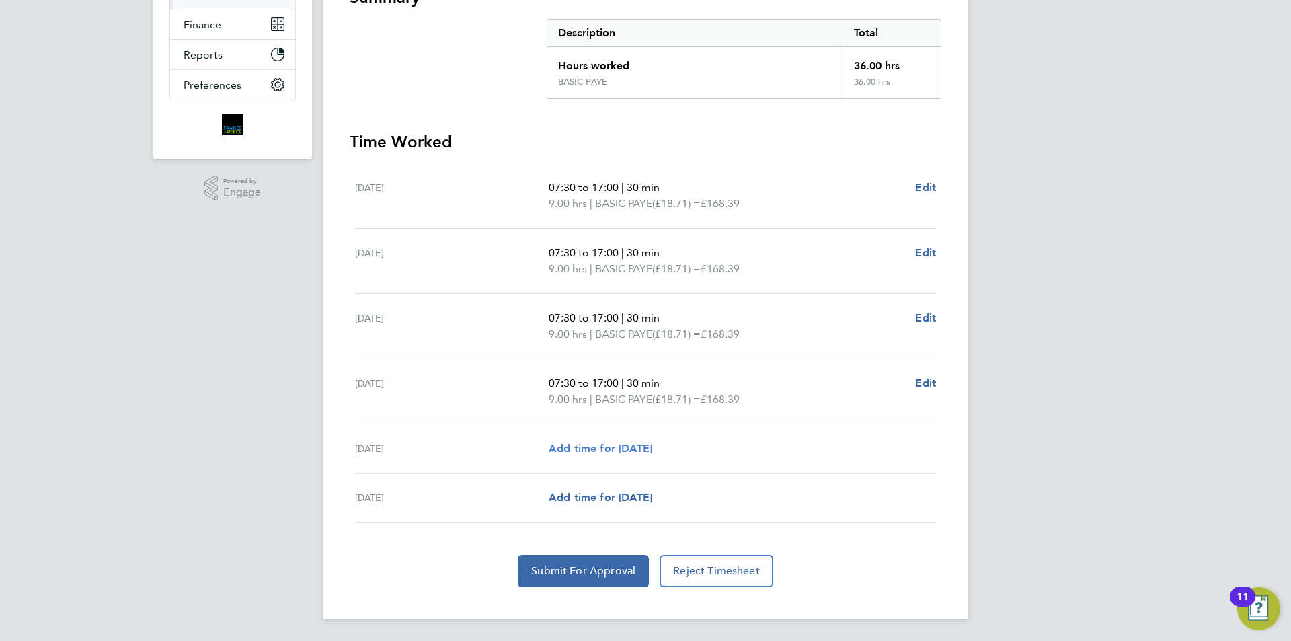
click at [649, 442] on span "Add time for [DATE]" at bounding box center [601, 448] width 104 height 13
select select "30"
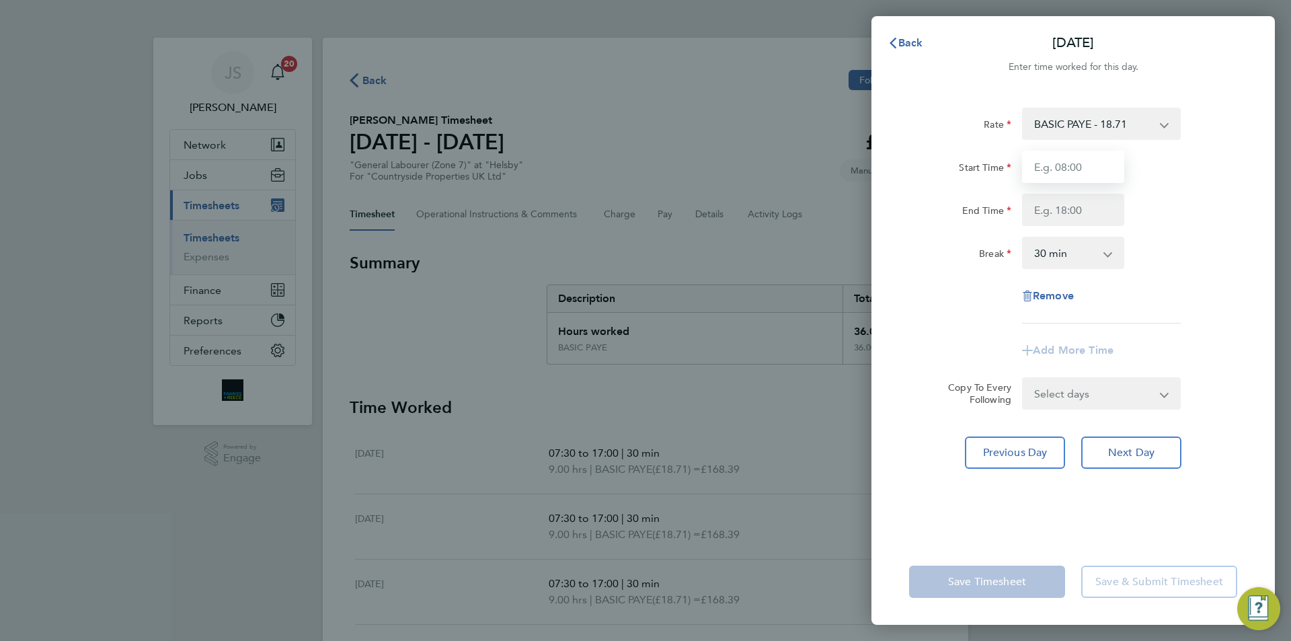
drag, startPoint x: 1046, startPoint y: 163, endPoint x: 1054, endPoint y: 157, distance: 9.7
click at [1046, 163] on input "Start Time" at bounding box center [1073, 167] width 102 height 32
type input "07:30"
click at [1104, 198] on input "End Time" at bounding box center [1073, 210] width 102 height 32
type input "15:00"
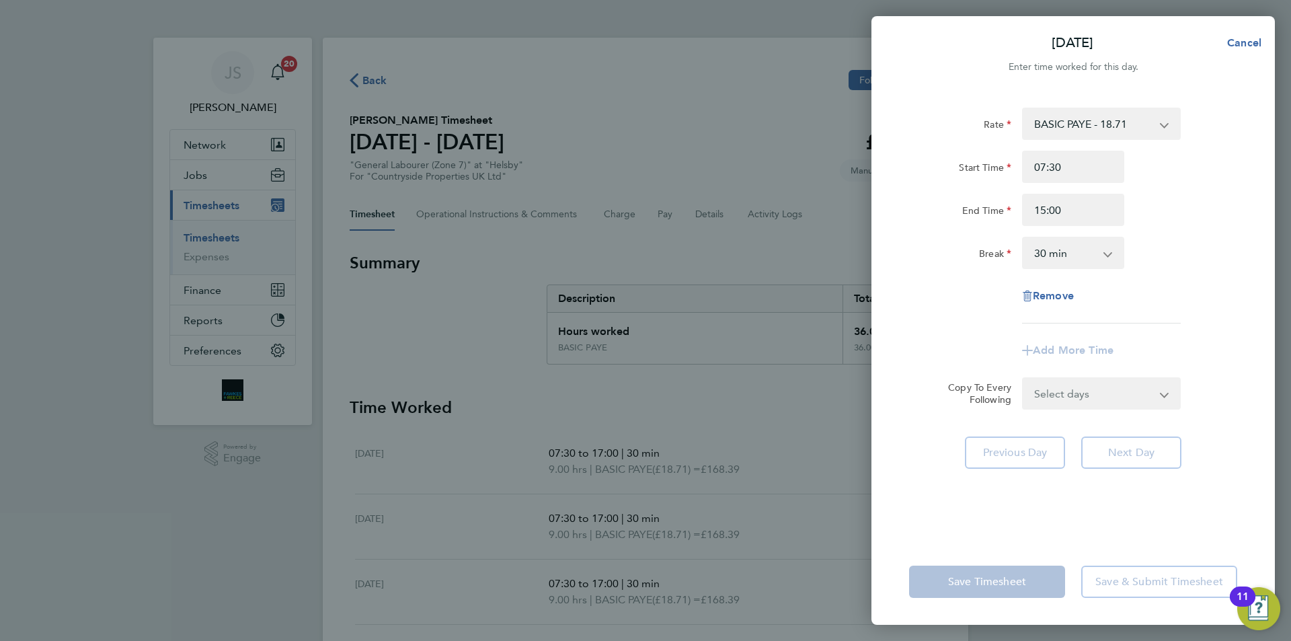
click at [894, 284] on div "Rate BASIC PAYE - 18.71 Start Time 07:30 End Time 15:00 Break 0 min 15 min 30 m…" at bounding box center [1072, 314] width 403 height 447
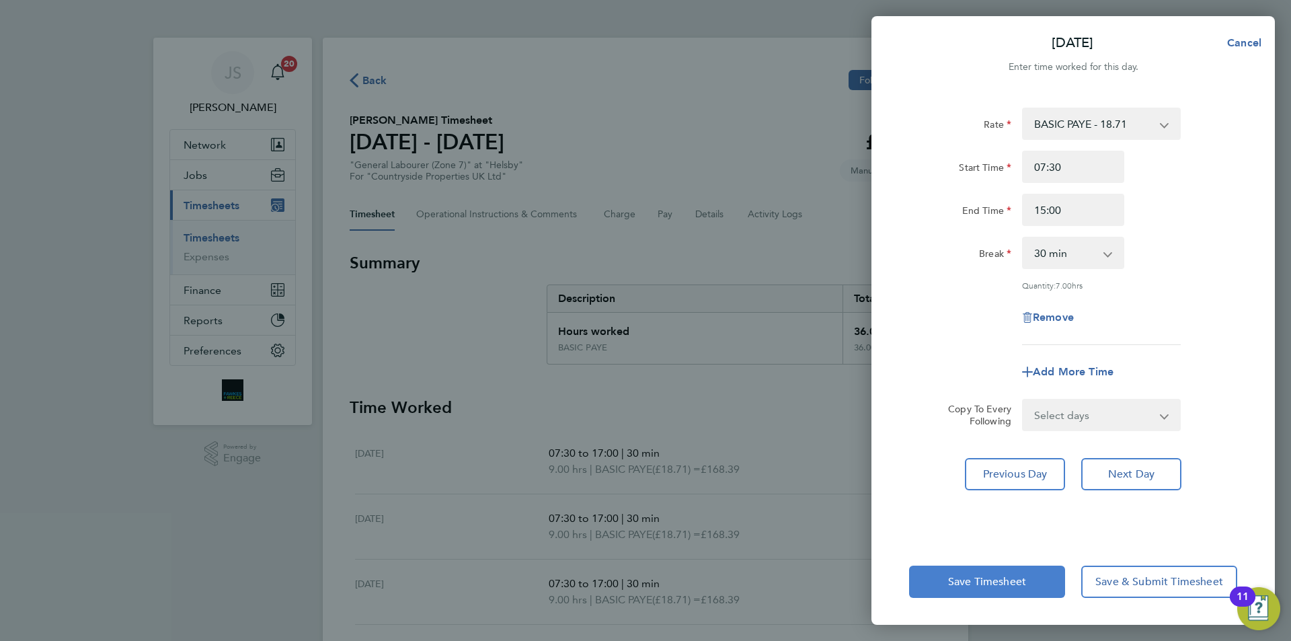
click at [966, 580] on span "Save Timesheet" at bounding box center [987, 581] width 78 height 13
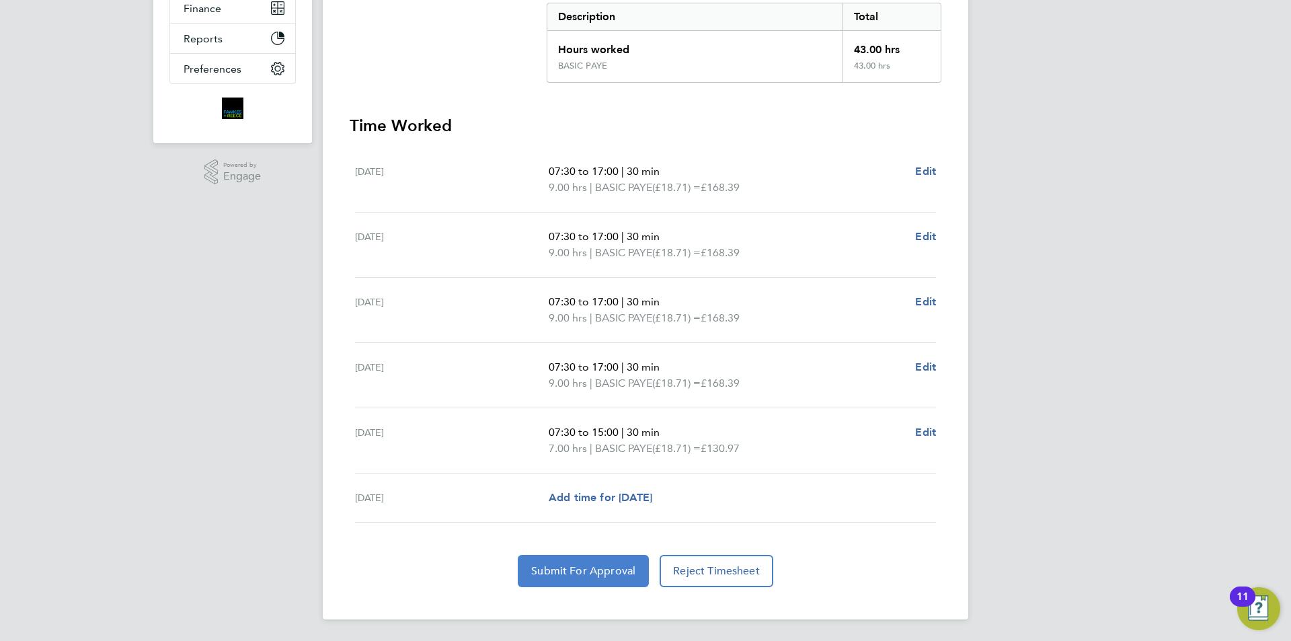
click at [584, 557] on button "Submit For Approval" at bounding box center [583, 571] width 131 height 32
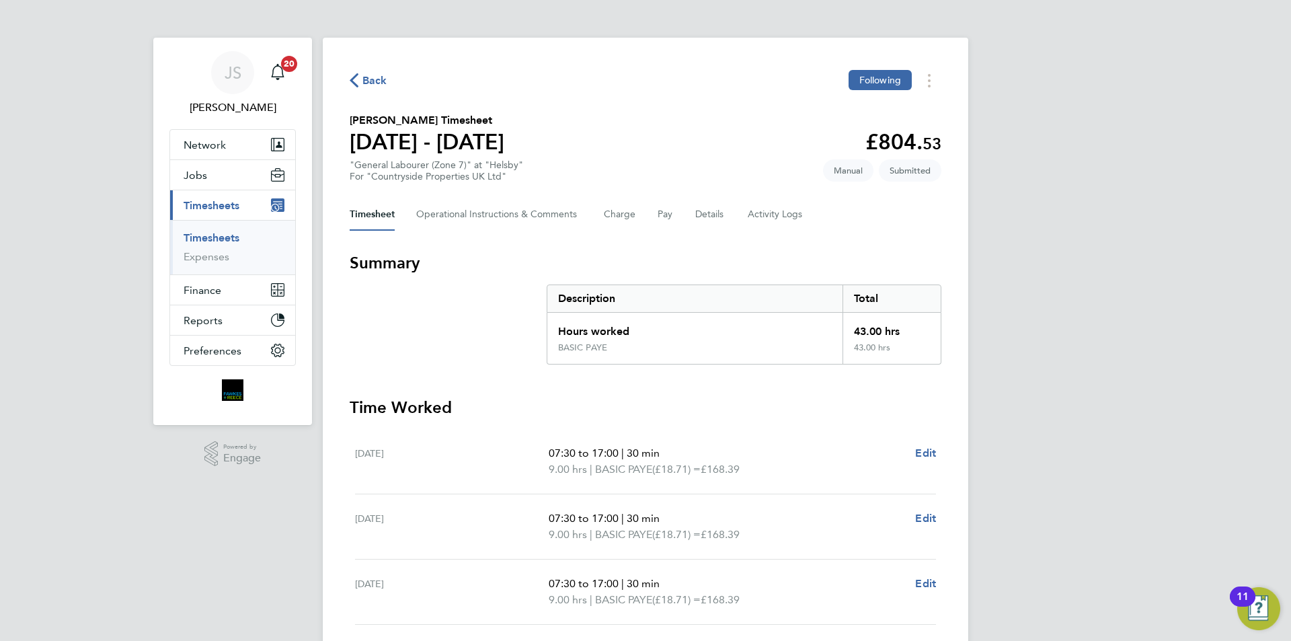
click at [388, 81] on div "Back Following" at bounding box center [646, 80] width 592 height 21
click at [385, 79] on span "Back" at bounding box center [374, 81] width 25 height 16
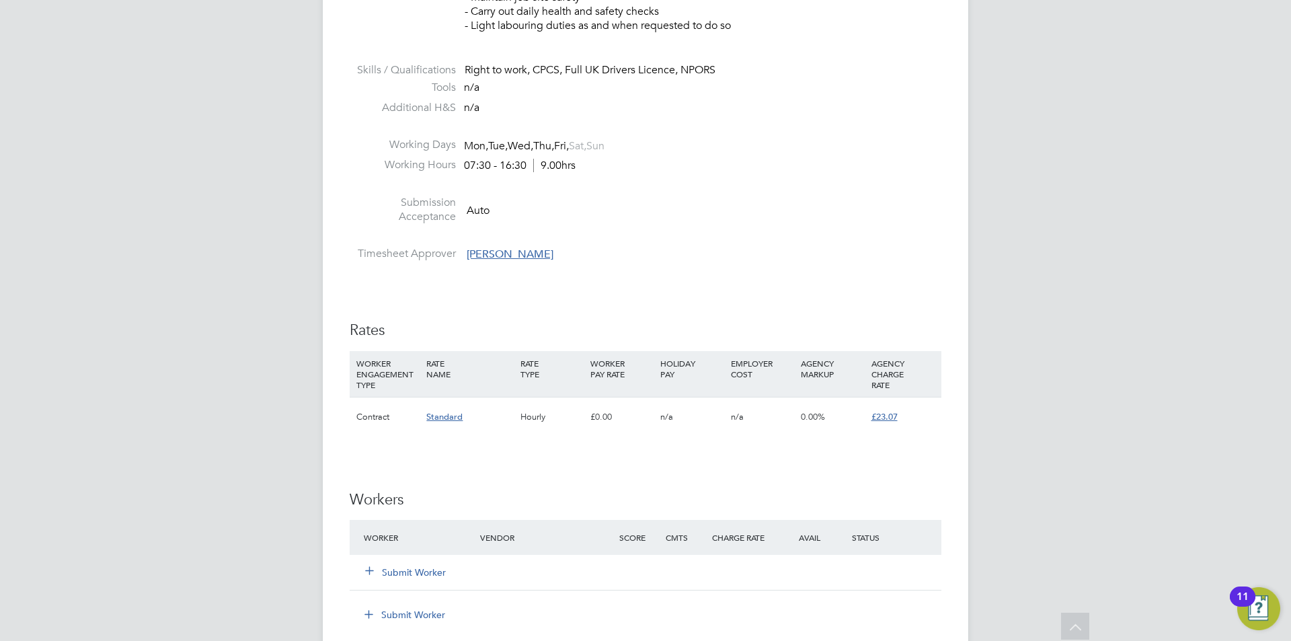
click at [417, 577] on button "Submit Worker" at bounding box center [406, 572] width 81 height 13
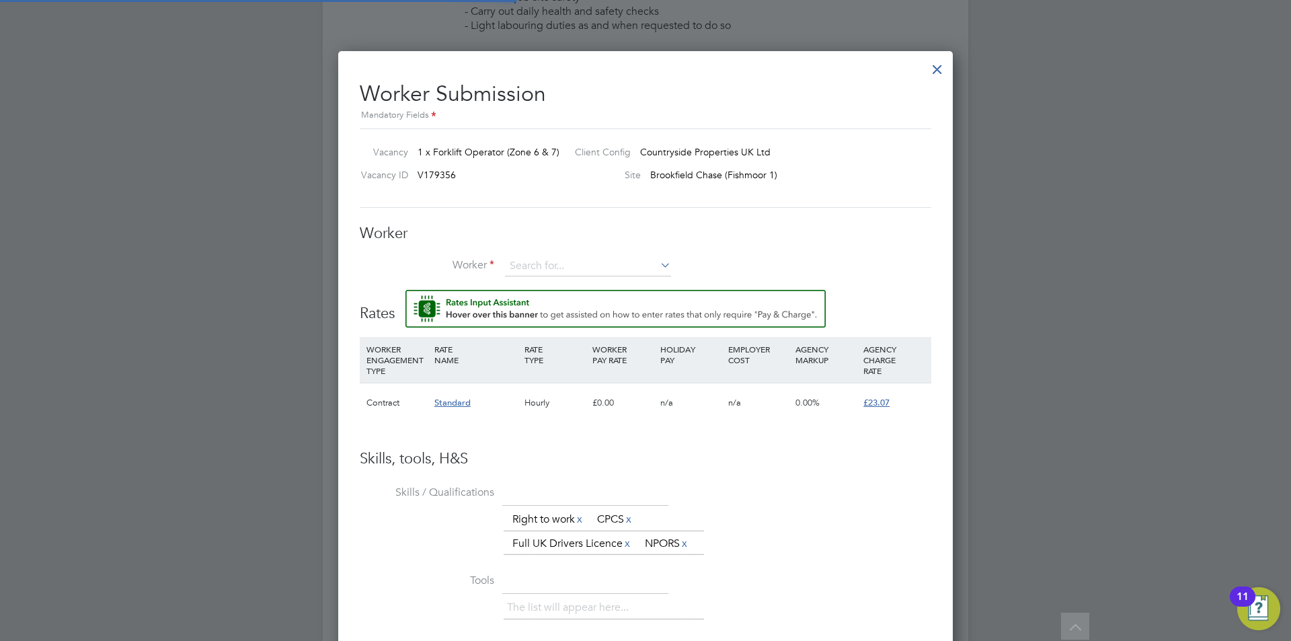
scroll to position [852, 615]
type input "co"
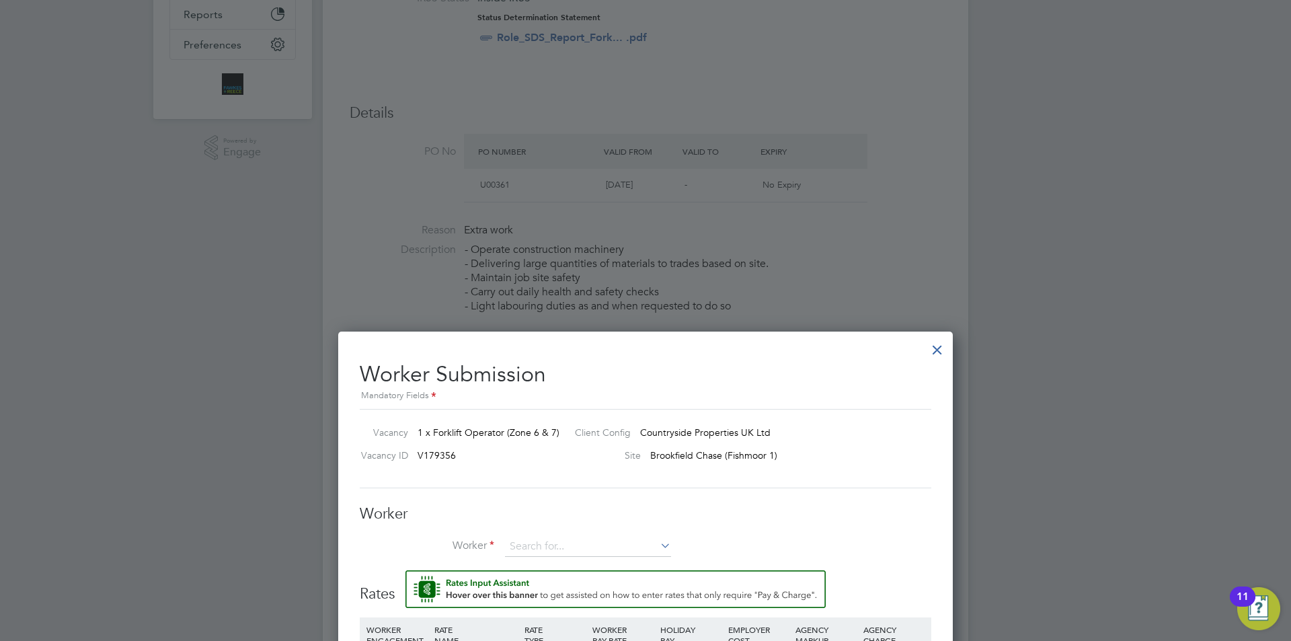
scroll to position [527, 0]
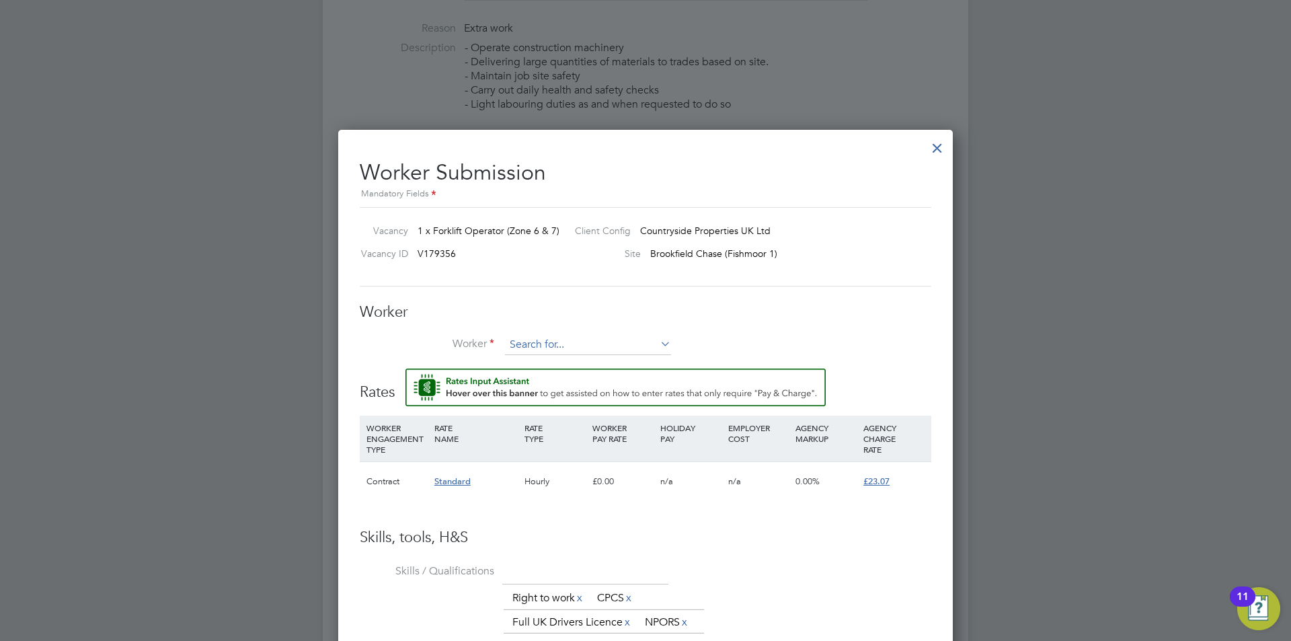
click at [540, 344] on input at bounding box center [588, 345] width 166 height 20
click at [572, 357] on li "Cory Mu nkelt (CAN-534547)" at bounding box center [599, 364] width 190 height 18
type input "Cory Munkelt (CAN-534547)"
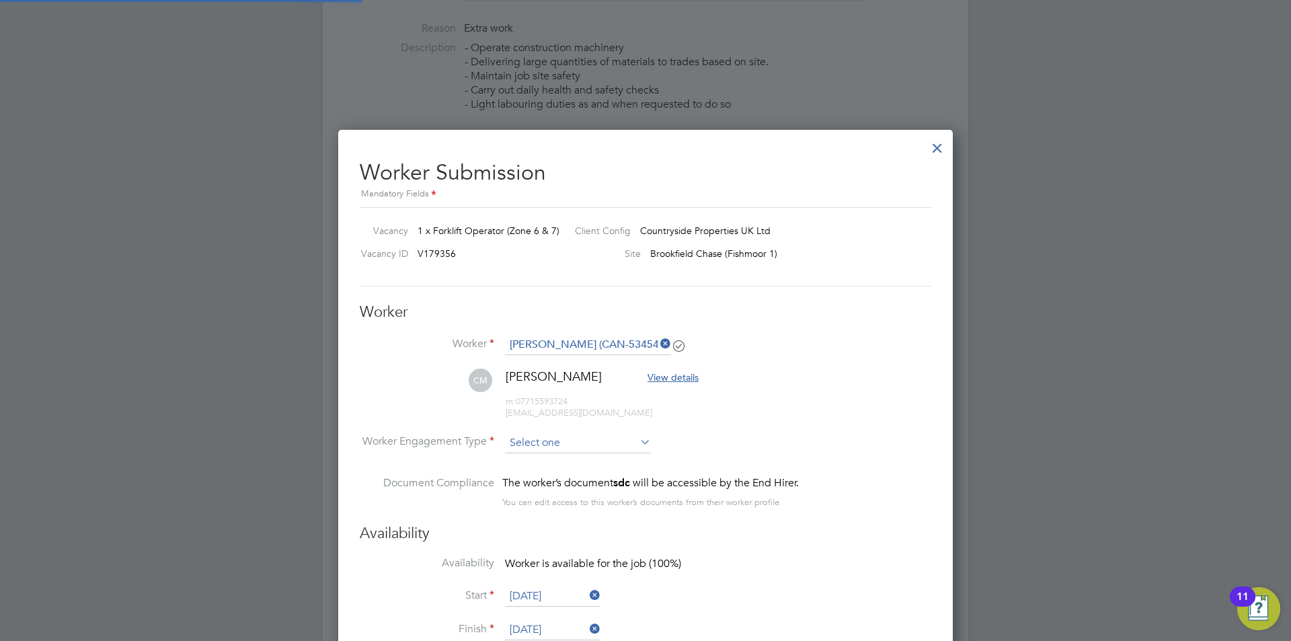
scroll to position [1136, 615]
click at [543, 440] on input at bounding box center [578, 443] width 146 height 20
click at [568, 464] on li "Contract" at bounding box center [577, 461] width 147 height 17
type input "Contract"
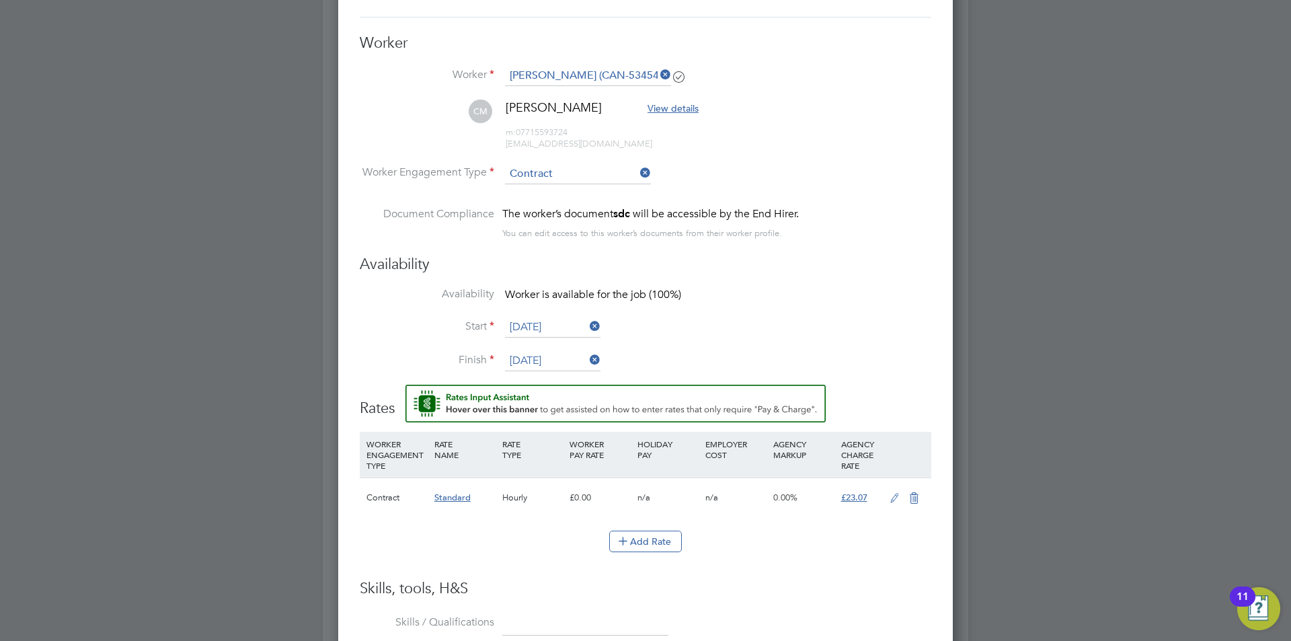
click at [890, 498] on icon at bounding box center [894, 498] width 17 height 11
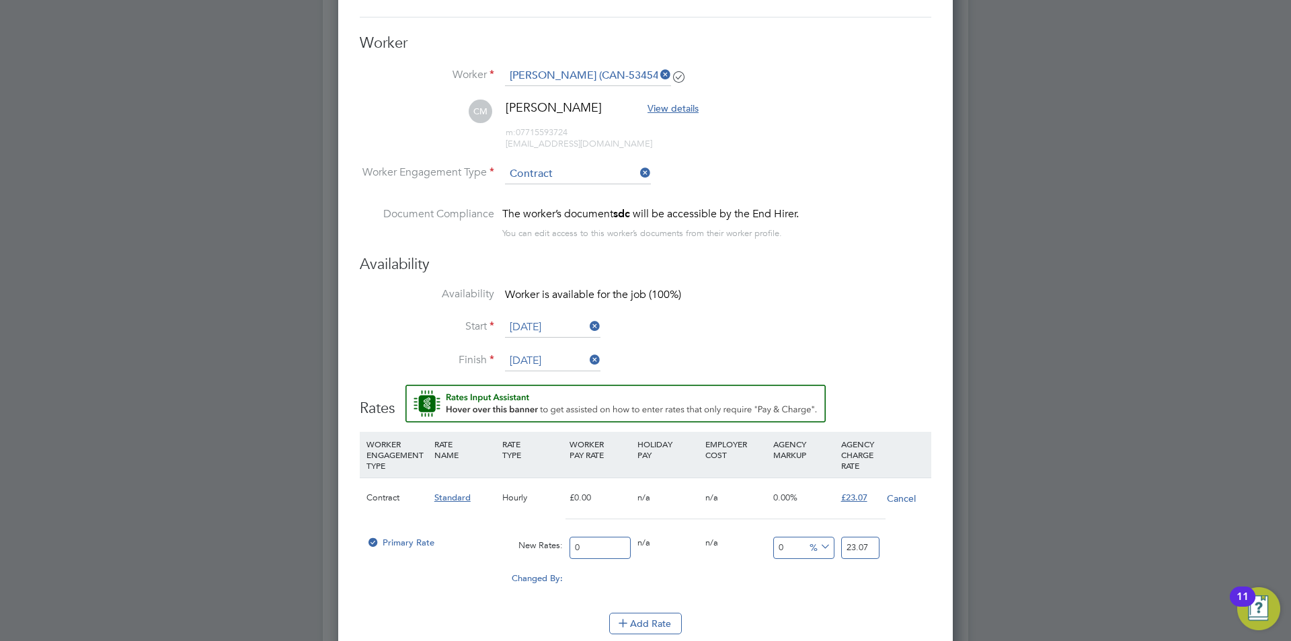
click at [605, 554] on input "0" at bounding box center [600, 548] width 61 height 22
type input "2"
type input "20"
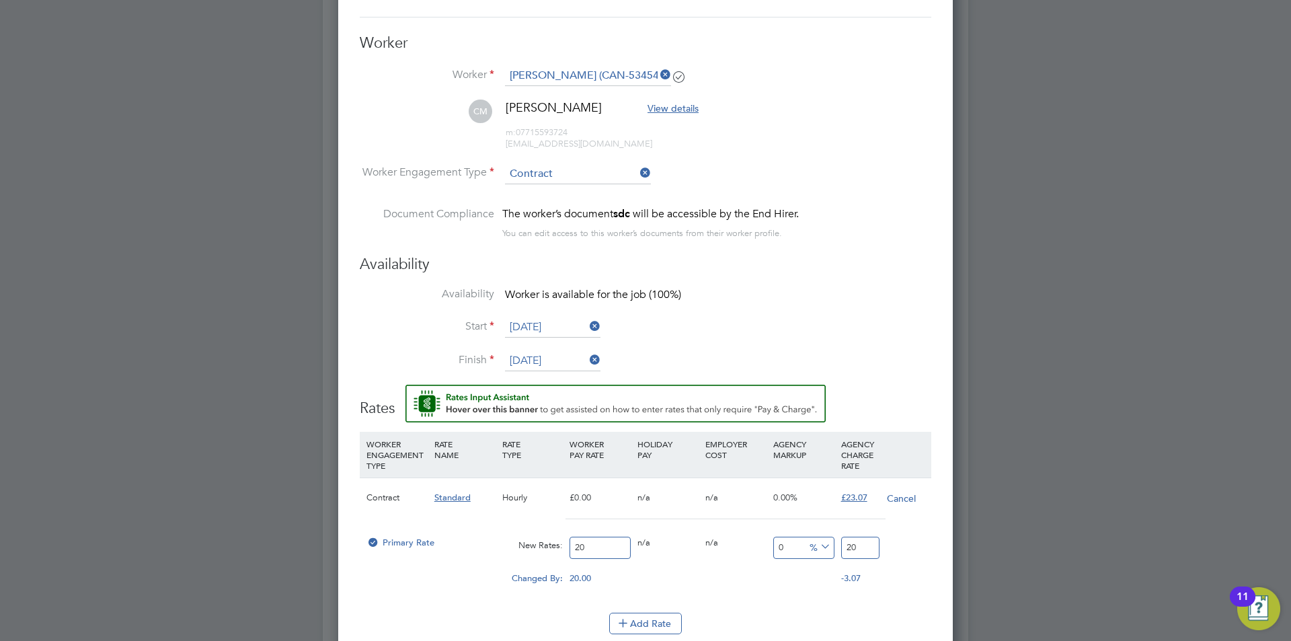
type input "20"
click at [802, 544] on div "Primary Rate New Rates: 20 0 n/a 0 n/a 0 0 % 20" at bounding box center [646, 548] width 572 height 36
type input "-90"
type input "2"
type input "15"
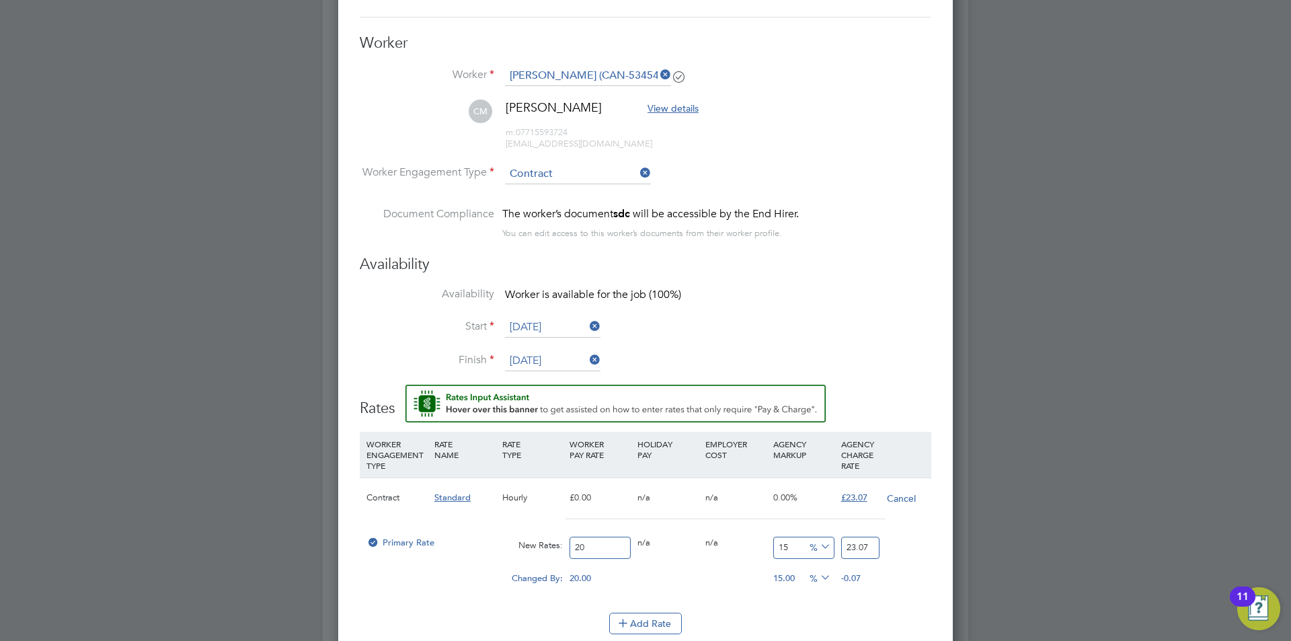
type input "23.074"
type input "15.35"
type input "23.07"
click at [879, 605] on li "WORKER ENGAGEMENT TYPE RATE NAME RATE TYPE WORKER PAY RATE HOLIDAY PAY EMPLOYER…" at bounding box center [646, 522] width 572 height 181
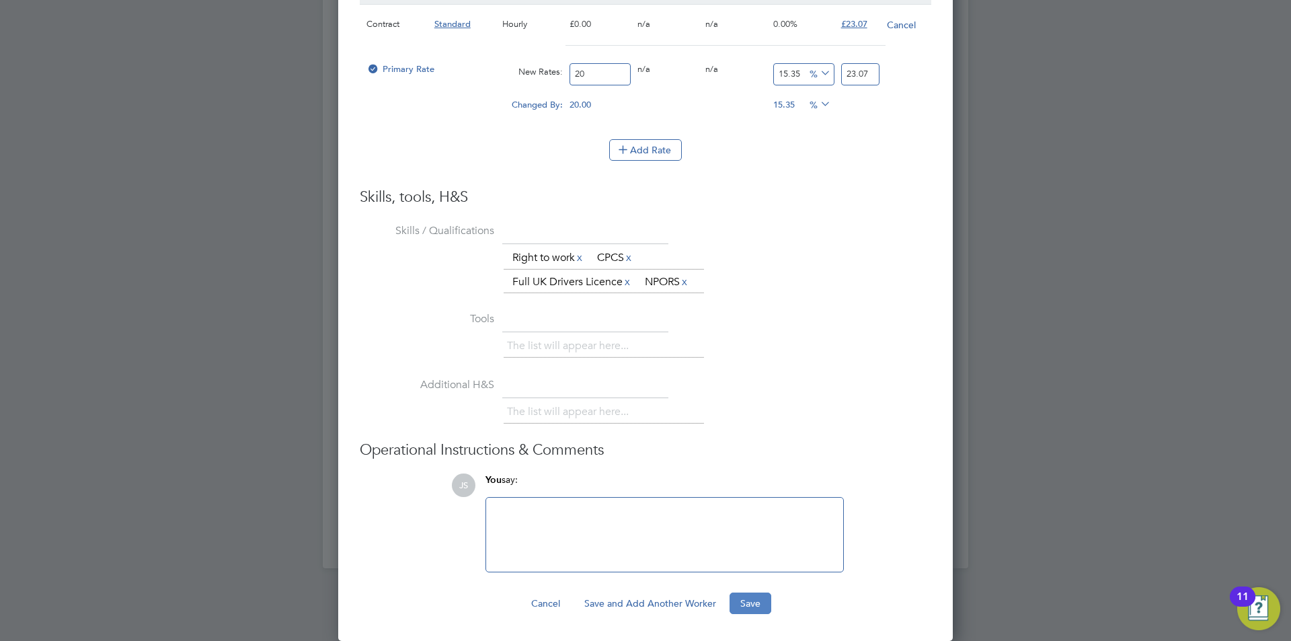
click at [744, 600] on button "Save" at bounding box center [751, 603] width 42 height 22
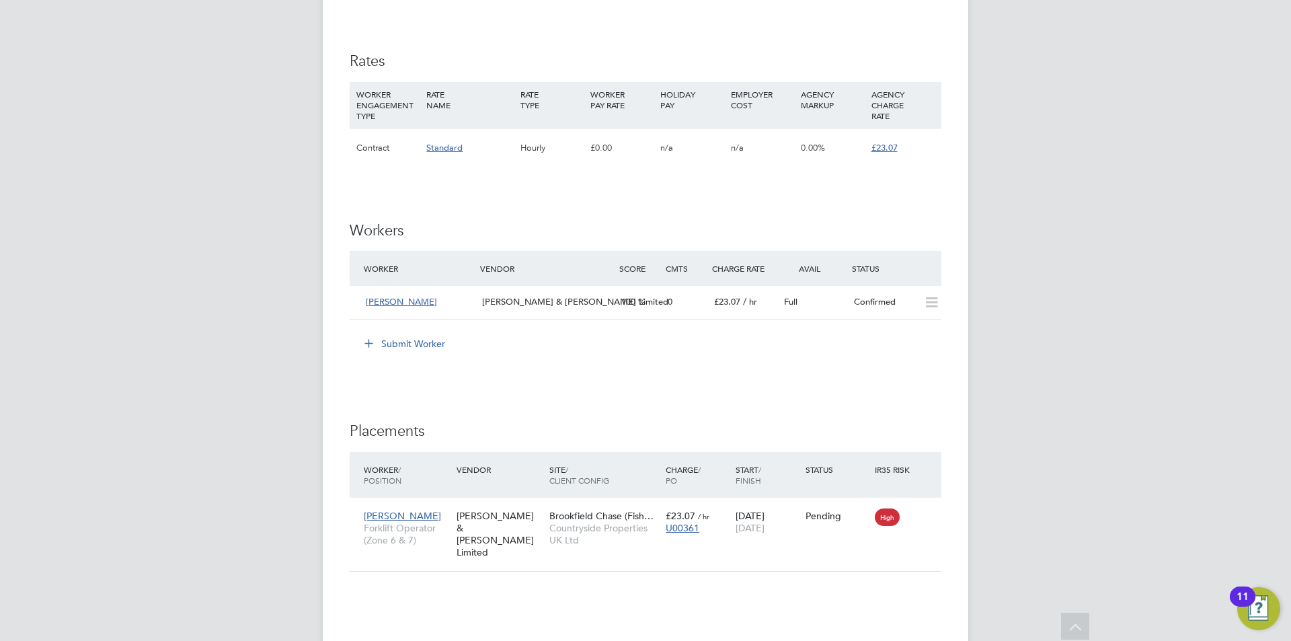
click at [260, 592] on div "JS Julia Scholes Notifications 20 Applications: Network Team Members Businesses…" at bounding box center [645, 59] width 1291 height 1867
